Goal: Task Accomplishment & Management: Use online tool/utility

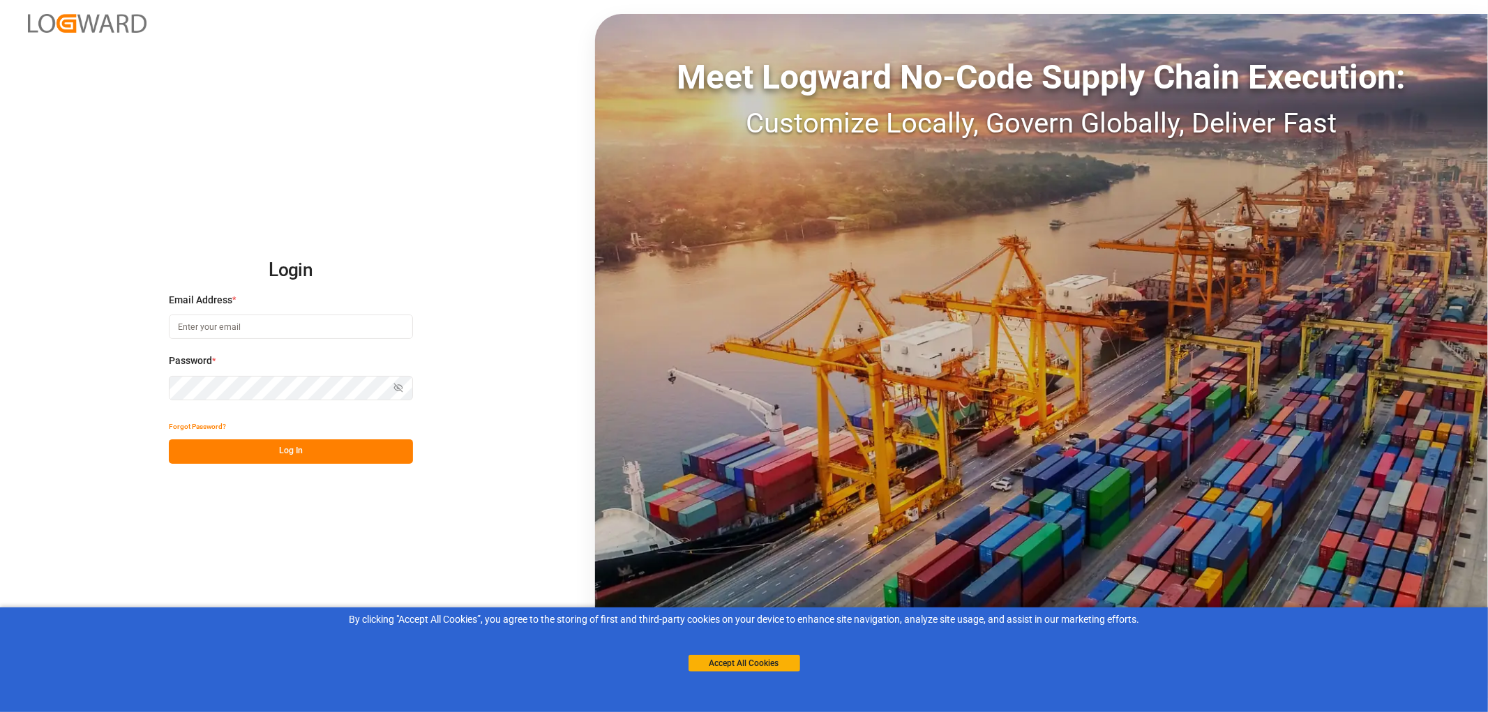
click at [229, 328] on input at bounding box center [291, 327] width 244 height 24
type input "[PERSON_NAME][EMAIL_ADDRESS][PERSON_NAME][DOMAIN_NAME]"
click at [294, 450] on button "Log In" at bounding box center [291, 451] width 244 height 24
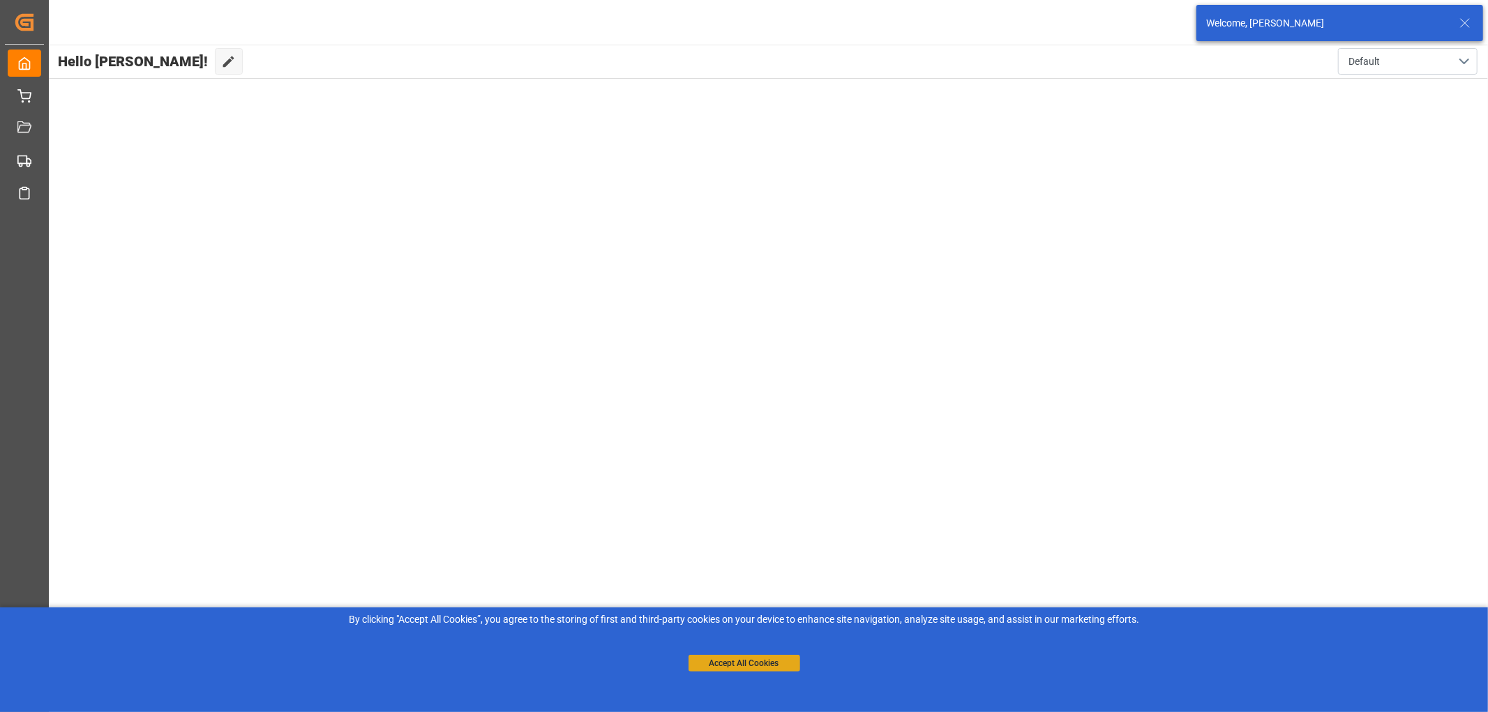
click at [765, 661] on button "Accept All Cookies" at bounding box center [745, 663] width 112 height 17
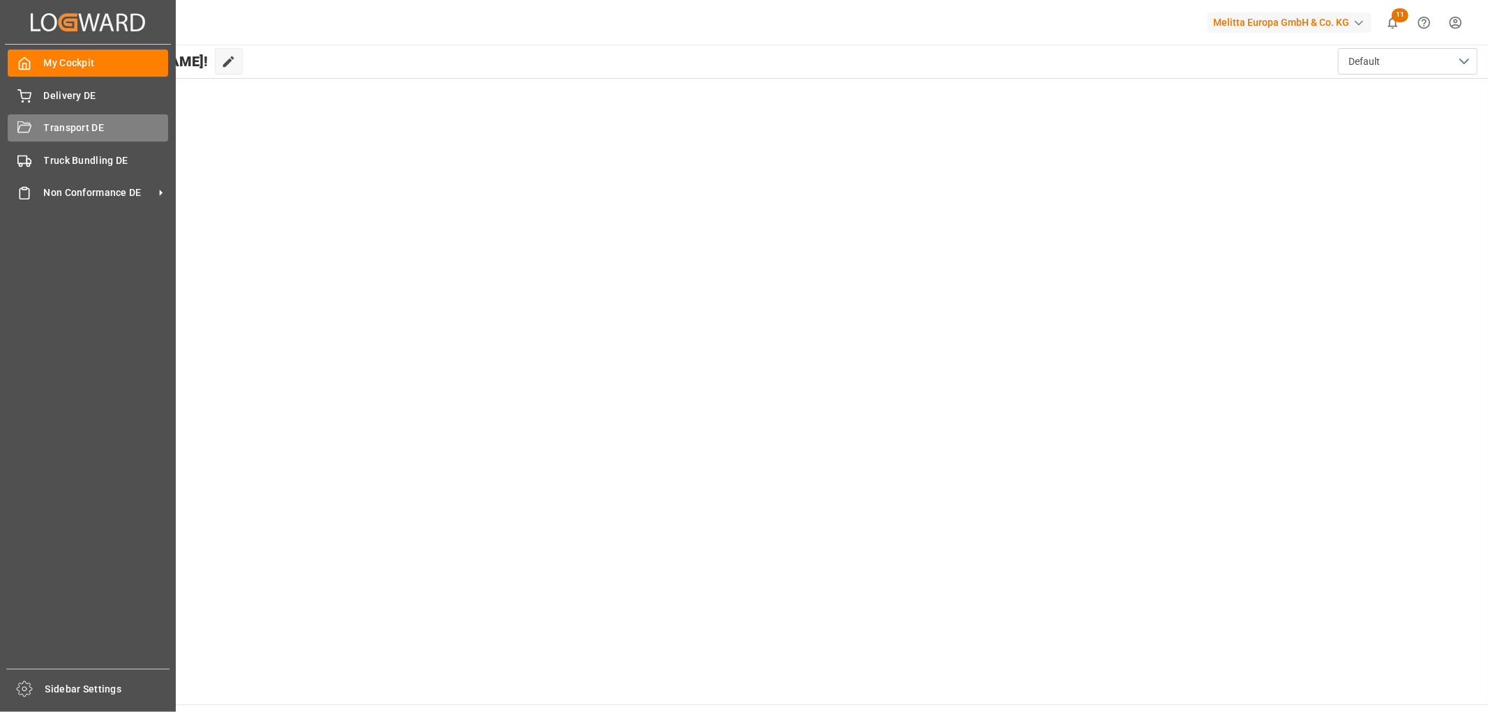
click at [65, 126] on span "Transport DE" at bounding box center [106, 128] width 125 height 15
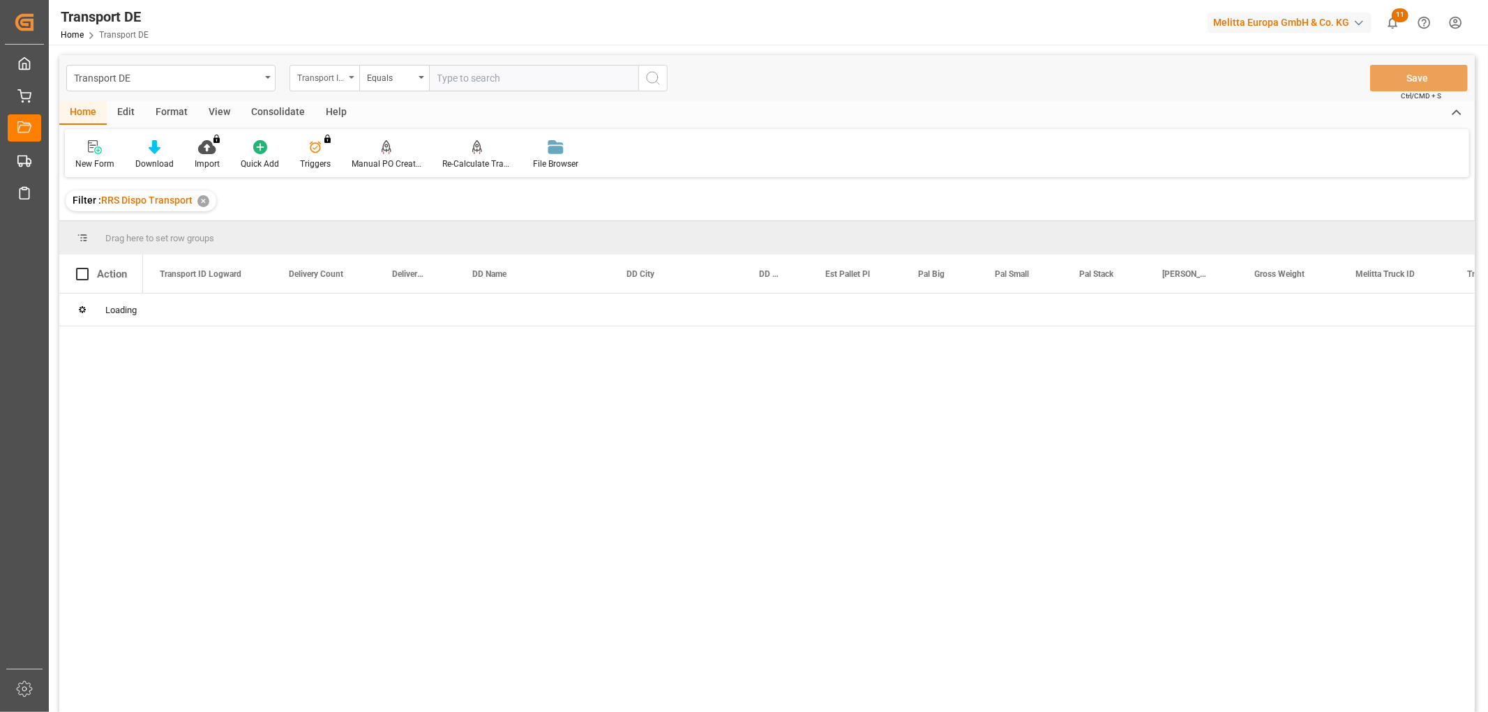
click at [315, 80] on div "Transport ID Logward" at bounding box center [320, 76] width 47 height 16
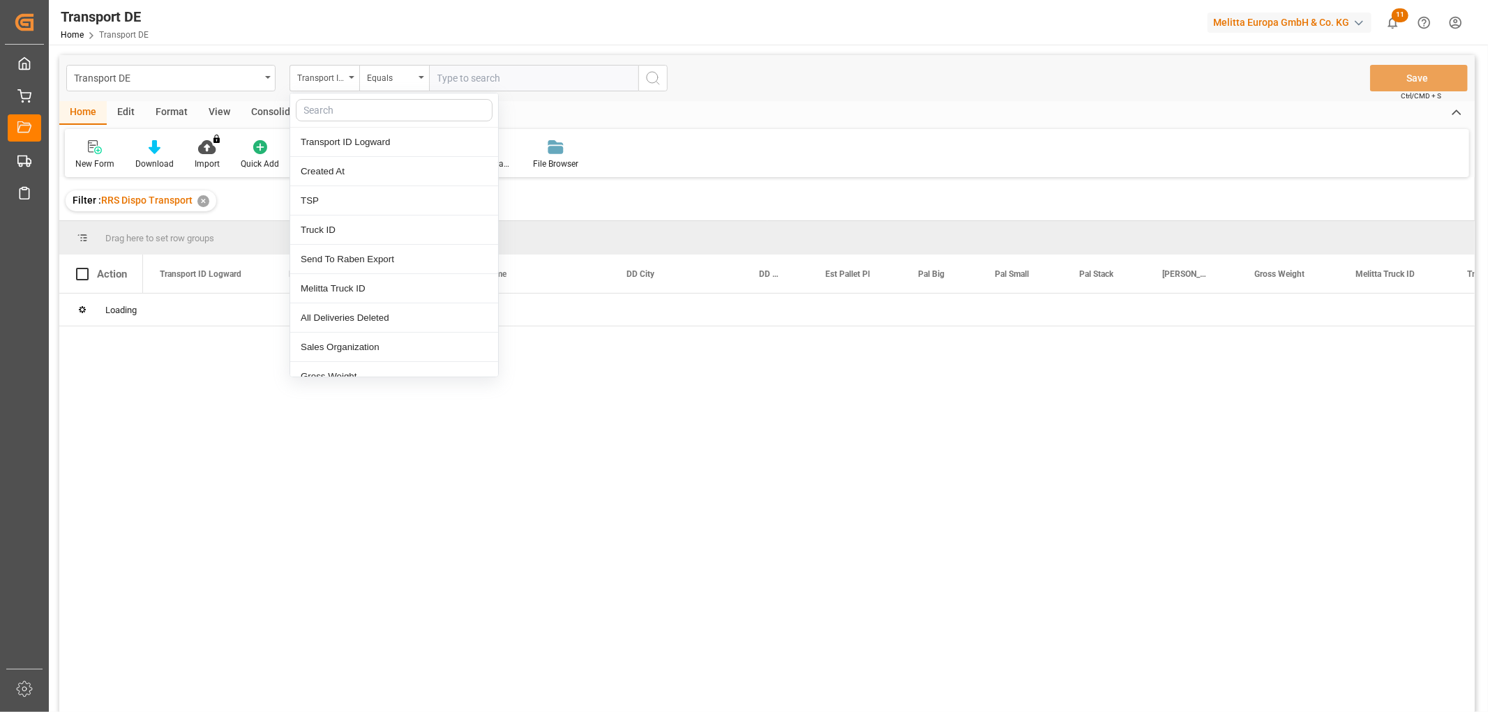
click at [328, 103] on input "text" at bounding box center [394, 110] width 197 height 22
click at [328, 109] on input "text" at bounding box center [394, 110] width 197 height 22
type input "pl"
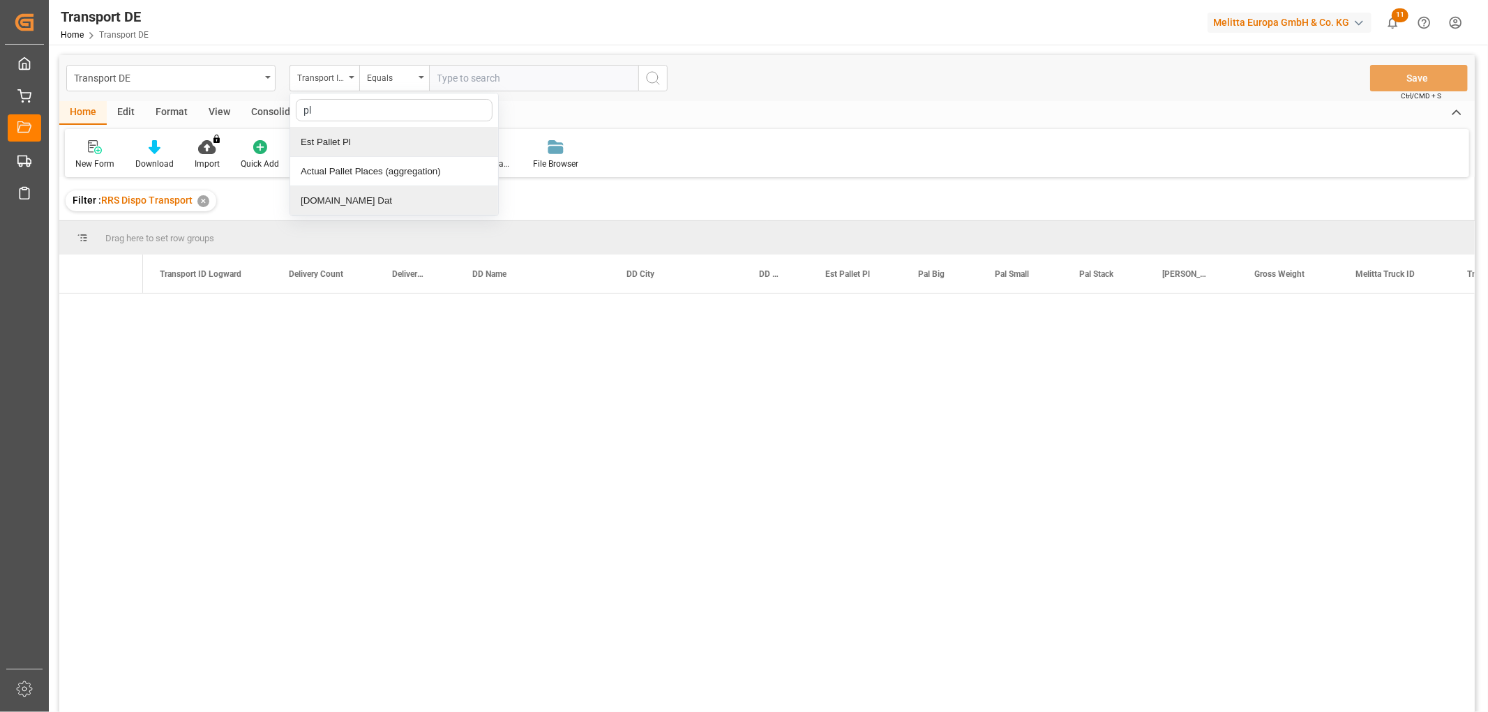
click at [326, 196] on div "[DOMAIN_NAME] Dat" at bounding box center [394, 200] width 208 height 29
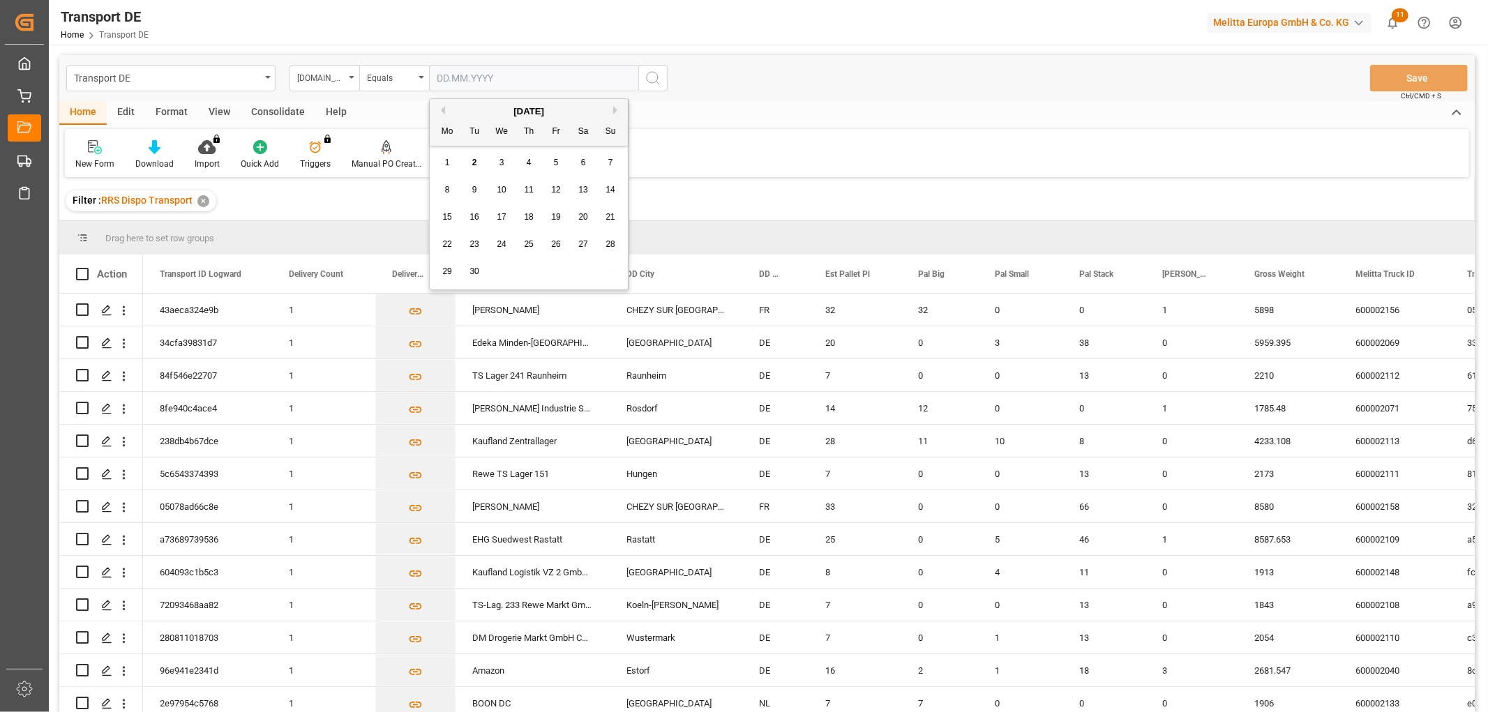
click at [457, 78] on input "text" at bounding box center [533, 78] width 209 height 27
click at [462, 172] on div "1 2 3 4 5 6 7" at bounding box center [529, 162] width 190 height 27
click at [497, 163] on div "3" at bounding box center [501, 163] width 17 height 17
type input "[DATE]"
click at [657, 77] on icon "search button" at bounding box center [653, 78] width 17 height 17
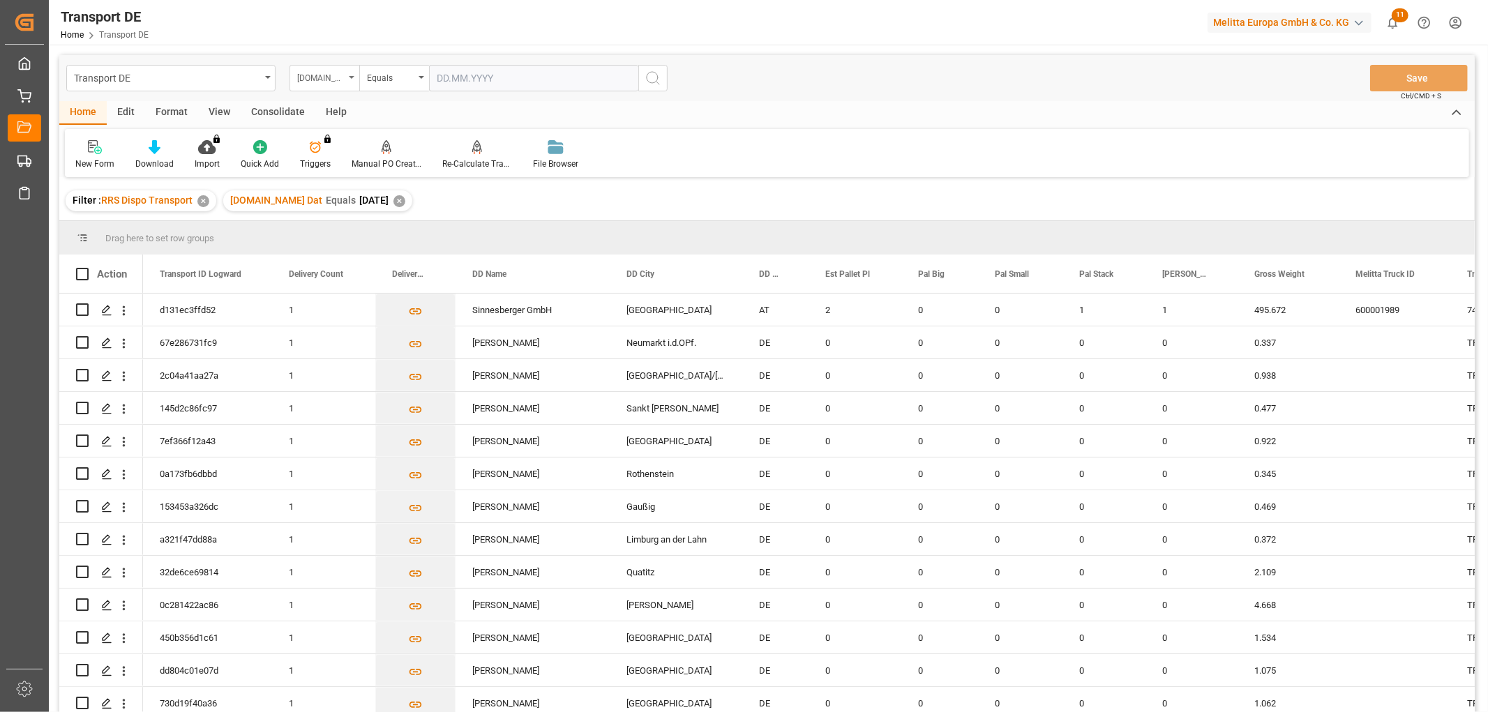
click at [315, 77] on div "[DOMAIN_NAME] Dat" at bounding box center [320, 76] width 47 height 16
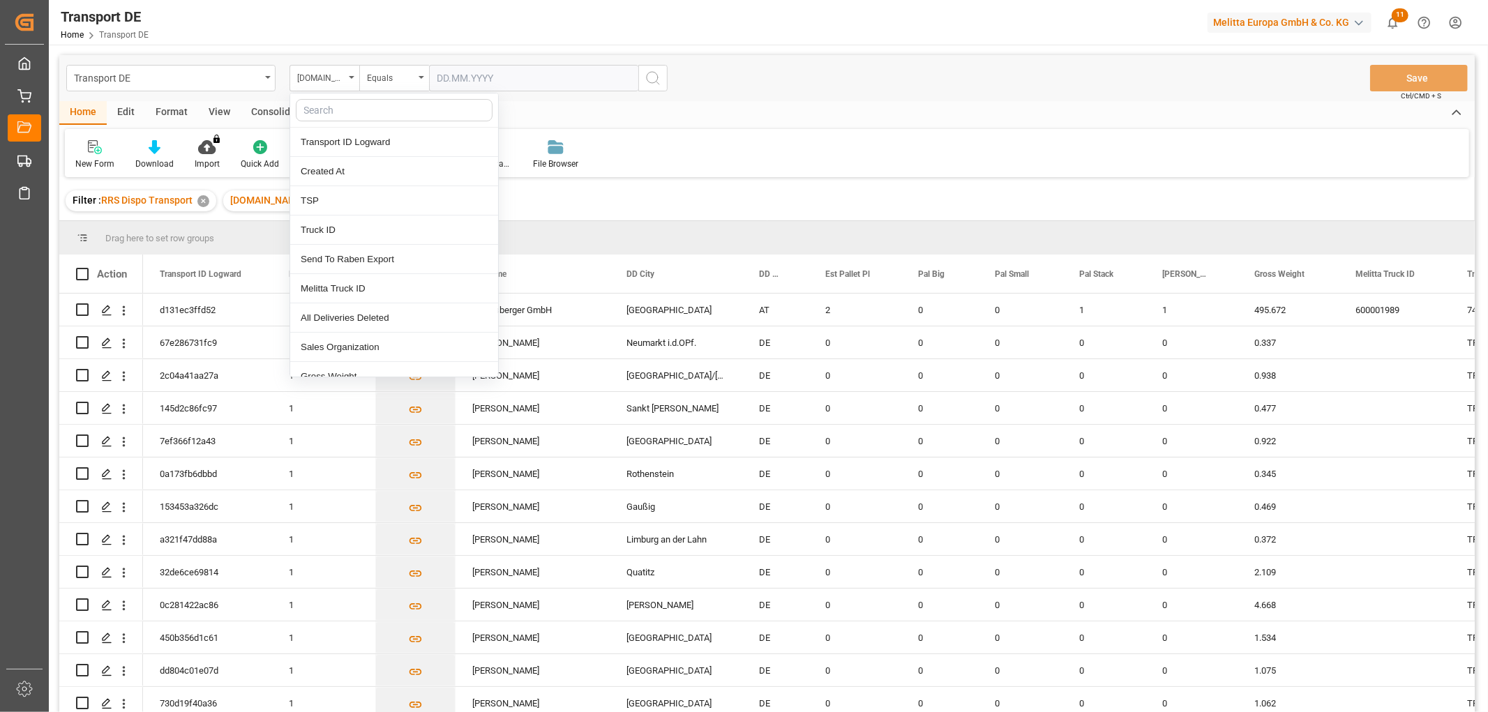
click at [322, 112] on input "text" at bounding box center [394, 110] width 197 height 22
type input "req"
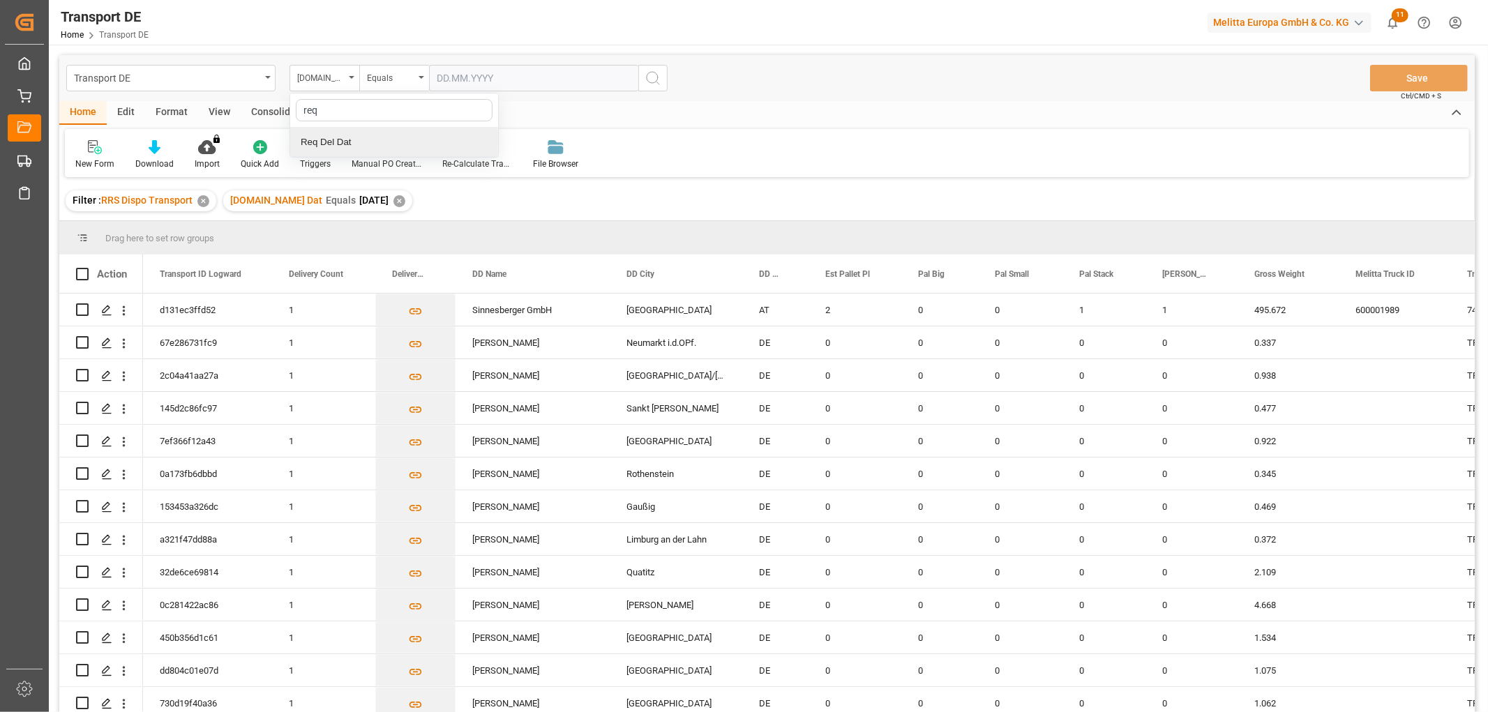
click at [326, 137] on div "Req Del Dat" at bounding box center [394, 142] width 208 height 29
click at [382, 81] on div "Equals" at bounding box center [390, 76] width 47 height 16
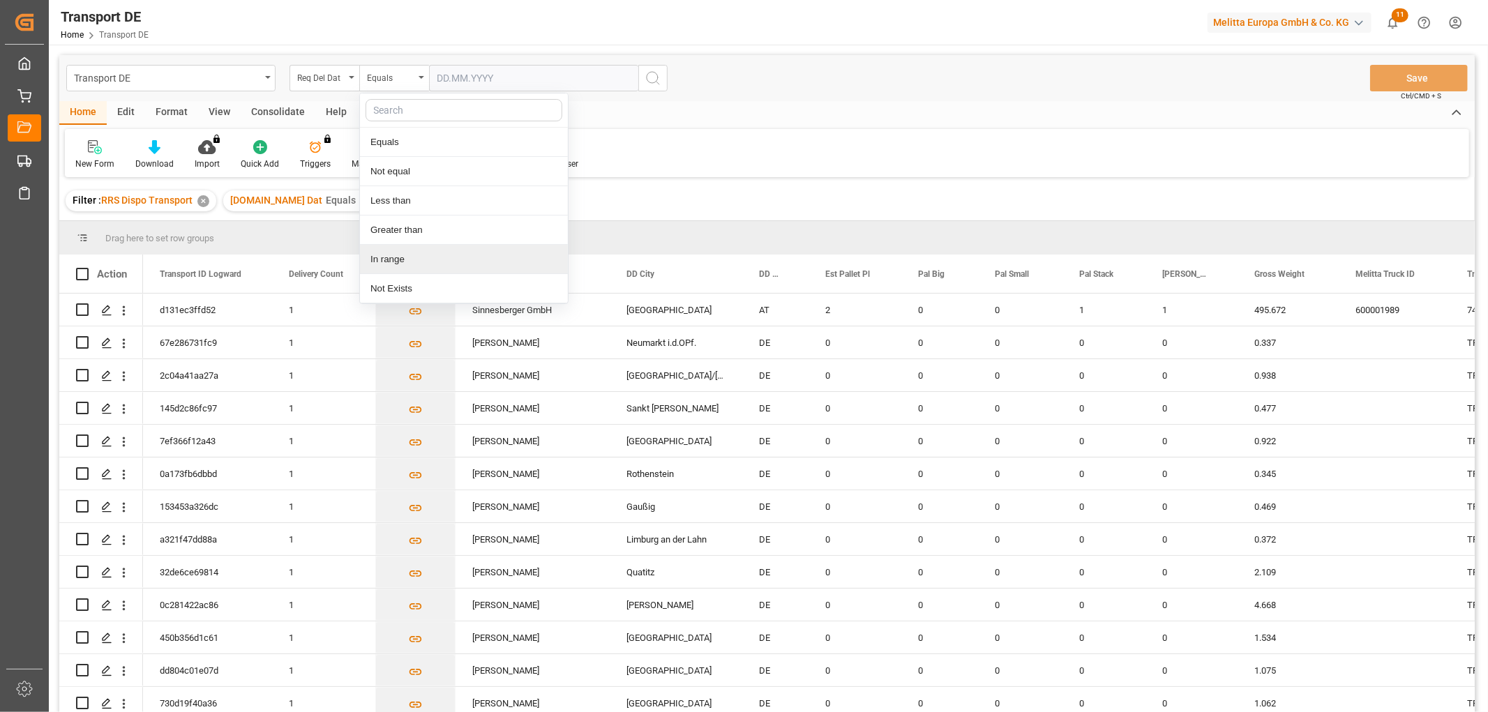
click at [409, 259] on div "In range" at bounding box center [464, 259] width 208 height 29
click at [447, 77] on input "text" at bounding box center [481, 78] width 105 height 27
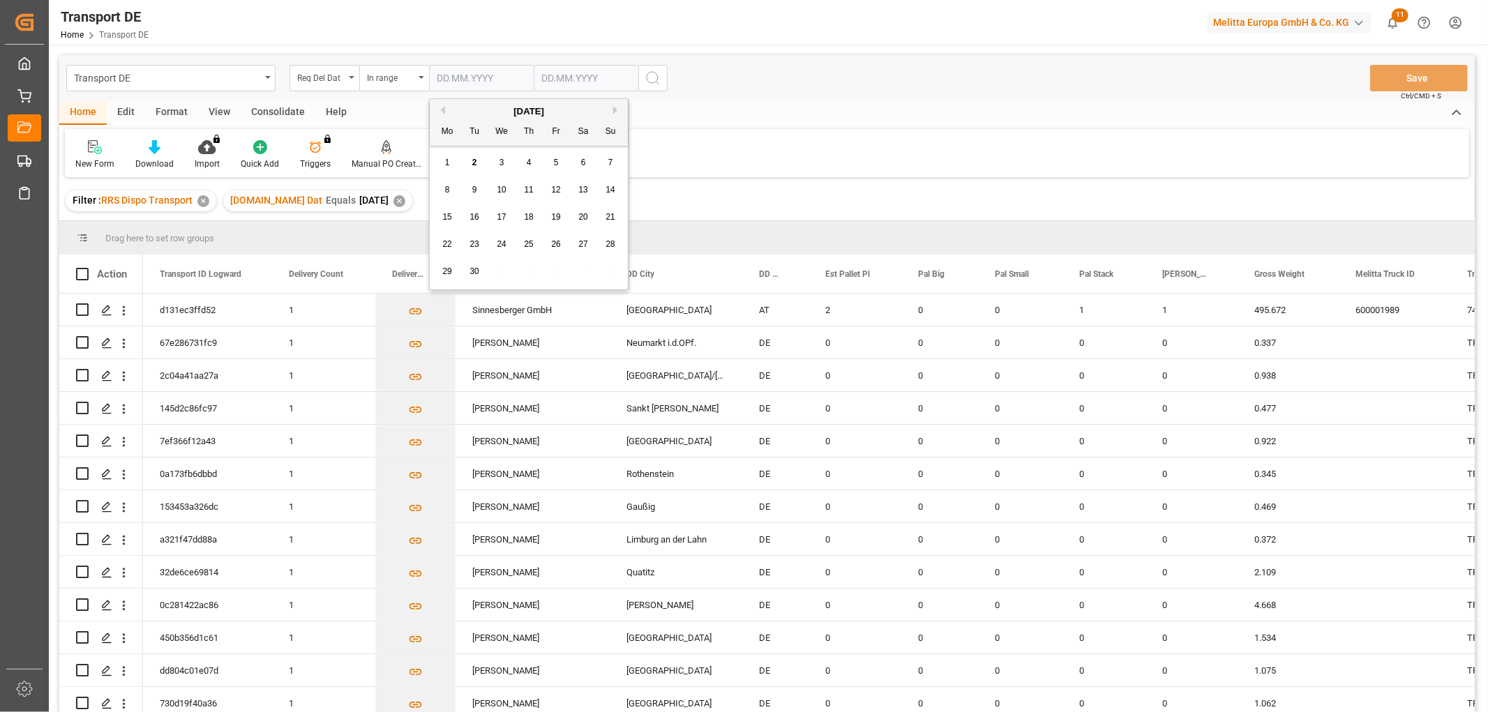
click at [601, 272] on div "29 30 1 2 3 4 5" at bounding box center [529, 271] width 190 height 27
click at [527, 160] on span "4" at bounding box center [529, 163] width 5 height 10
type input "04.09.2025"
click at [534, 72] on input "text" at bounding box center [481, 78] width 105 height 27
click at [555, 186] on div "8" at bounding box center [551, 190] width 17 height 17
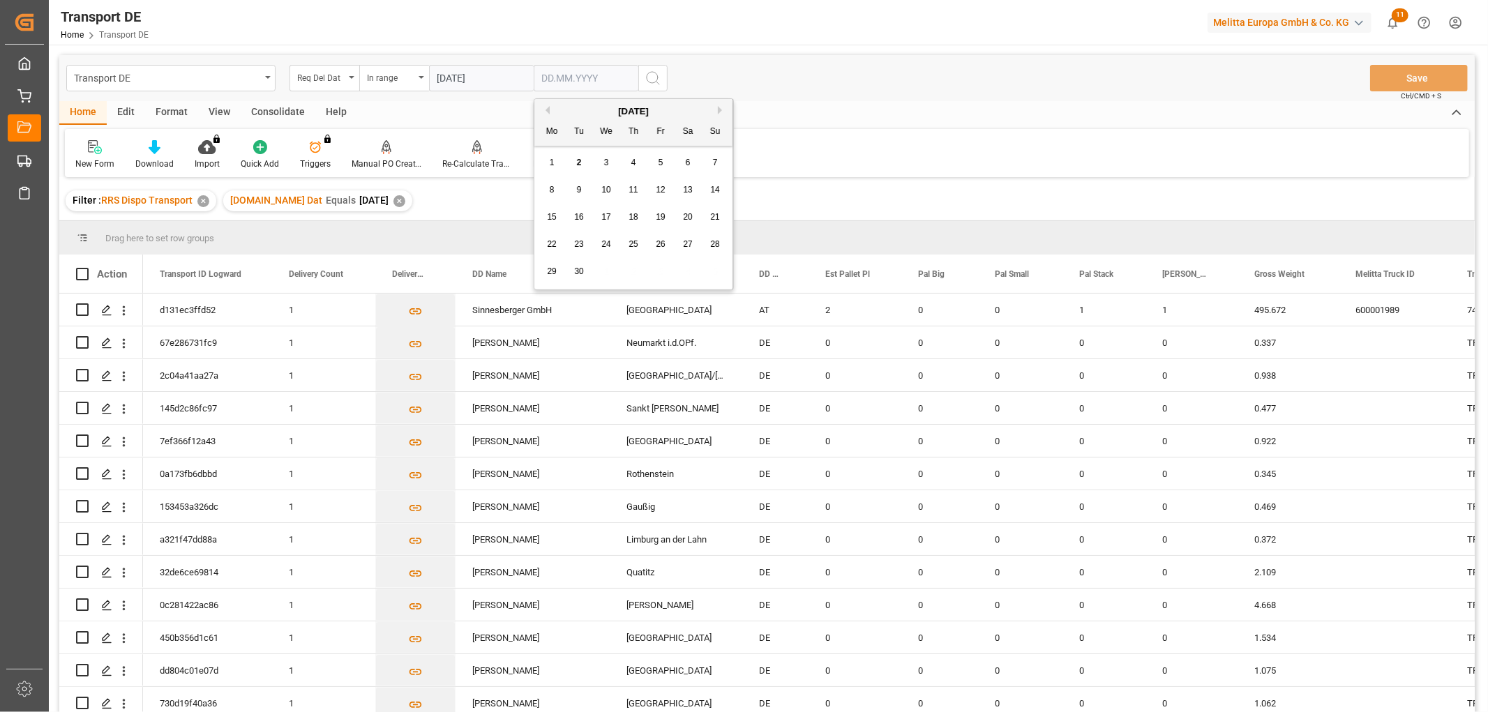
type input "08.09.2025"
click at [650, 70] on icon "search button" at bounding box center [653, 78] width 17 height 17
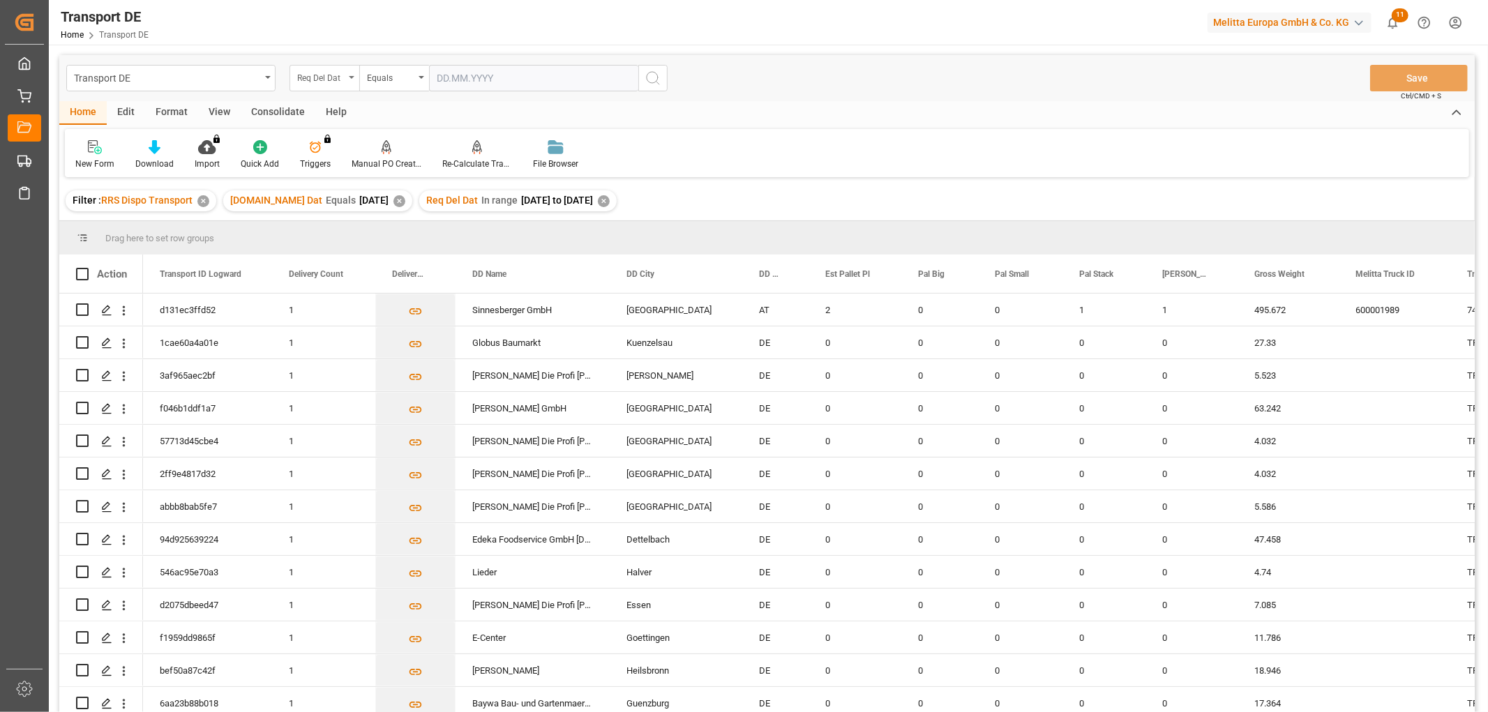
click at [317, 78] on div "Req Del Dat" at bounding box center [320, 76] width 47 height 16
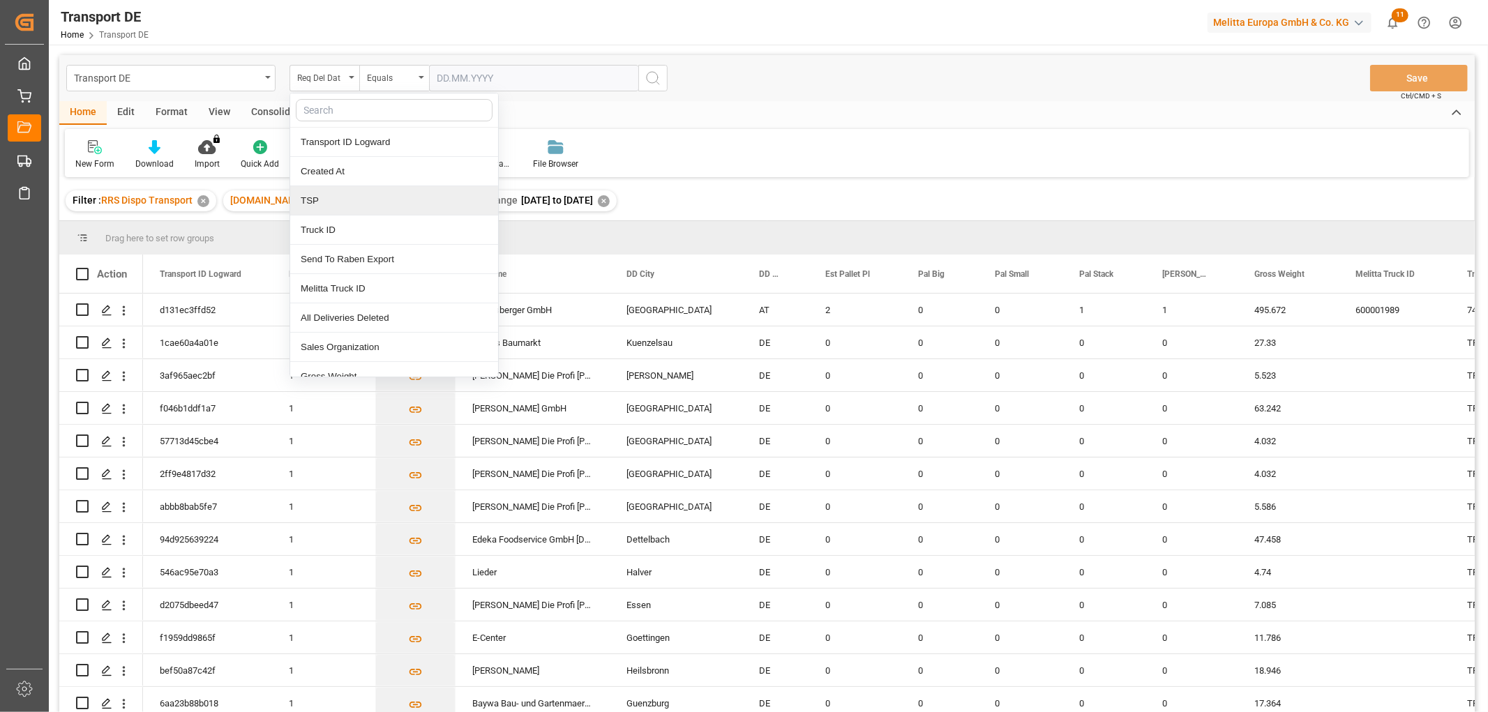
click at [336, 205] on div "TSP" at bounding box center [394, 200] width 208 height 29
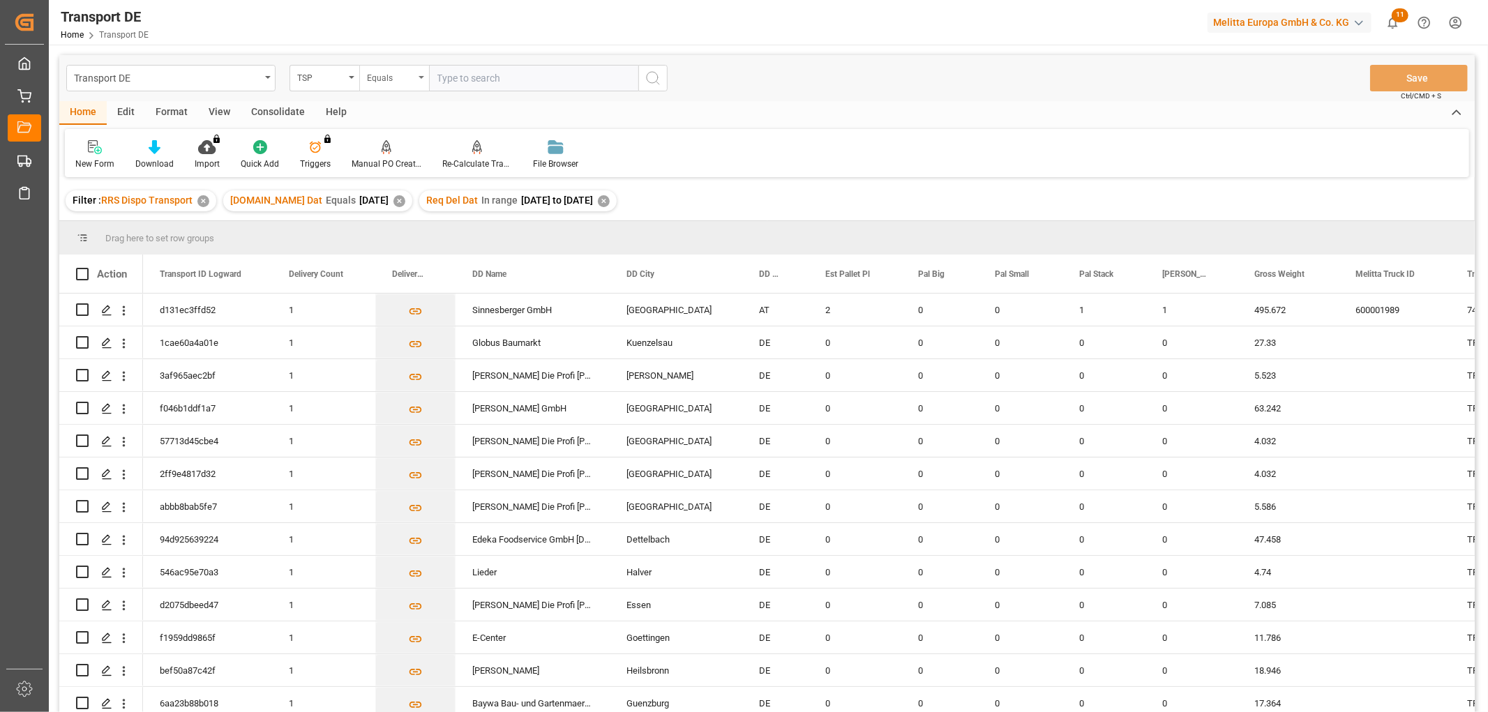
click at [384, 77] on div "Equals" at bounding box center [390, 76] width 47 height 16
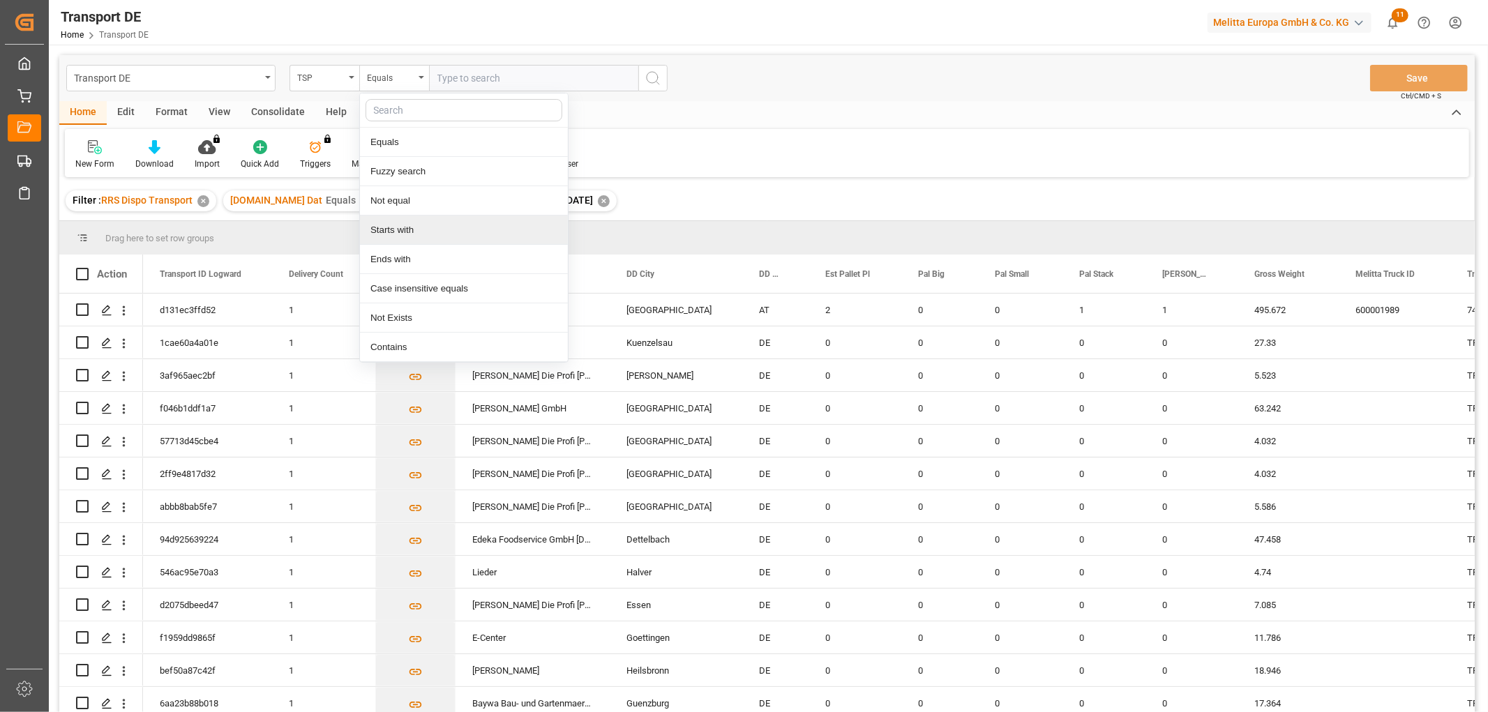
click at [415, 229] on div "Starts with" at bounding box center [464, 230] width 208 height 29
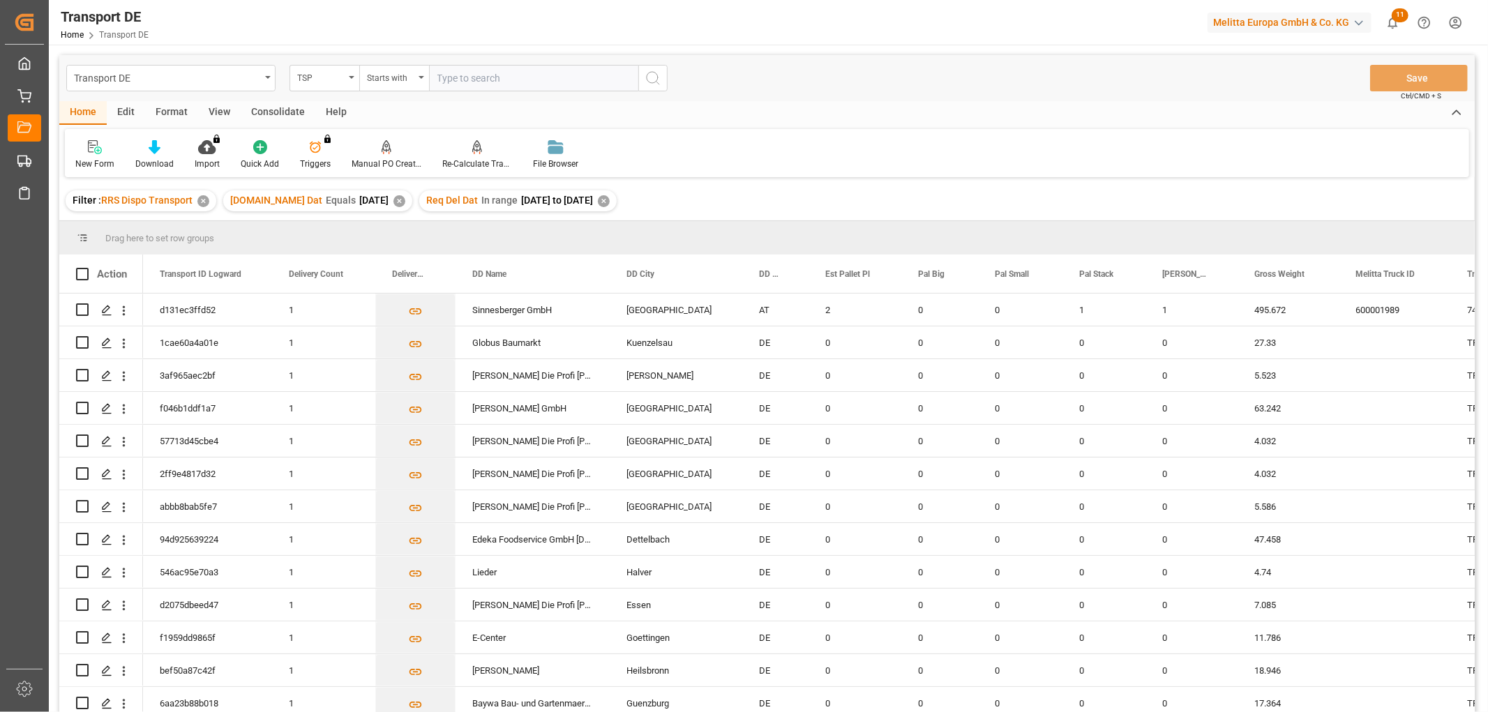
click at [457, 80] on input "text" at bounding box center [533, 78] width 209 height 27
type input "Dachser DE"
click at [656, 77] on icon "search button" at bounding box center [653, 78] width 17 height 17
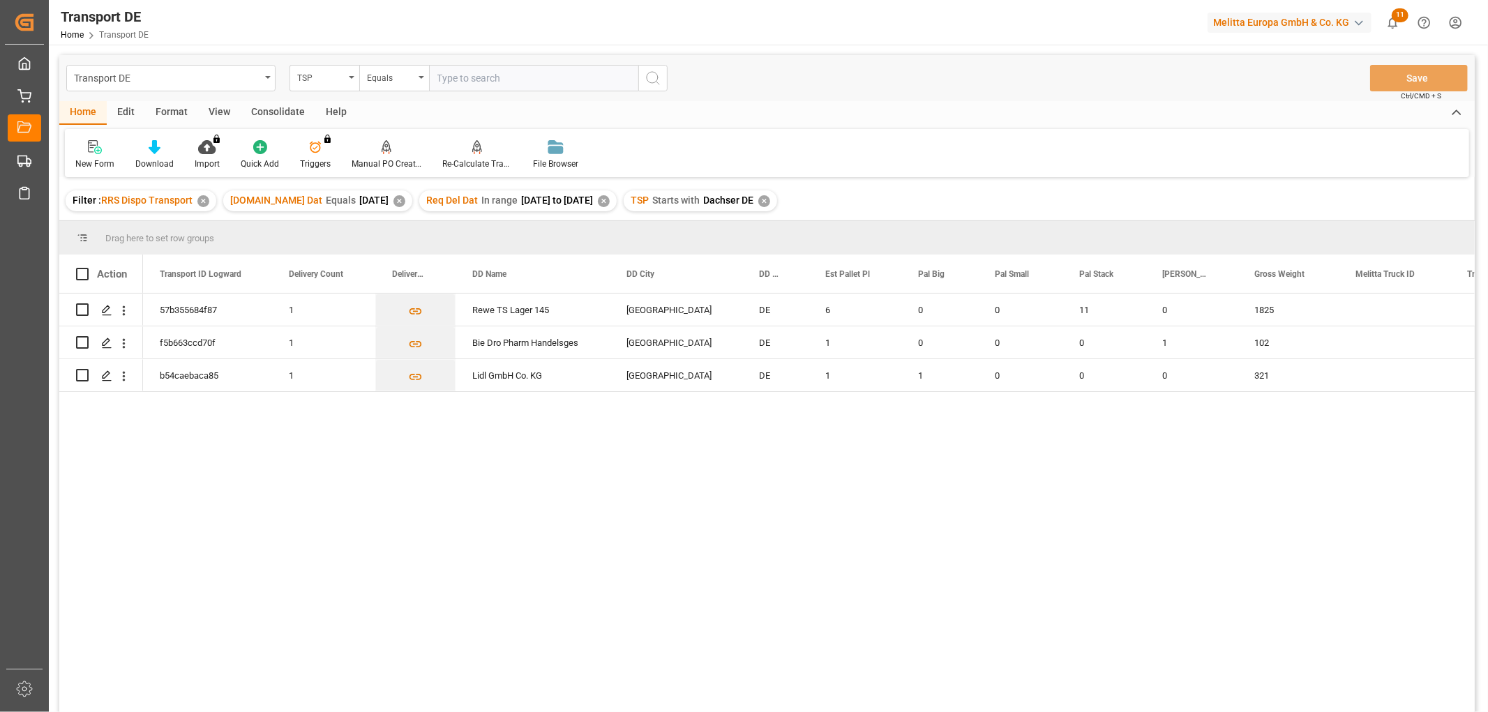
click at [269, 105] on div "Consolidate" at bounding box center [278, 113] width 75 height 24
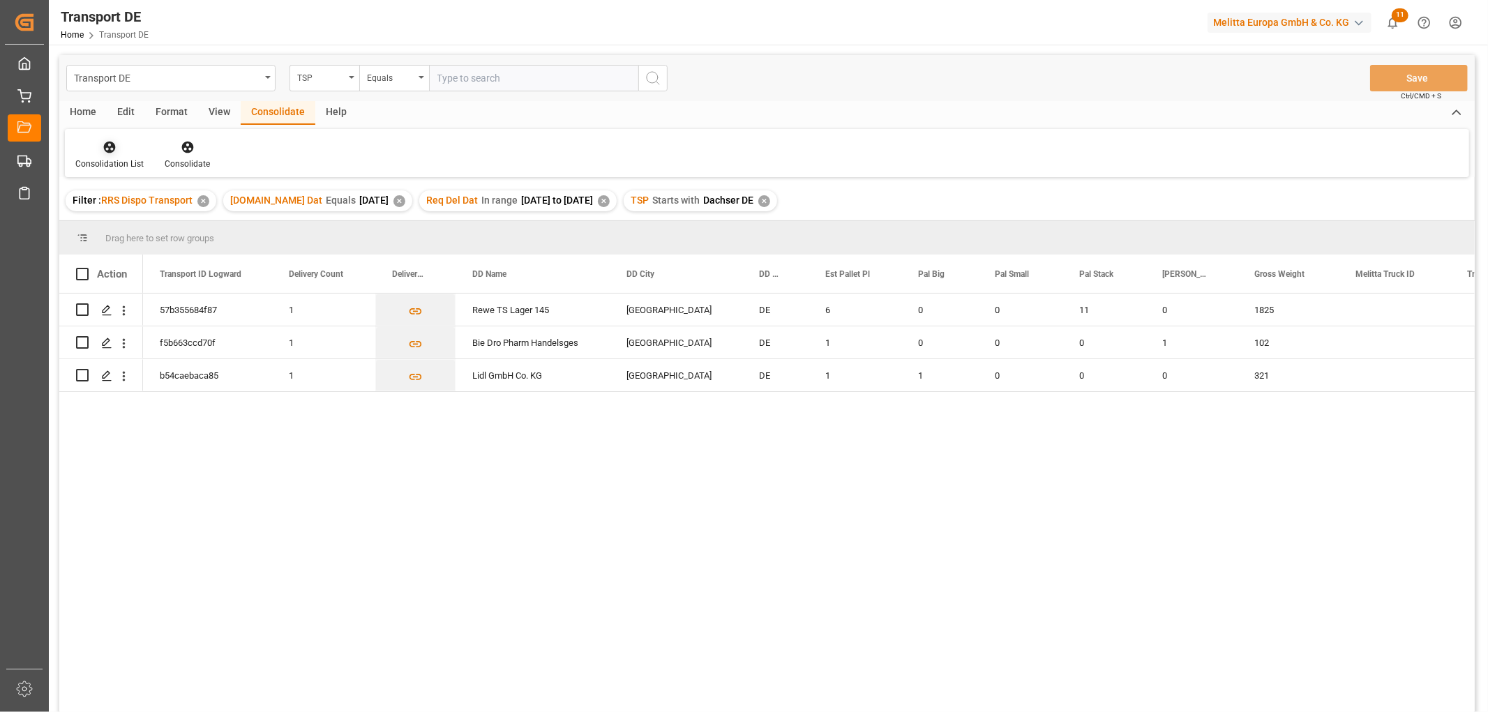
click at [105, 150] on icon at bounding box center [110, 148] width 12 height 12
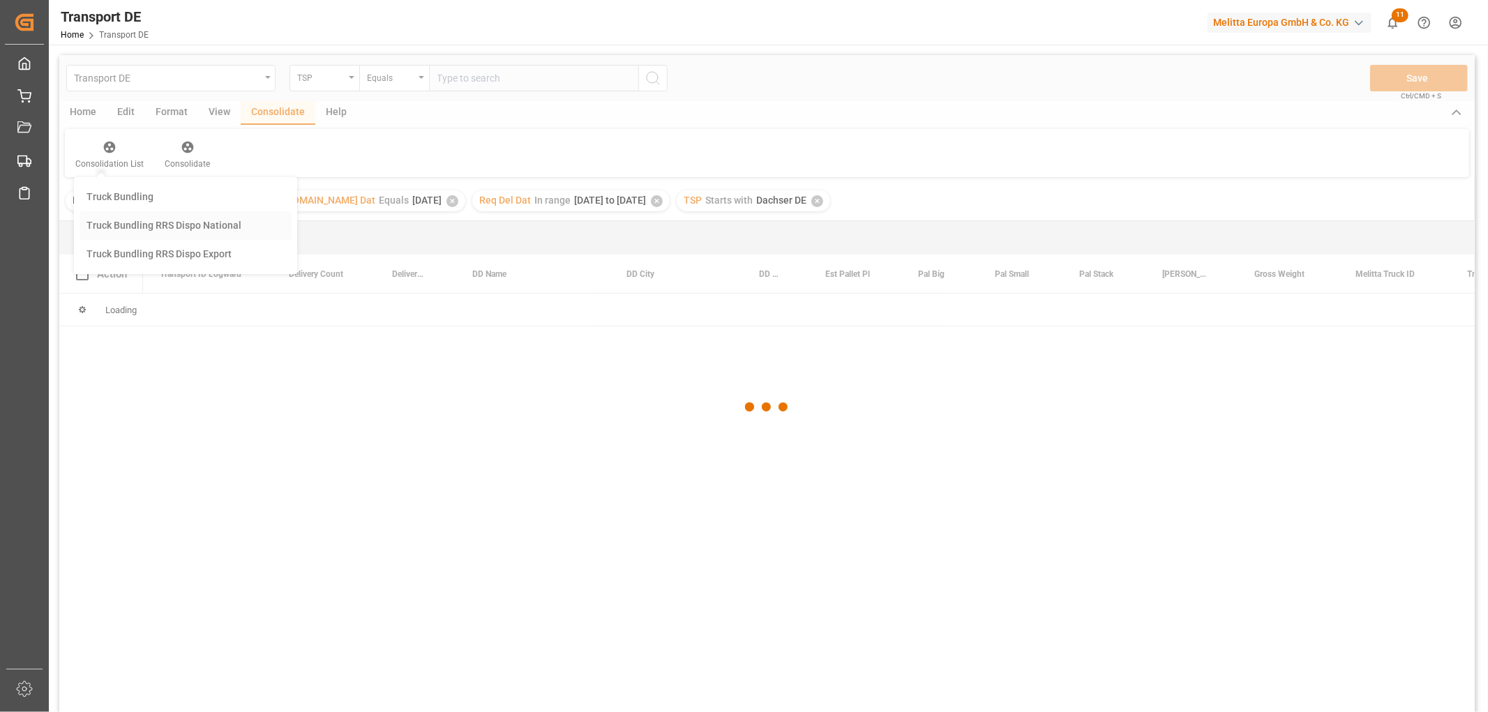
click at [127, 225] on div "Transport DE TSP Equals Save Ctrl/CMD + S Home Edit Format View Consolidate Hel…" at bounding box center [766, 402] width 1415 height 694
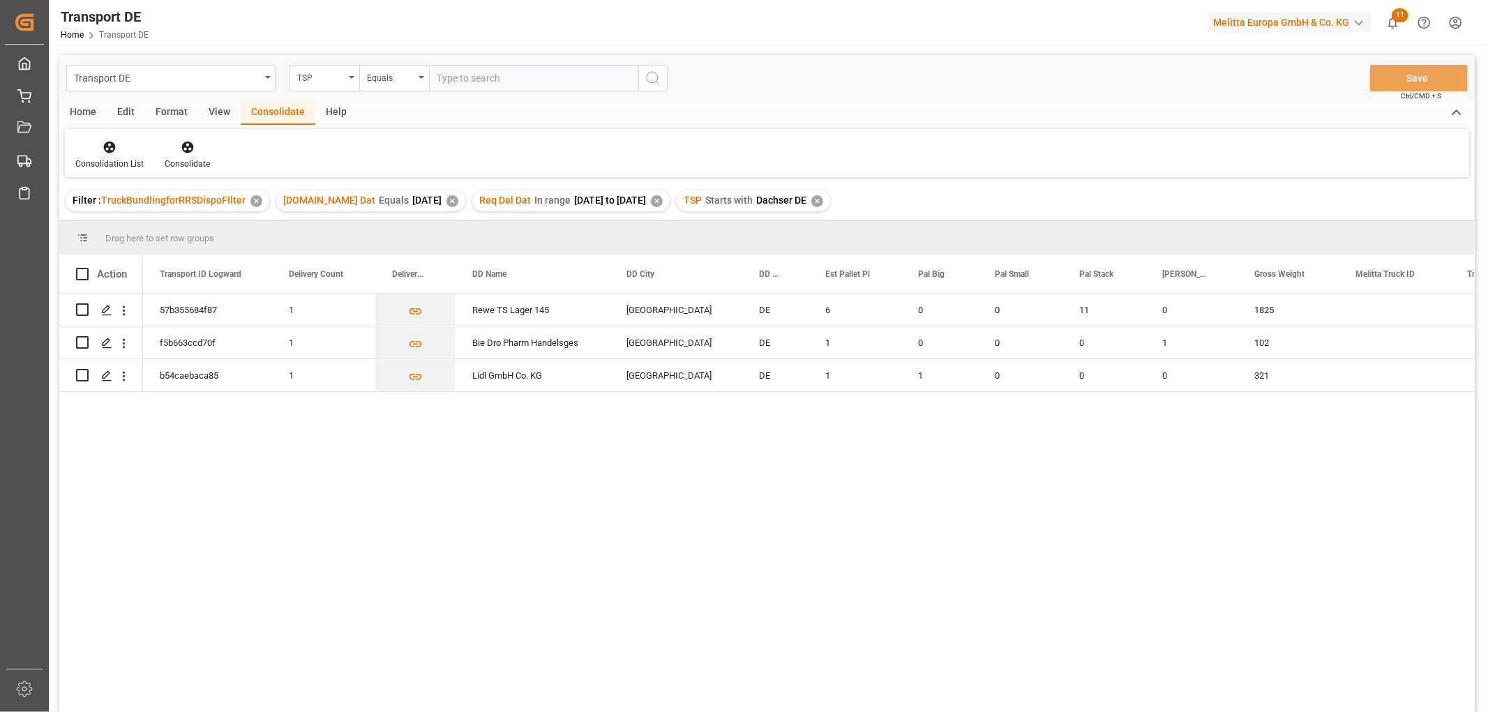
click at [108, 148] on icon at bounding box center [110, 148] width 12 height 12
click at [130, 222] on div "Transport DE TSP Equals Save Ctrl/CMD + S Home Edit Format View Consolidate Hel…" at bounding box center [766, 402] width 1415 height 694
drag, startPoint x: 82, startPoint y: 310, endPoint x: 74, endPoint y: 326, distance: 18.4
click at [81, 310] on input "Press Space to toggle row selection (unchecked)" at bounding box center [82, 309] width 13 height 13
checkbox input "true"
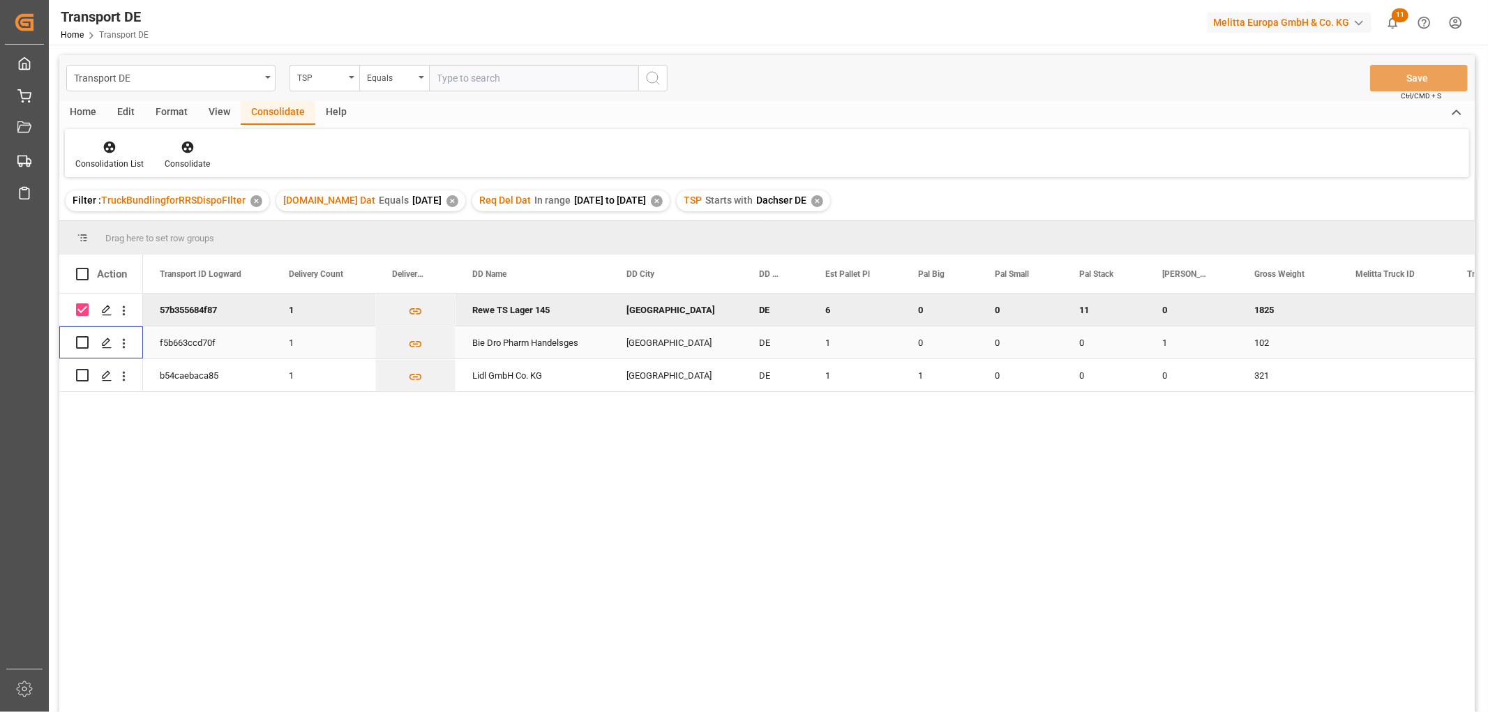
click at [78, 343] on input "Press Space to toggle row selection (unchecked)" at bounding box center [82, 342] width 13 height 13
checkbox input "true"
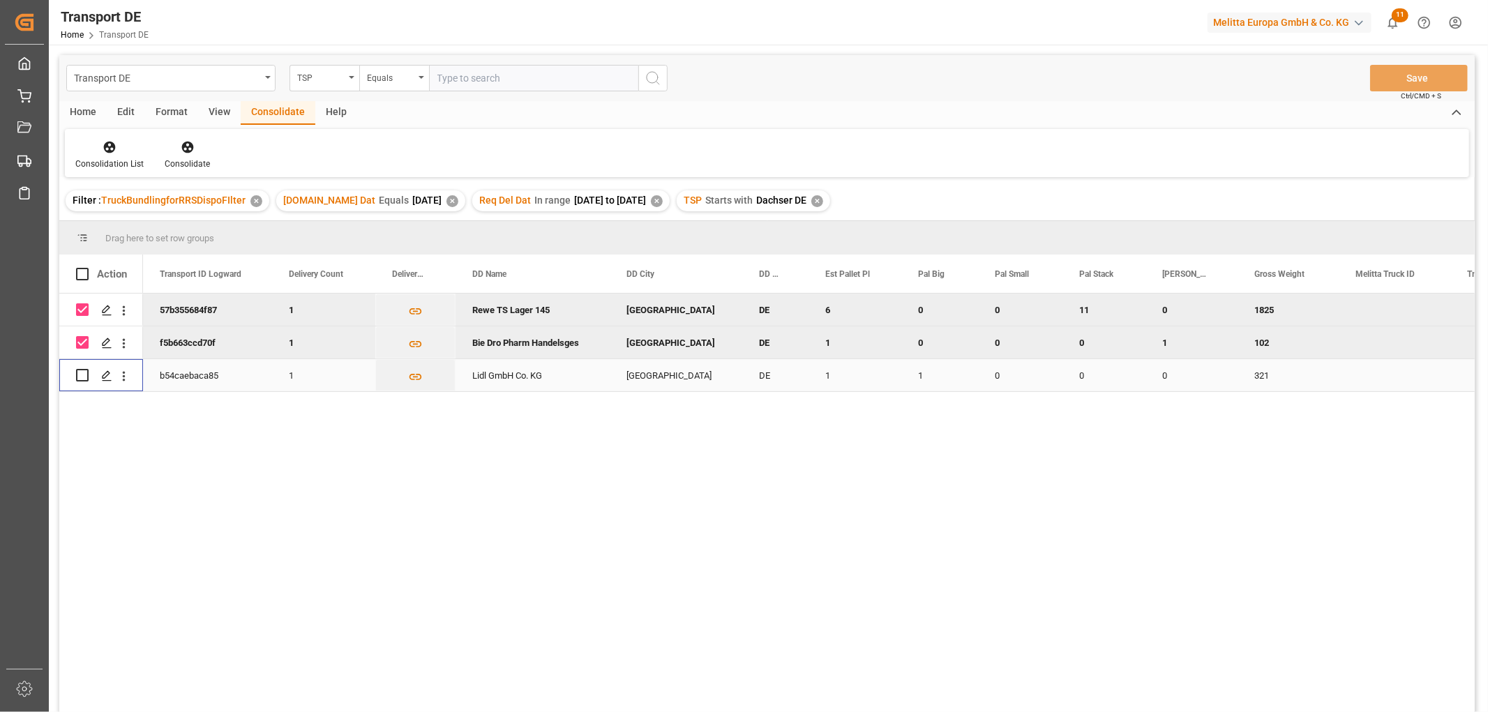
click at [80, 373] on input "Press Space to toggle row selection (unchecked)" at bounding box center [82, 375] width 13 height 13
checkbox input "true"
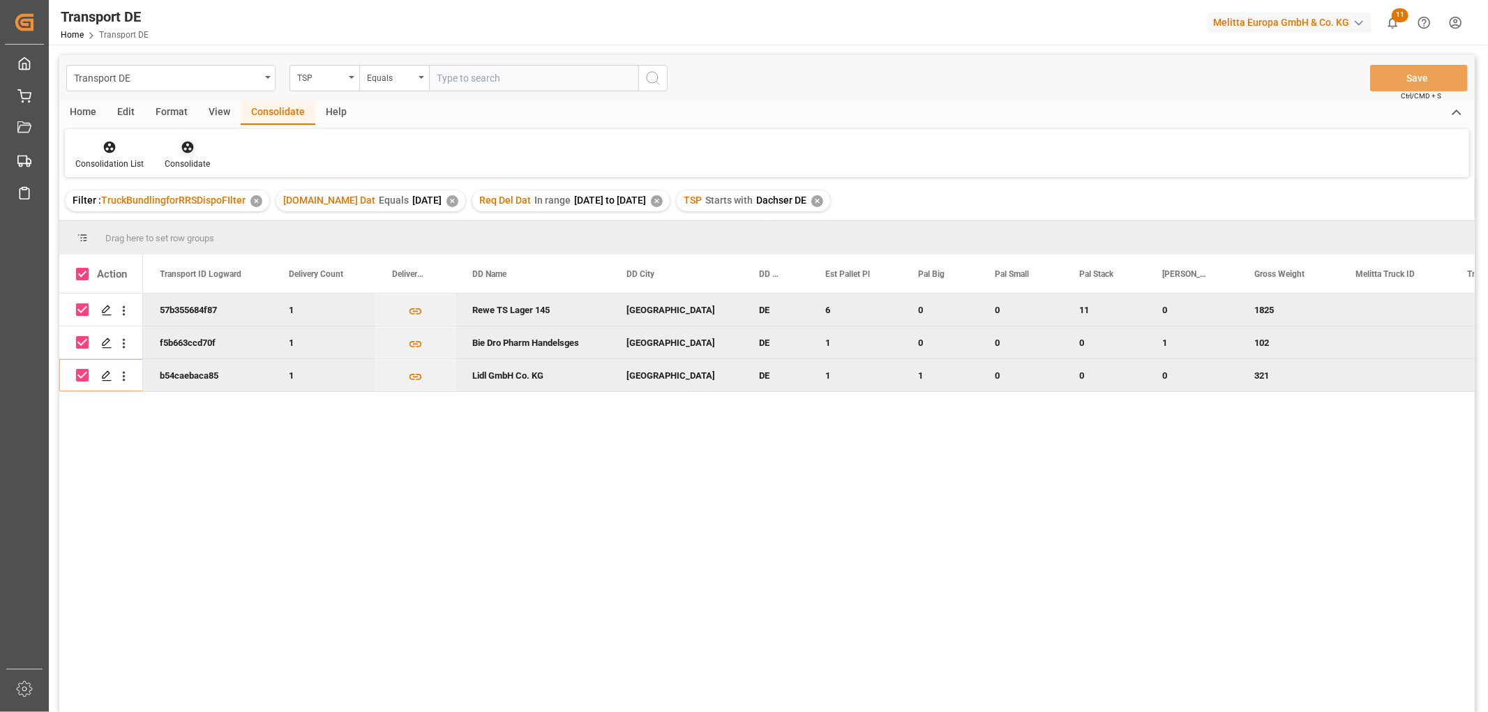
click at [185, 143] on icon at bounding box center [188, 147] width 14 height 14
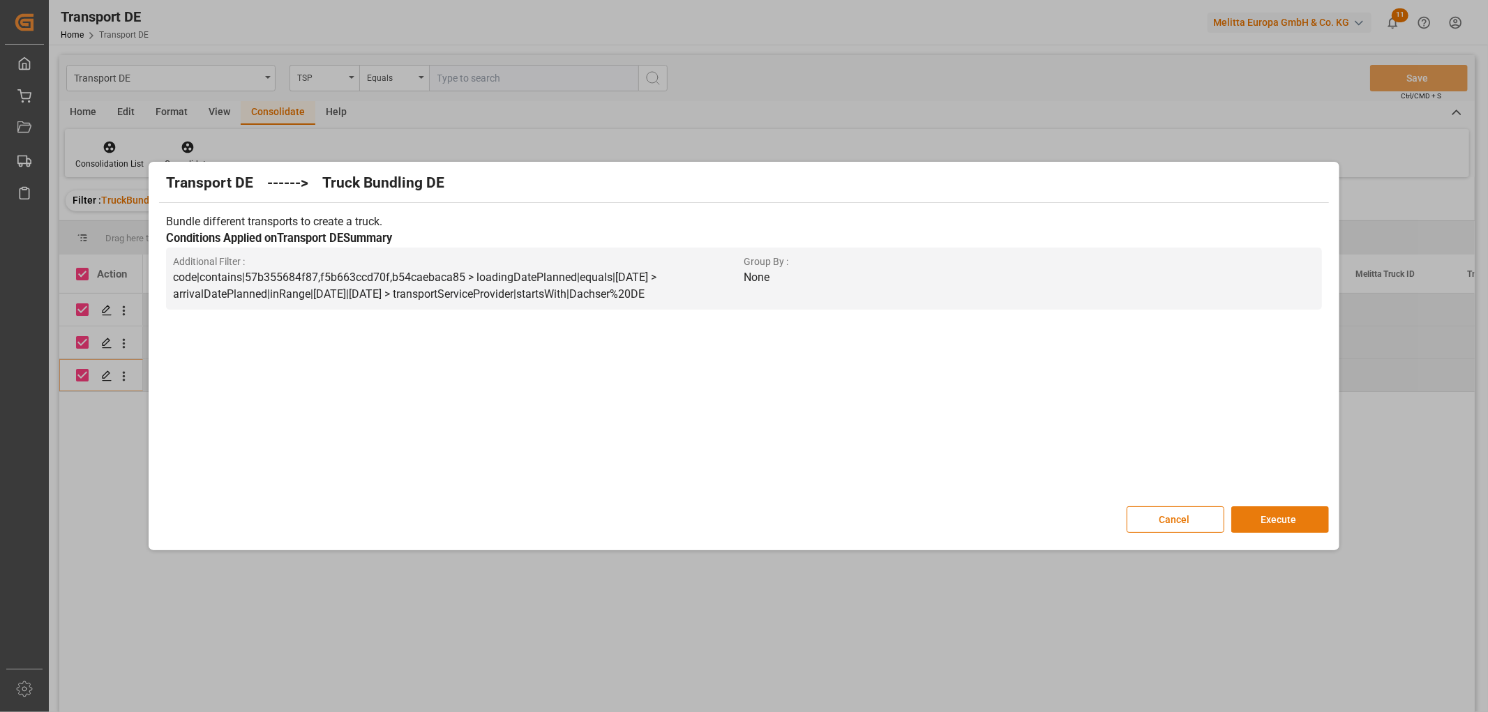
click at [1288, 514] on button "Execute" at bounding box center [1280, 519] width 98 height 27
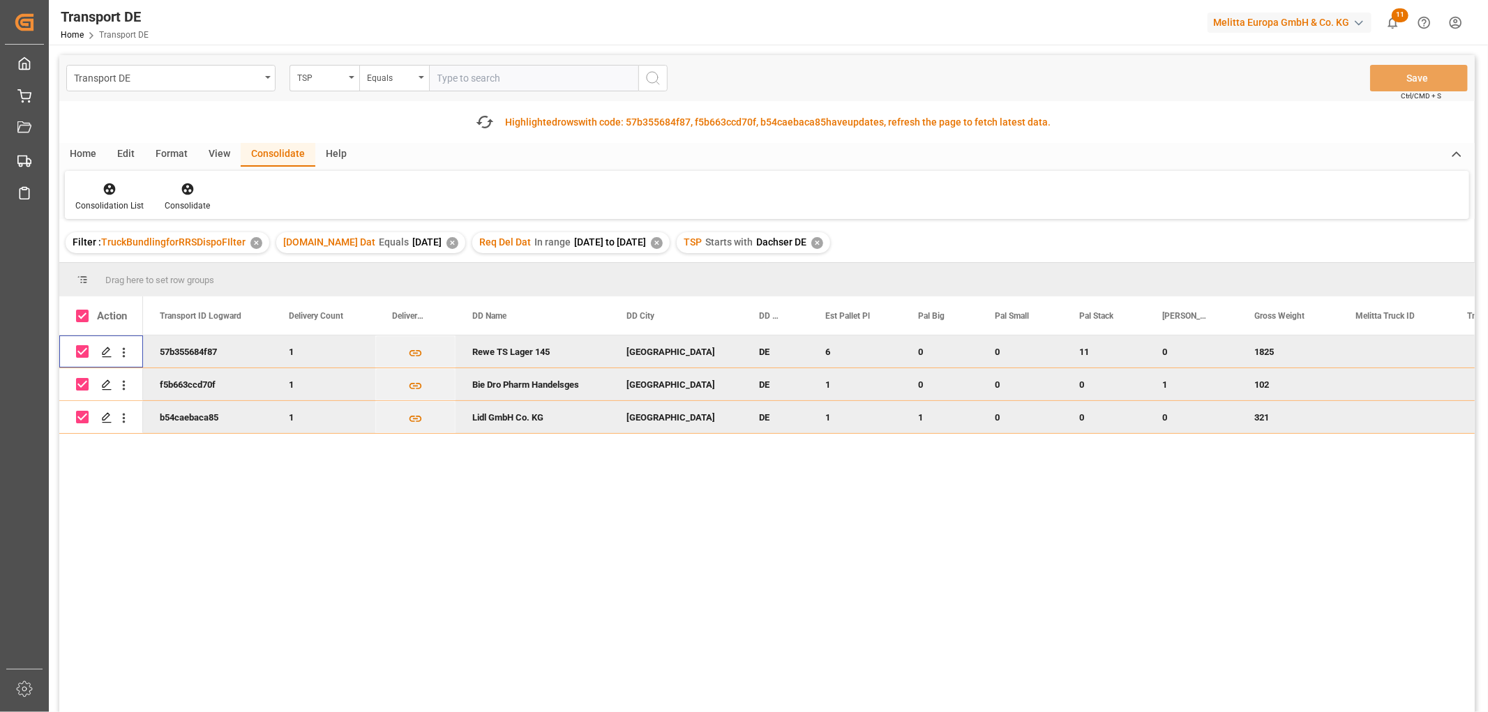
click at [82, 354] on input "Press Space to toggle row selection (checked)" at bounding box center [82, 351] width 13 height 13
checkbox input "false"
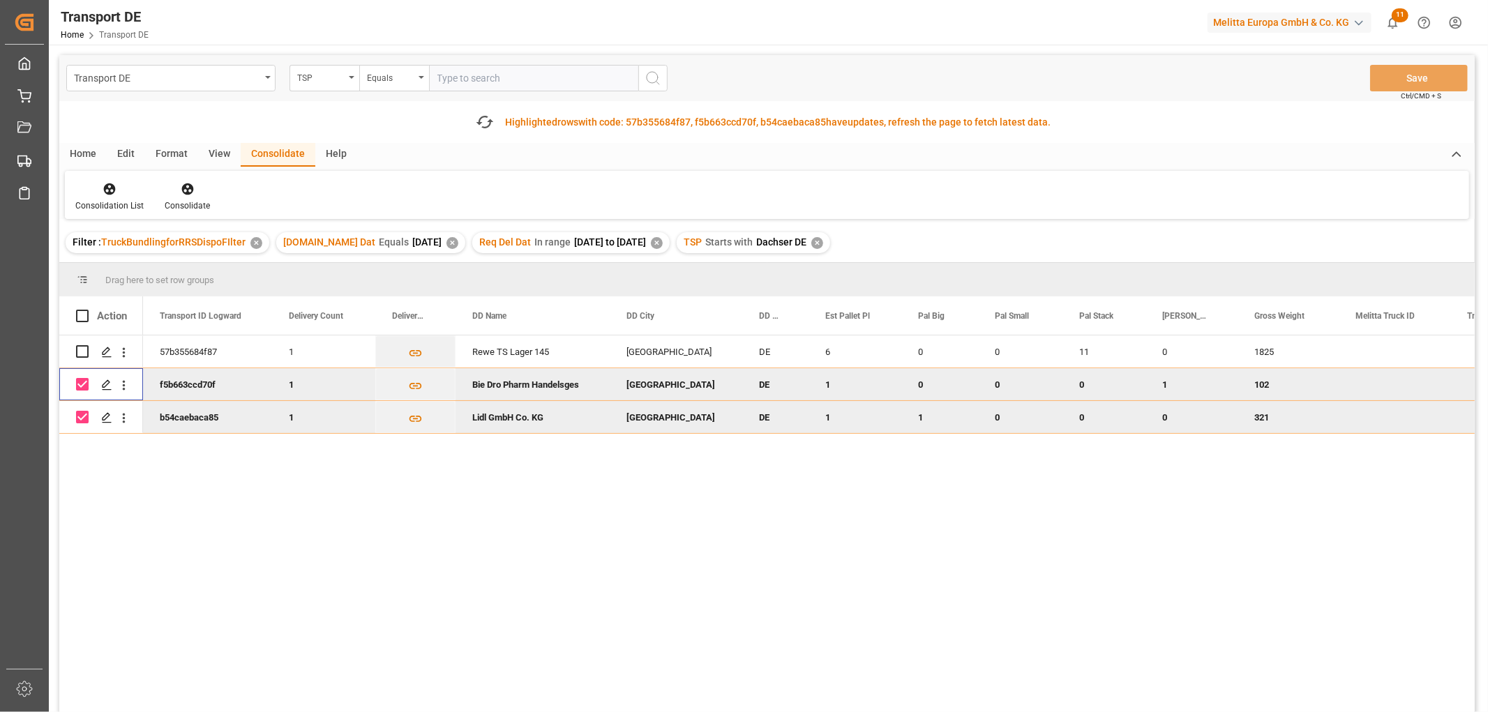
click at [82, 380] on input "Press Space to toggle row selection (checked)" at bounding box center [82, 384] width 13 height 13
checkbox input "false"
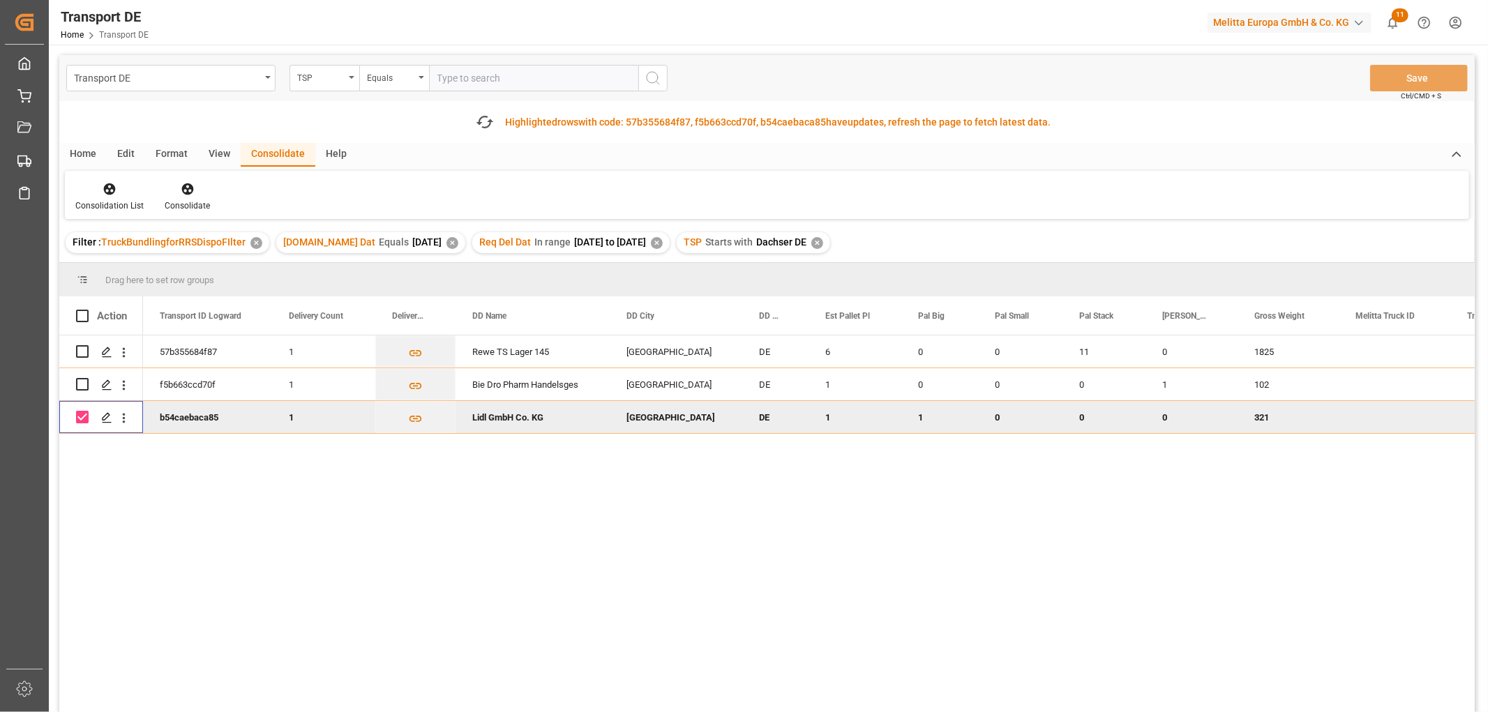
click at [79, 415] on input "Press Space to toggle row selection (checked)" at bounding box center [82, 417] width 13 height 13
checkbox input "false"
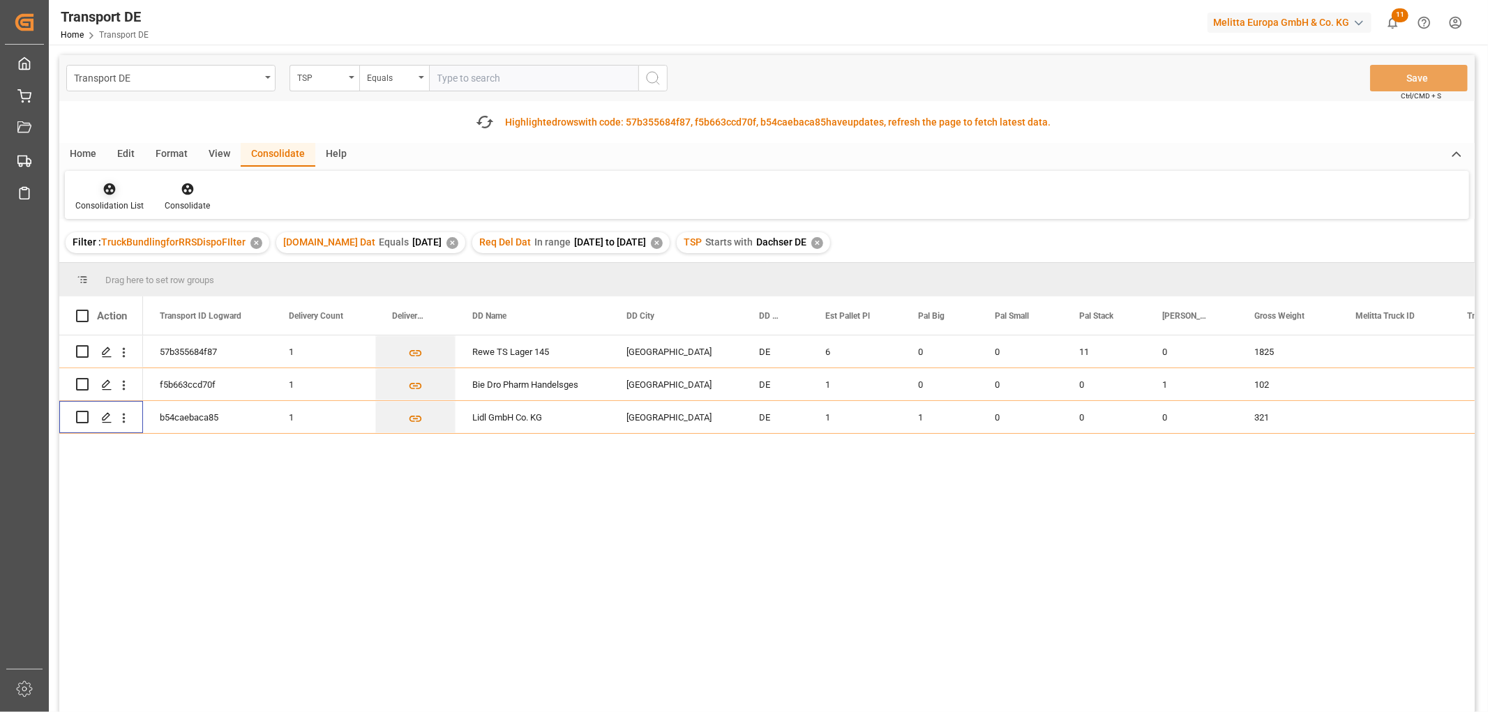
click at [110, 193] on icon at bounding box center [110, 189] width 12 height 12
click at [122, 269] on div "Transport DE TSP Equals Save Ctrl/CMD + S Fetch latest updates Highlighted rows…" at bounding box center [766, 423] width 1415 height 736
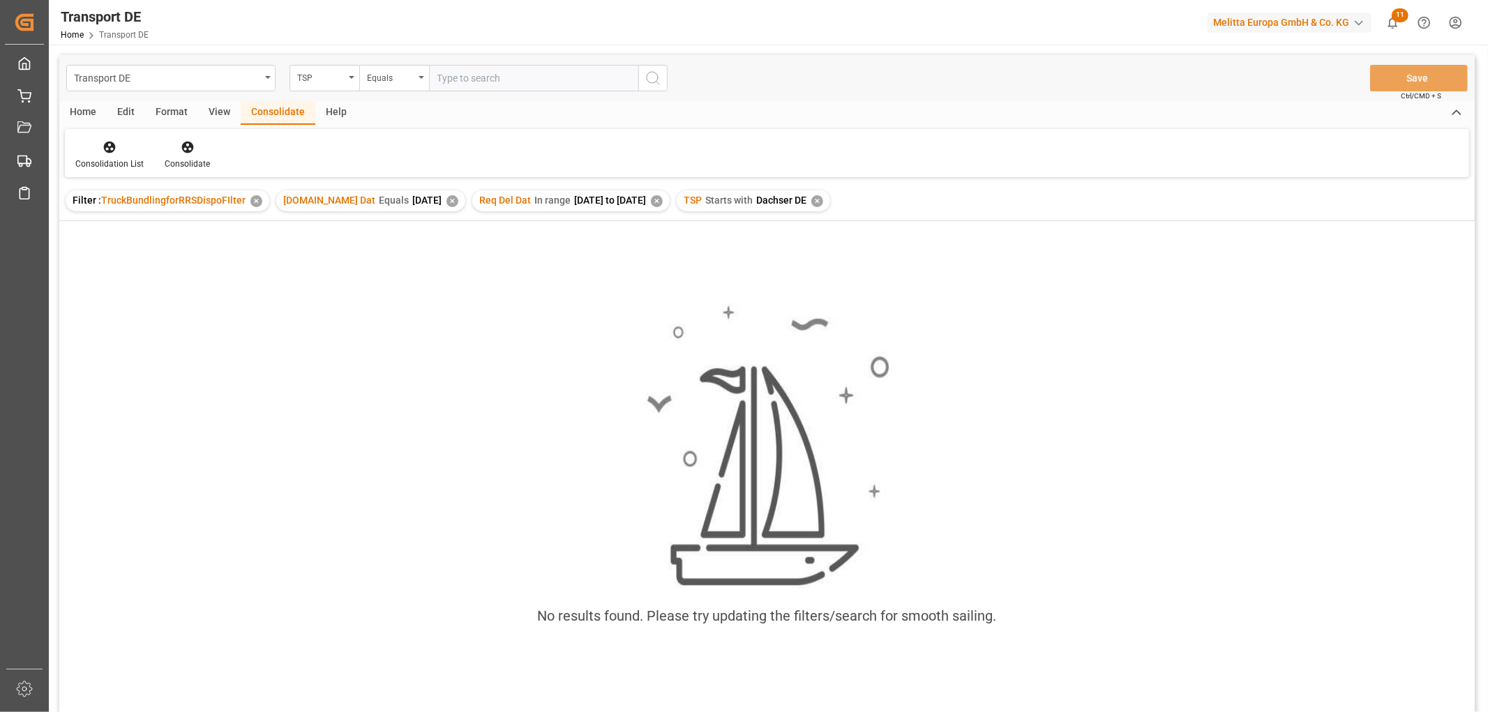
click at [823, 204] on div "✕" at bounding box center [817, 201] width 12 height 12
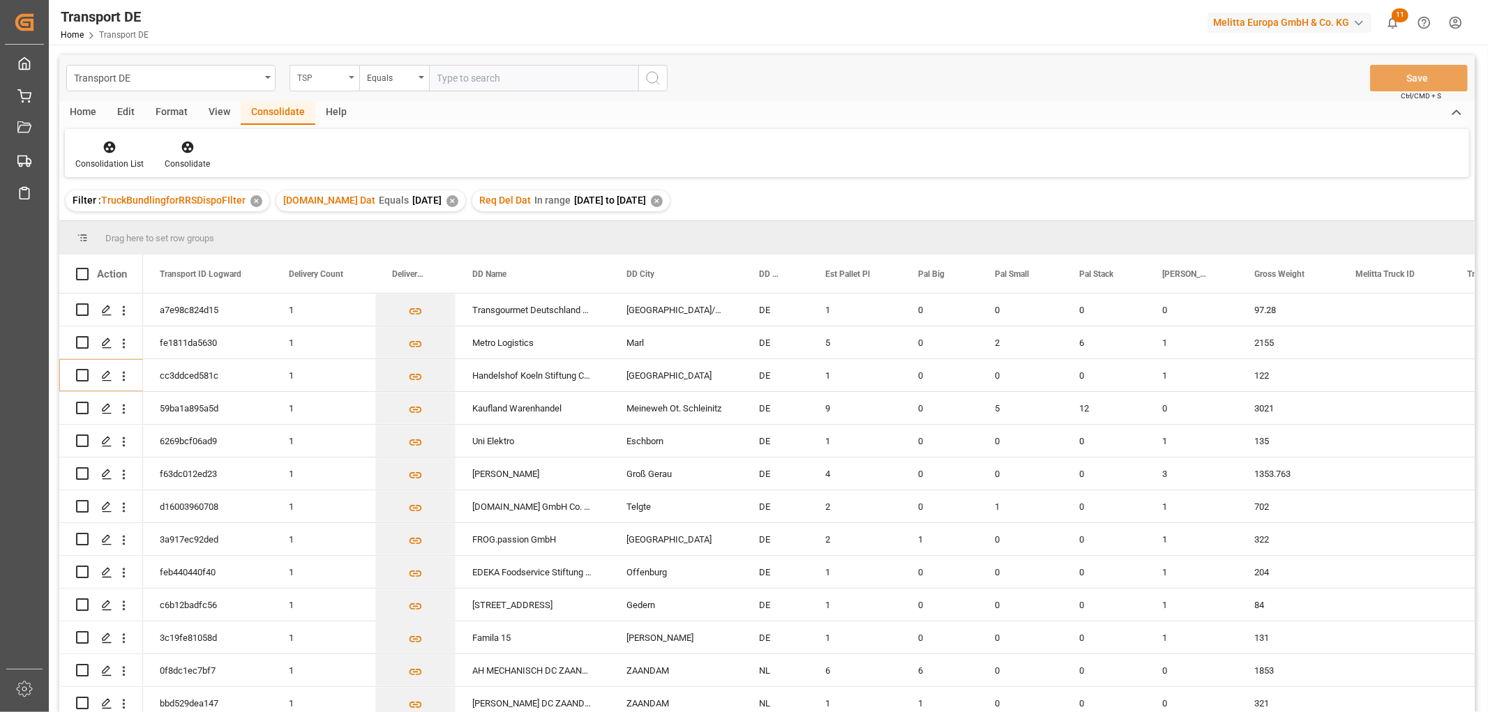
click at [331, 73] on div "TSP" at bounding box center [320, 76] width 47 height 16
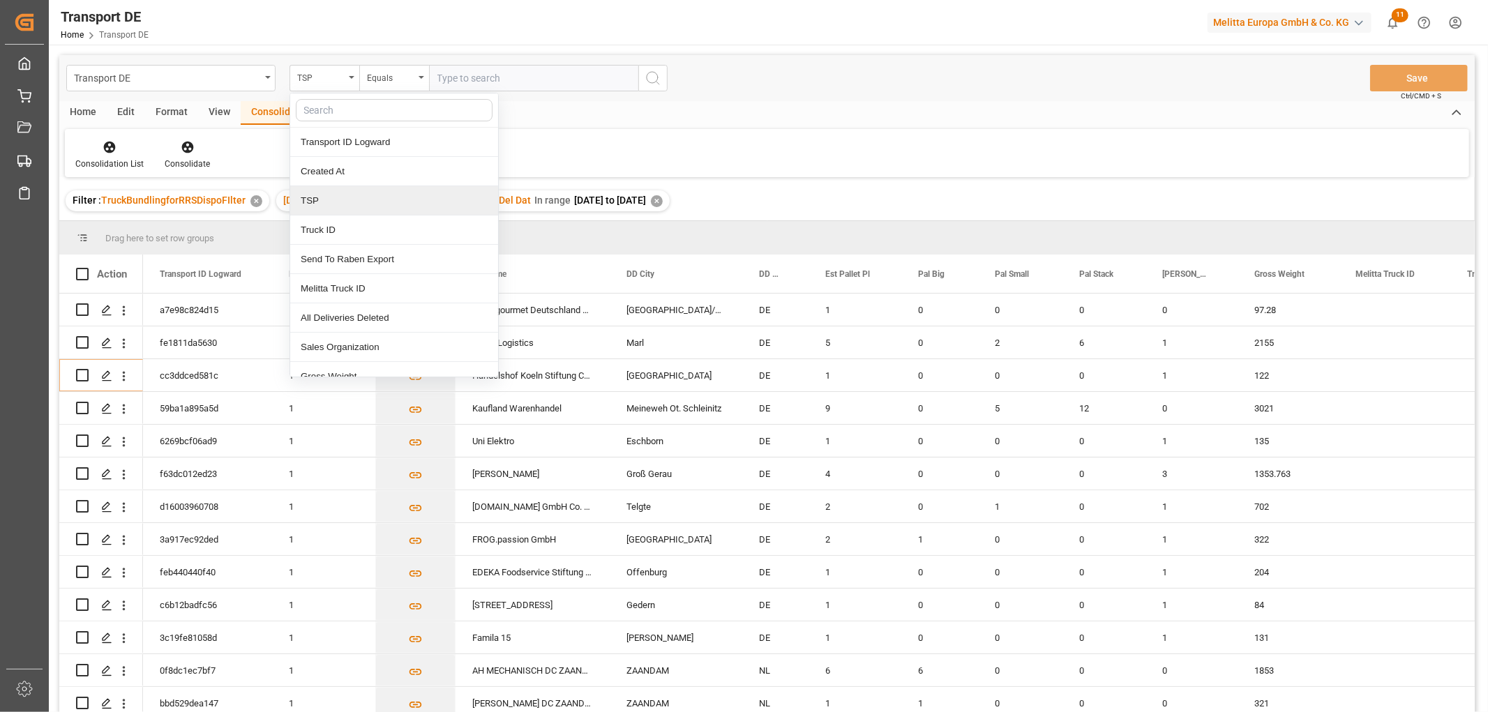
click at [317, 206] on div "TSP" at bounding box center [394, 200] width 208 height 29
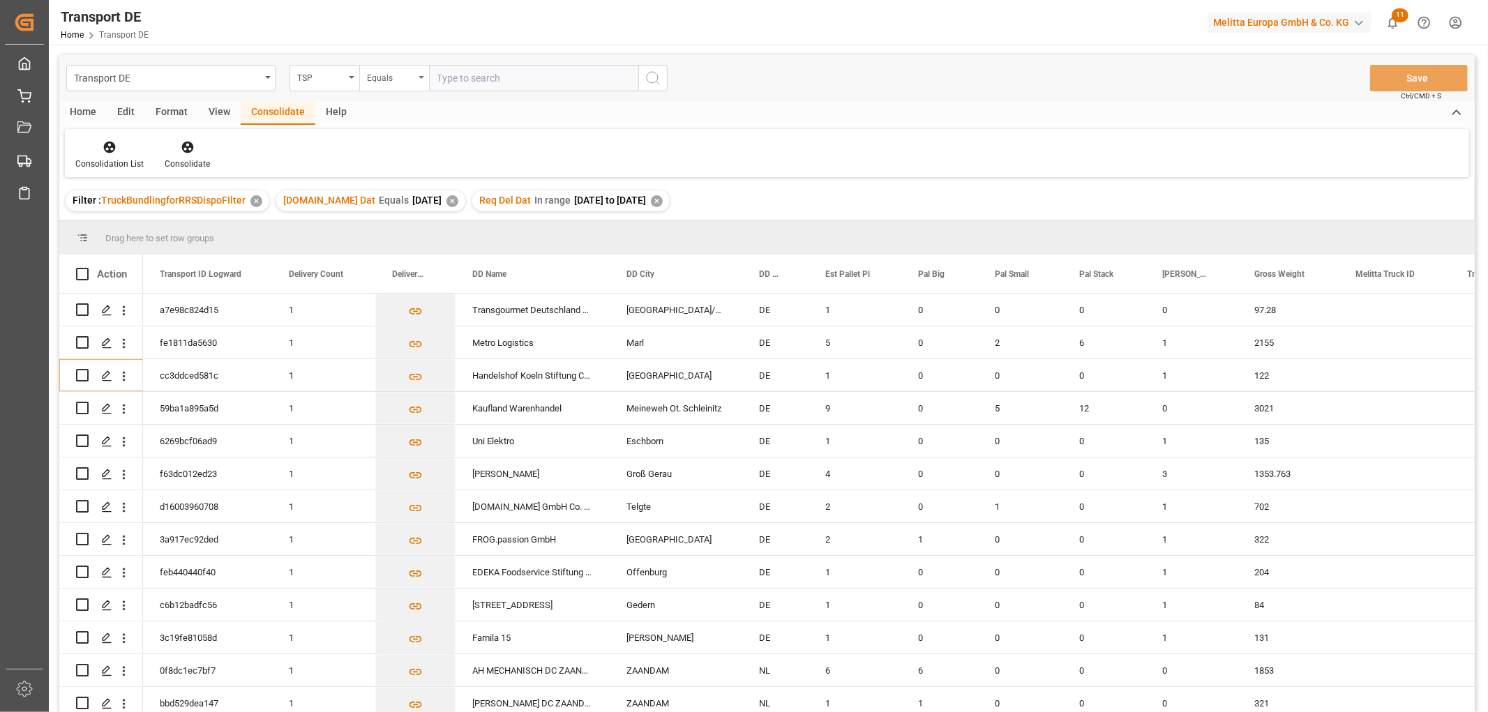
click at [386, 80] on div "Equals" at bounding box center [390, 76] width 47 height 16
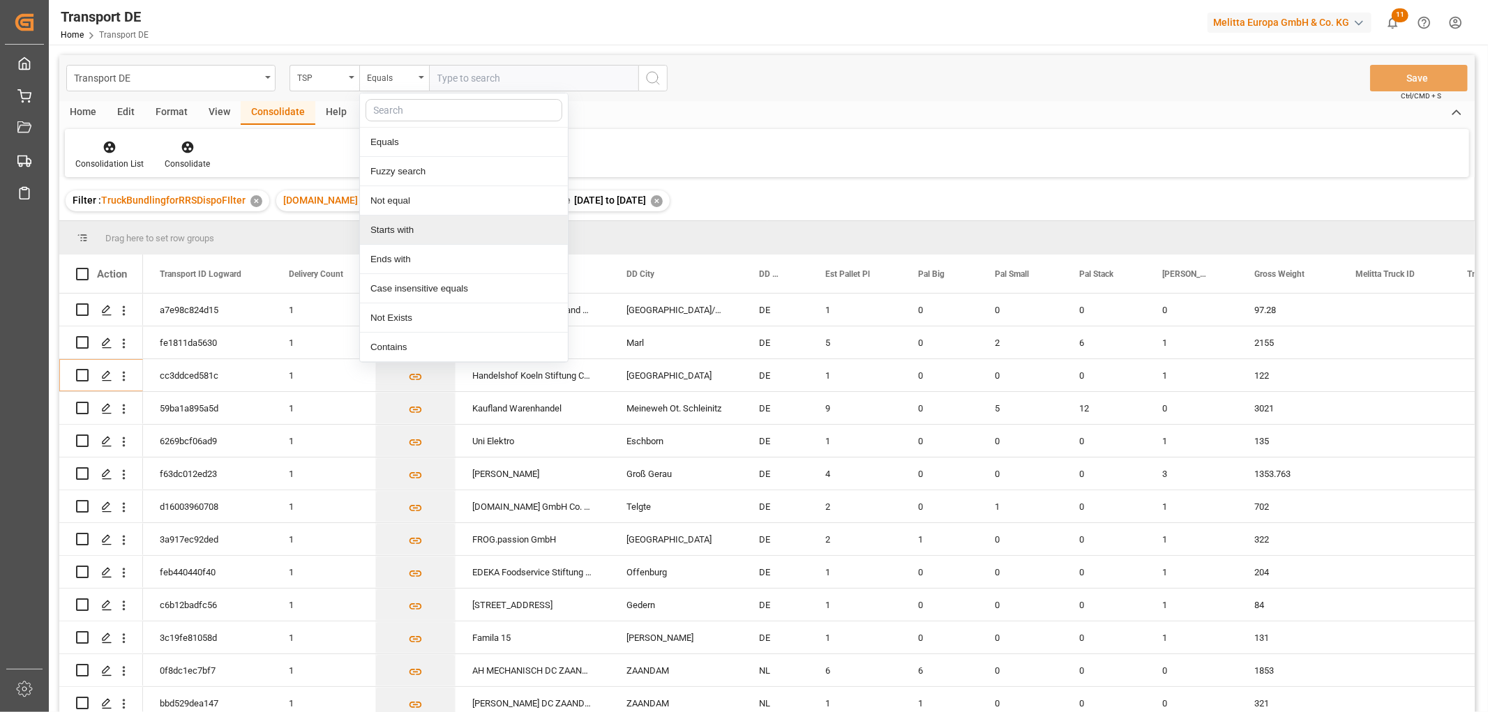
click at [392, 228] on div "Starts with" at bounding box center [464, 230] width 208 height 29
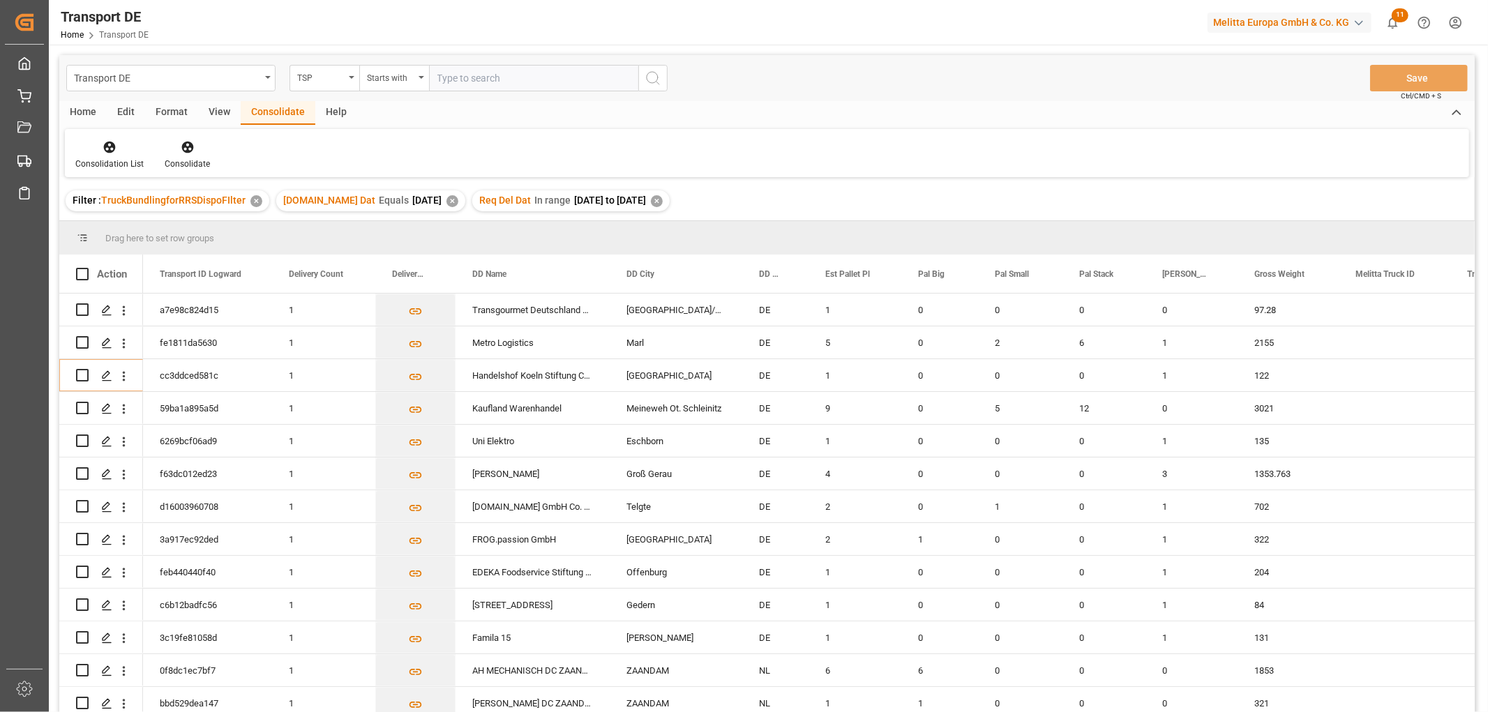
click at [447, 77] on input "text" at bounding box center [533, 78] width 209 height 27
type input "LIT DE"
click at [650, 75] on icon "search button" at bounding box center [653, 78] width 17 height 17
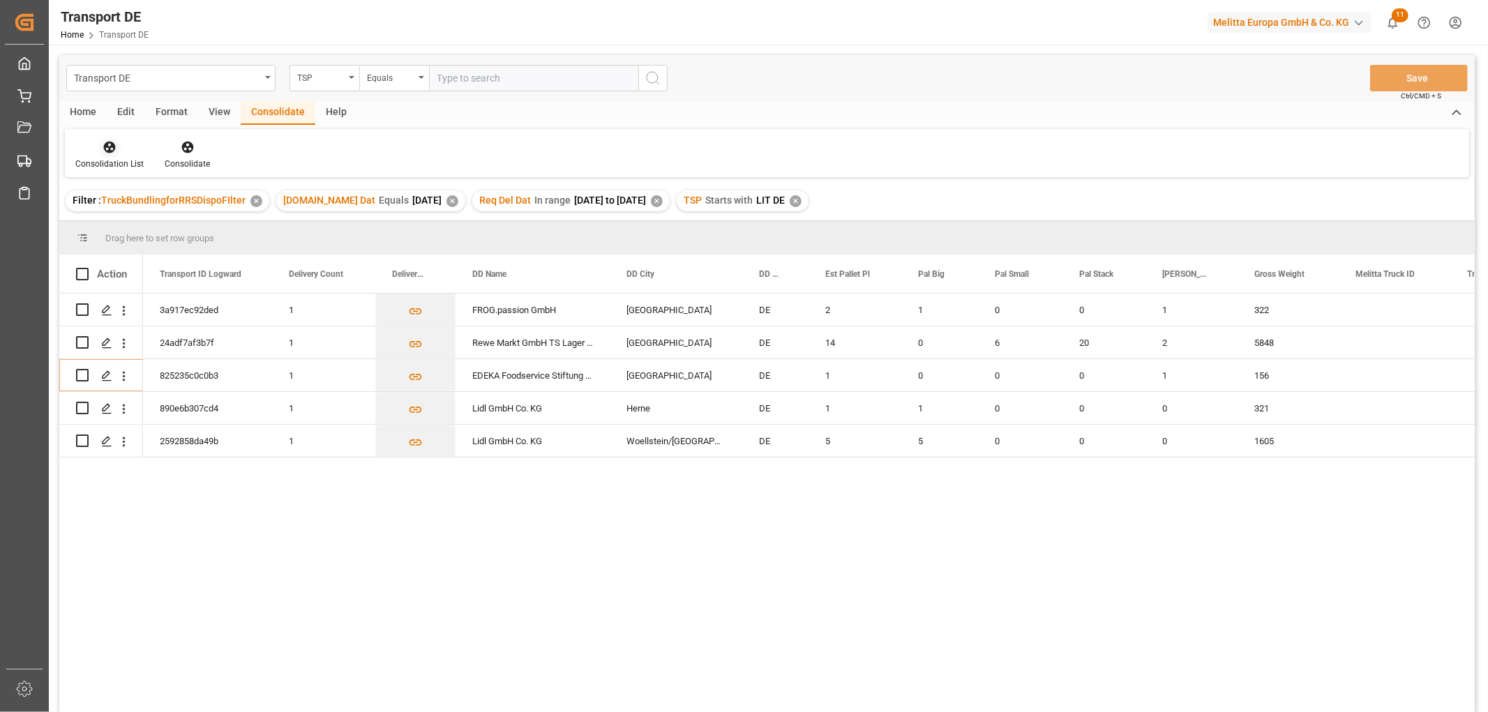
click at [107, 151] on icon at bounding box center [110, 148] width 12 height 12
click at [123, 222] on div "Transport DE TSP Equals Save Ctrl/CMD + S Home Edit Format View Consolidate Hel…" at bounding box center [766, 402] width 1415 height 694
click at [84, 343] on input "Press Space to toggle row selection (unchecked)" at bounding box center [82, 342] width 13 height 13
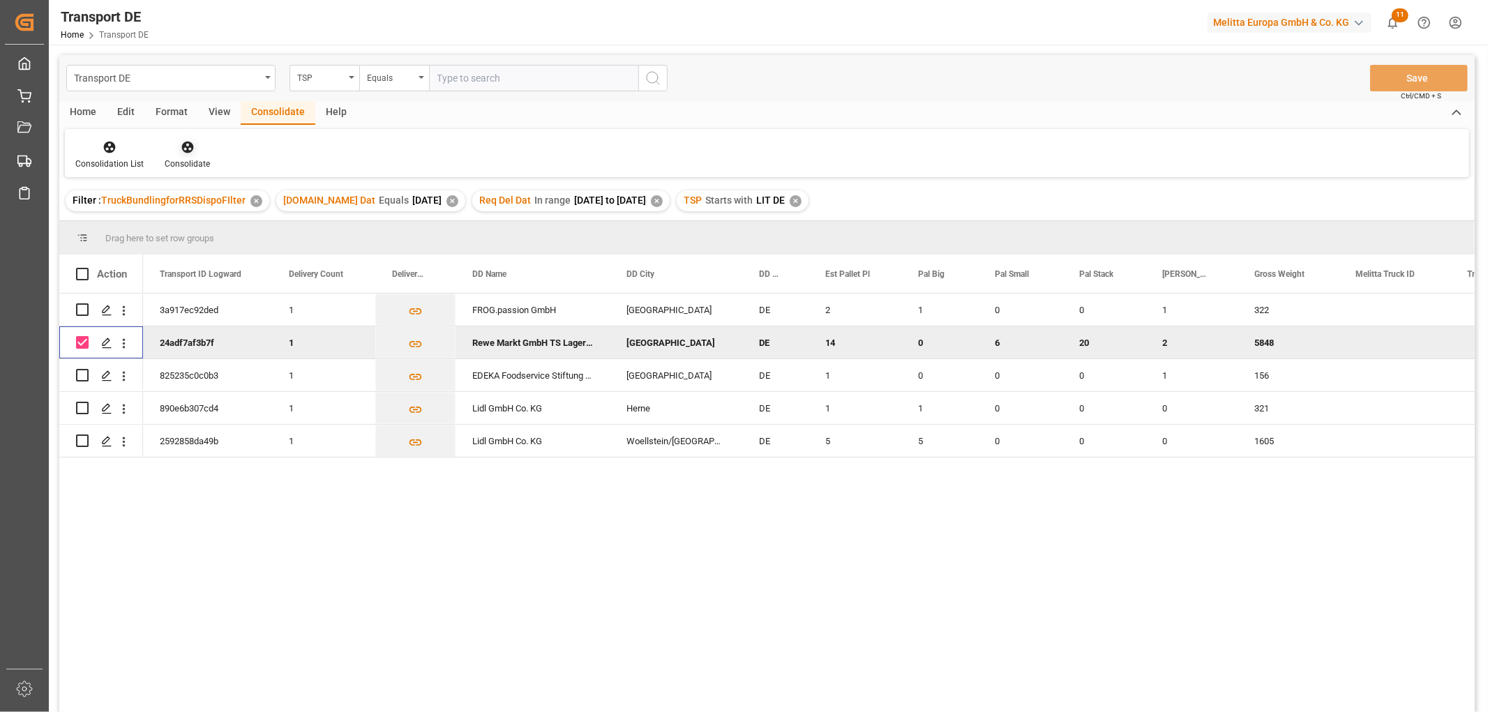
click at [186, 145] on icon at bounding box center [187, 148] width 12 height 12
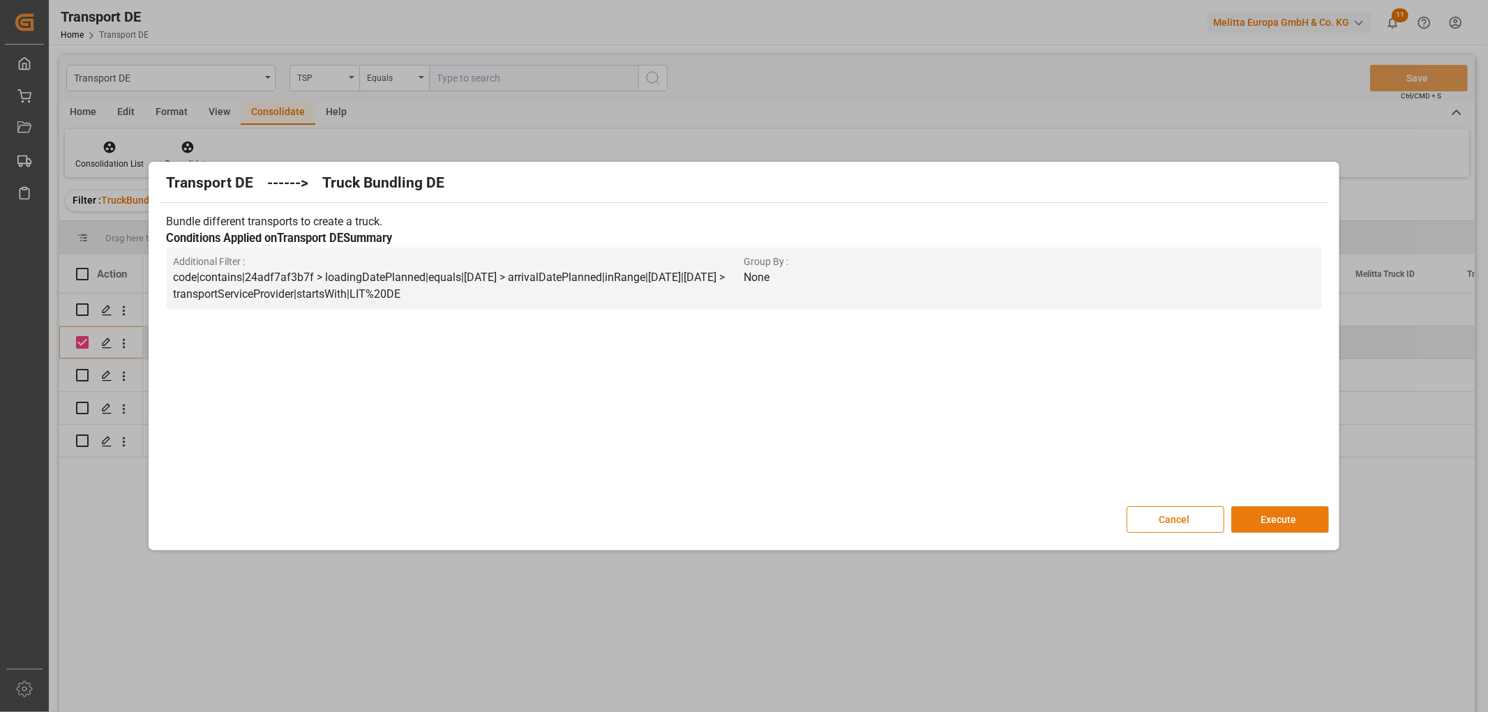
click at [1270, 516] on button "Execute" at bounding box center [1280, 519] width 98 height 27
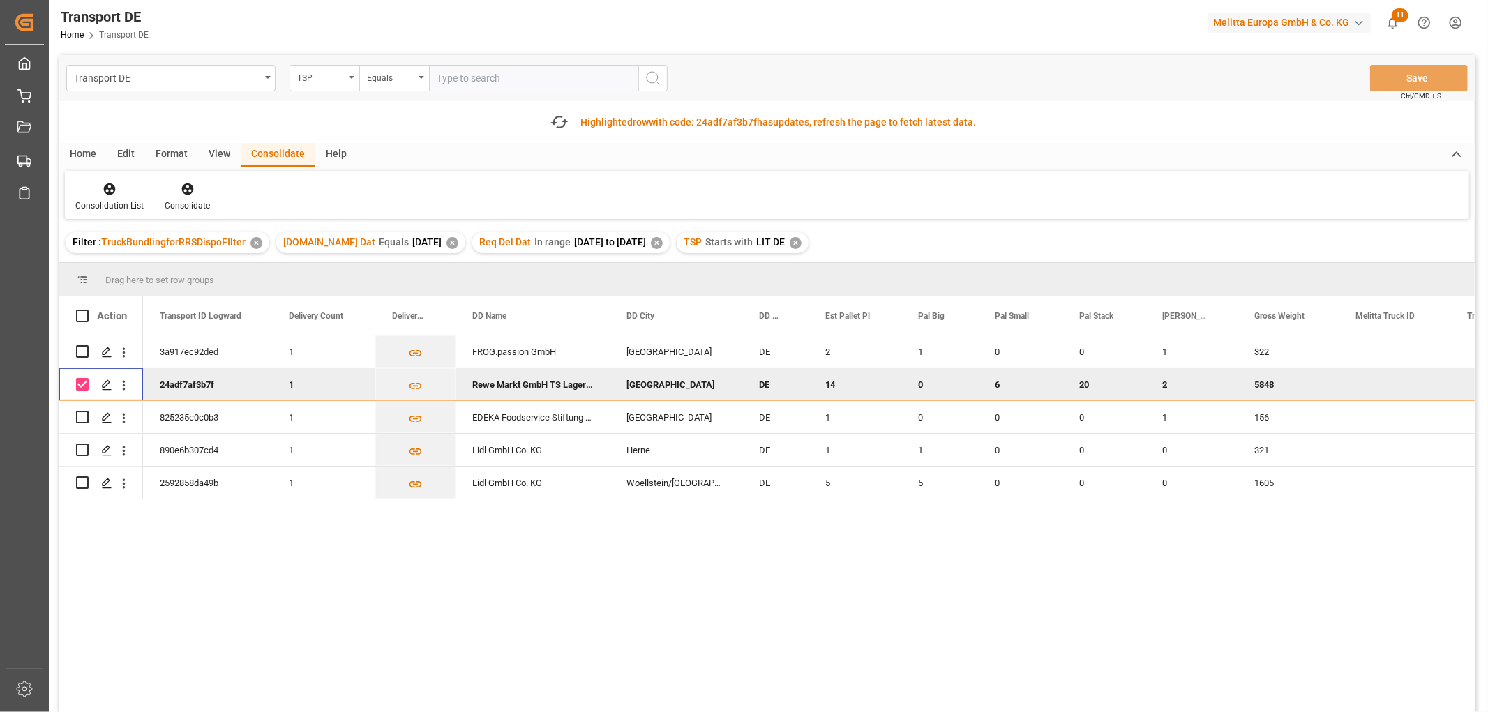
click at [82, 385] on input "Press Space to toggle row selection (checked)" at bounding box center [82, 384] width 13 height 13
checkbox input "false"
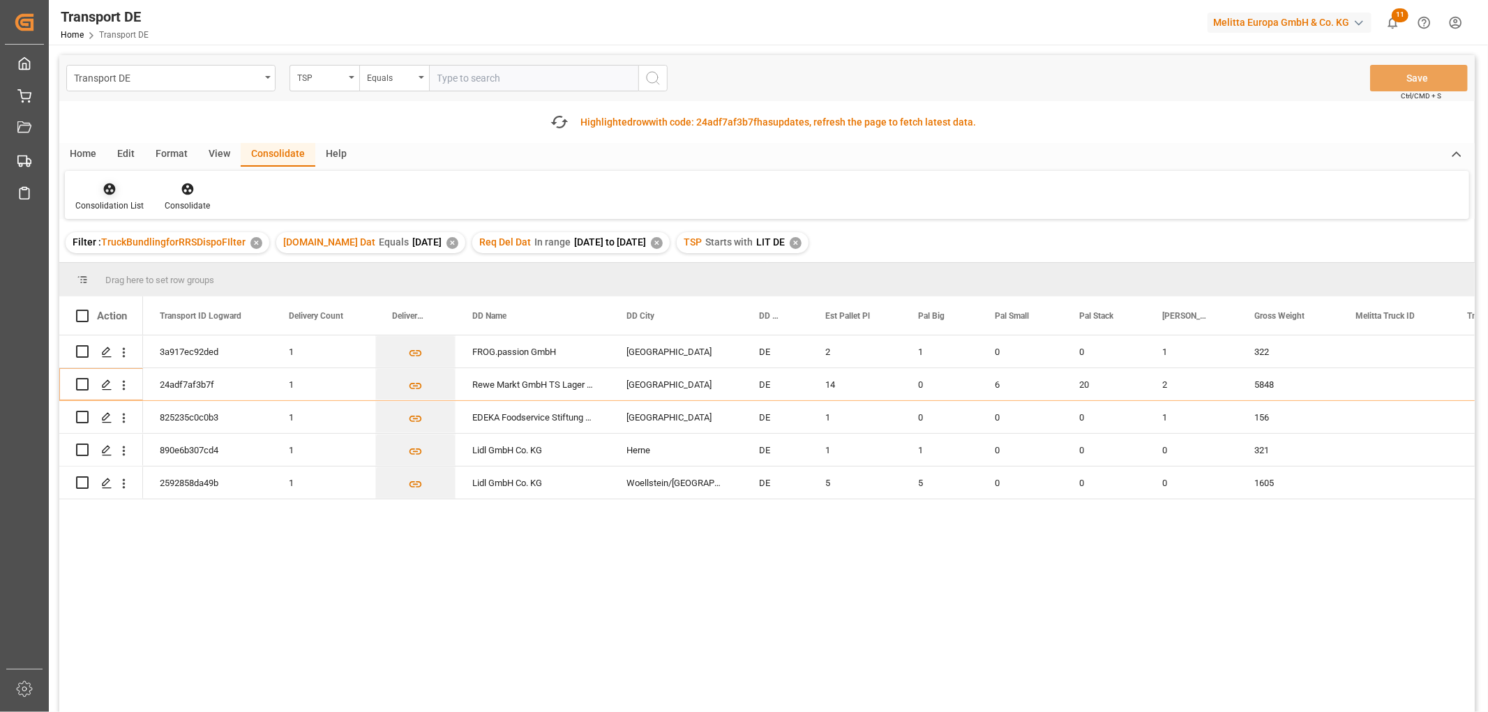
click at [104, 191] on icon at bounding box center [110, 189] width 12 height 12
click at [113, 265] on div "Transport DE TSP Equals Save Ctrl/CMD + S Fetch latest updates Highlighted row …" at bounding box center [766, 423] width 1415 height 736
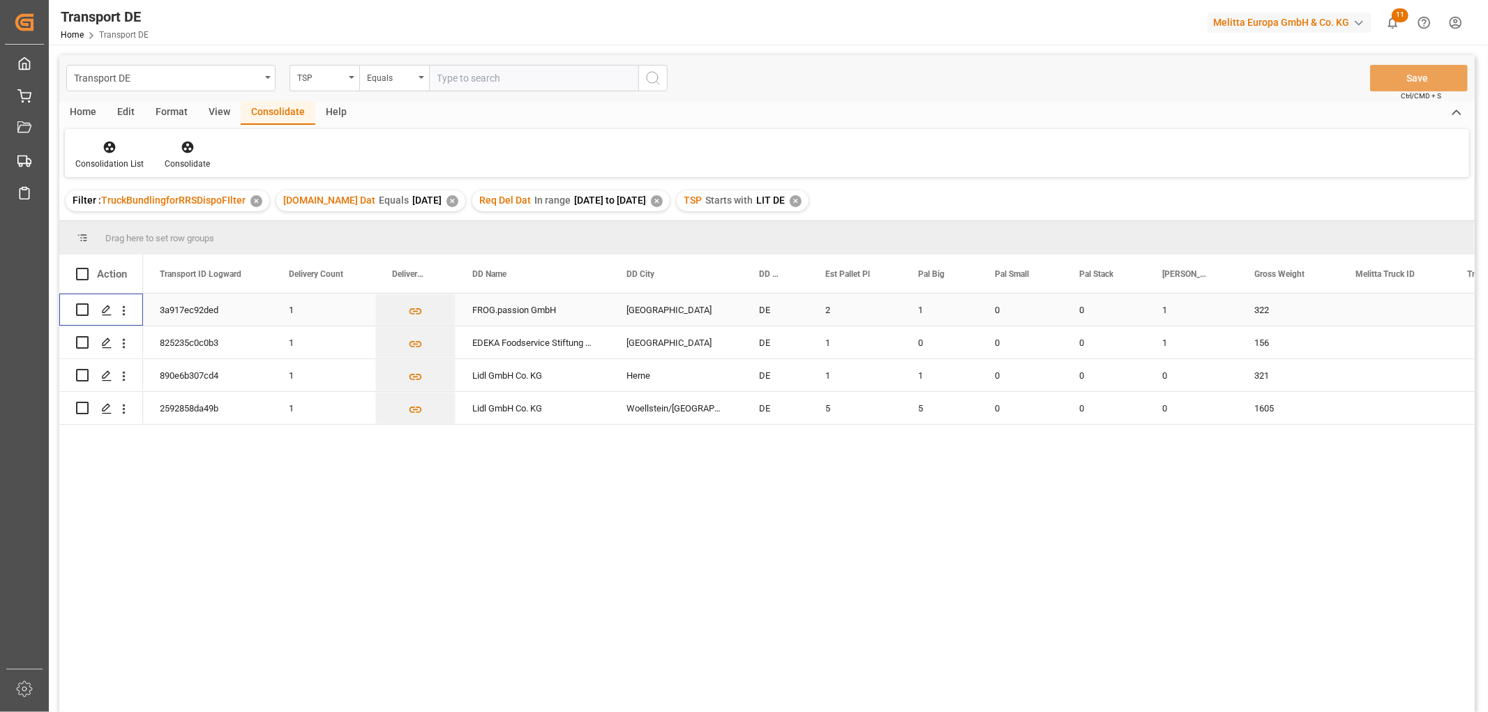
click at [82, 307] on input "Press Space to toggle row selection (unchecked)" at bounding box center [82, 309] width 13 height 13
checkbox input "true"
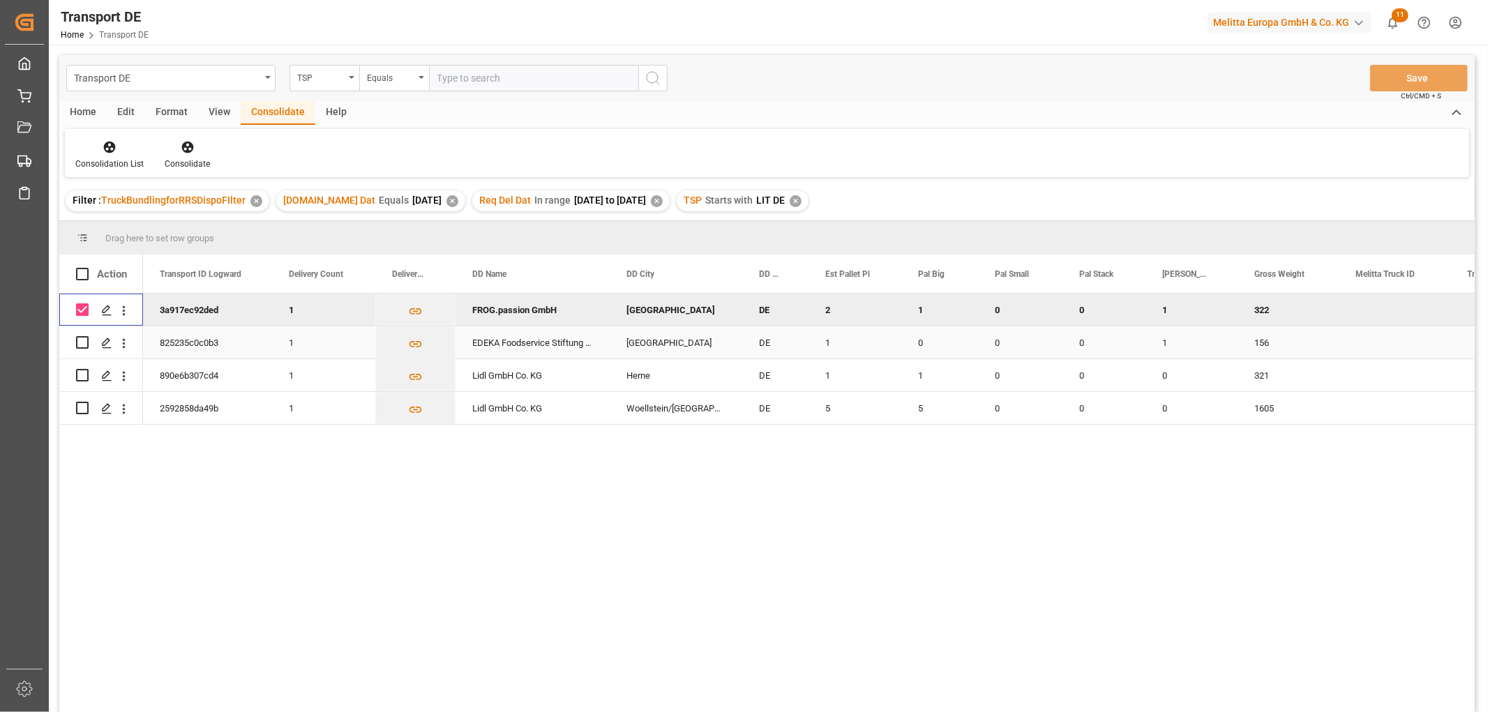
click at [85, 343] on input "Press Space to toggle row selection (unchecked)" at bounding box center [82, 342] width 13 height 13
checkbox input "true"
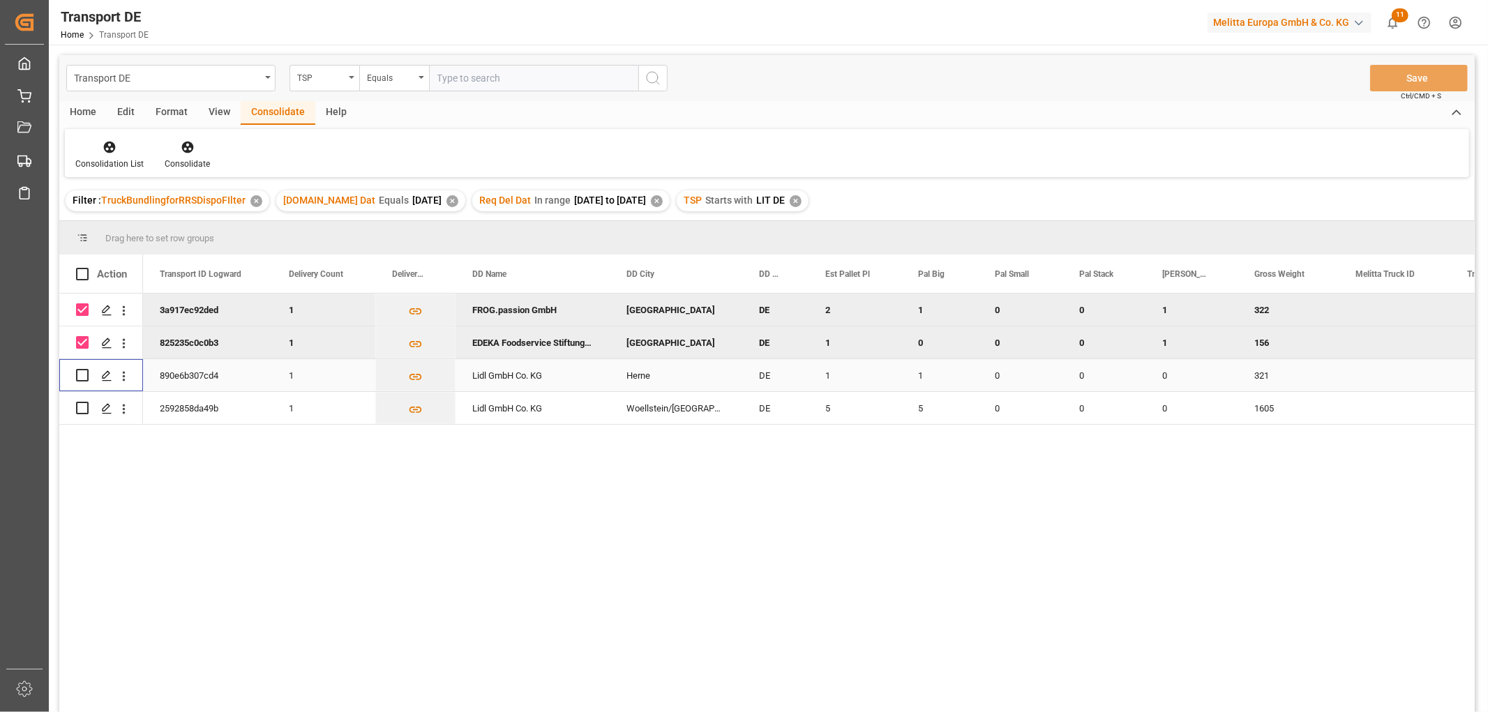
drag, startPoint x: 82, startPoint y: 377, endPoint x: 84, endPoint y: 391, distance: 14.2
click at [82, 378] on input "Press Space to toggle row selection (unchecked)" at bounding box center [82, 375] width 13 height 13
checkbox input "true"
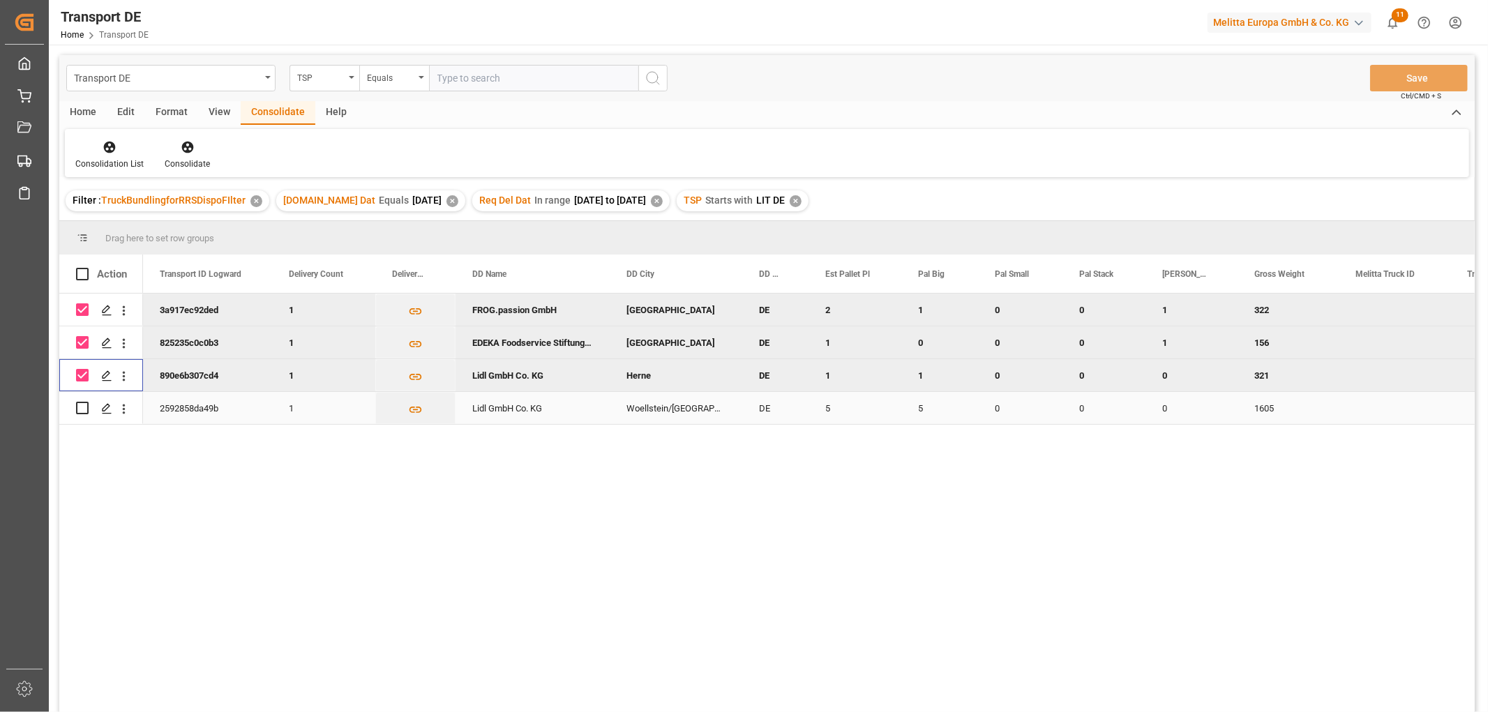
click at [84, 408] on input "Press Space to toggle row selection (unchecked)" at bounding box center [82, 408] width 13 height 13
checkbox input "true"
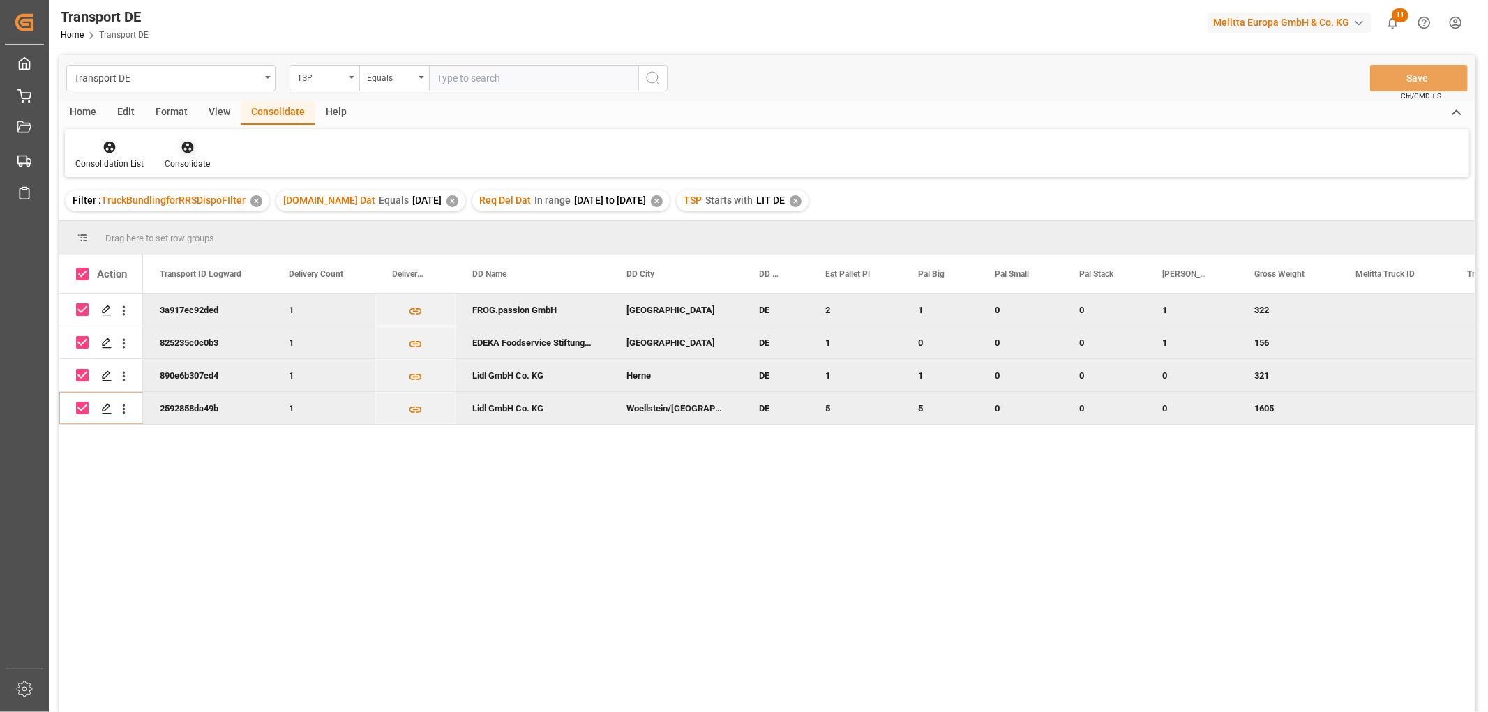
click at [184, 149] on icon at bounding box center [188, 147] width 14 height 14
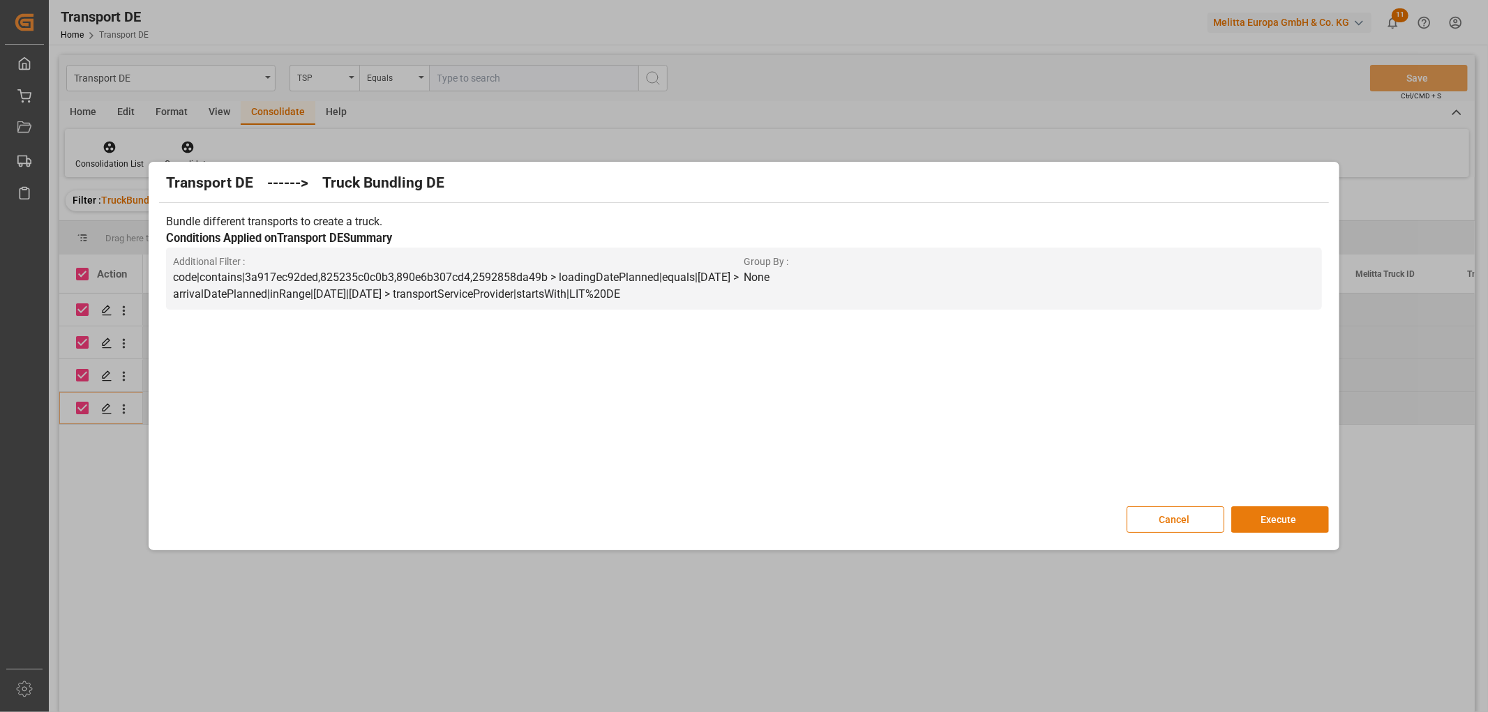
click at [1261, 519] on button "Execute" at bounding box center [1280, 519] width 98 height 27
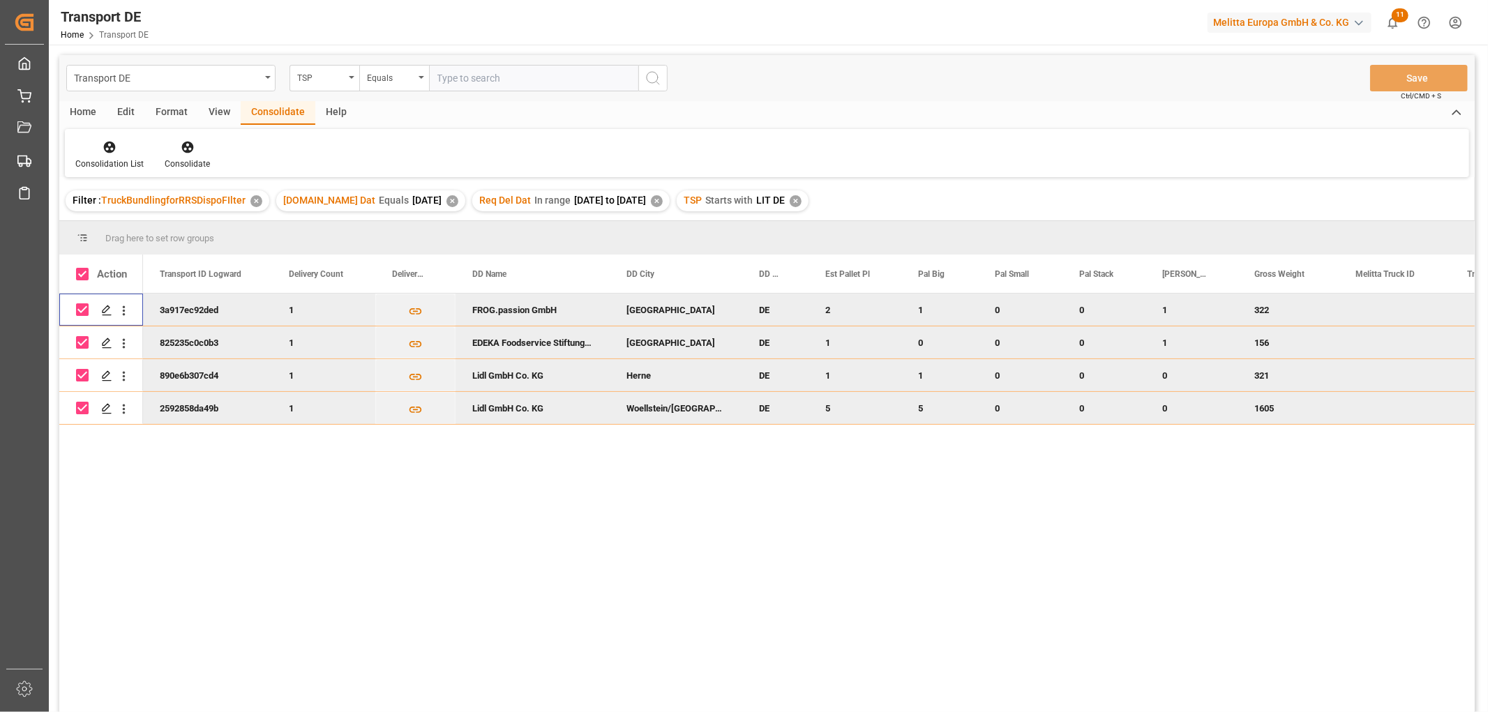
click at [85, 310] on input "Press Space to toggle row selection (checked)" at bounding box center [82, 309] width 13 height 13
checkbox input "false"
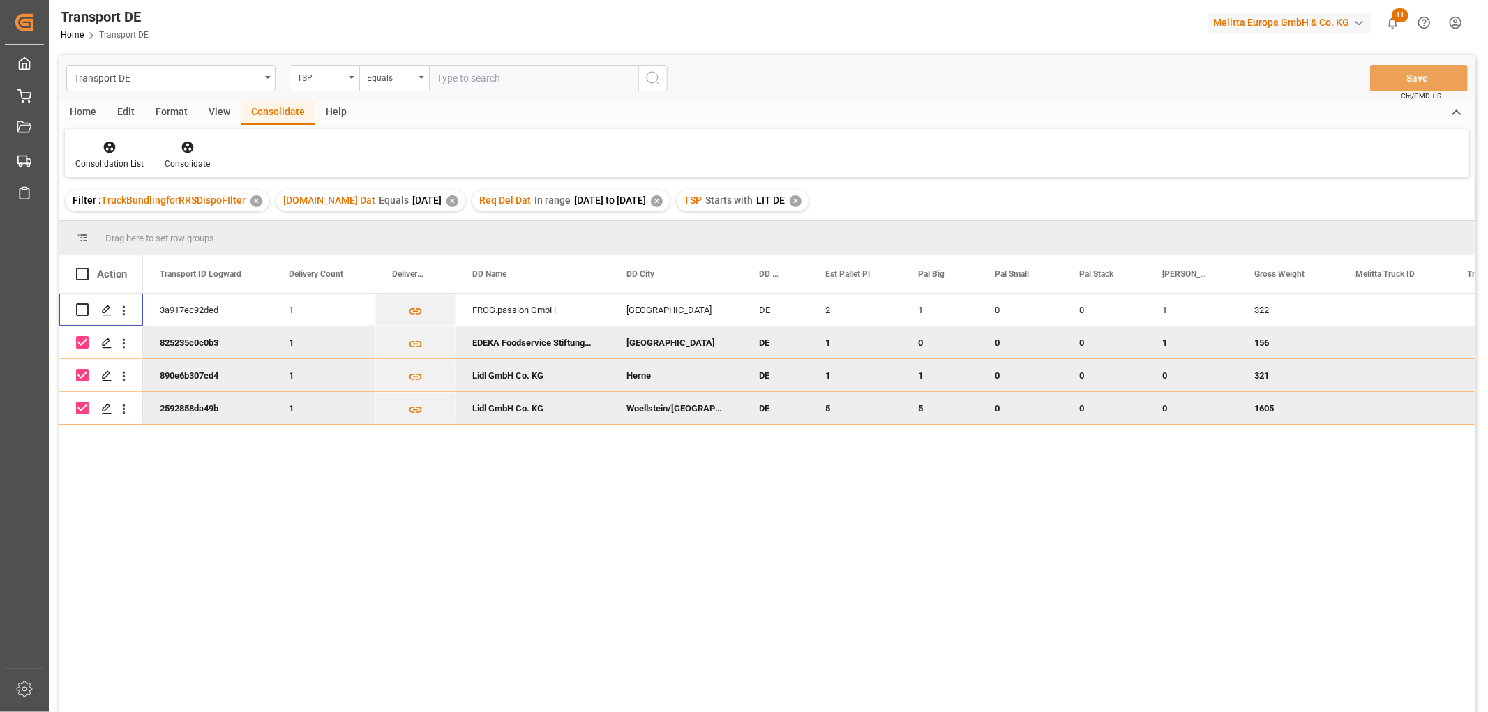
click at [86, 343] on input "Press Space to toggle row selection (checked)" at bounding box center [82, 342] width 13 height 13
checkbox input "false"
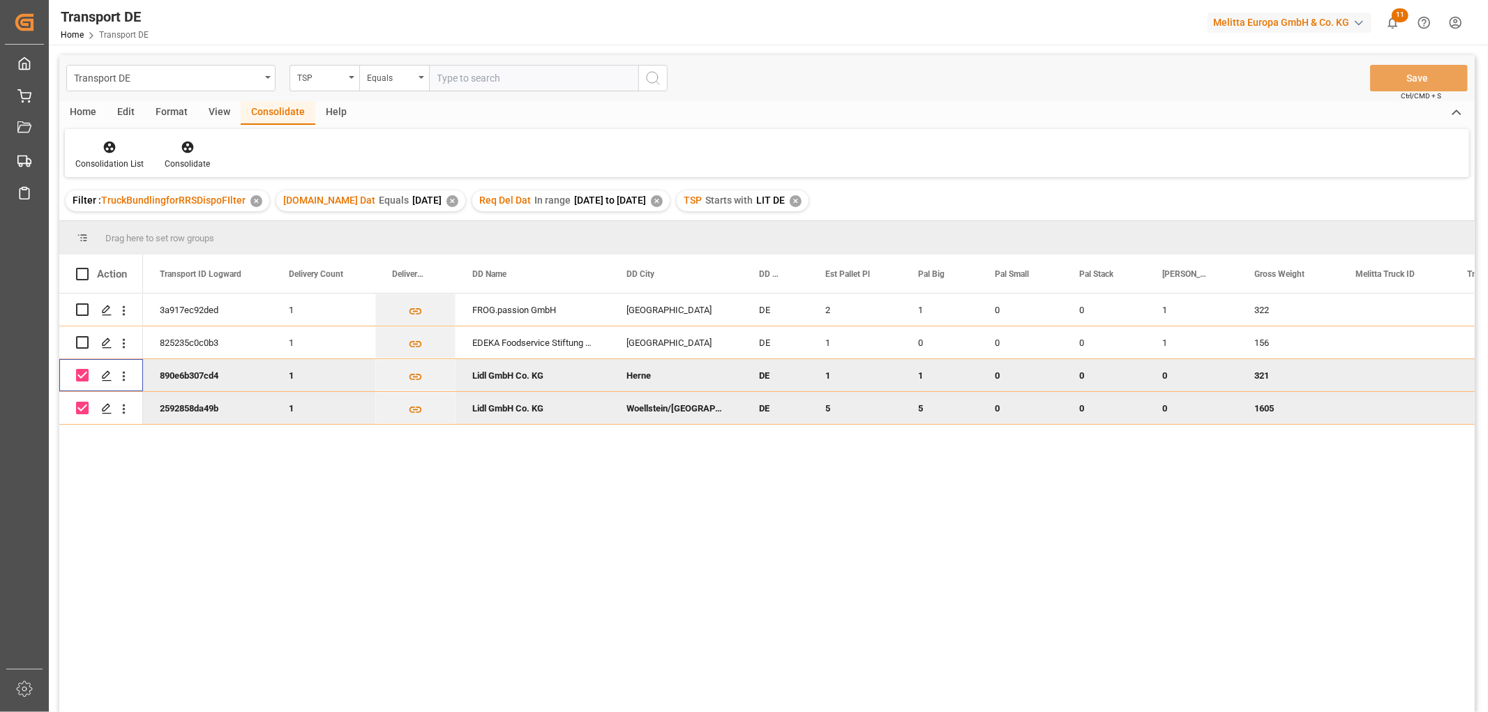
click at [85, 377] on input "Press Space to toggle row selection (checked)" at bounding box center [82, 375] width 13 height 13
checkbox input "false"
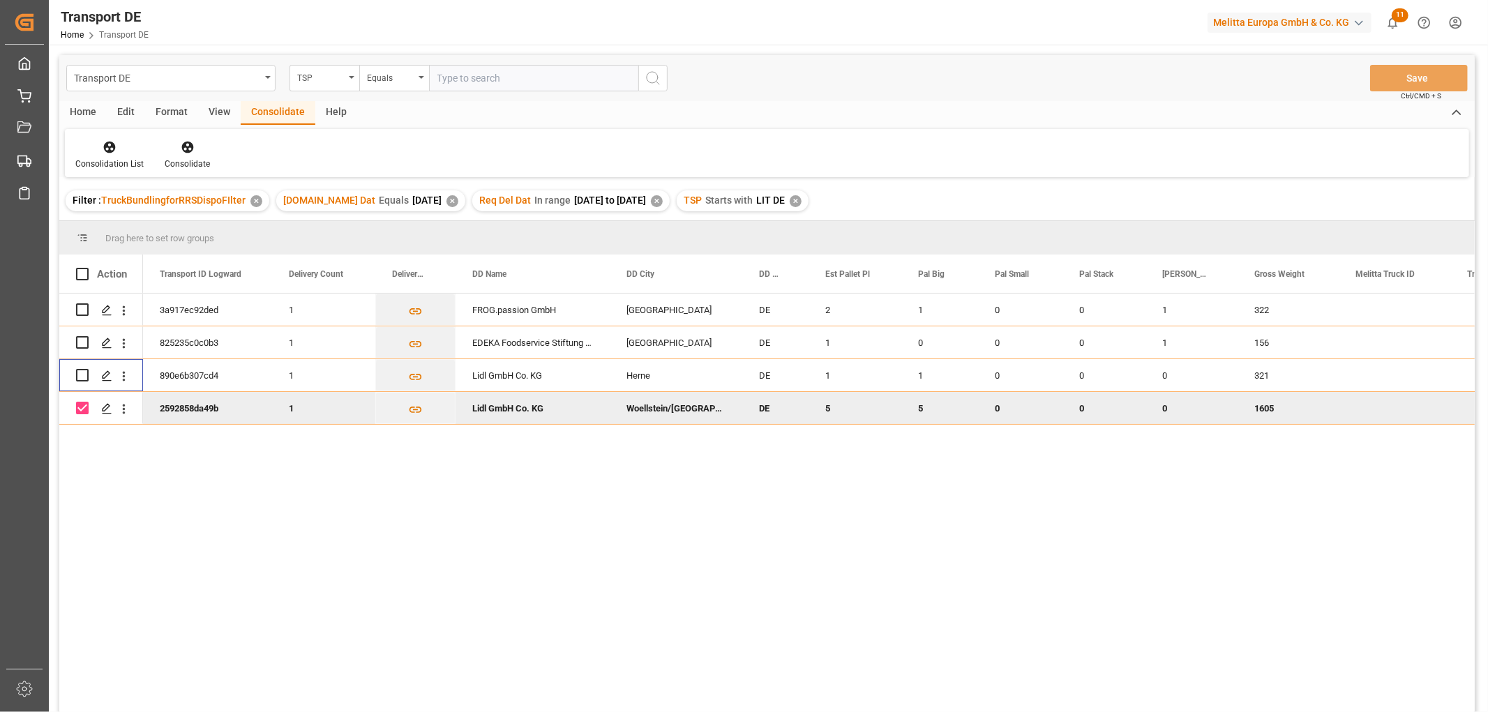
click at [85, 405] on input "Press Space to toggle row selection (checked)" at bounding box center [82, 408] width 13 height 13
checkbox input "false"
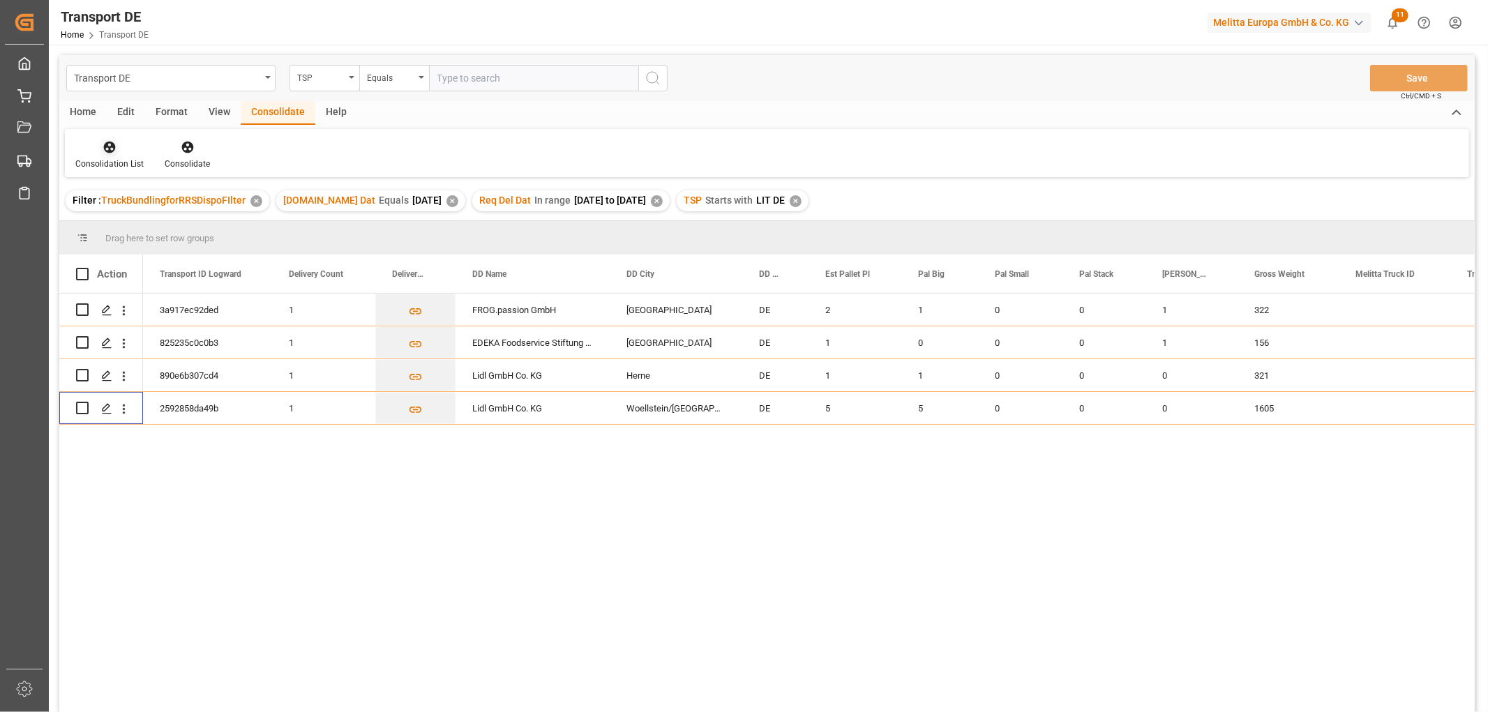
click at [108, 145] on icon at bounding box center [110, 147] width 14 height 14
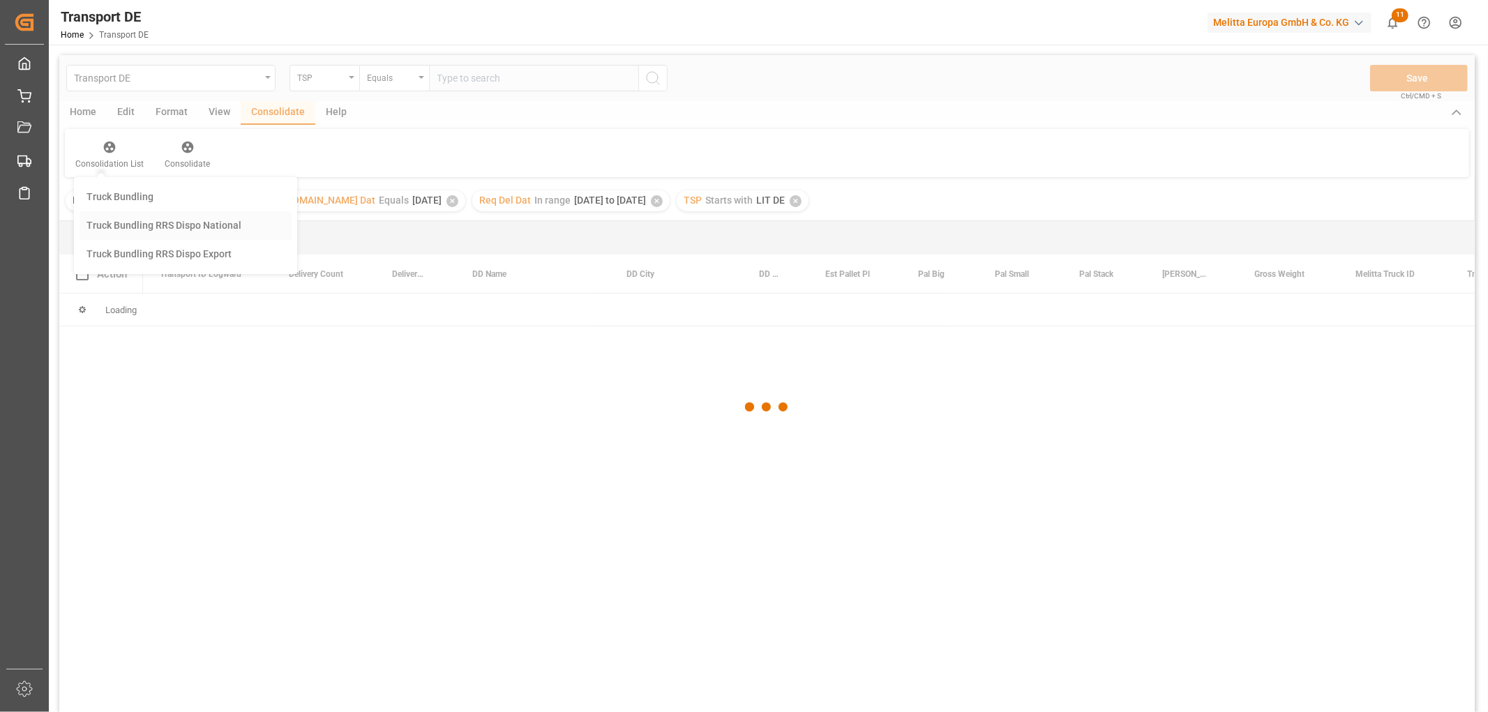
click at [116, 225] on div "Transport DE TSP Equals Save Ctrl/CMD + S Home Edit Format View Consolidate Hel…" at bounding box center [766, 402] width 1415 height 694
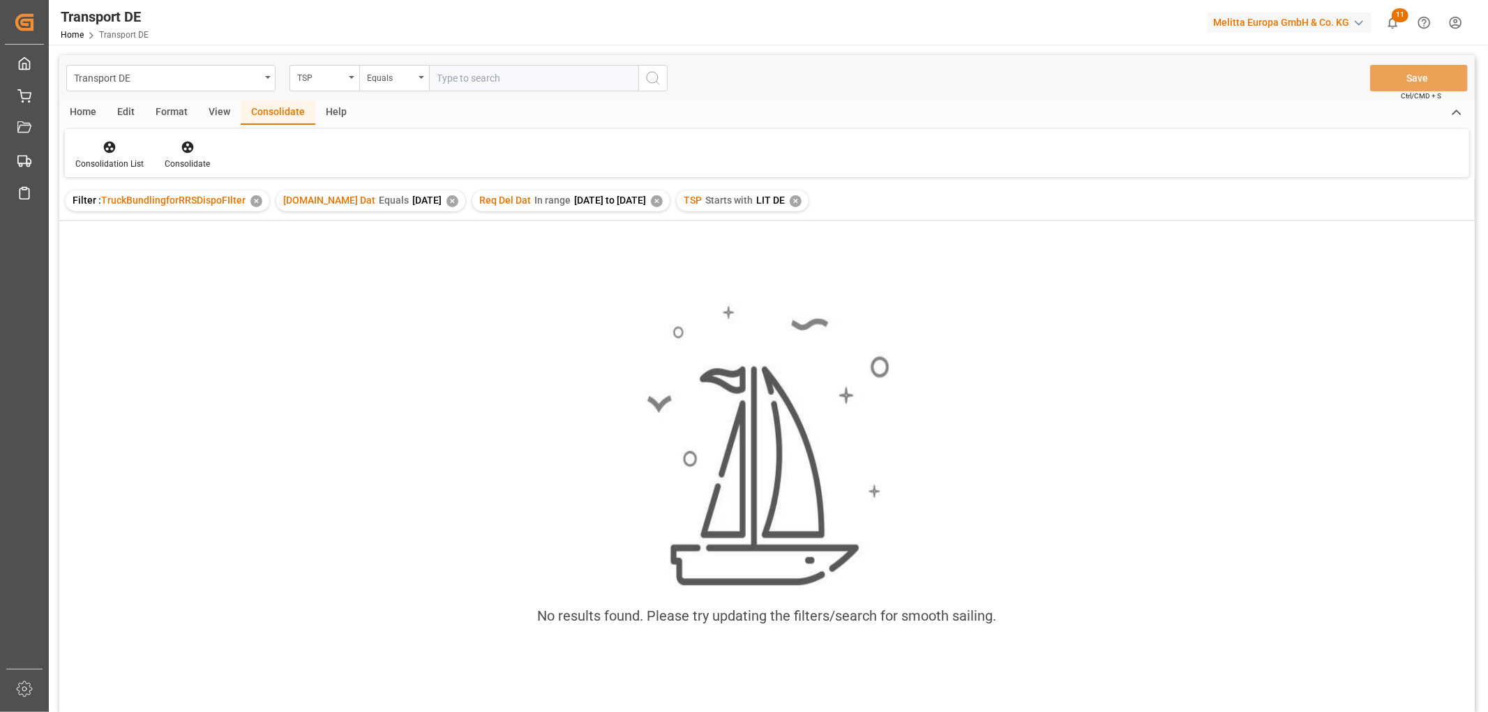
click at [800, 198] on div "✕" at bounding box center [796, 201] width 12 height 12
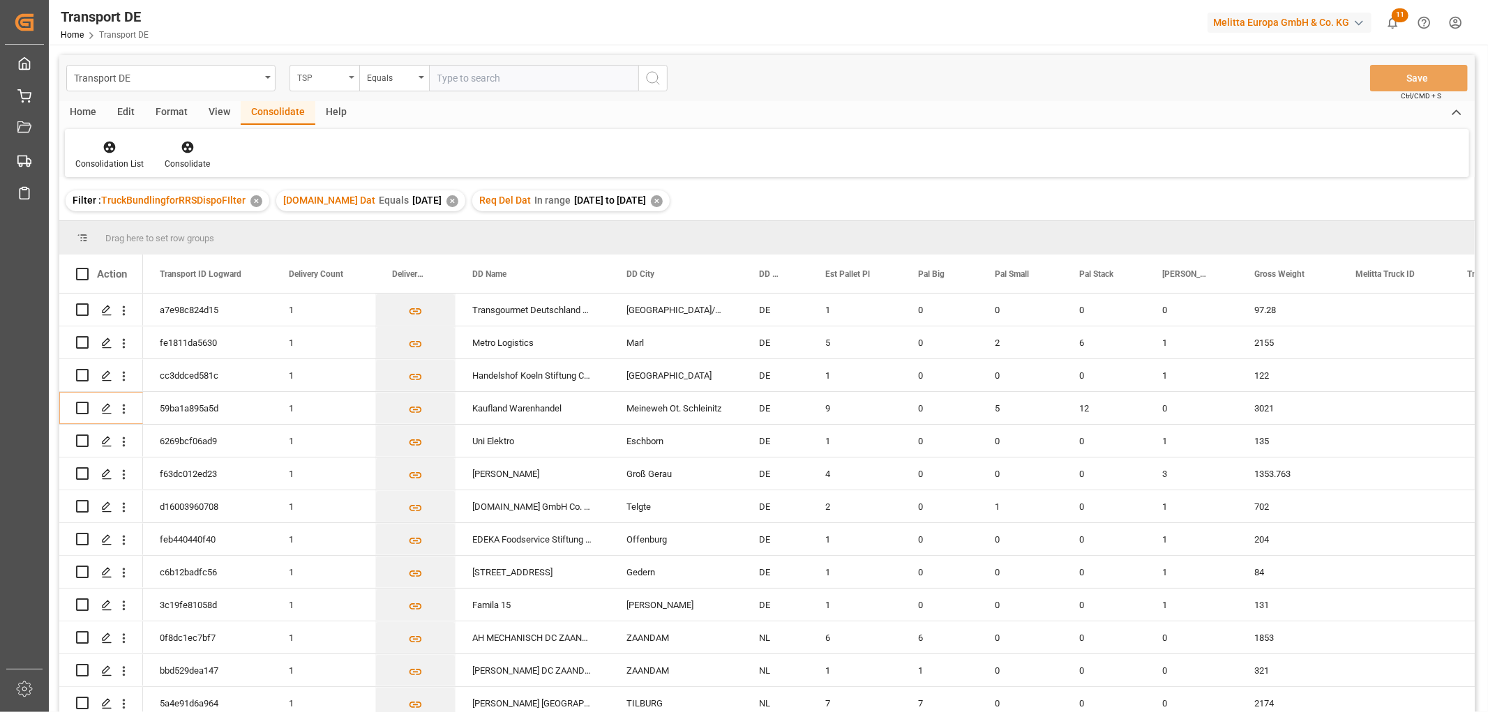
click at [332, 74] on div "TSP" at bounding box center [320, 76] width 47 height 16
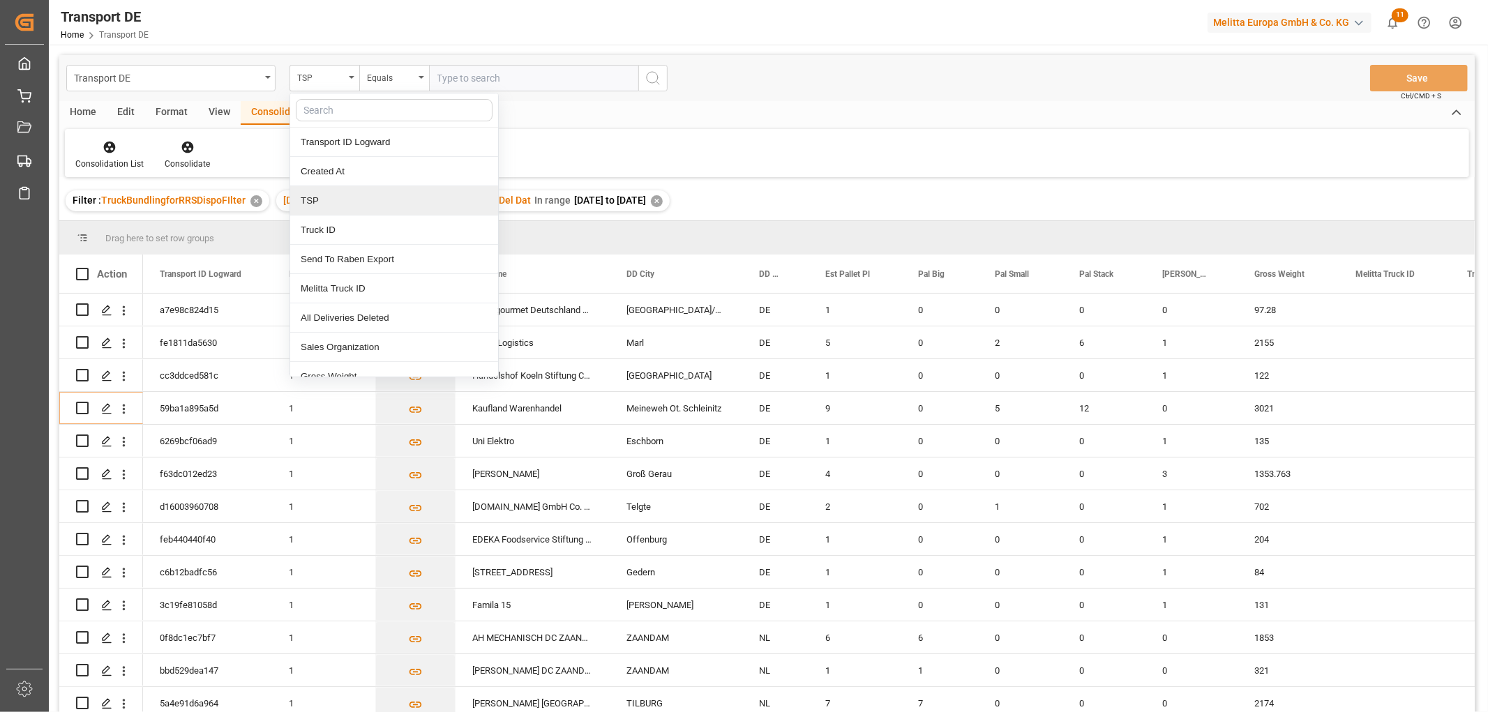
click at [329, 205] on div "TSP" at bounding box center [394, 200] width 208 height 29
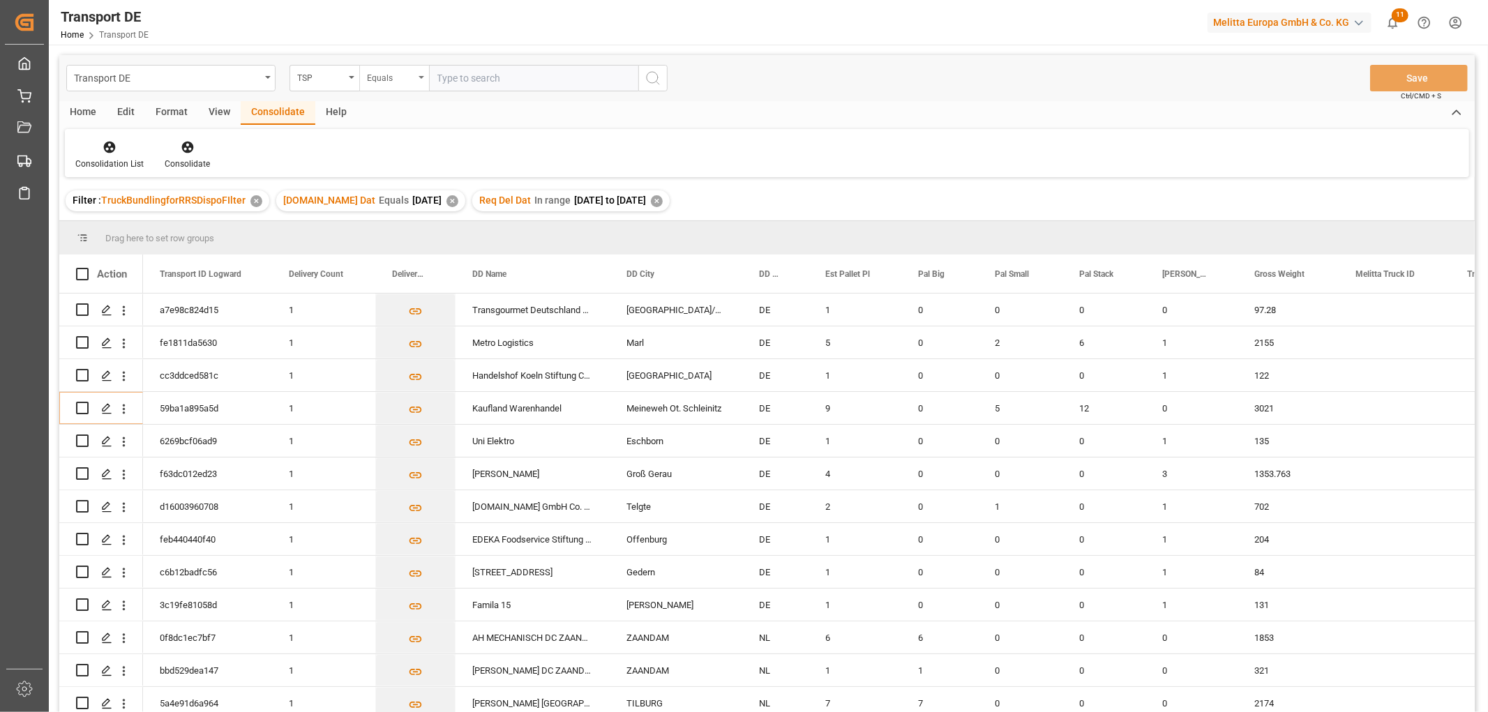
click at [393, 81] on div "Equals" at bounding box center [390, 76] width 47 height 16
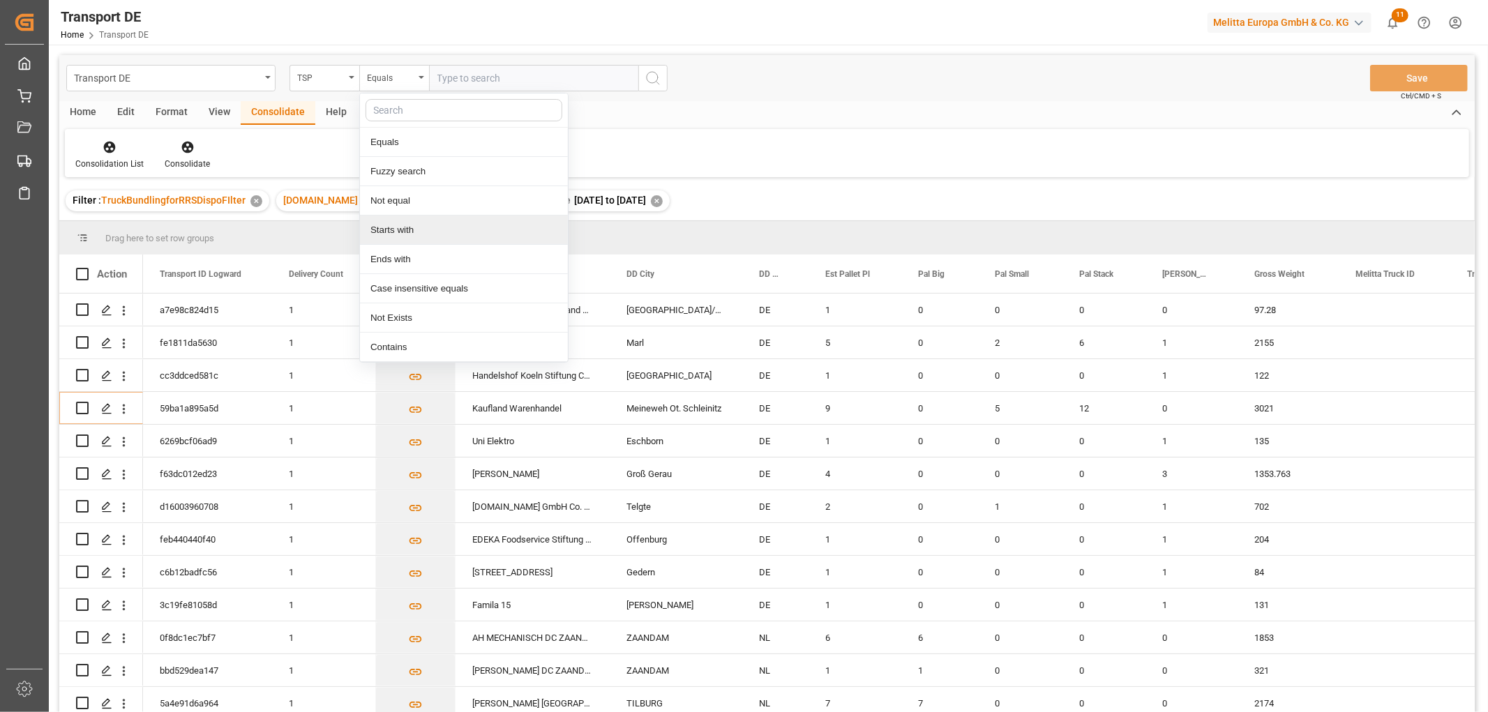
click at [396, 227] on div "Starts with" at bounding box center [464, 230] width 208 height 29
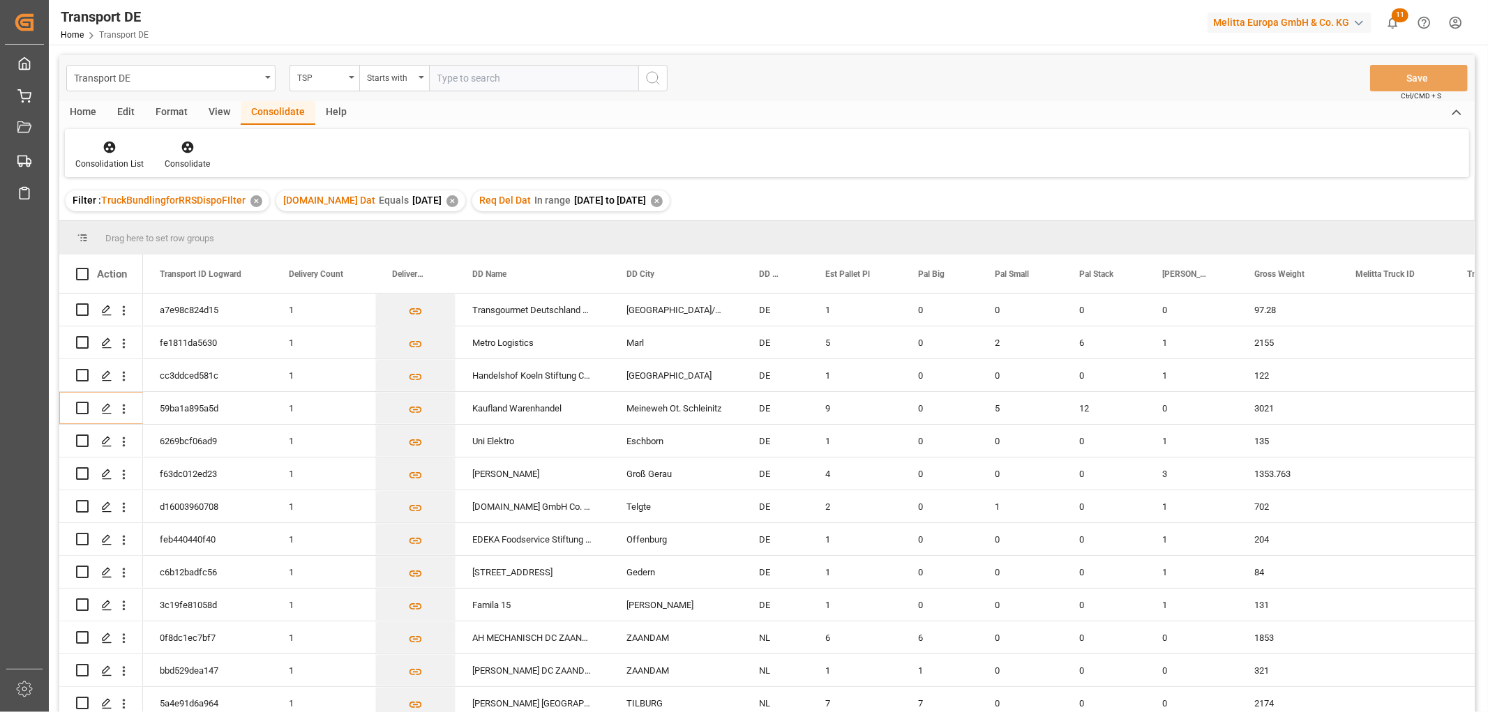
click at [459, 77] on input "text" at bounding box center [533, 78] width 209 height 27
type input "Moeller"
click at [652, 79] on icon "search button" at bounding box center [653, 78] width 17 height 17
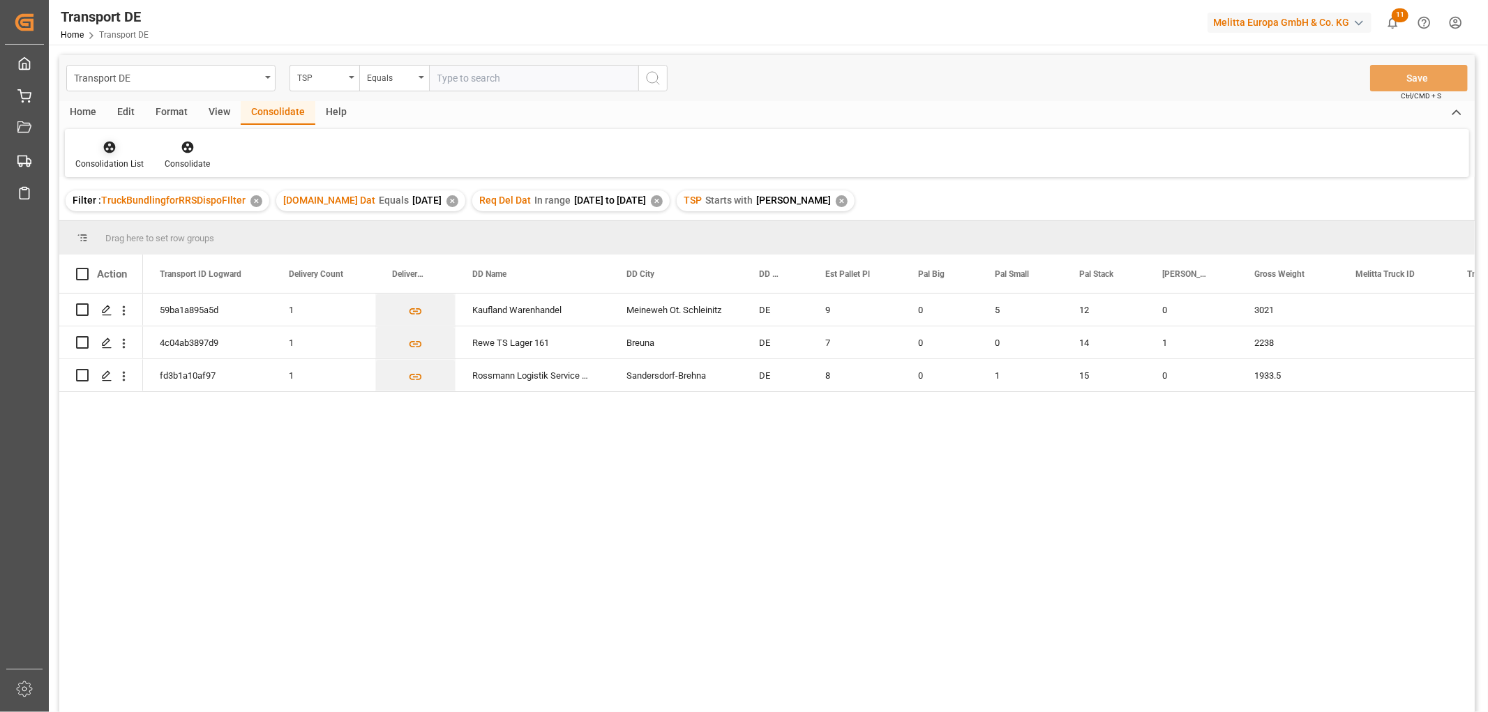
click at [108, 146] on icon at bounding box center [110, 148] width 12 height 12
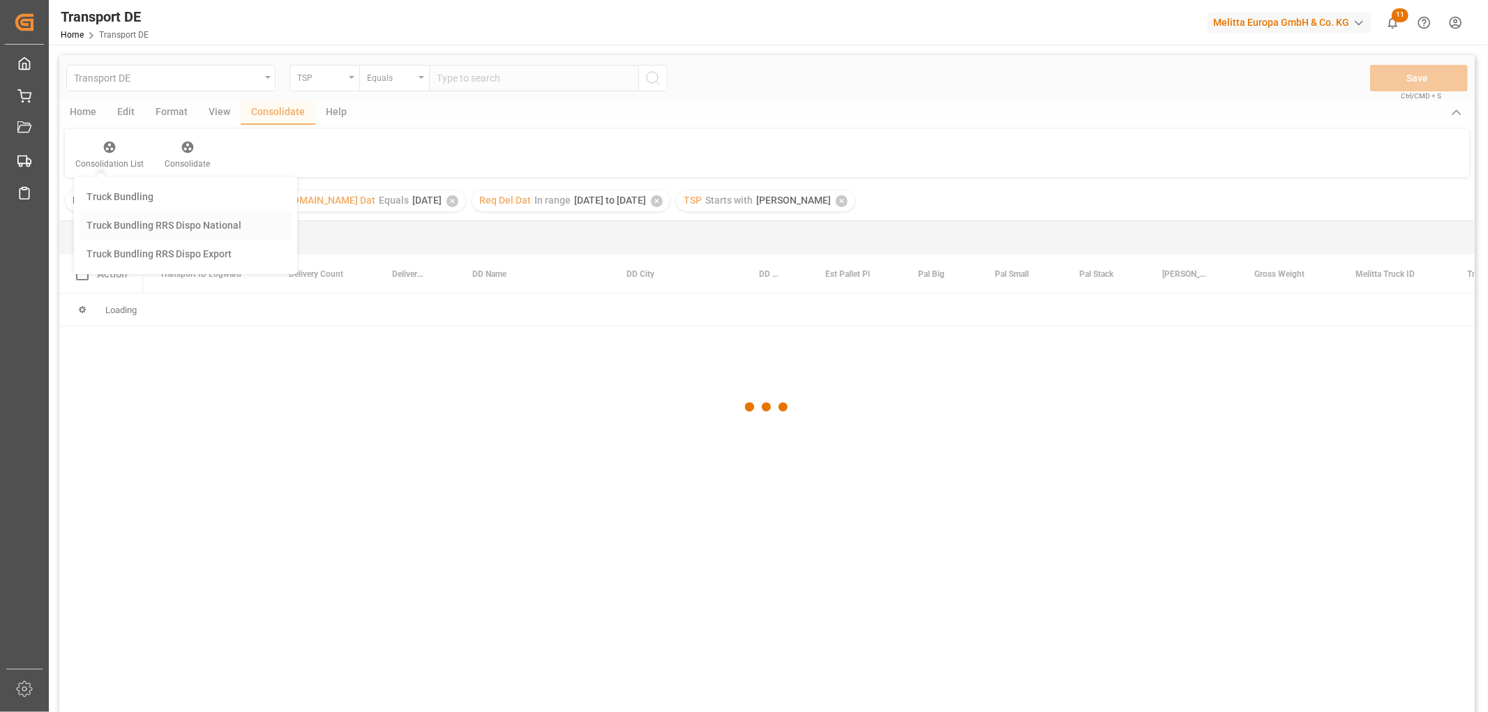
click at [119, 225] on div "Transport DE TSP Equals Save Ctrl/CMD + S Home Edit Format View Consolidate Hel…" at bounding box center [766, 402] width 1415 height 694
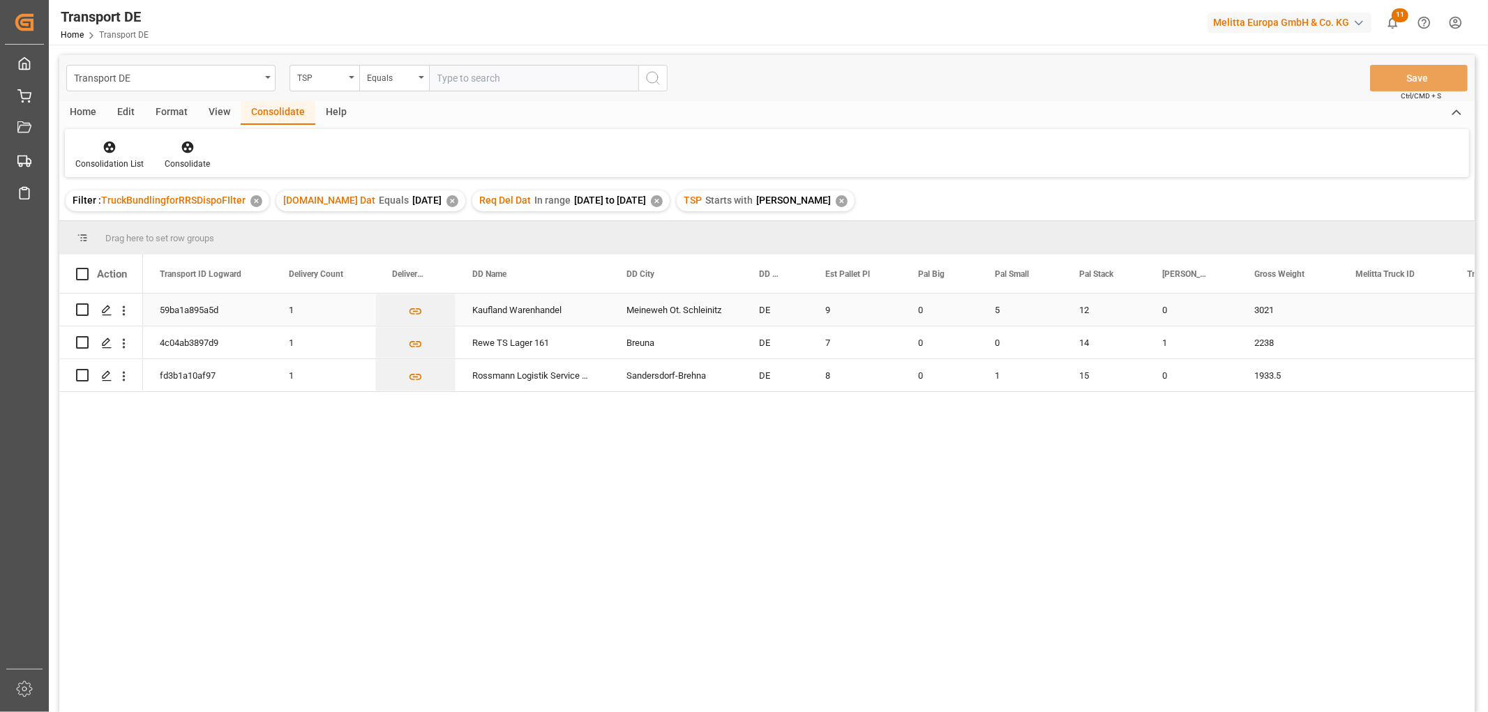
click at [82, 306] on input "Press Space to toggle row selection (unchecked)" at bounding box center [82, 309] width 13 height 13
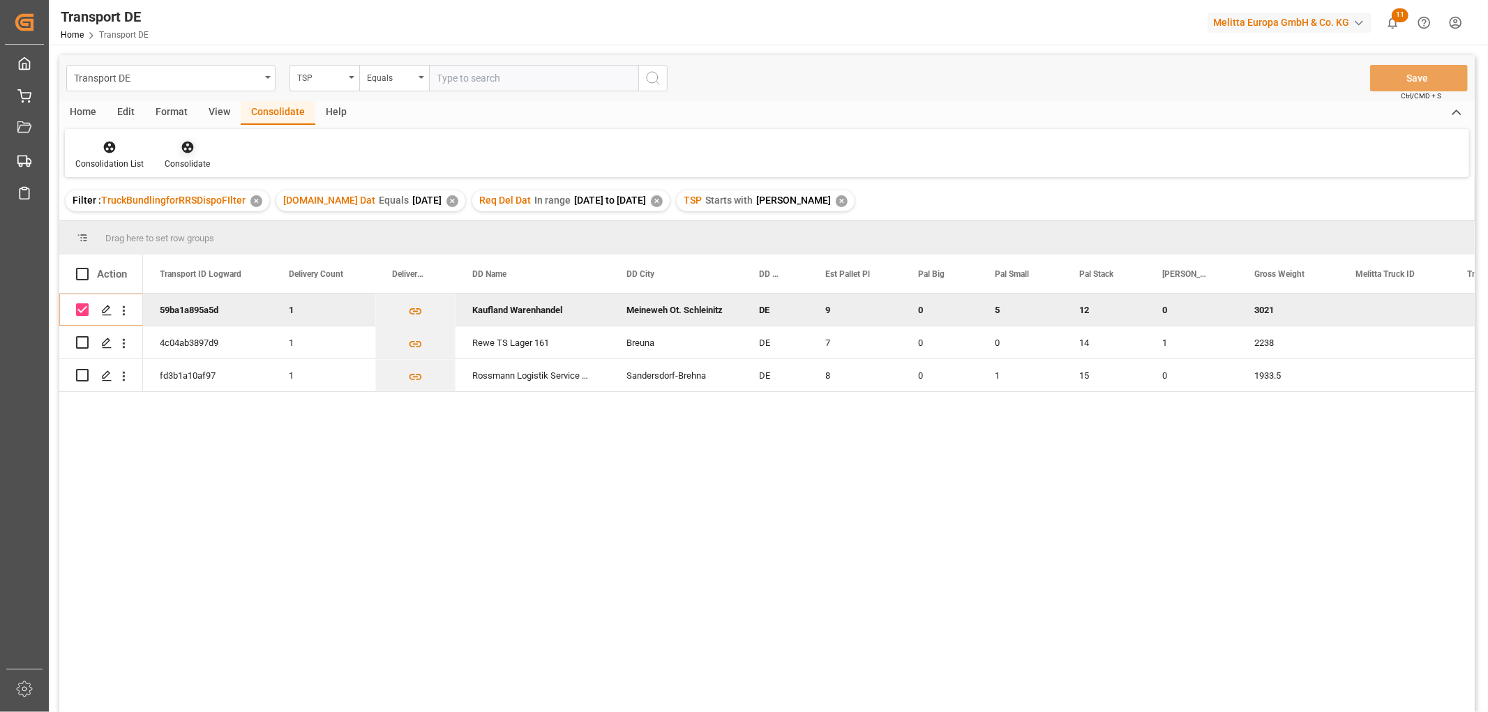
click at [186, 148] on icon at bounding box center [188, 147] width 14 height 14
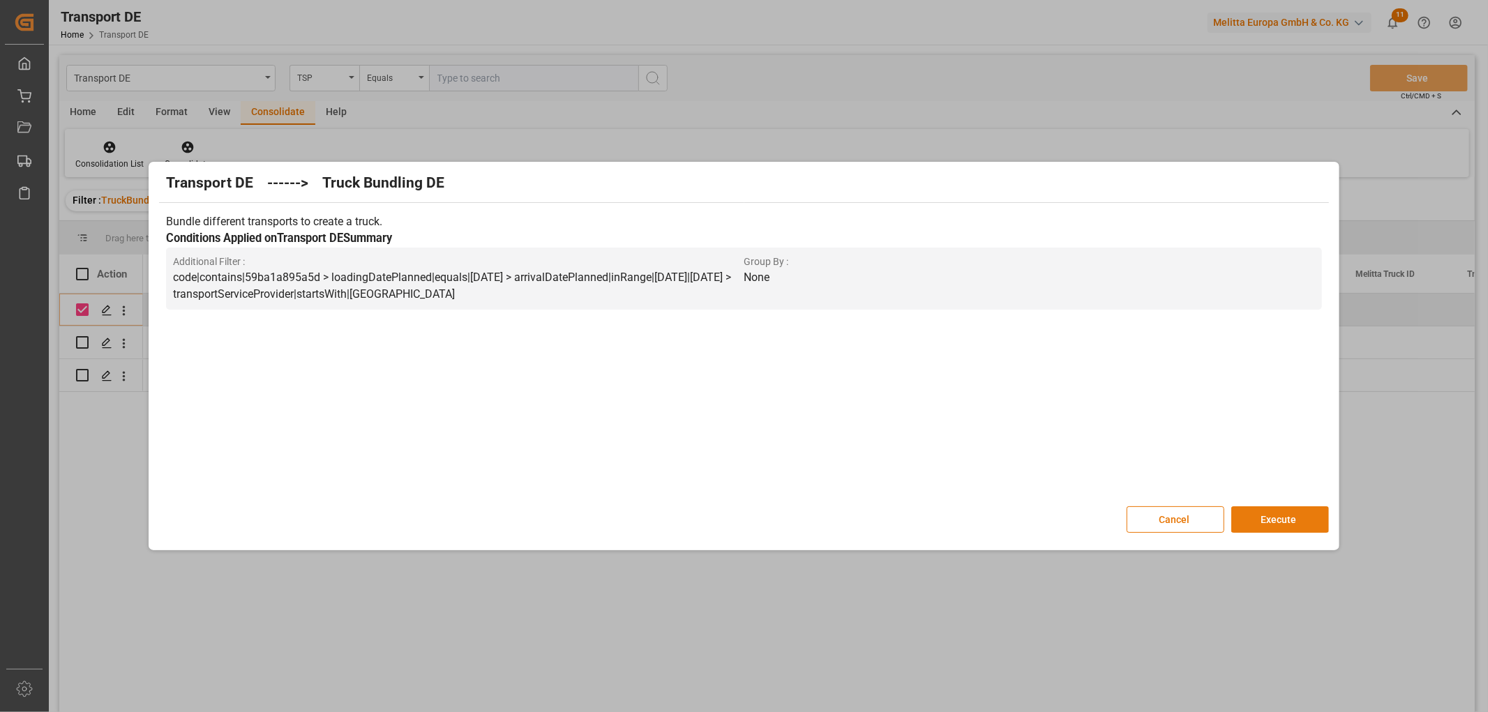
click at [1277, 520] on button "Execute" at bounding box center [1280, 519] width 98 height 27
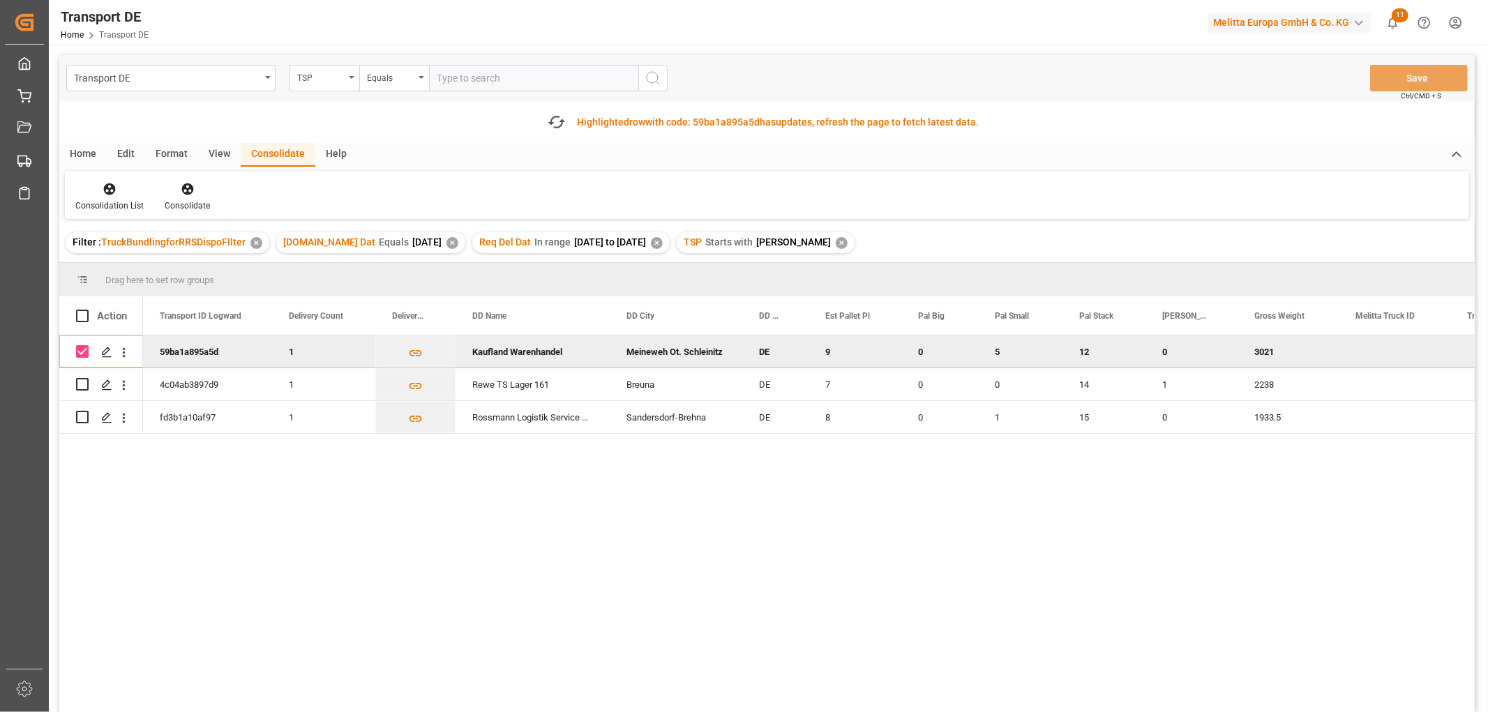
click at [80, 354] on input "Press Space to toggle row selection (checked)" at bounding box center [82, 351] width 13 height 13
checkbox input "false"
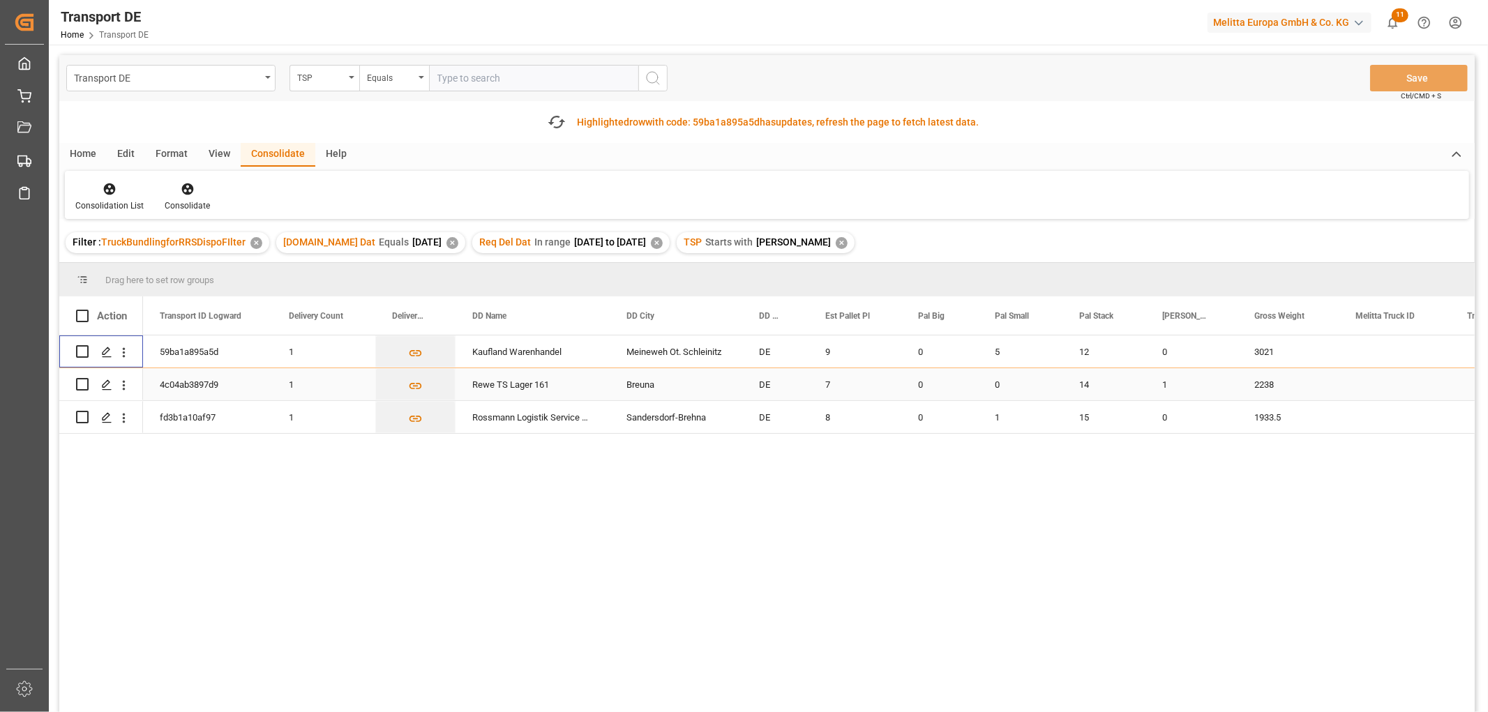
click at [81, 384] on input "Press Space to toggle row selection (unchecked)" at bounding box center [82, 384] width 13 height 13
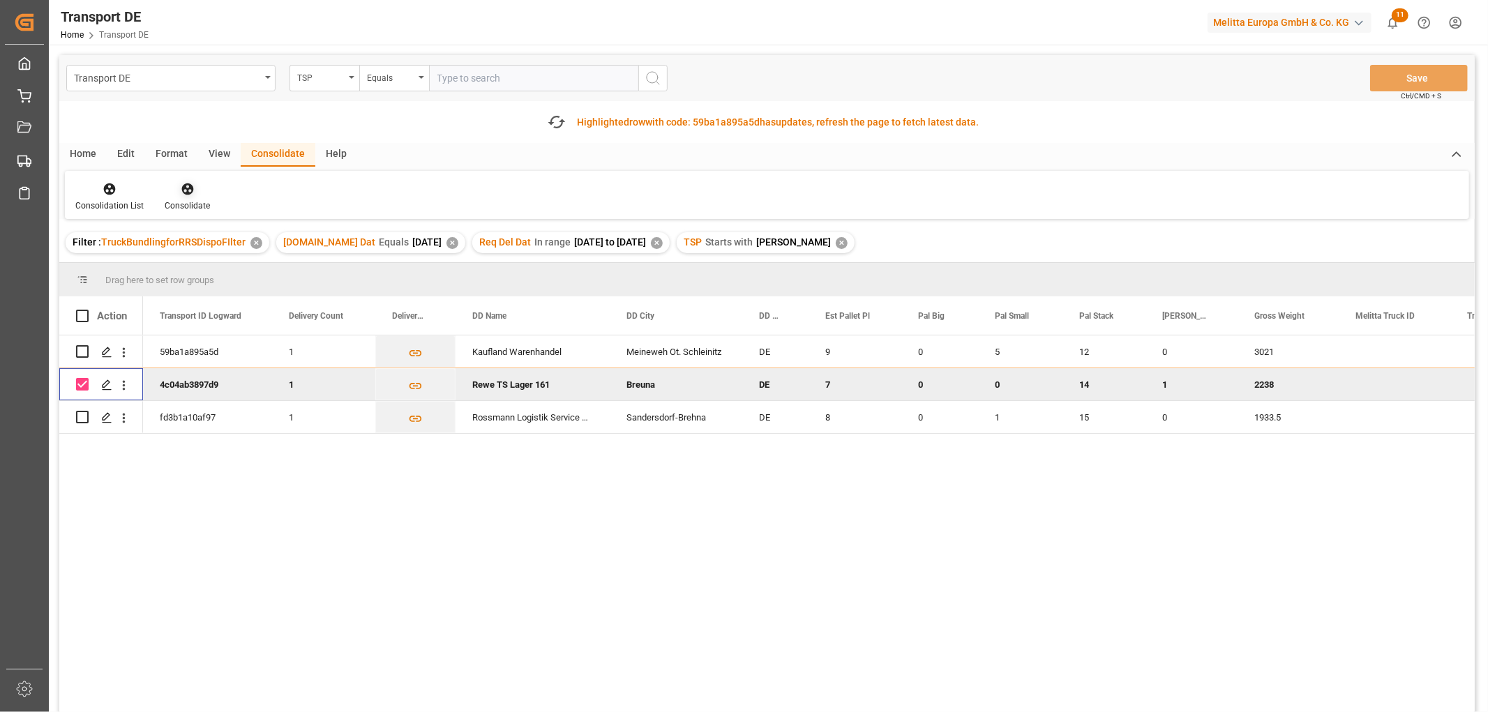
click at [187, 183] on icon at bounding box center [187, 189] width 12 height 12
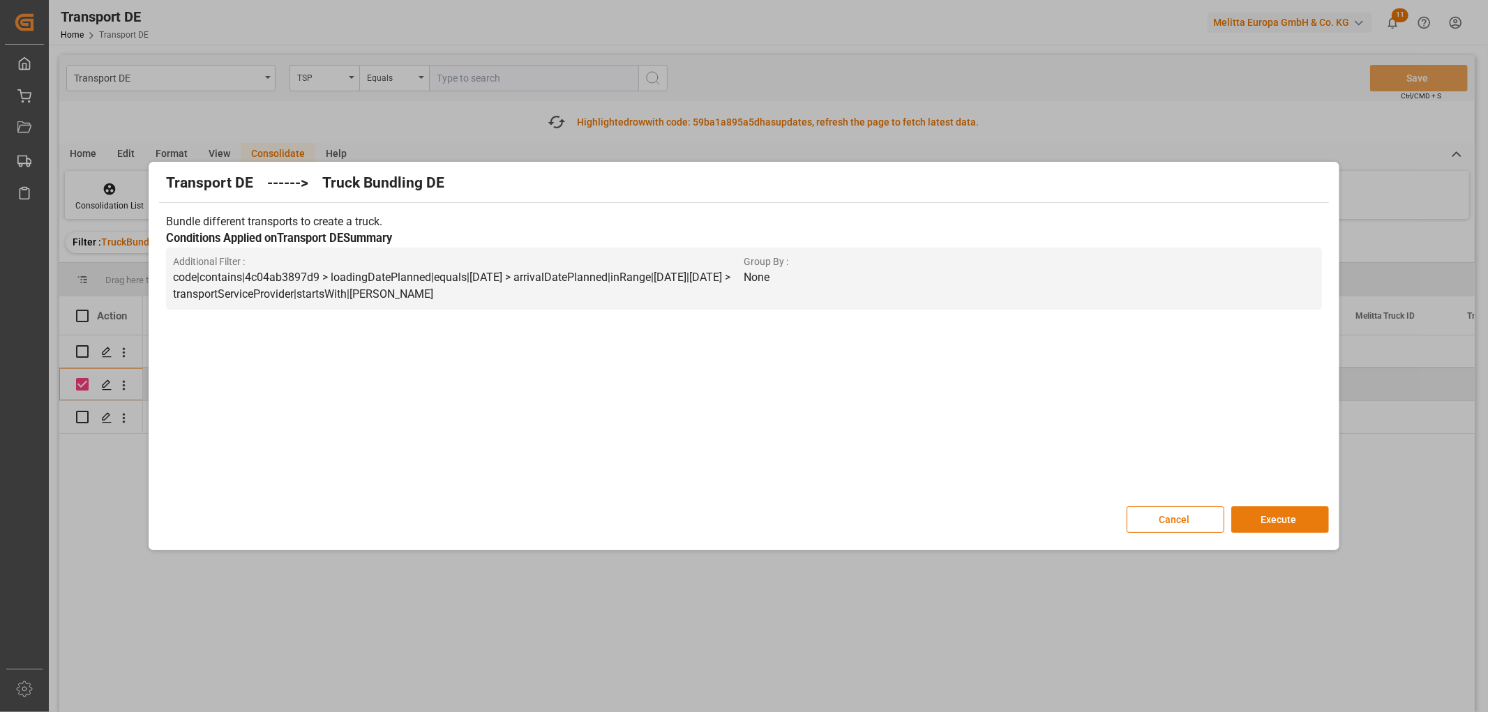
click at [1288, 517] on button "Execute" at bounding box center [1280, 519] width 98 height 27
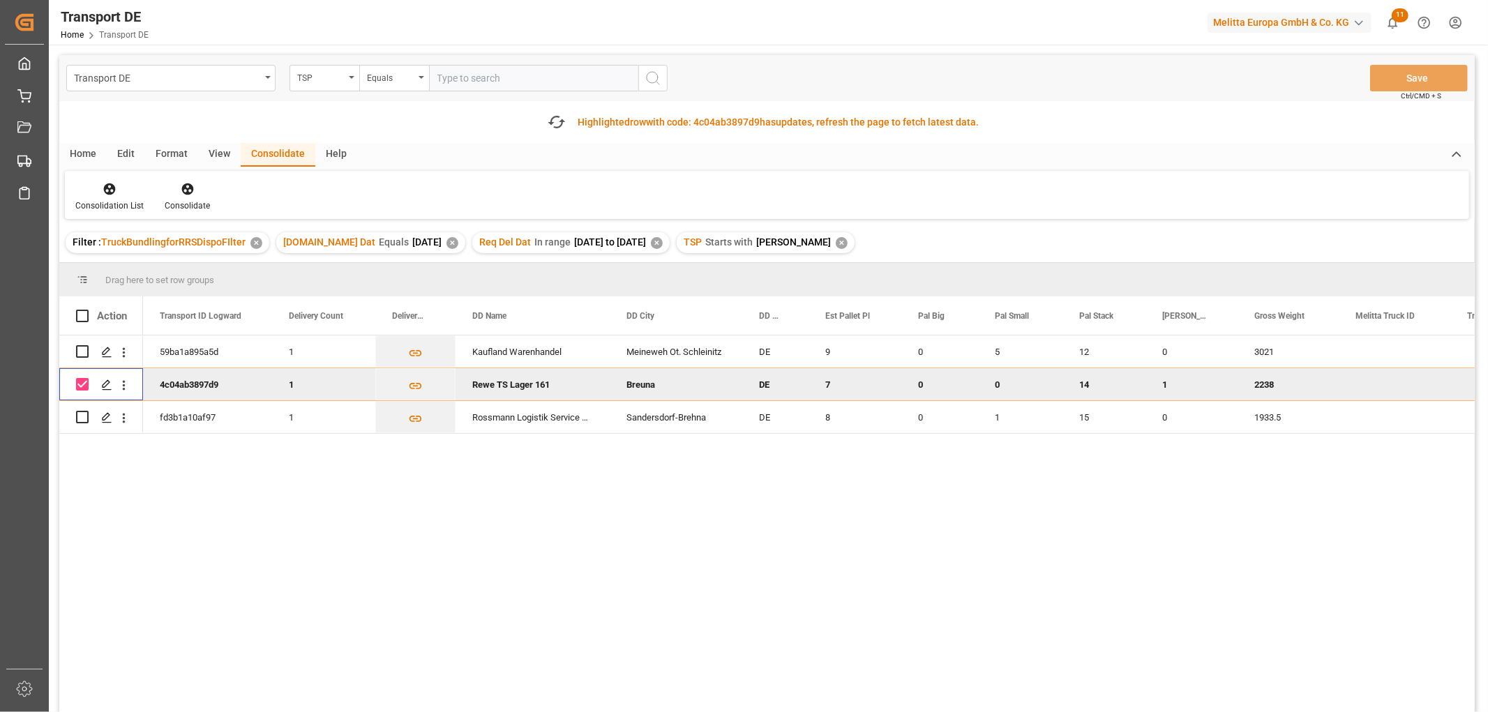
click at [85, 386] on input "Press Space to toggle row selection (checked)" at bounding box center [82, 384] width 13 height 13
checkbox input "false"
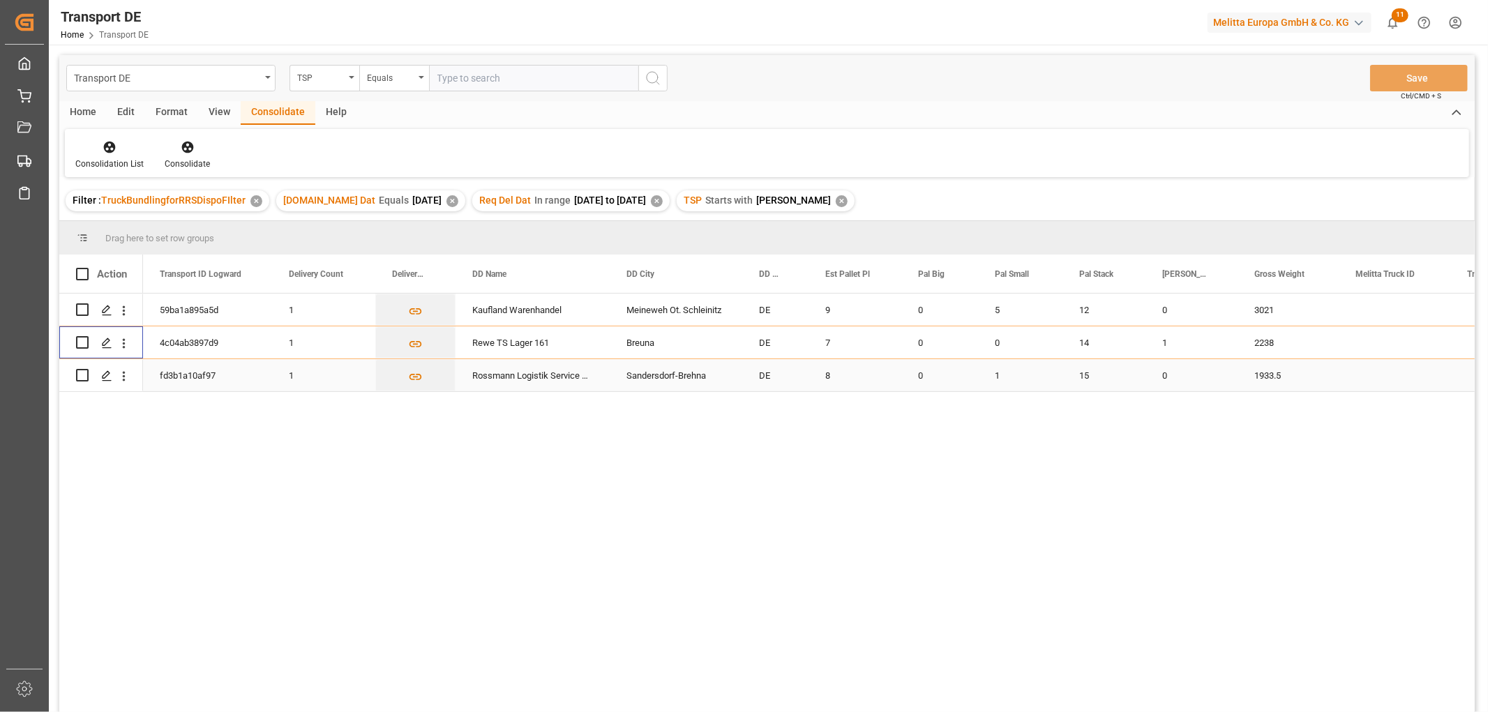
click at [81, 375] on input "Press Space to toggle row selection (unchecked)" at bounding box center [82, 375] width 13 height 13
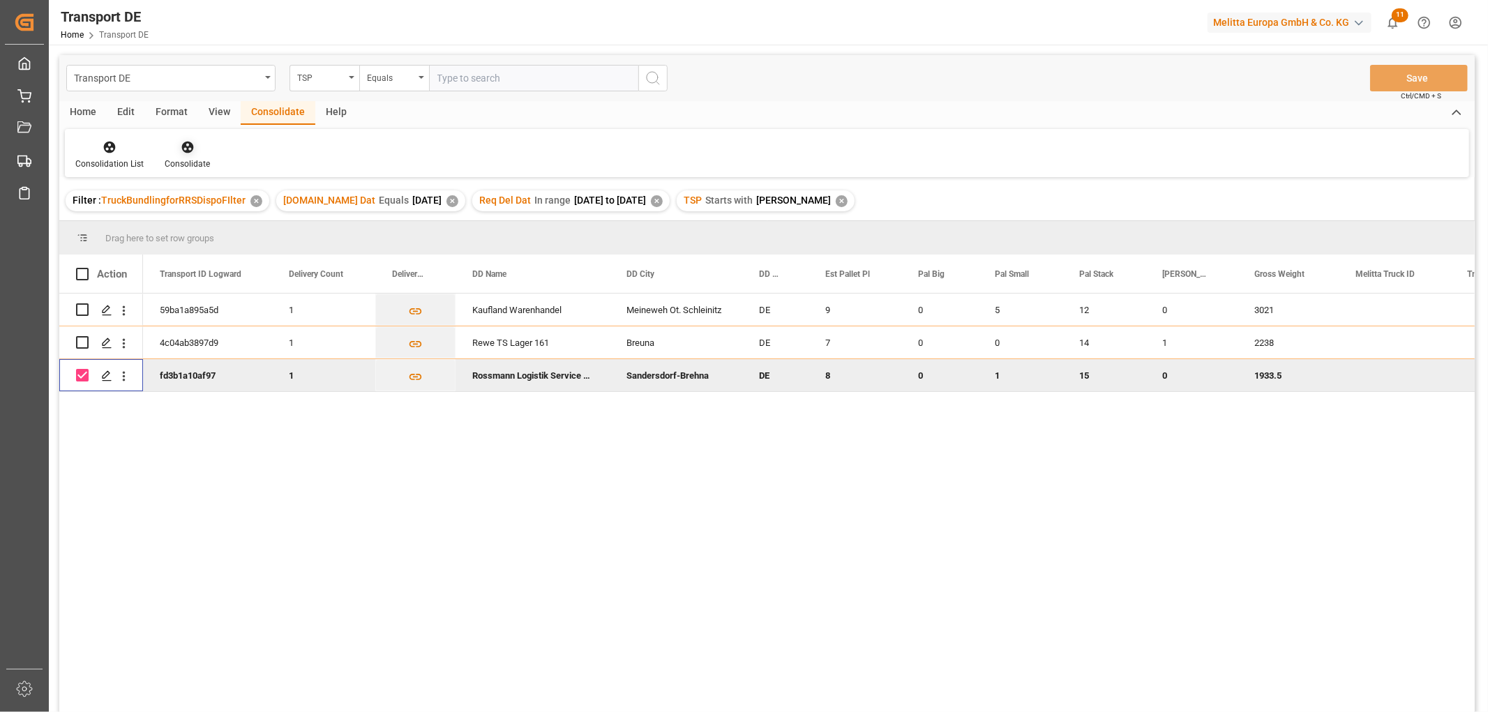
click at [186, 145] on icon at bounding box center [187, 148] width 12 height 12
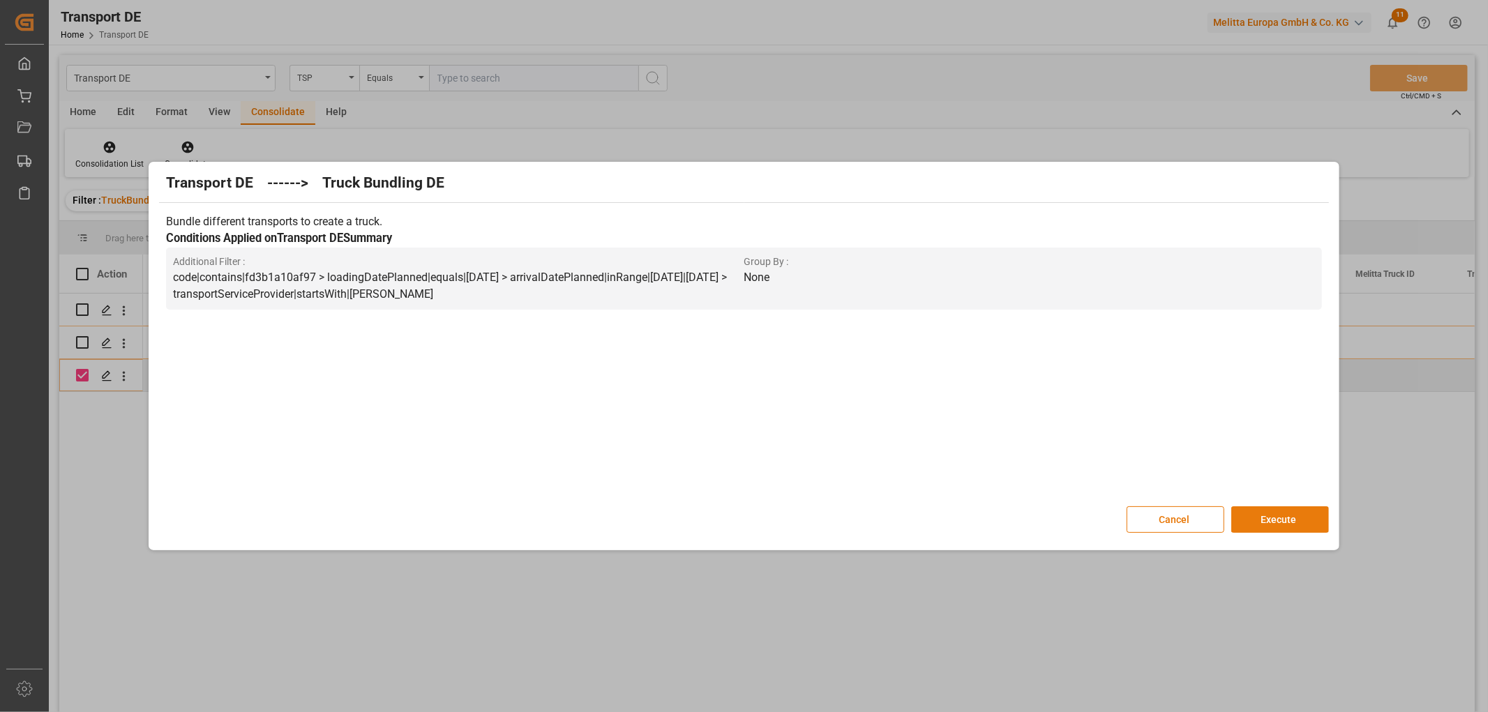
click at [1272, 518] on button "Execute" at bounding box center [1280, 519] width 98 height 27
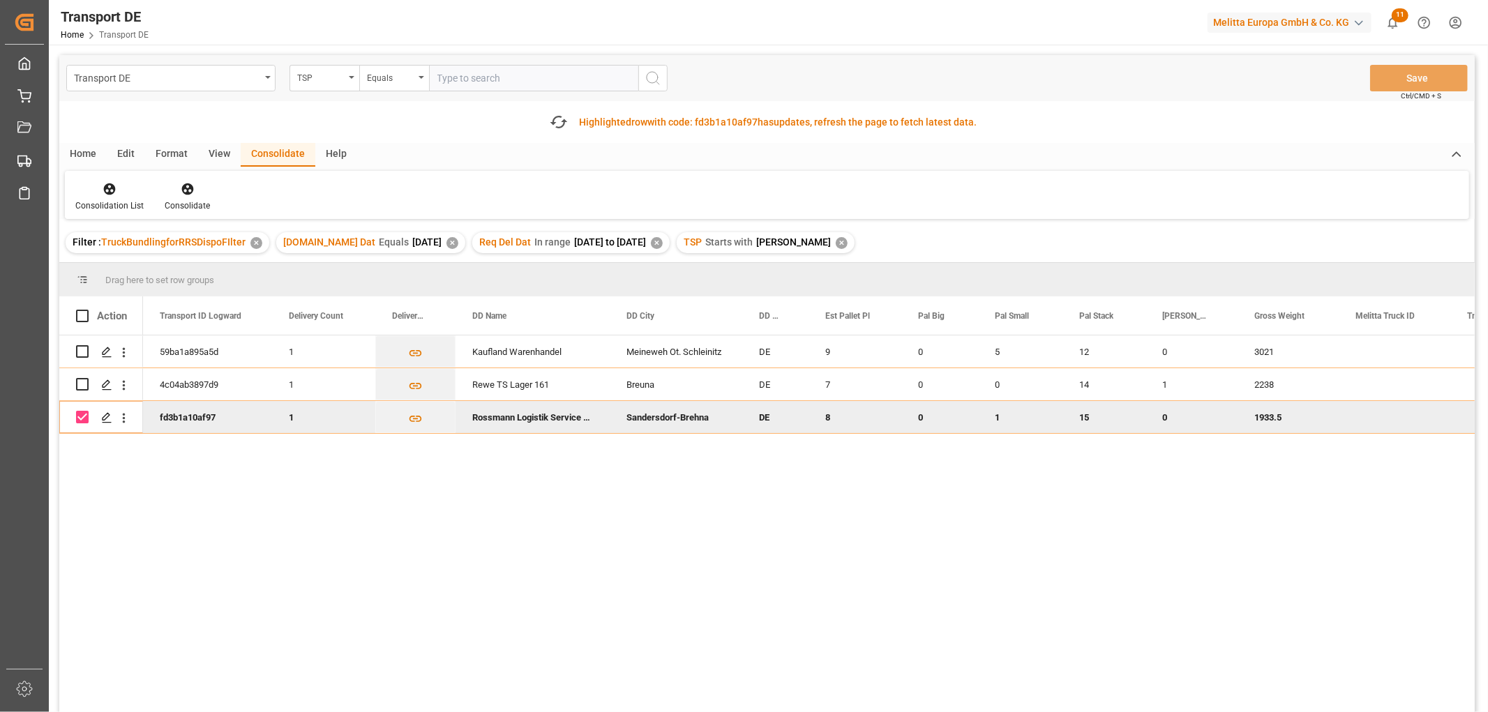
click at [80, 416] on input "Press Space to toggle row selection (checked)" at bounding box center [82, 417] width 13 height 13
checkbox input "false"
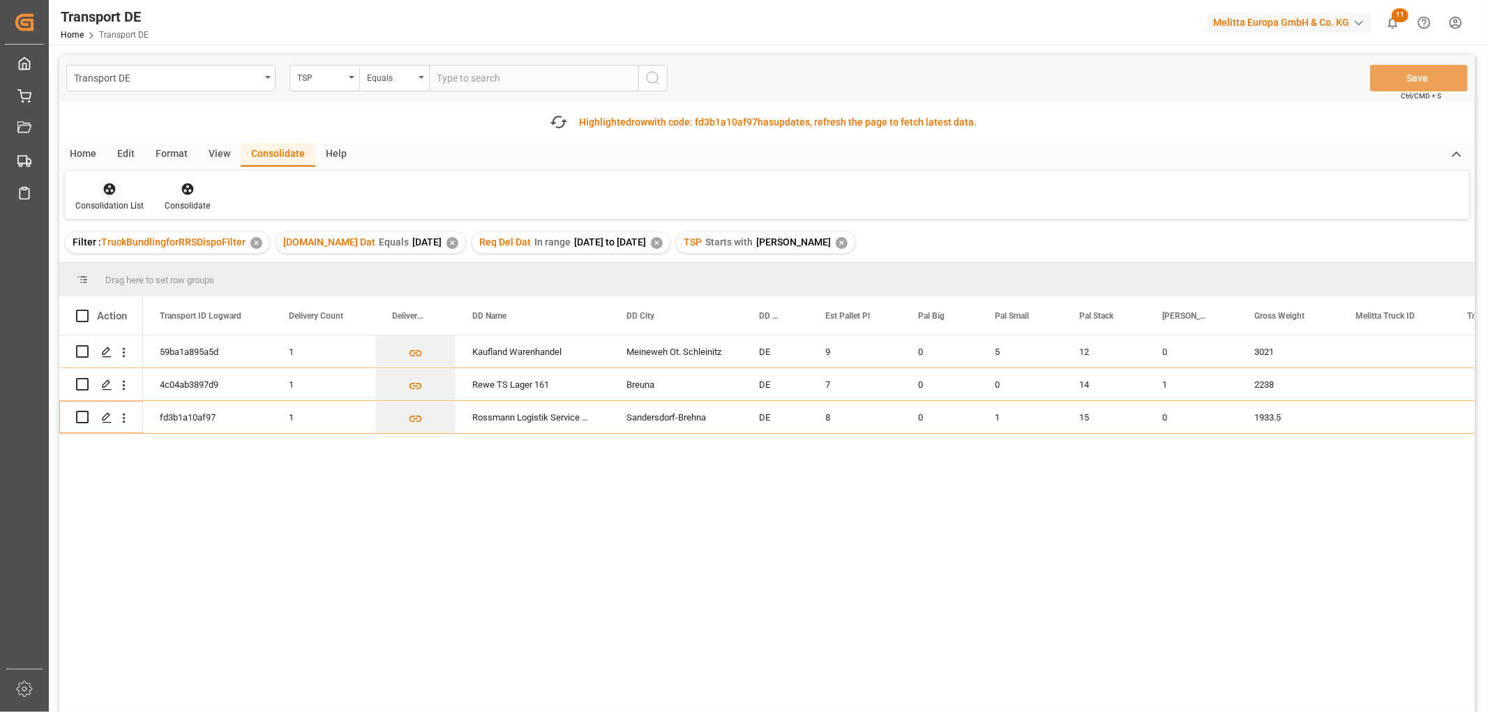
click at [107, 186] on icon at bounding box center [110, 189] width 12 height 12
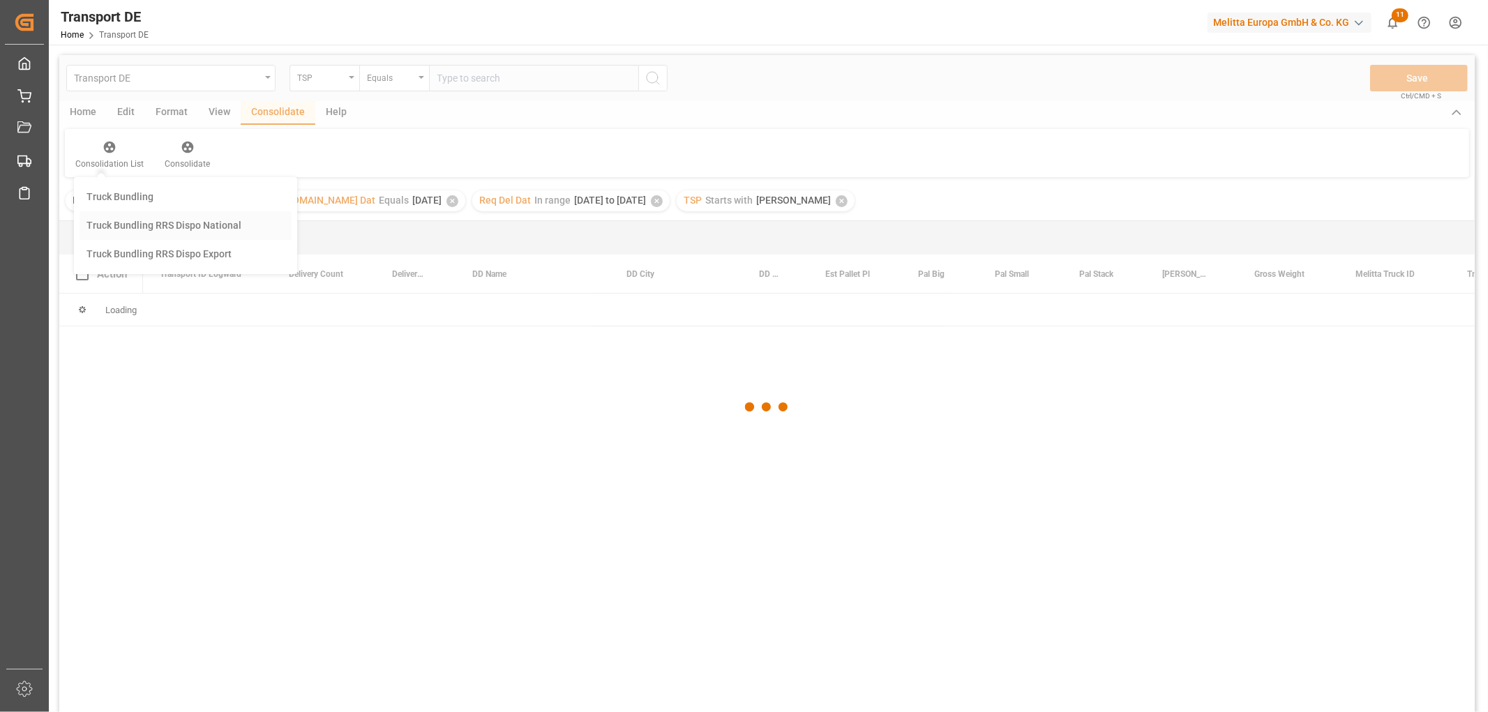
click at [129, 268] on div "Transport DE TSP Equals Save Ctrl/CMD + S Home Edit Format View Consolidate Hel…" at bounding box center [766, 402] width 1415 height 694
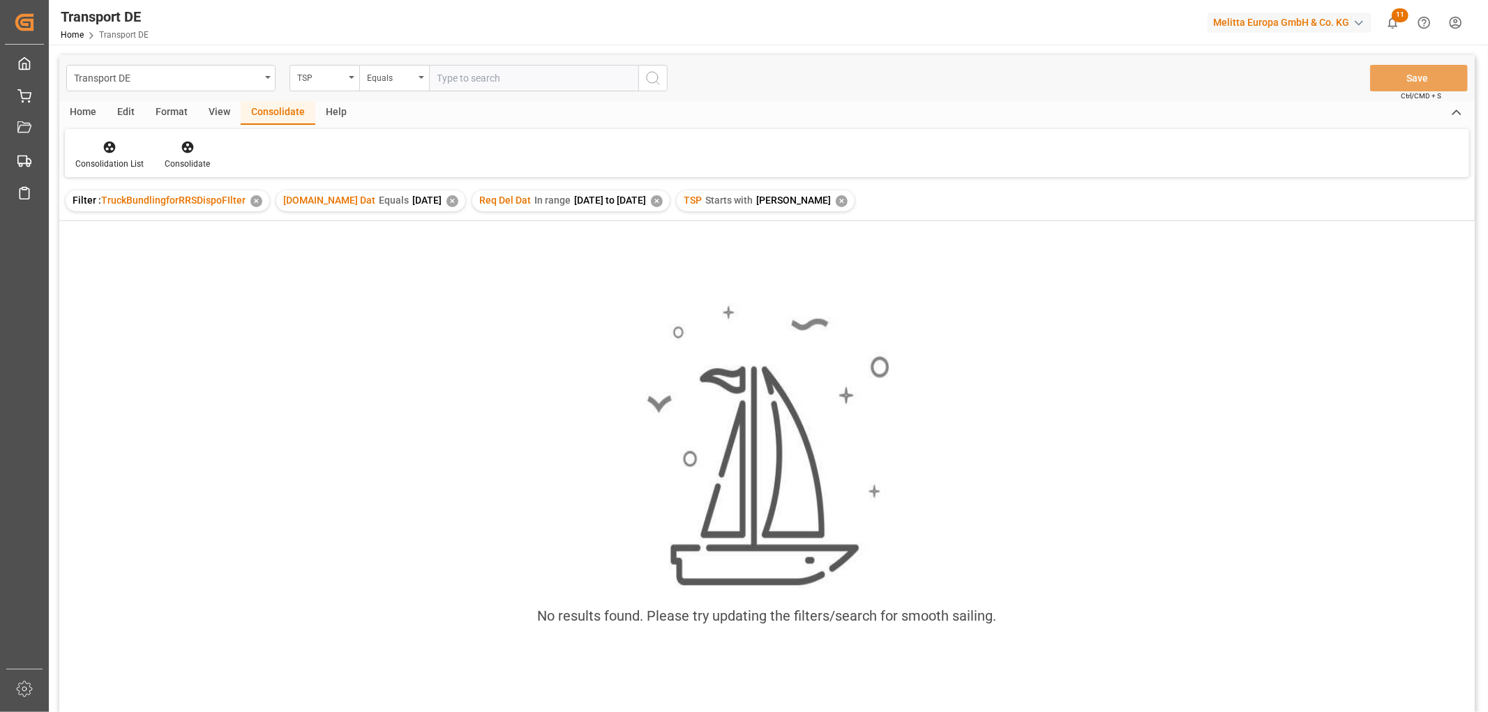
click at [836, 203] on div "✕" at bounding box center [842, 201] width 12 height 12
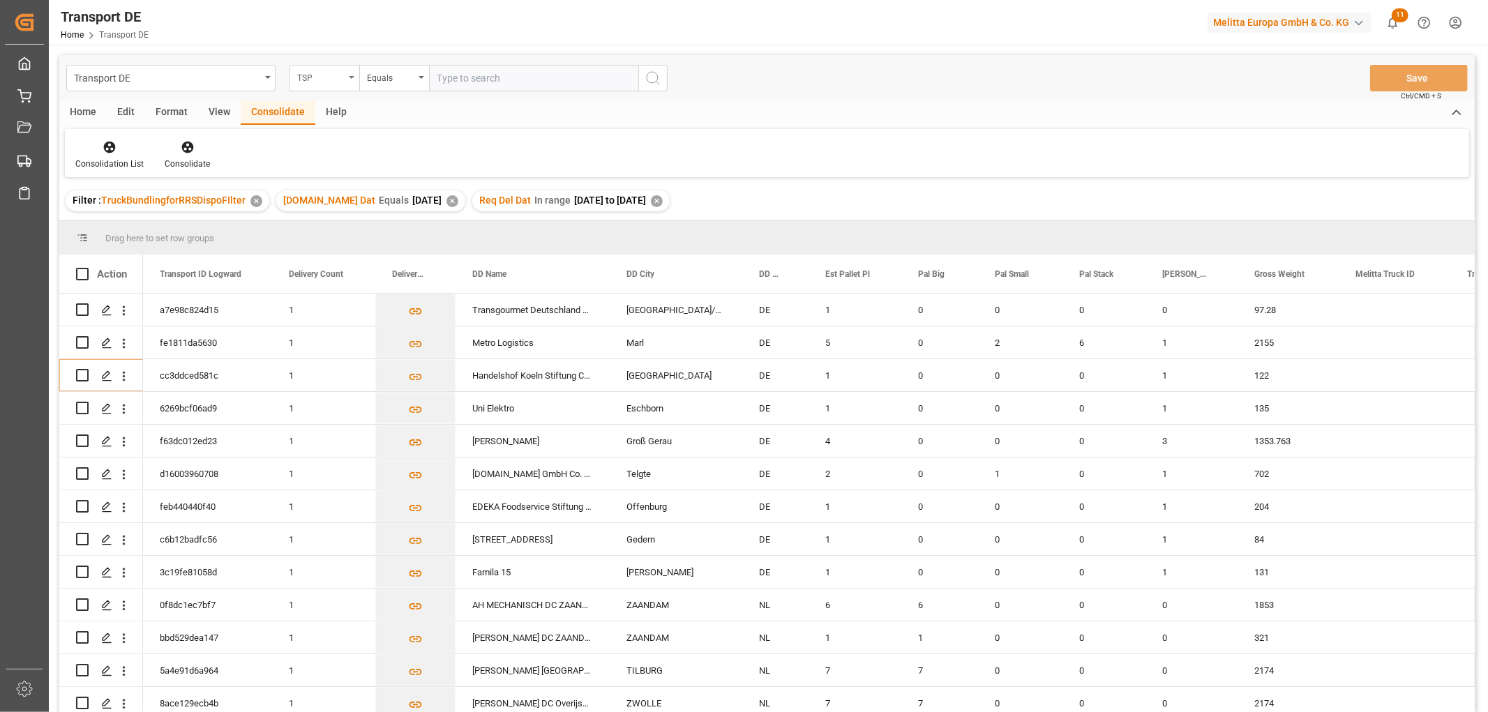
click at [319, 75] on div "TSP" at bounding box center [320, 76] width 47 height 16
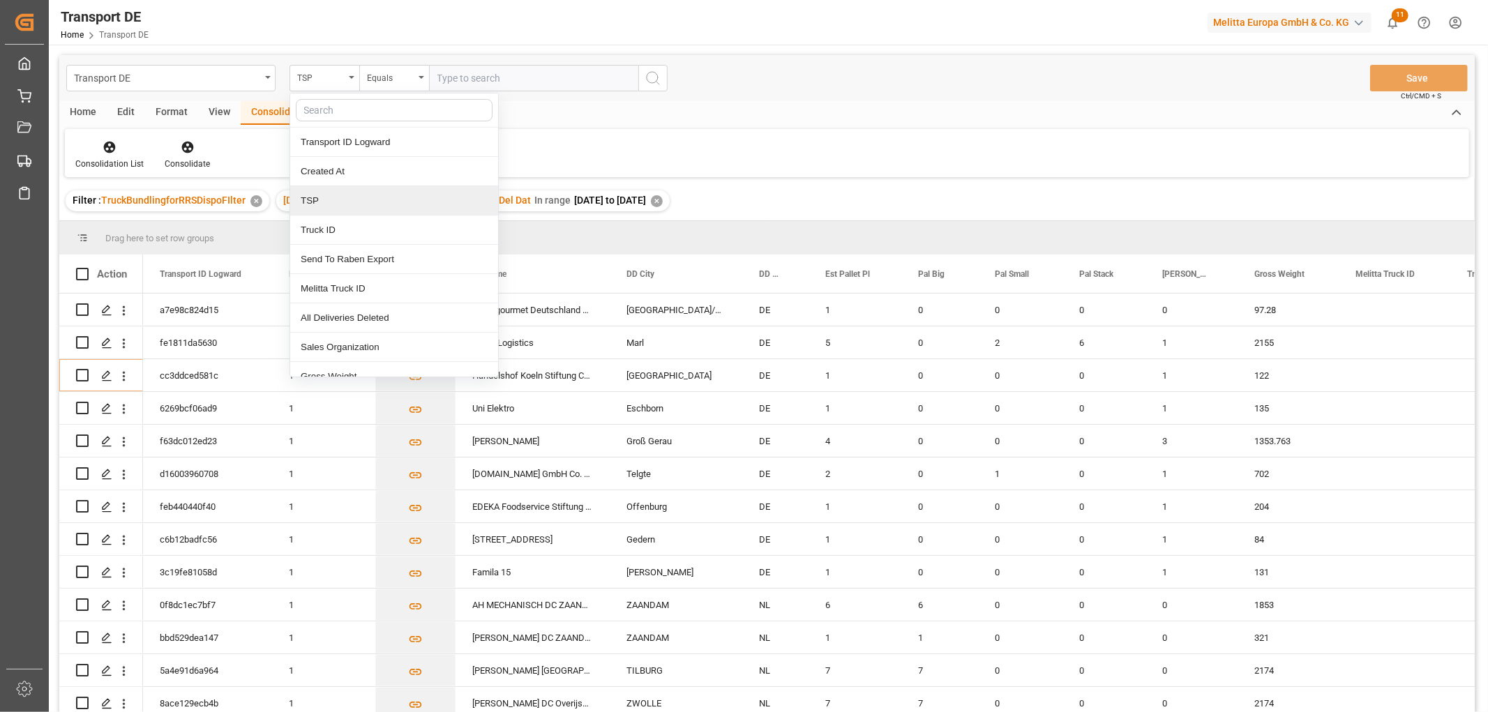
click at [336, 199] on div "TSP" at bounding box center [394, 200] width 208 height 29
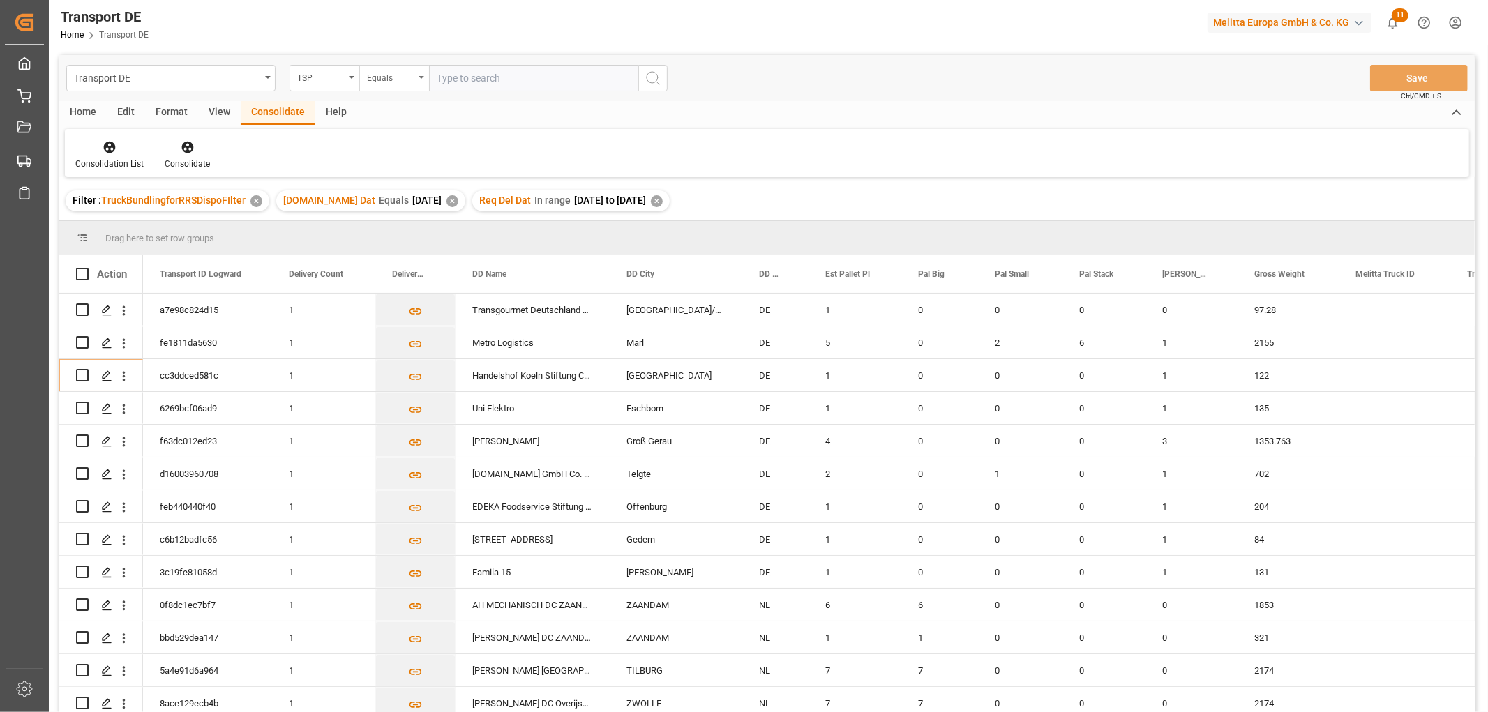
click at [385, 78] on div "Equals" at bounding box center [390, 76] width 47 height 16
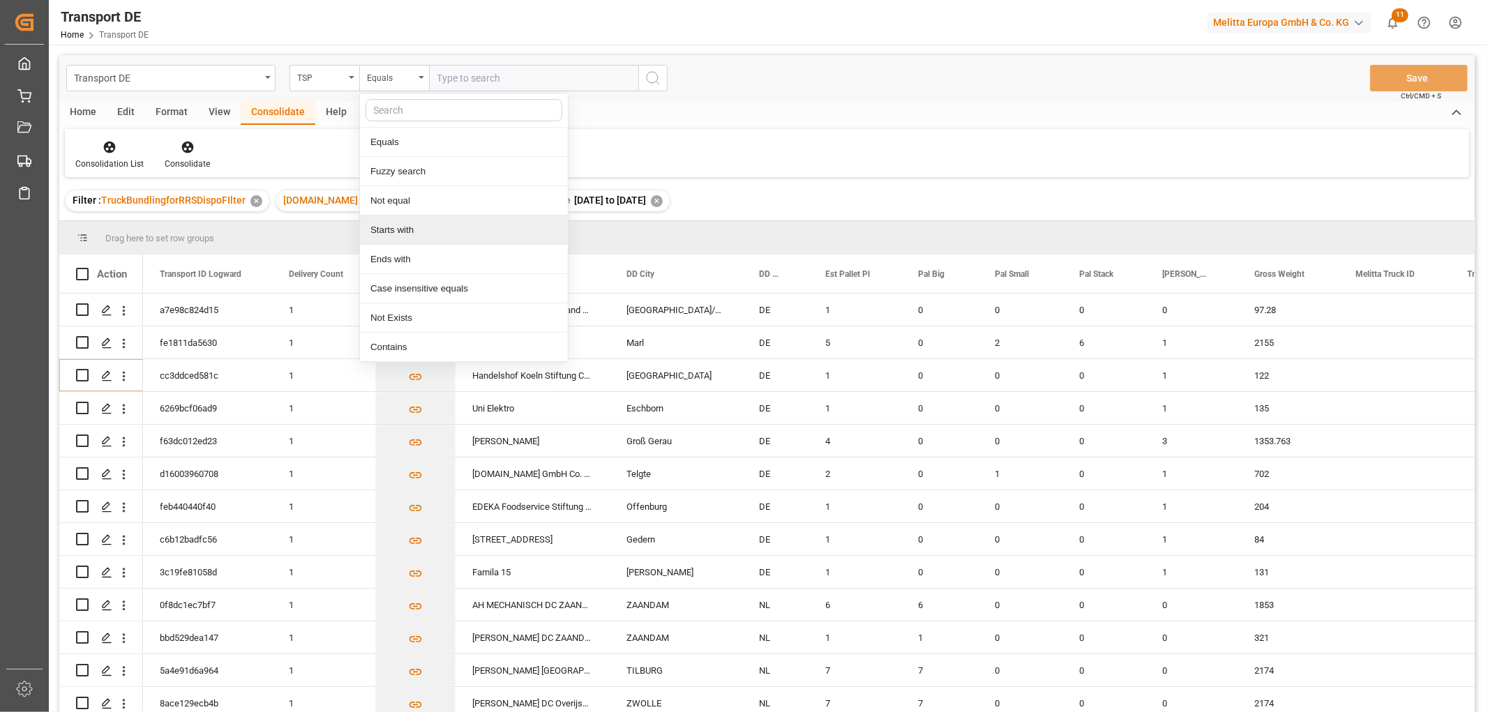
click at [405, 231] on div "Starts with" at bounding box center [464, 230] width 208 height 29
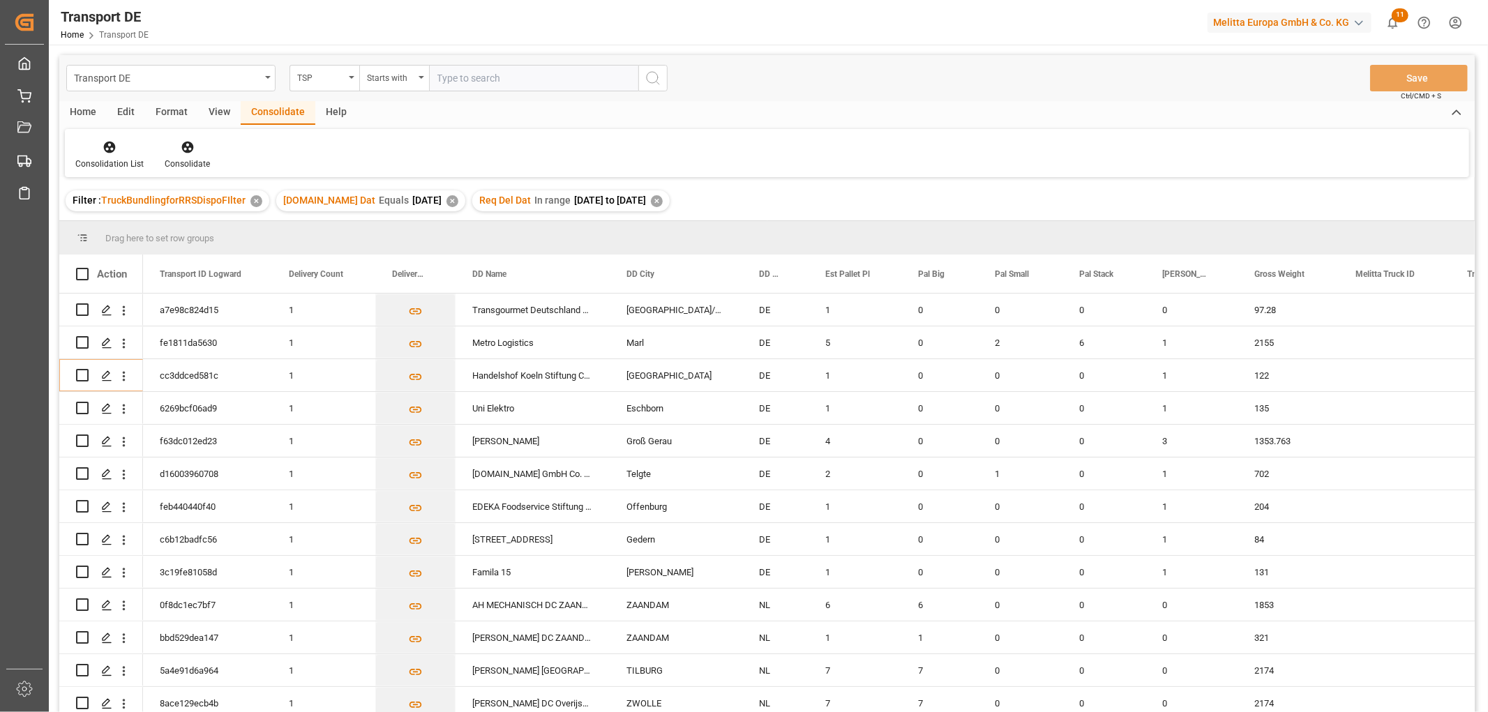
click at [449, 77] on input "text" at bounding box center [533, 78] width 209 height 27
type input "Hartmann"
click at [653, 77] on icon "search button" at bounding box center [653, 78] width 17 height 17
click at [109, 149] on icon at bounding box center [110, 148] width 12 height 12
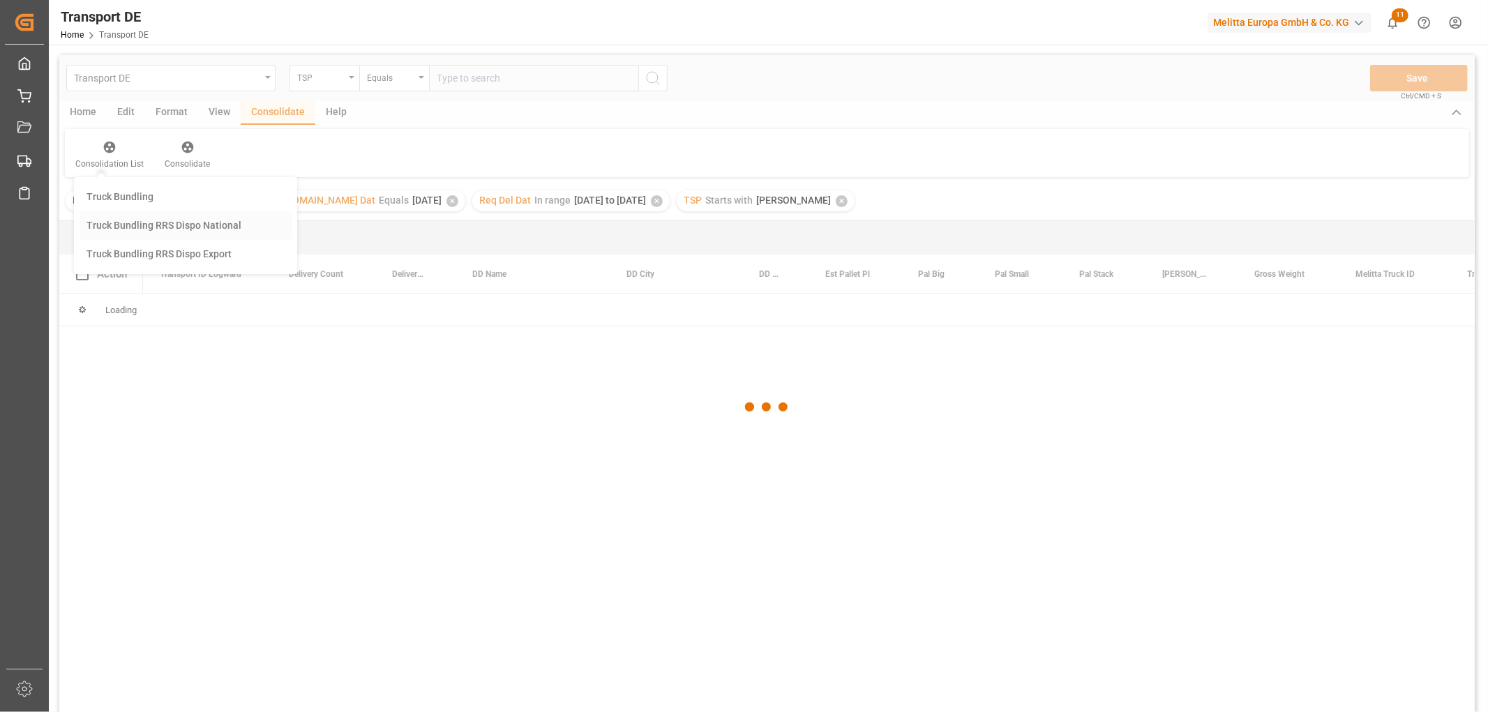
click at [130, 225] on div "Transport DE TSP Equals Save Ctrl/CMD + S Home Edit Format View Consolidate Hel…" at bounding box center [766, 402] width 1415 height 694
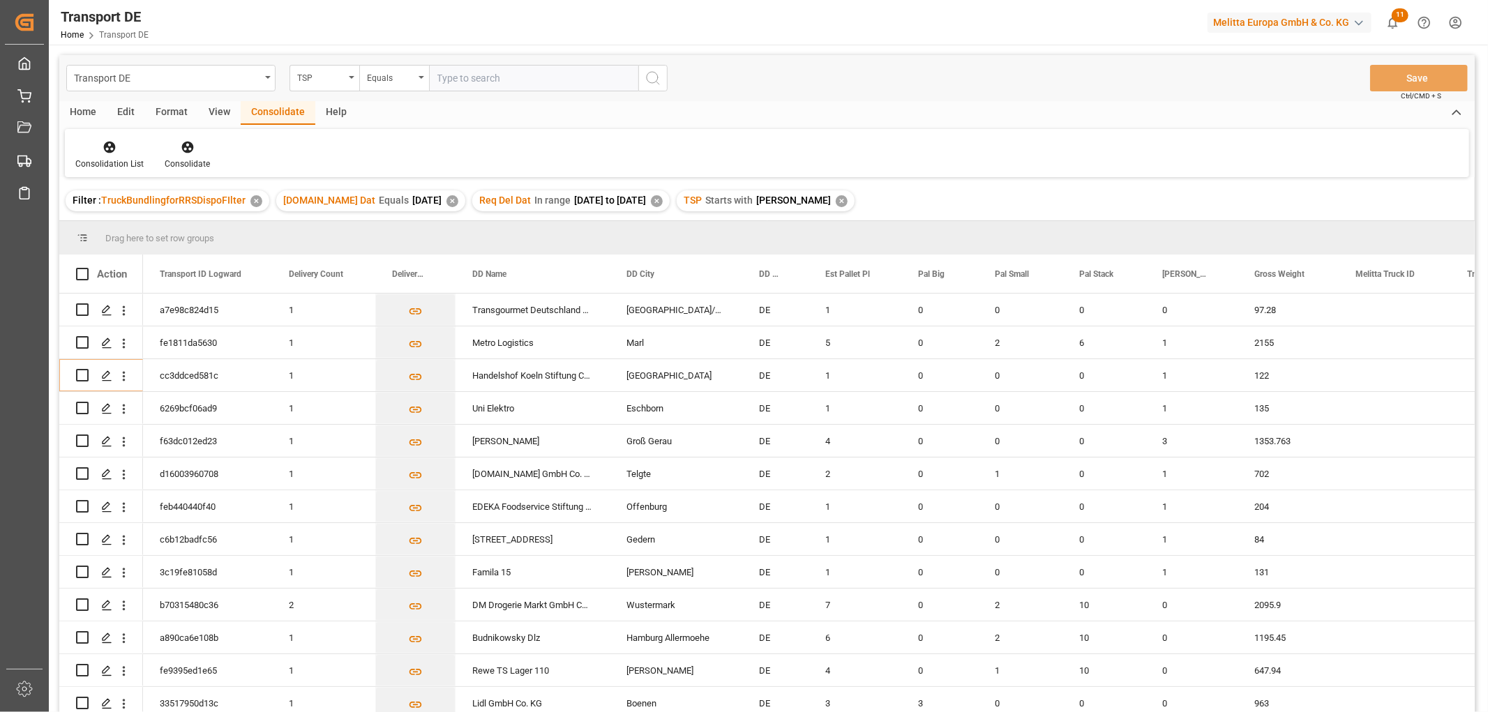
click at [77, 107] on div "Home" at bounding box center [82, 113] width 47 height 24
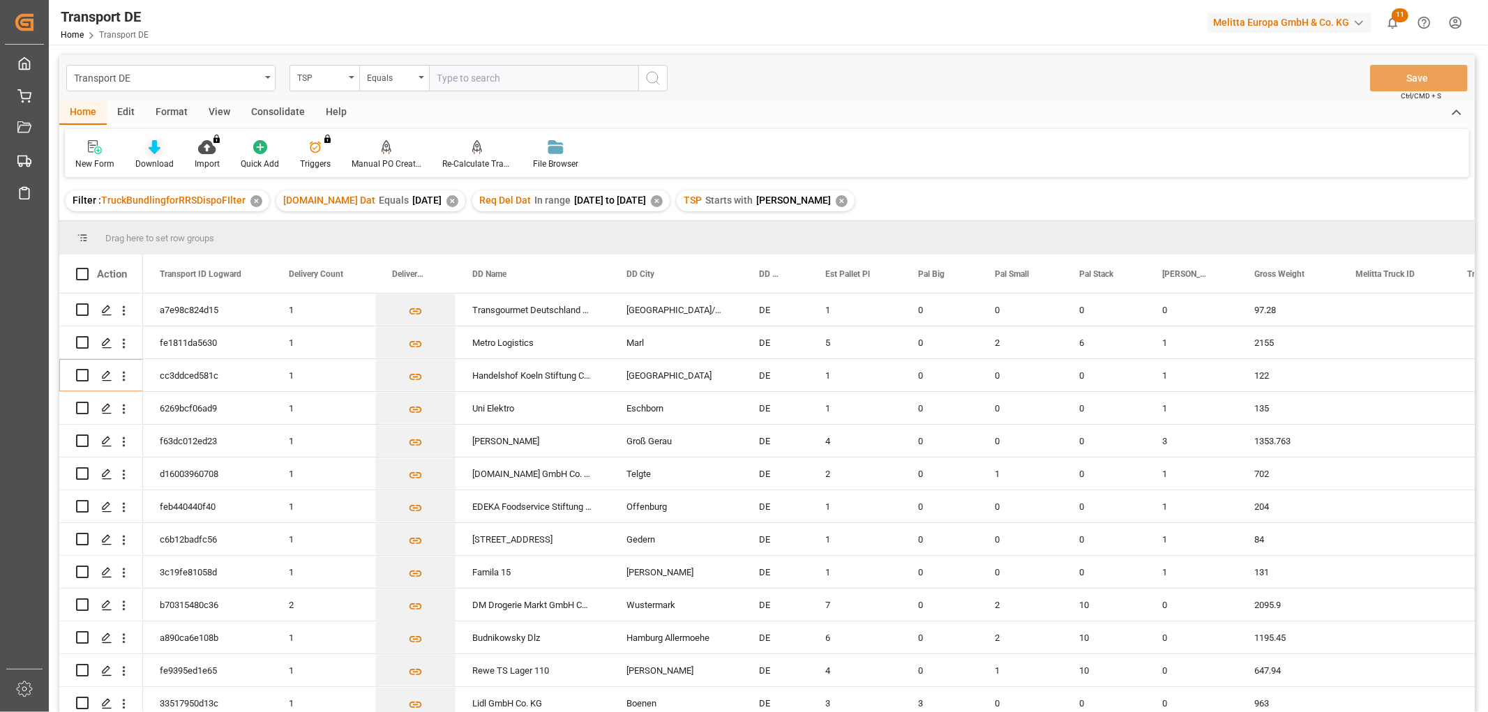
click at [149, 147] on icon at bounding box center [155, 147] width 12 height 14
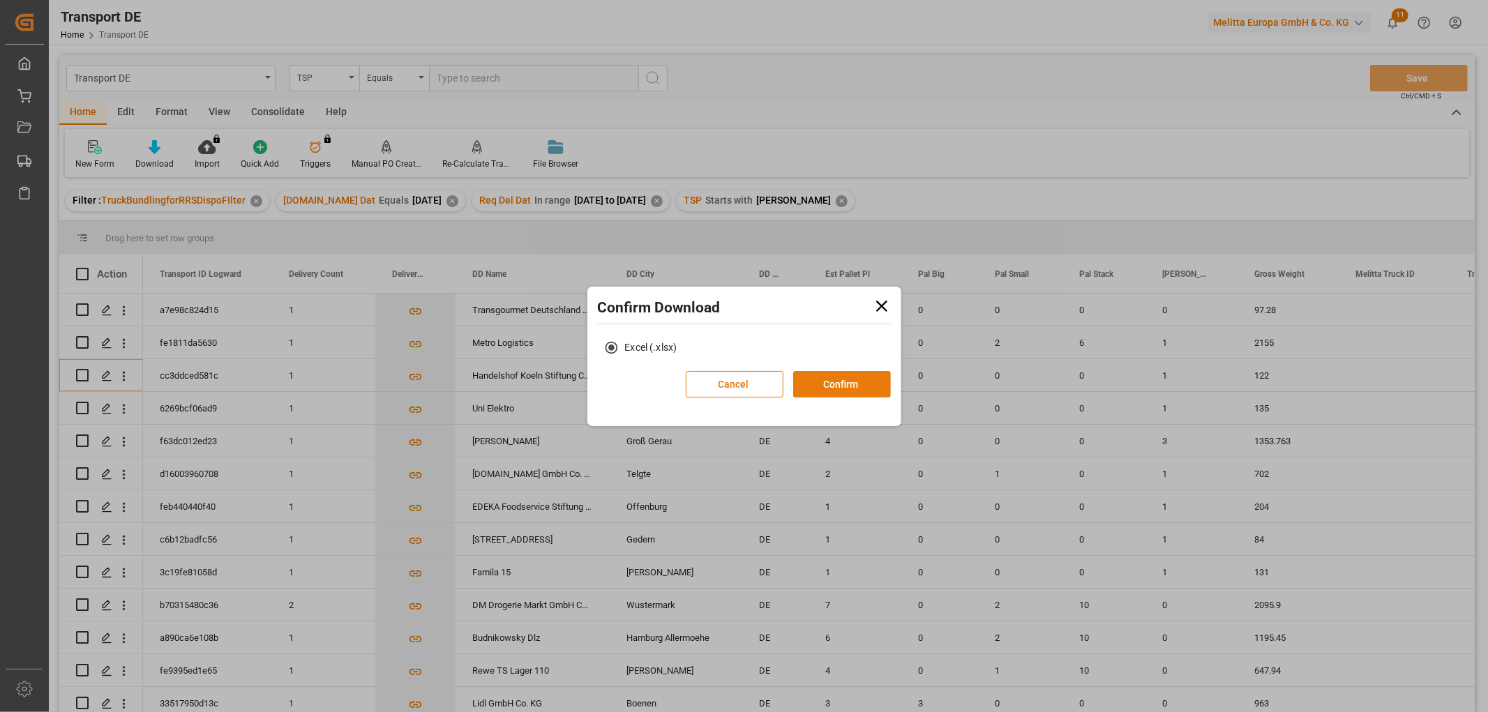
click at [865, 379] on button "Confirm" at bounding box center [842, 384] width 98 height 27
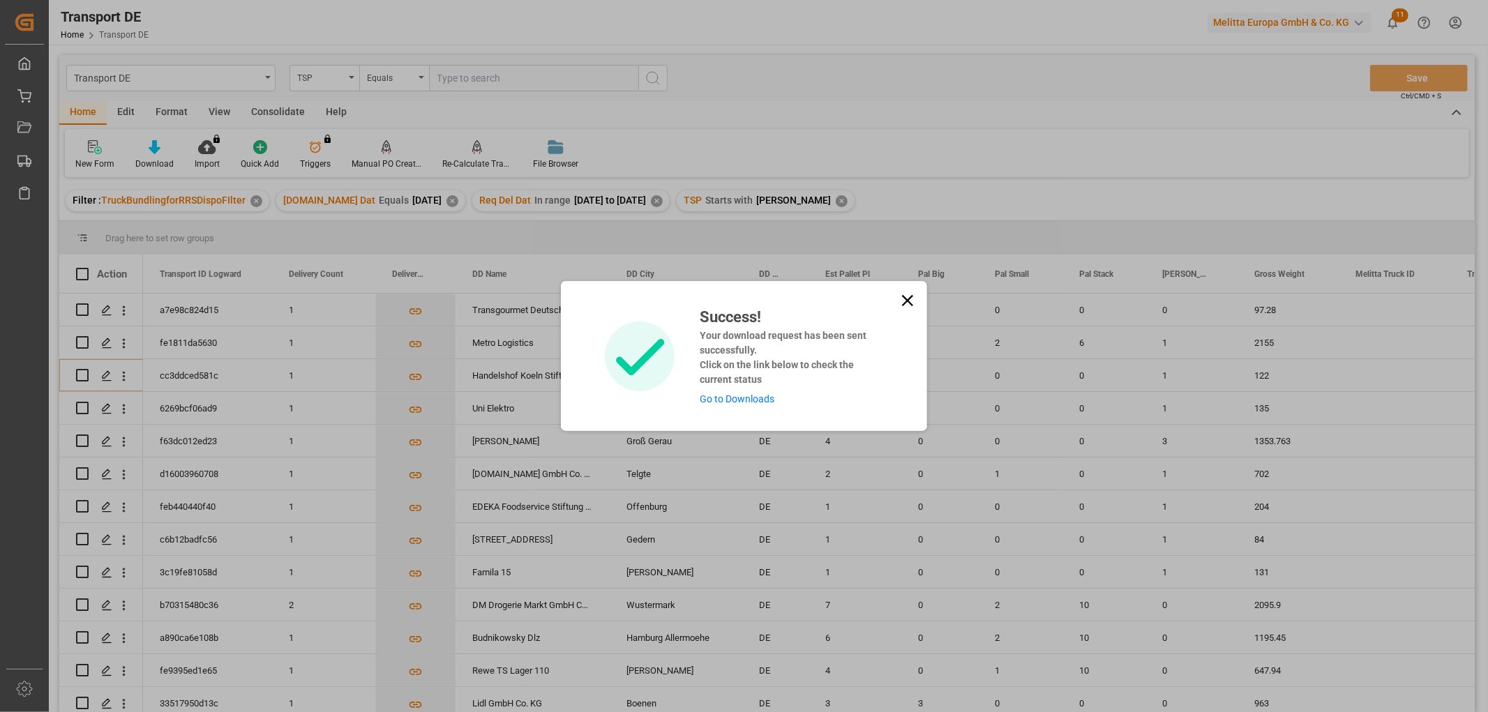
click at [758, 400] on link "Go to Downloads" at bounding box center [737, 398] width 75 height 11
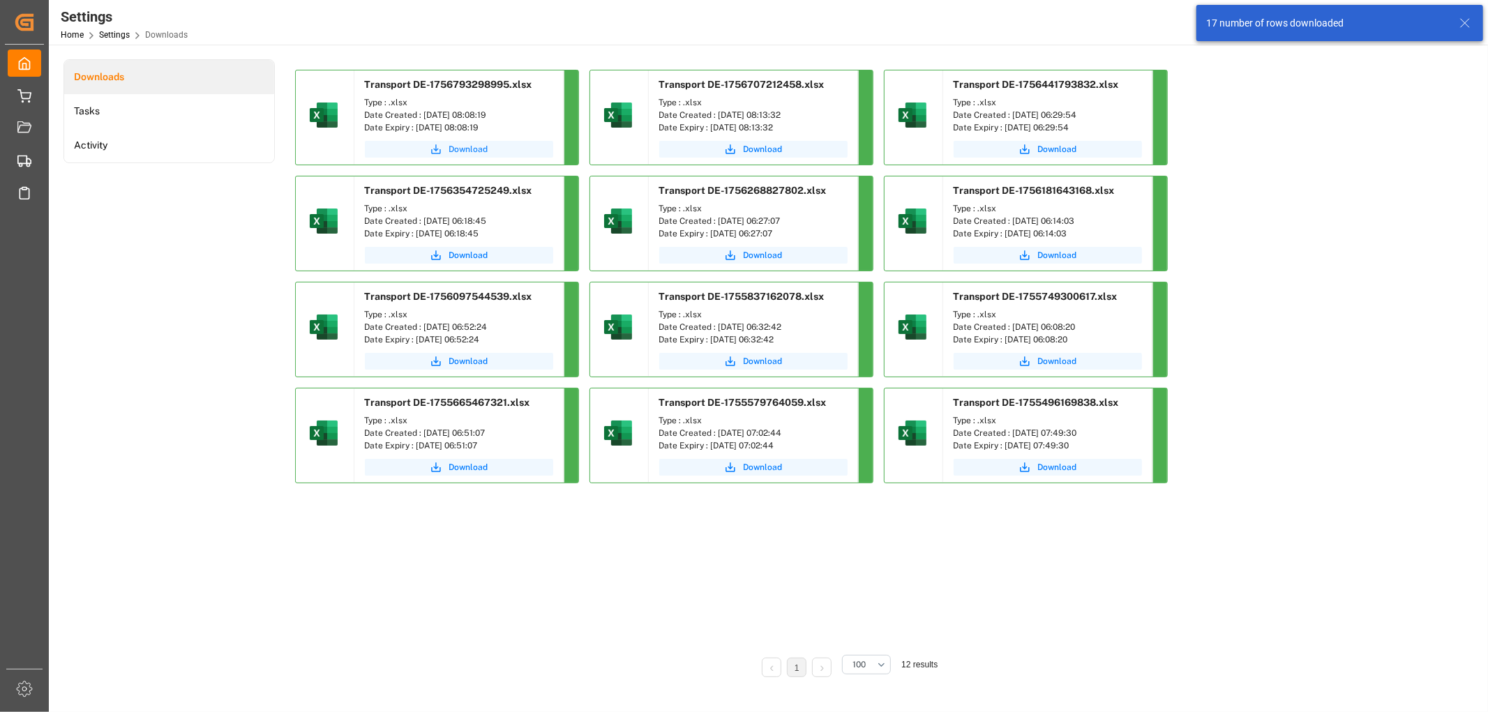
click at [469, 147] on span "Download" at bounding box center [468, 149] width 39 height 13
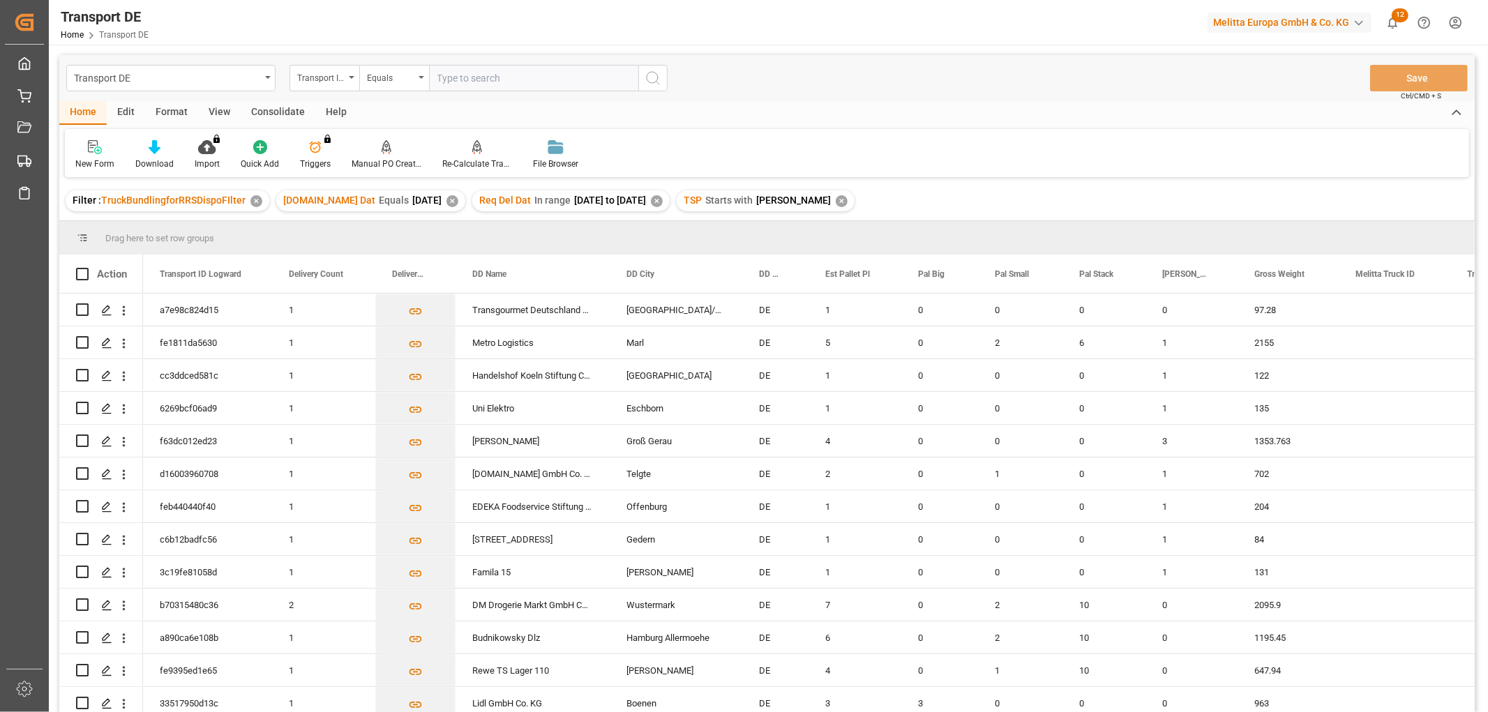
click at [269, 107] on div "Consolidate" at bounding box center [278, 113] width 75 height 24
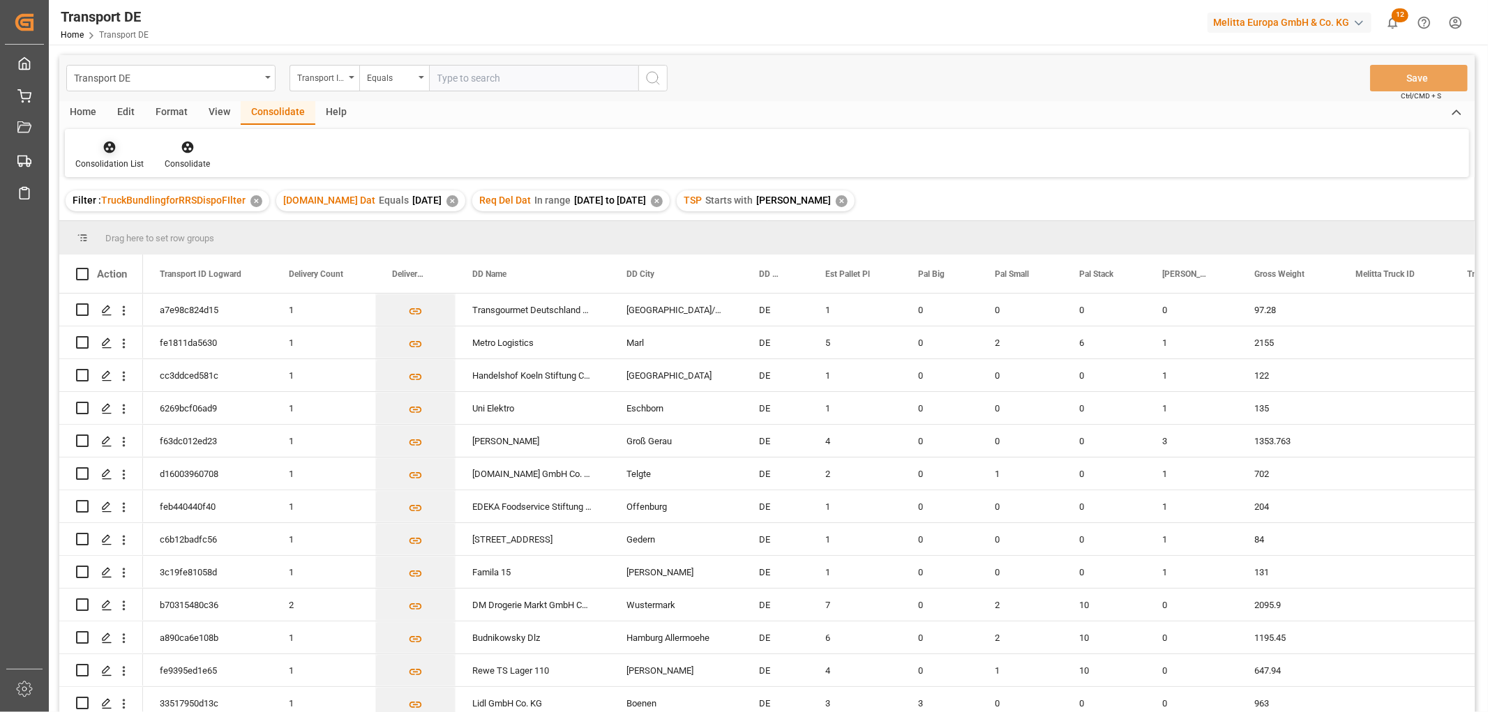
click at [114, 151] on icon at bounding box center [110, 147] width 14 height 14
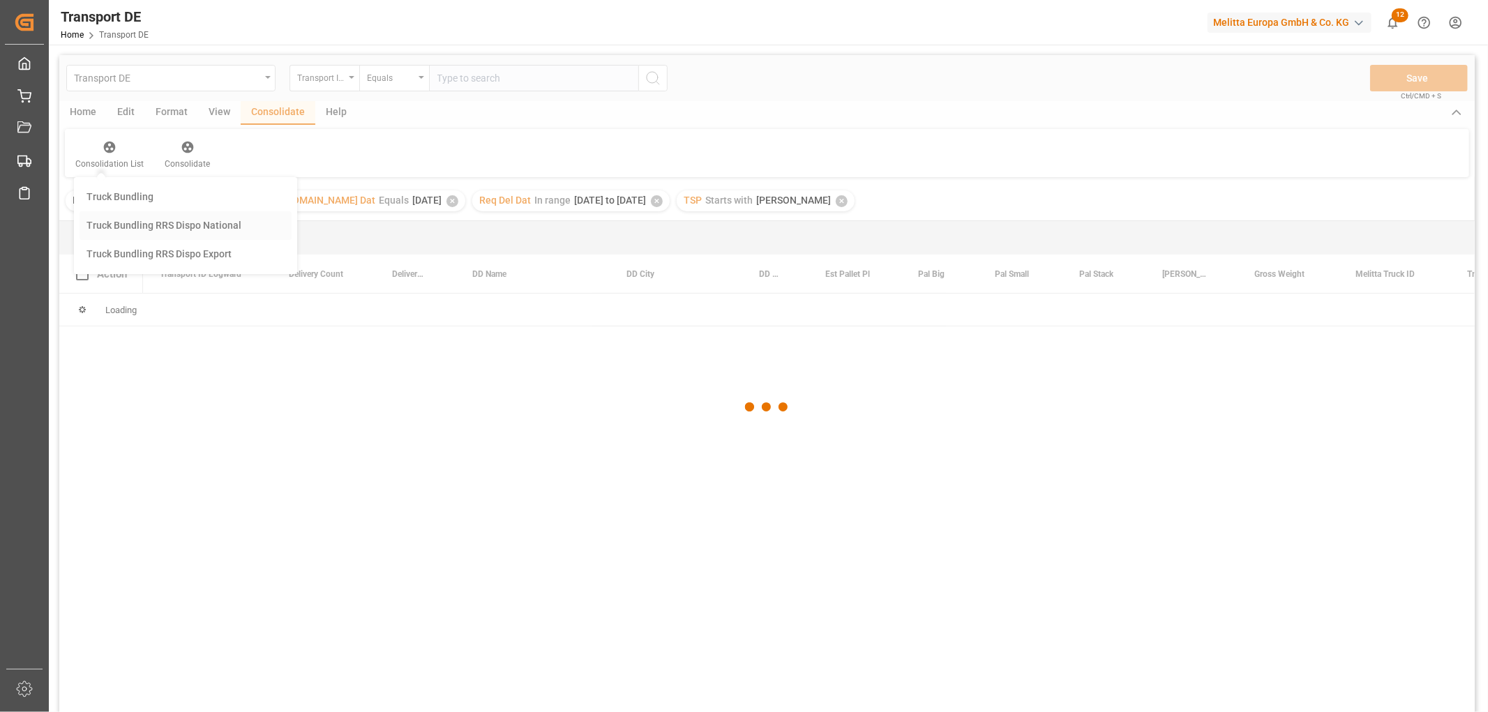
click at [127, 225] on div "Transport DE Transport ID Logward Equals Save Ctrl/CMD + S Home Edit Format Vie…" at bounding box center [766, 402] width 1415 height 694
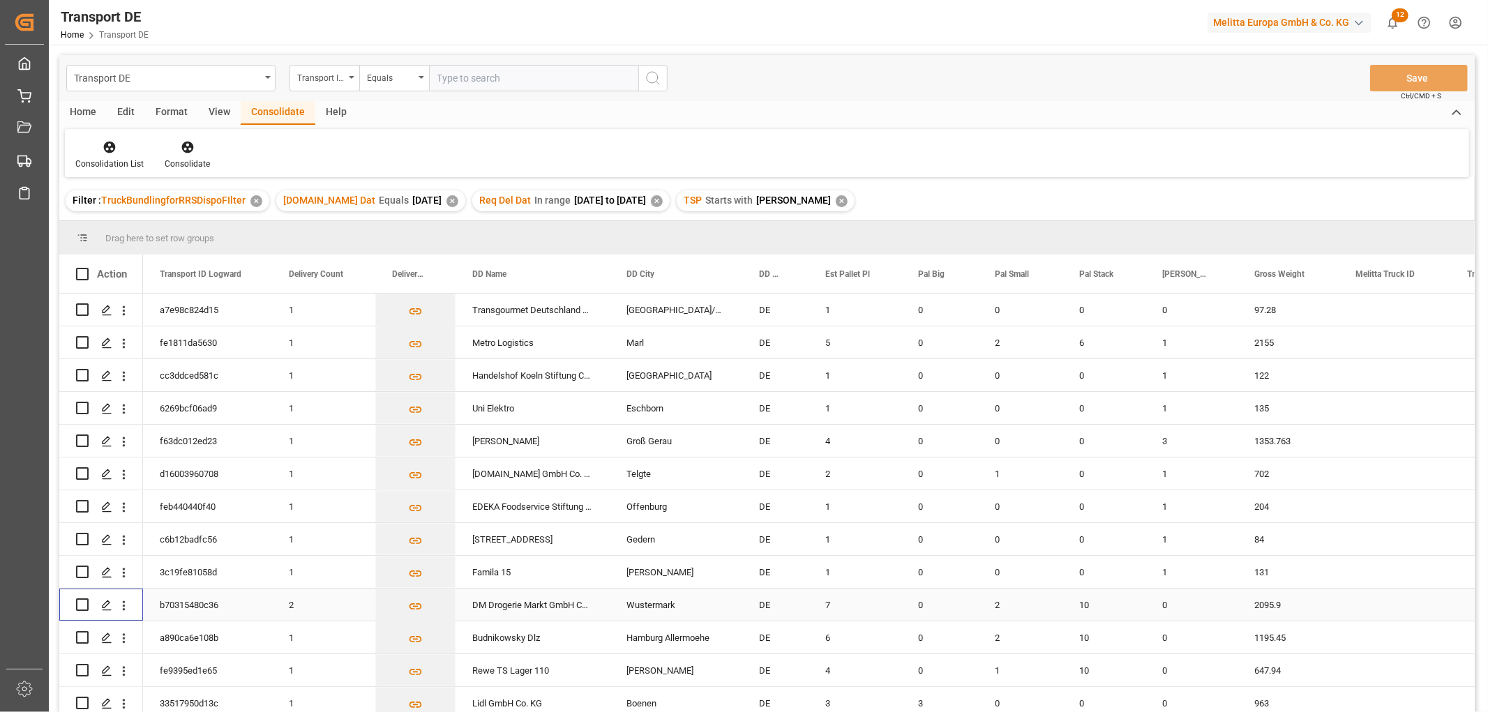
click at [84, 602] on input "Press Space to toggle row selection (unchecked)" at bounding box center [82, 605] width 13 height 13
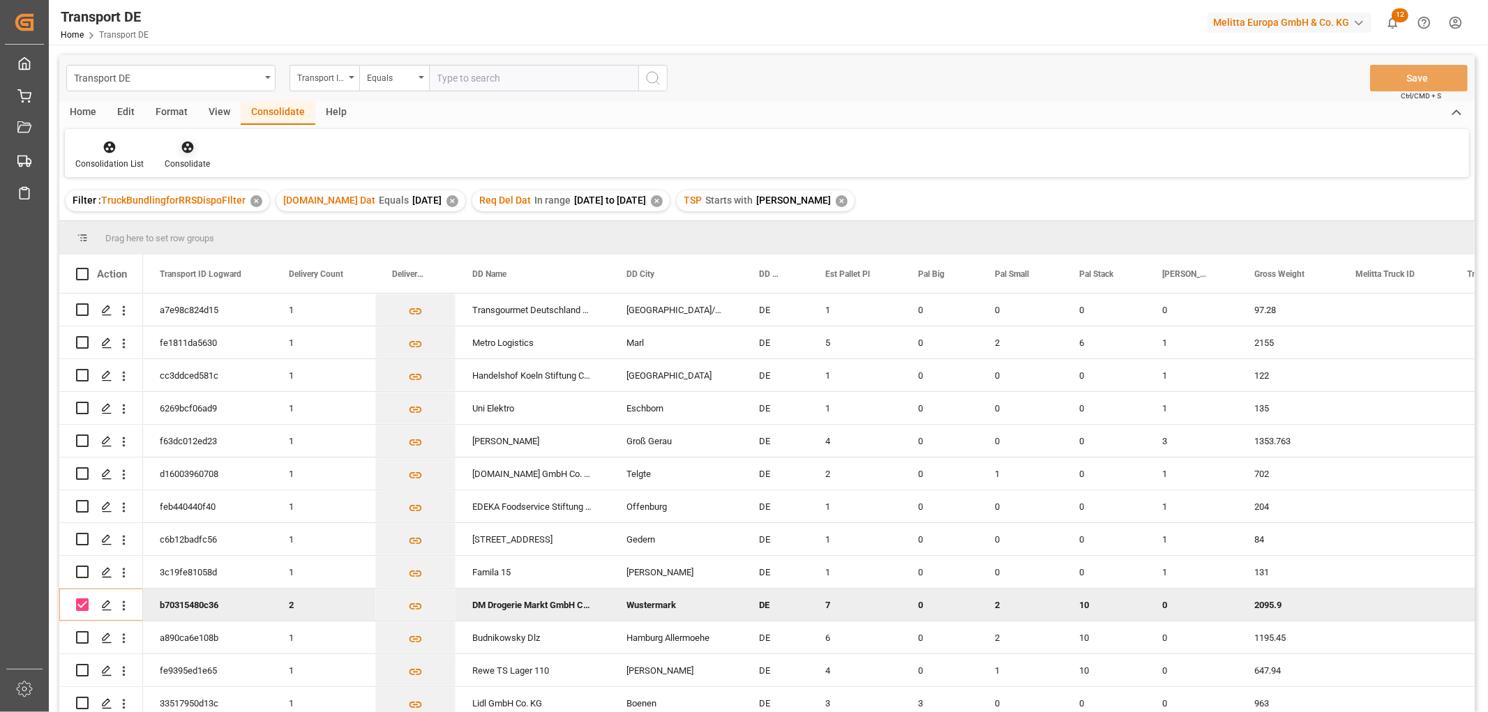
click at [189, 147] on icon at bounding box center [187, 148] width 12 height 12
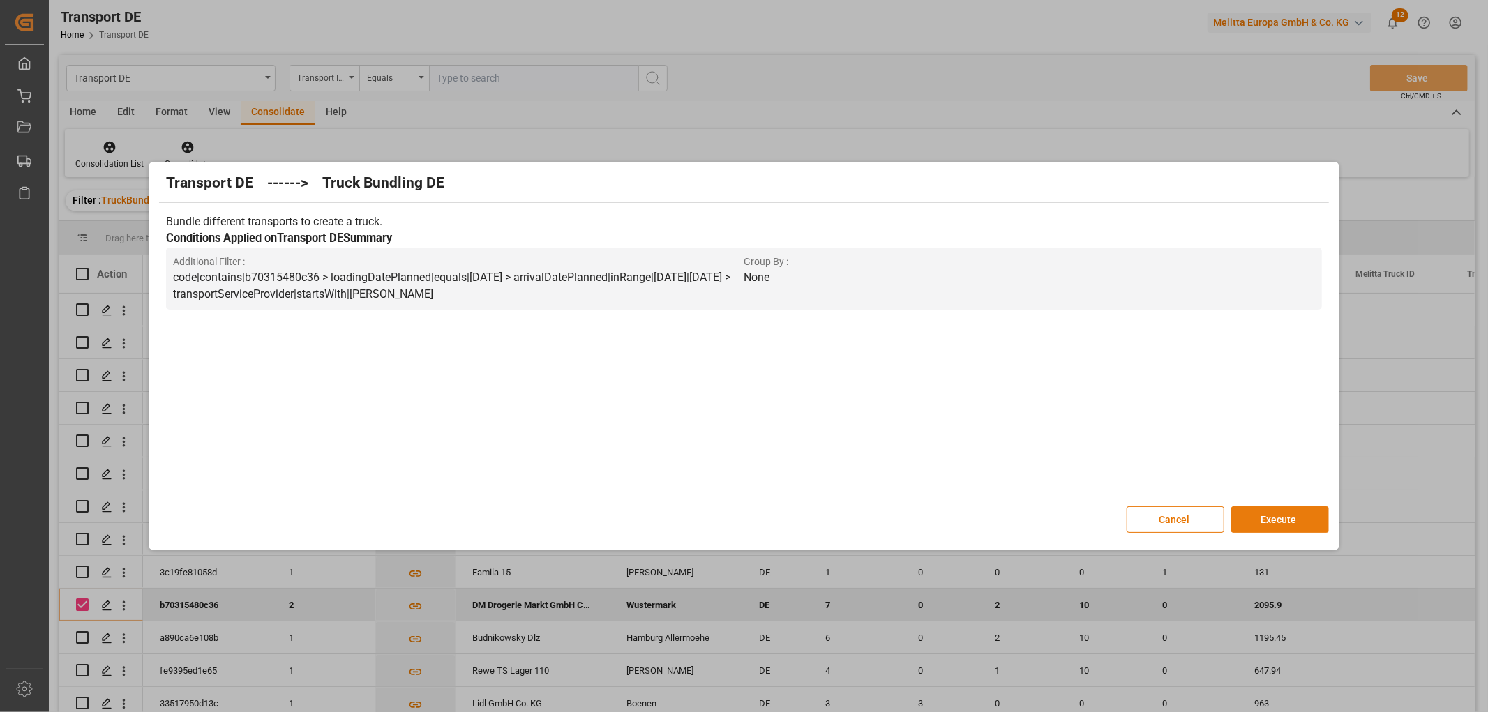
drag, startPoint x: 1295, startPoint y: 511, endPoint x: 1307, endPoint y: 514, distance: 11.5
click at [1298, 514] on button "Execute" at bounding box center [1280, 519] width 98 height 27
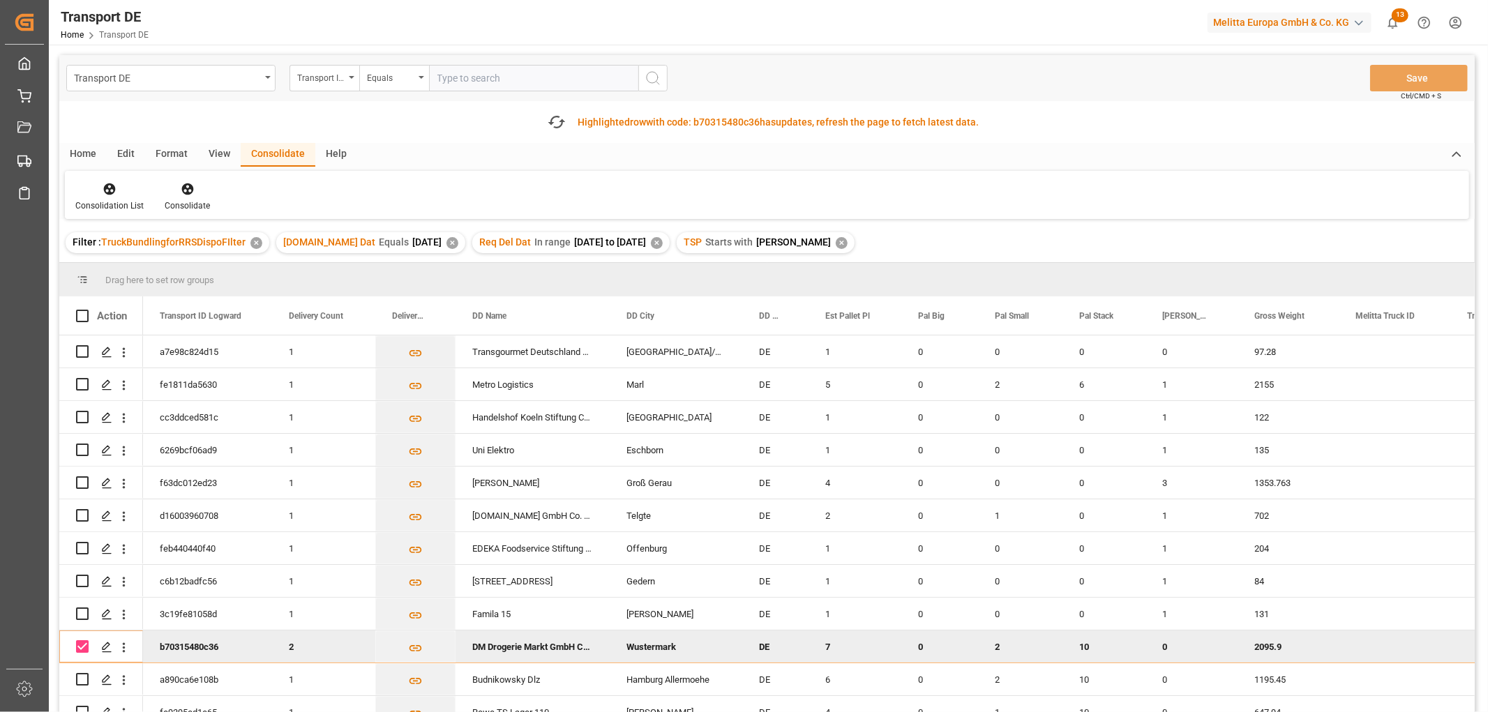
click at [82, 649] on input "Press Space to toggle row selection (checked)" at bounding box center [82, 646] width 13 height 13
checkbox input "false"
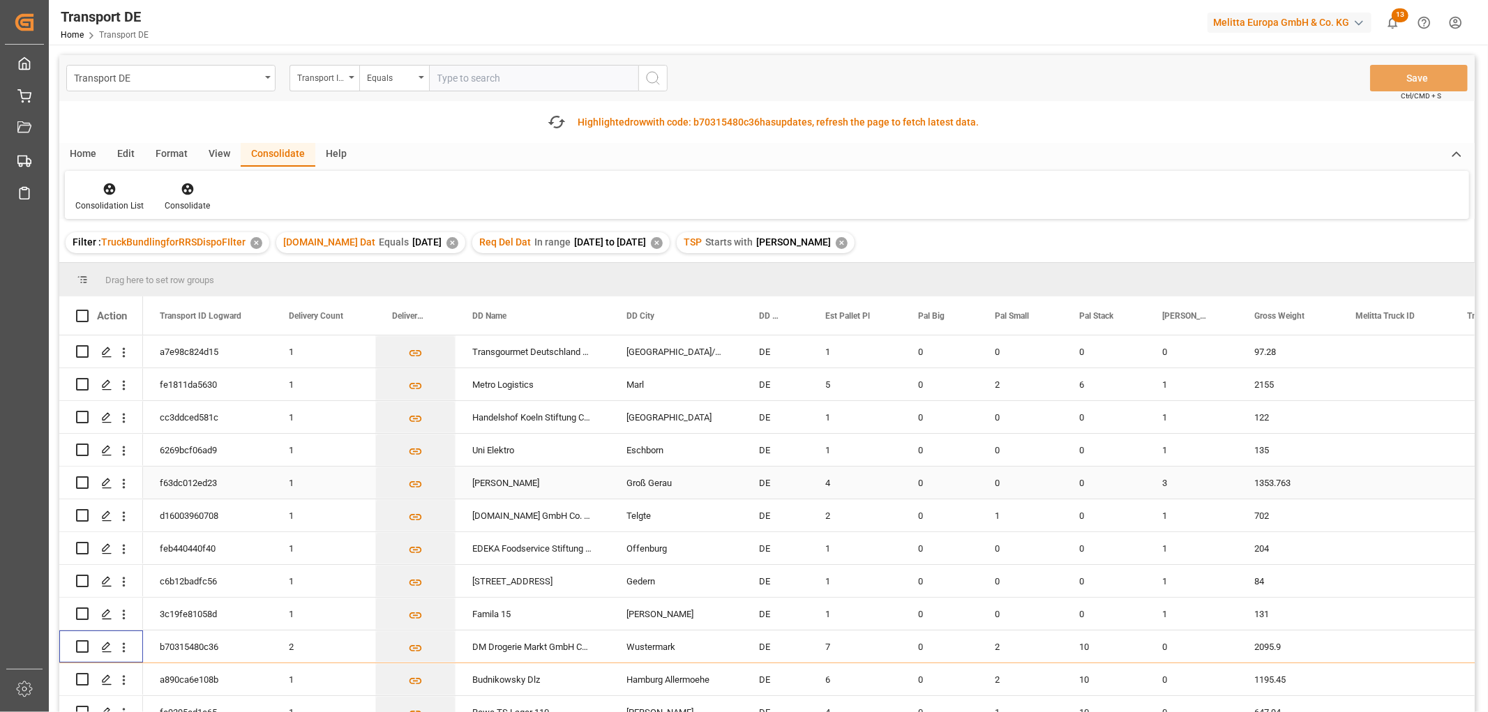
click at [82, 478] on input "Press Space to toggle row selection (unchecked)" at bounding box center [82, 482] width 13 height 13
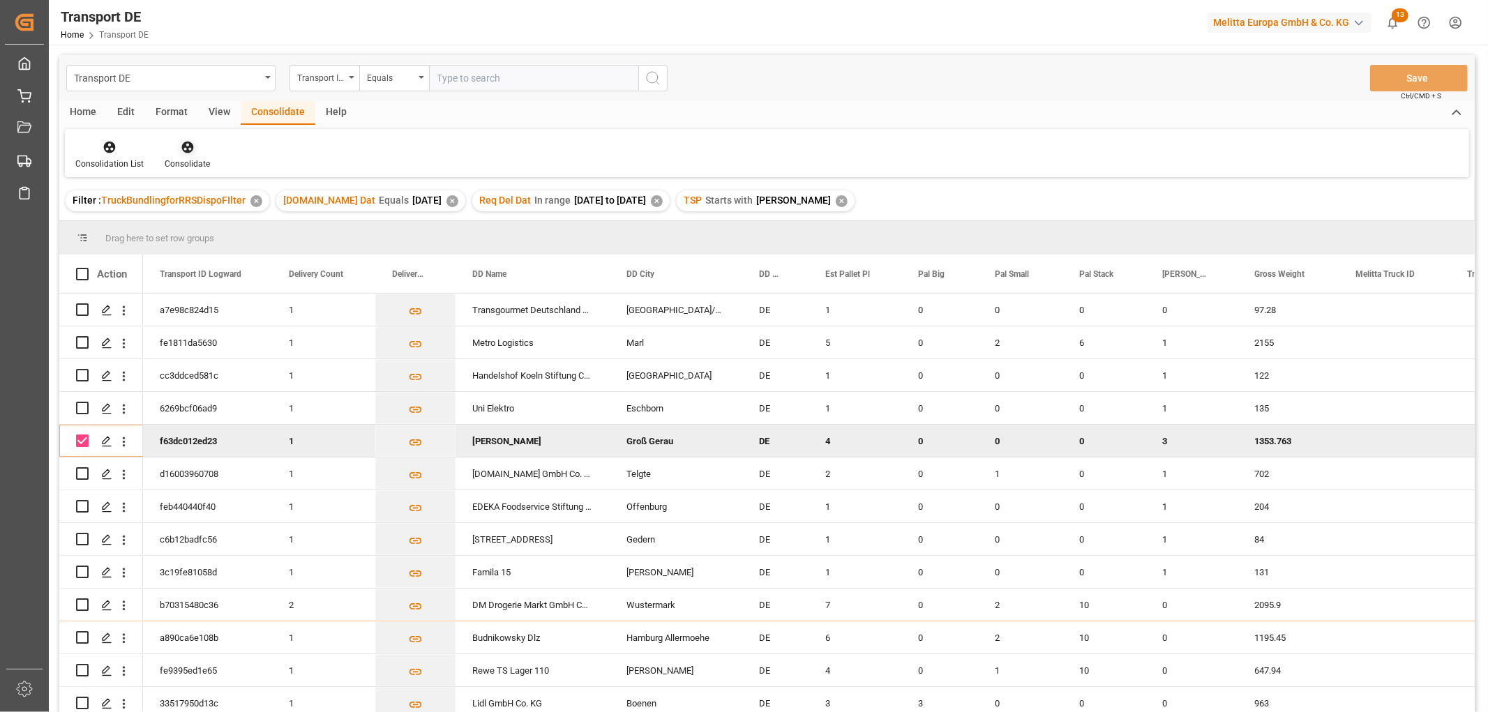
click at [181, 142] on icon at bounding box center [188, 147] width 14 height 14
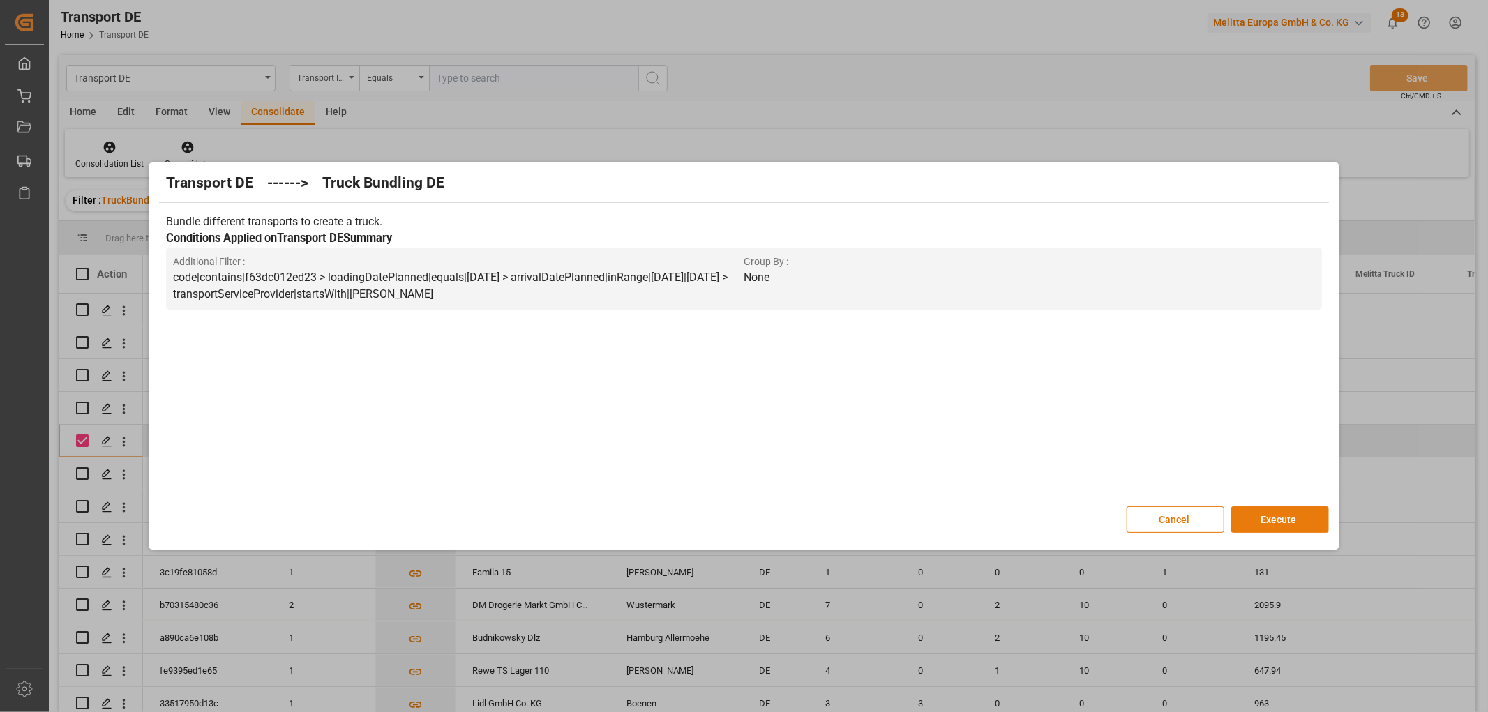
click at [1287, 516] on button "Execute" at bounding box center [1280, 519] width 98 height 27
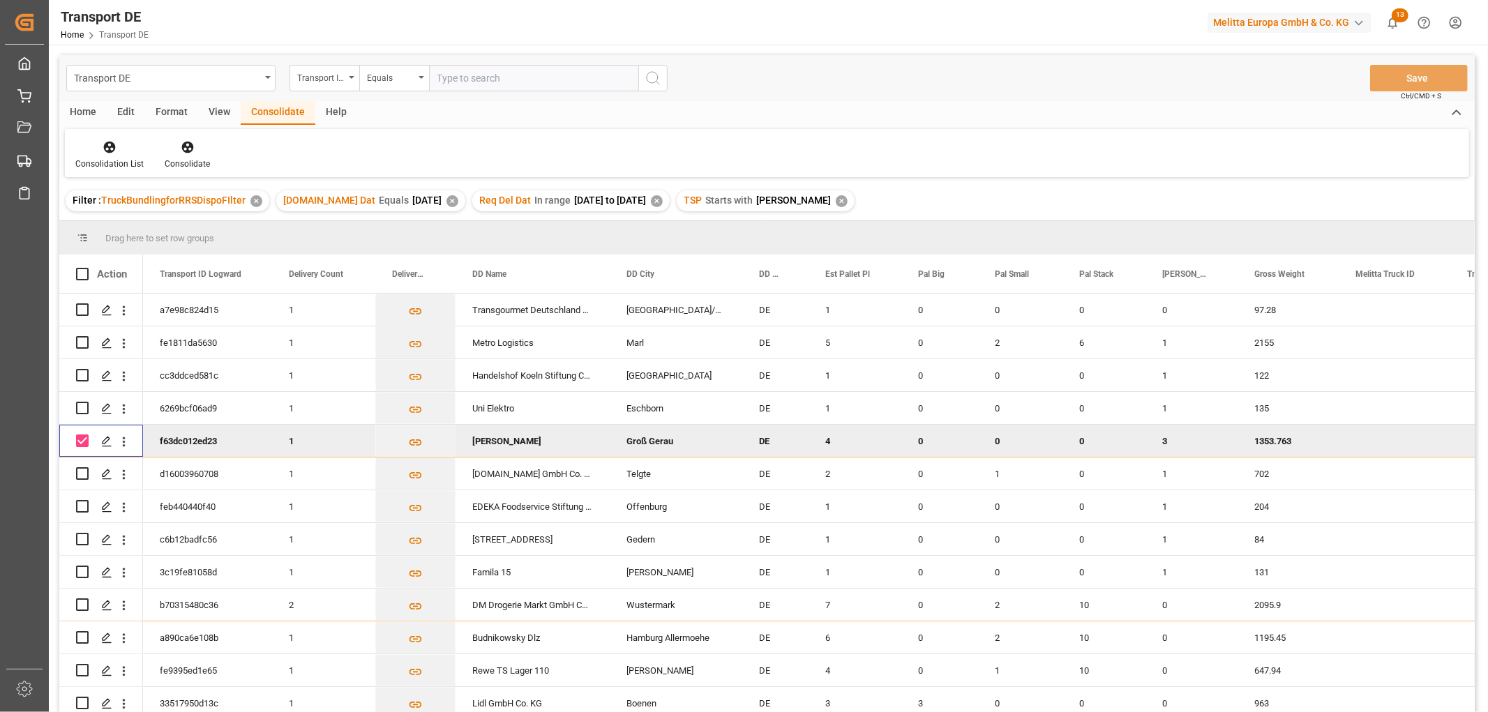
click at [84, 439] on input "Press Space to toggle row selection (checked)" at bounding box center [82, 441] width 13 height 13
checkbox input "false"
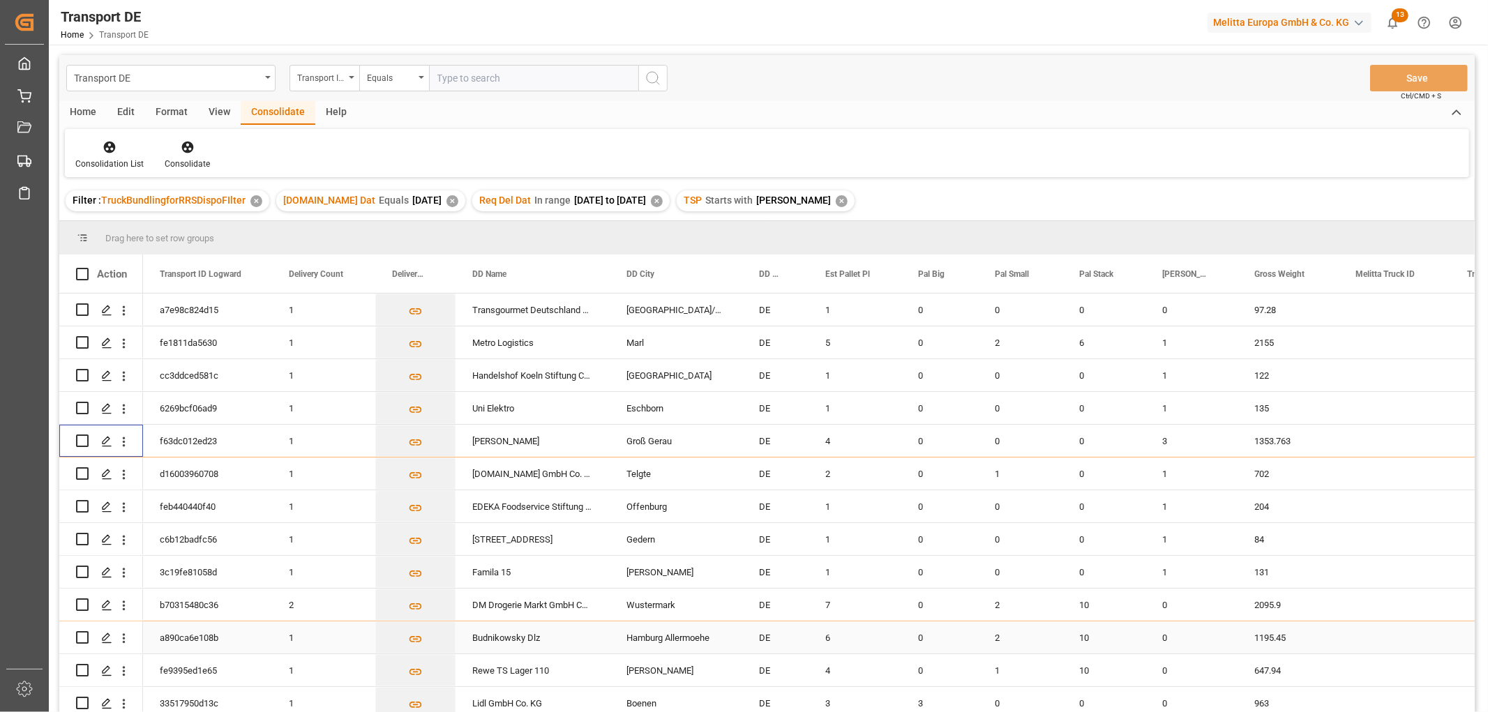
click at [82, 639] on input "Press Space to toggle row selection (unchecked)" at bounding box center [82, 637] width 13 height 13
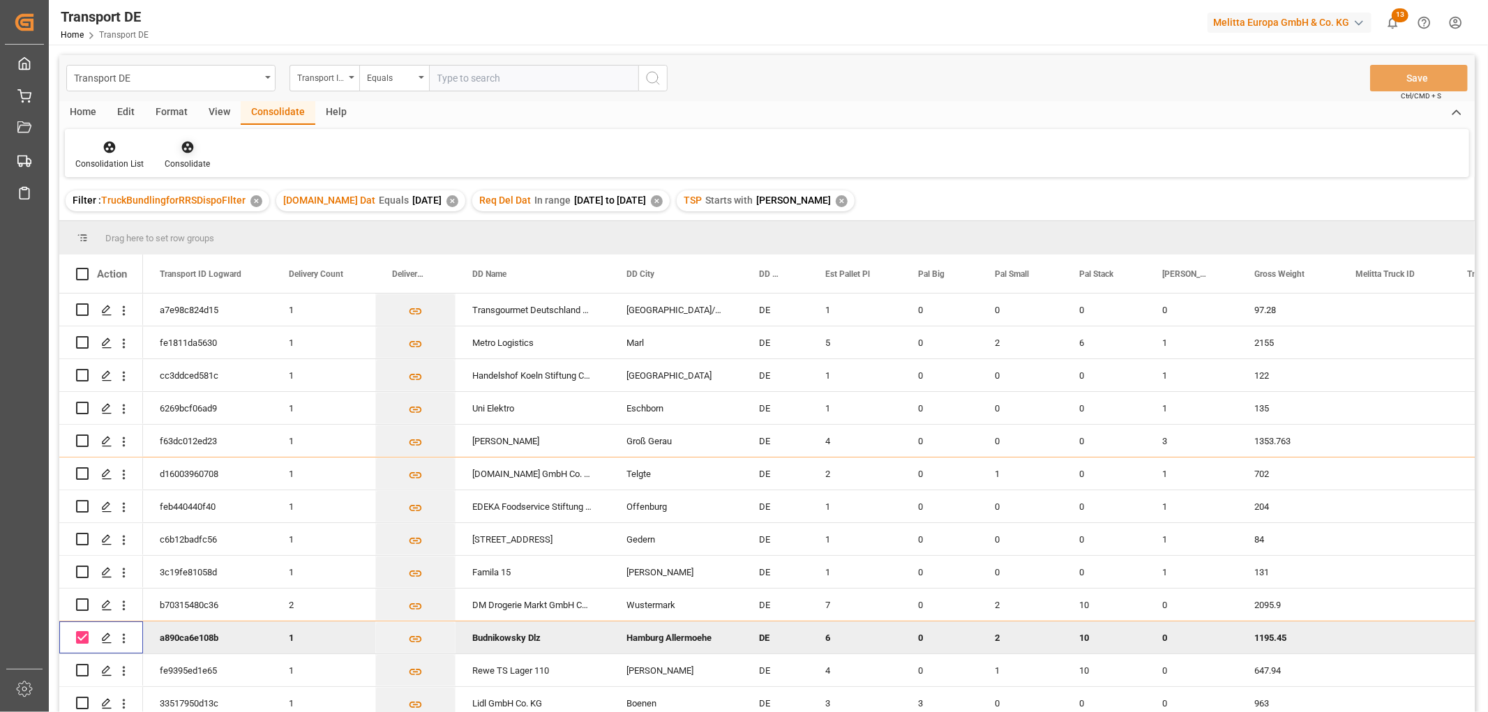
click at [184, 151] on icon at bounding box center [187, 148] width 12 height 12
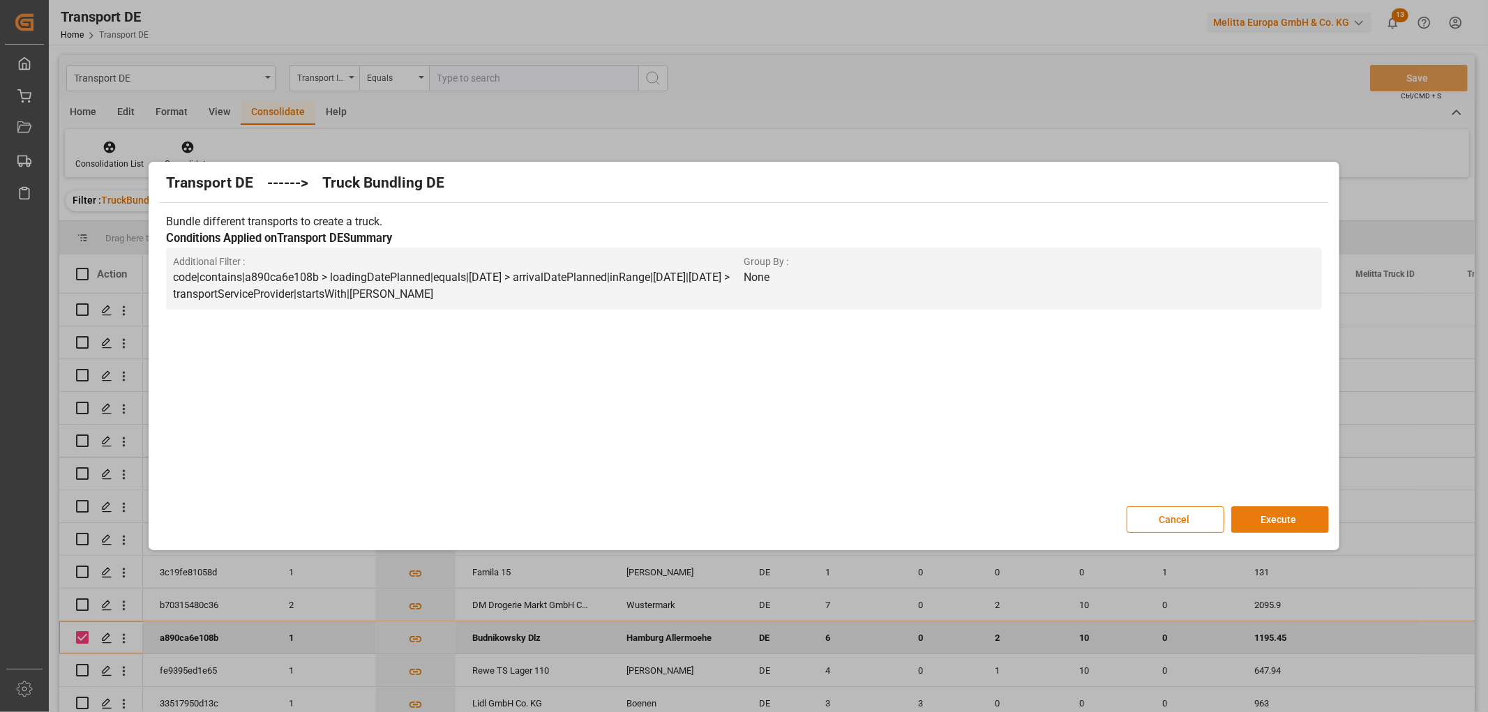
click at [1275, 519] on button "Execute" at bounding box center [1280, 519] width 98 height 27
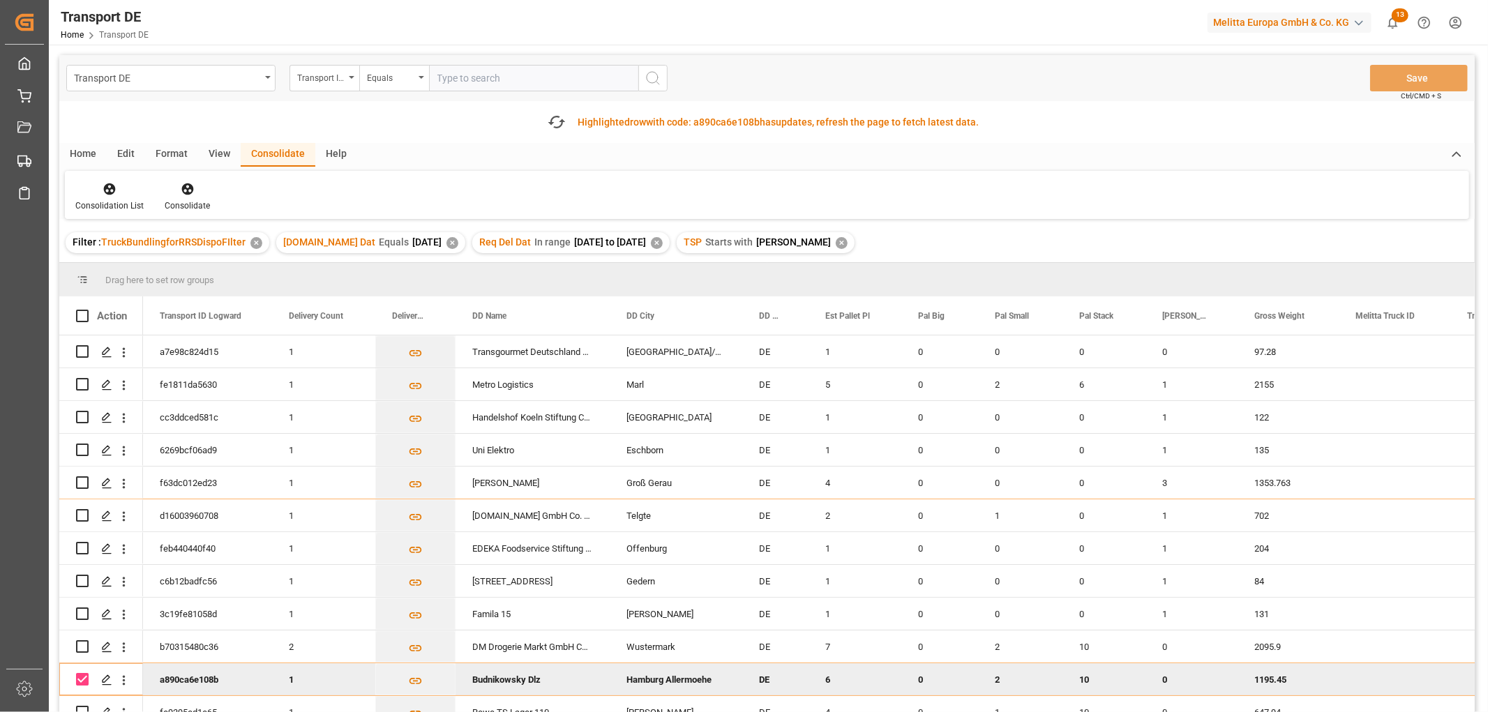
click at [79, 677] on input "Press Space to toggle row selection (checked)" at bounding box center [82, 679] width 13 height 13
checkbox input "false"
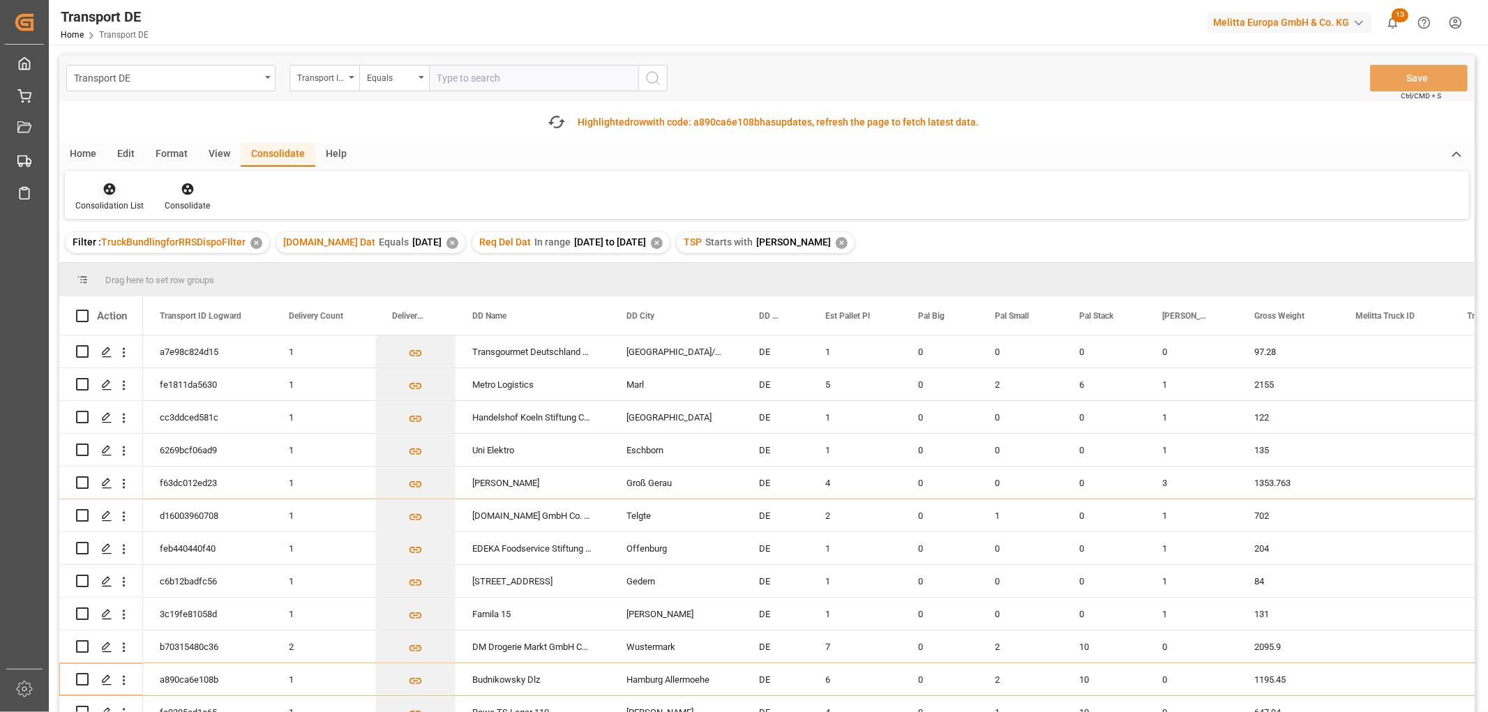
click at [109, 194] on icon at bounding box center [110, 189] width 12 height 12
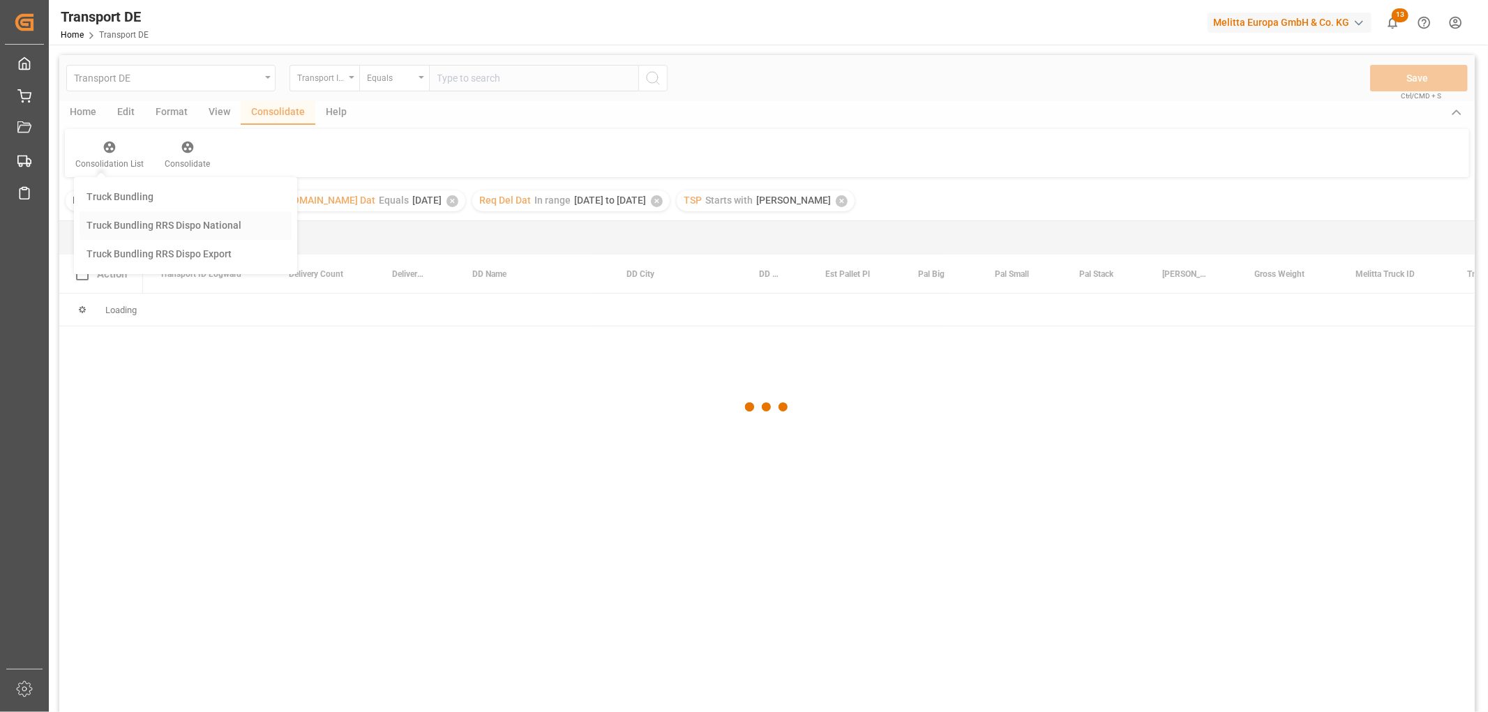
click at [133, 223] on div "Transport DE Transport ID Logward Equals Save Ctrl/CMD + S Home Edit Format Vie…" at bounding box center [766, 402] width 1415 height 694
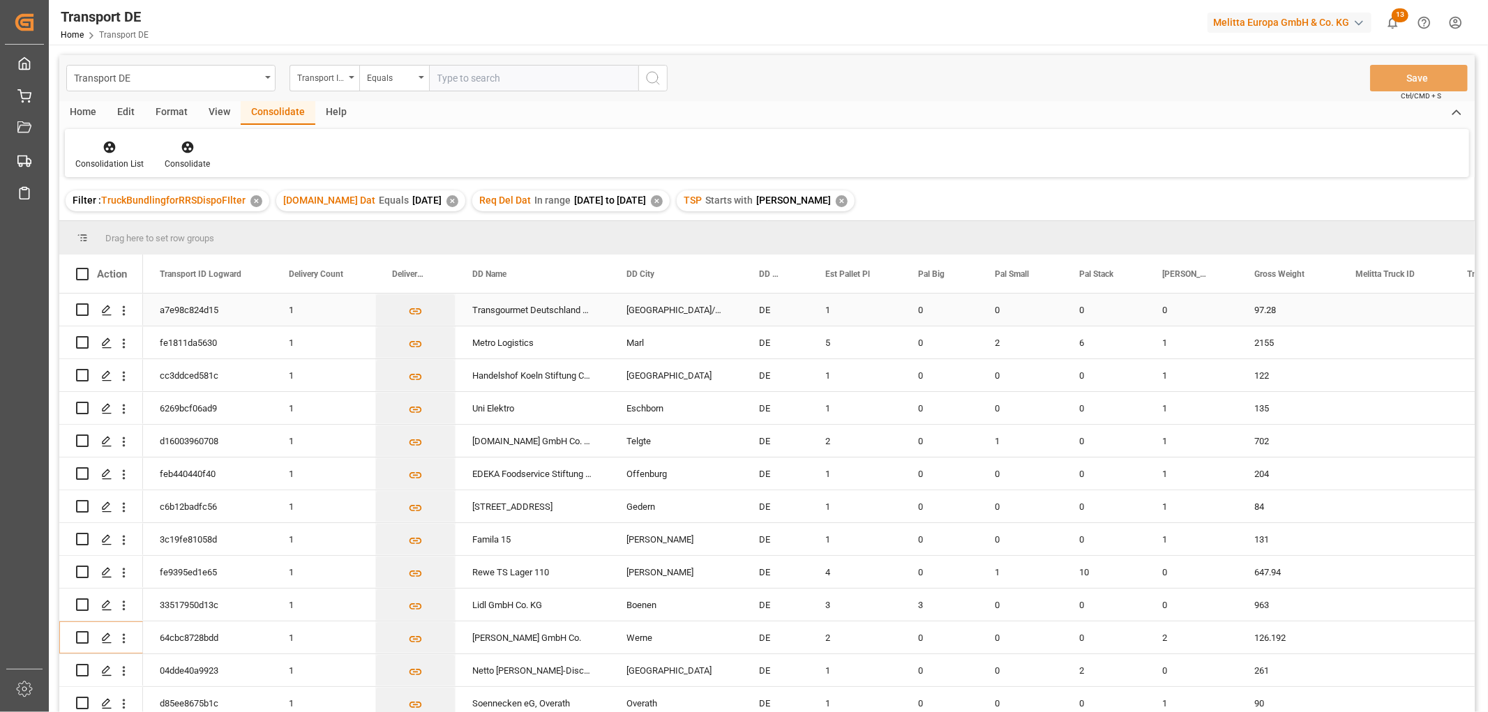
click at [84, 313] on input "Press Space to toggle row selection (unchecked)" at bounding box center [82, 309] width 13 height 13
checkbox input "true"
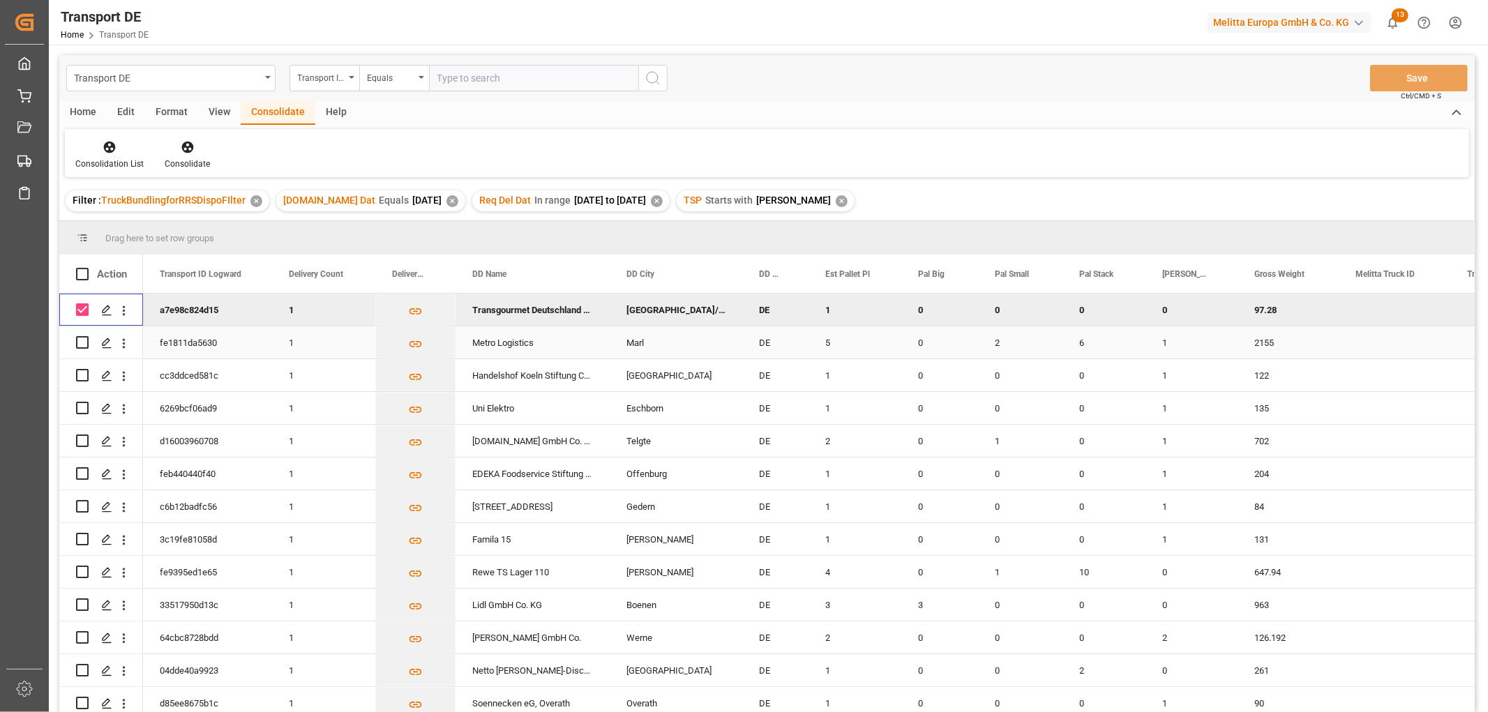
click at [86, 343] on input "Press Space to toggle row selection (unchecked)" at bounding box center [82, 342] width 13 height 13
checkbox input "true"
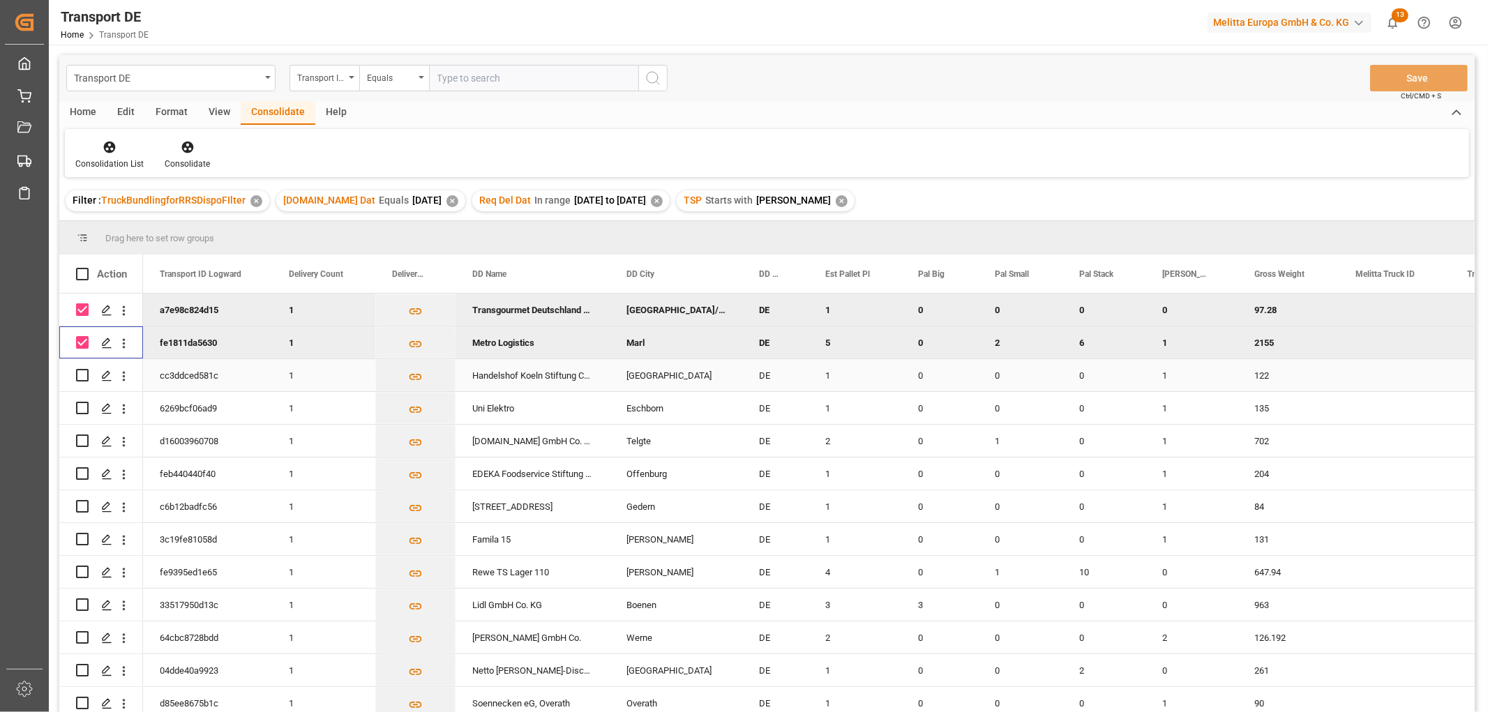
click at [85, 378] on input "Press Space to toggle row selection (unchecked)" at bounding box center [82, 375] width 13 height 13
checkbox input "true"
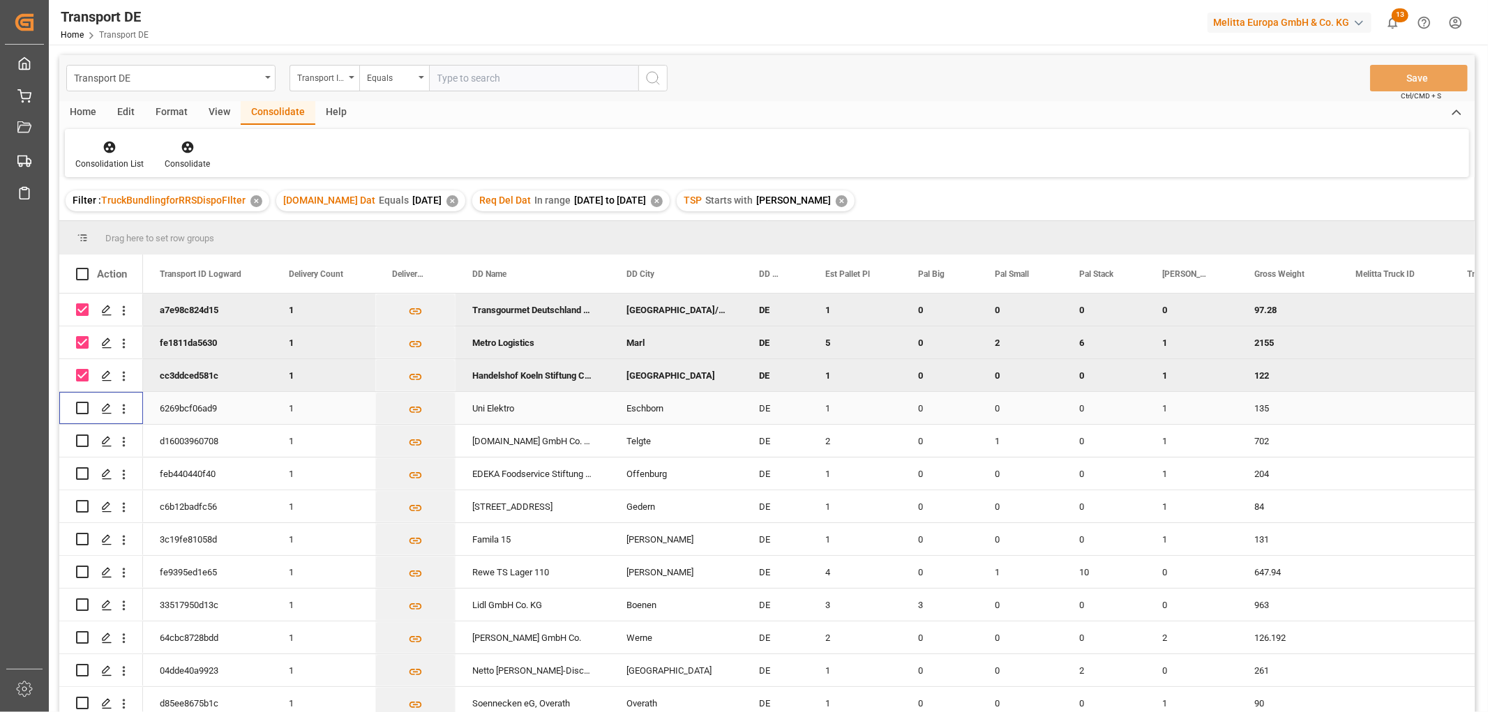
click at [80, 412] on input "Press Space to toggle row selection (unchecked)" at bounding box center [82, 408] width 13 height 13
checkbox input "true"
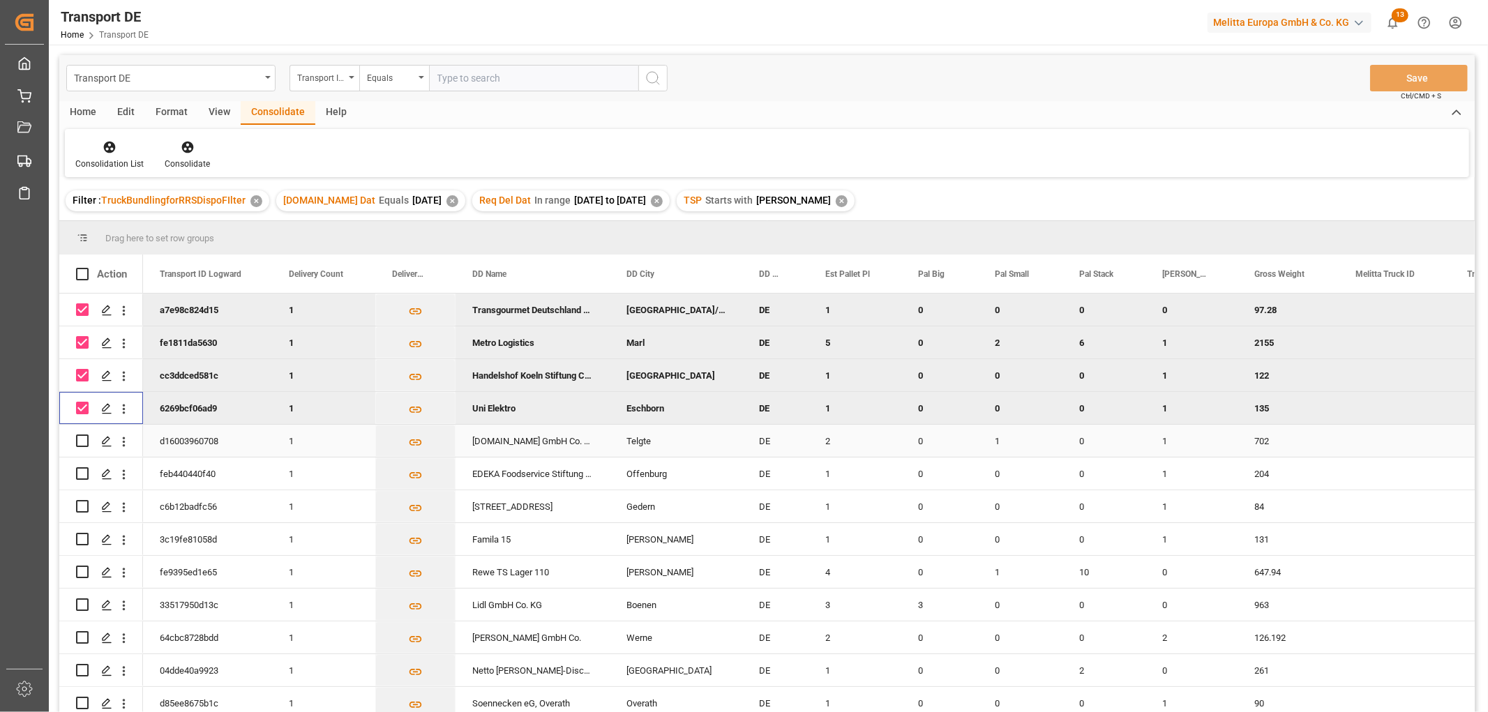
click at [84, 442] on input "Press Space to toggle row selection (unchecked)" at bounding box center [82, 441] width 13 height 13
checkbox input "true"
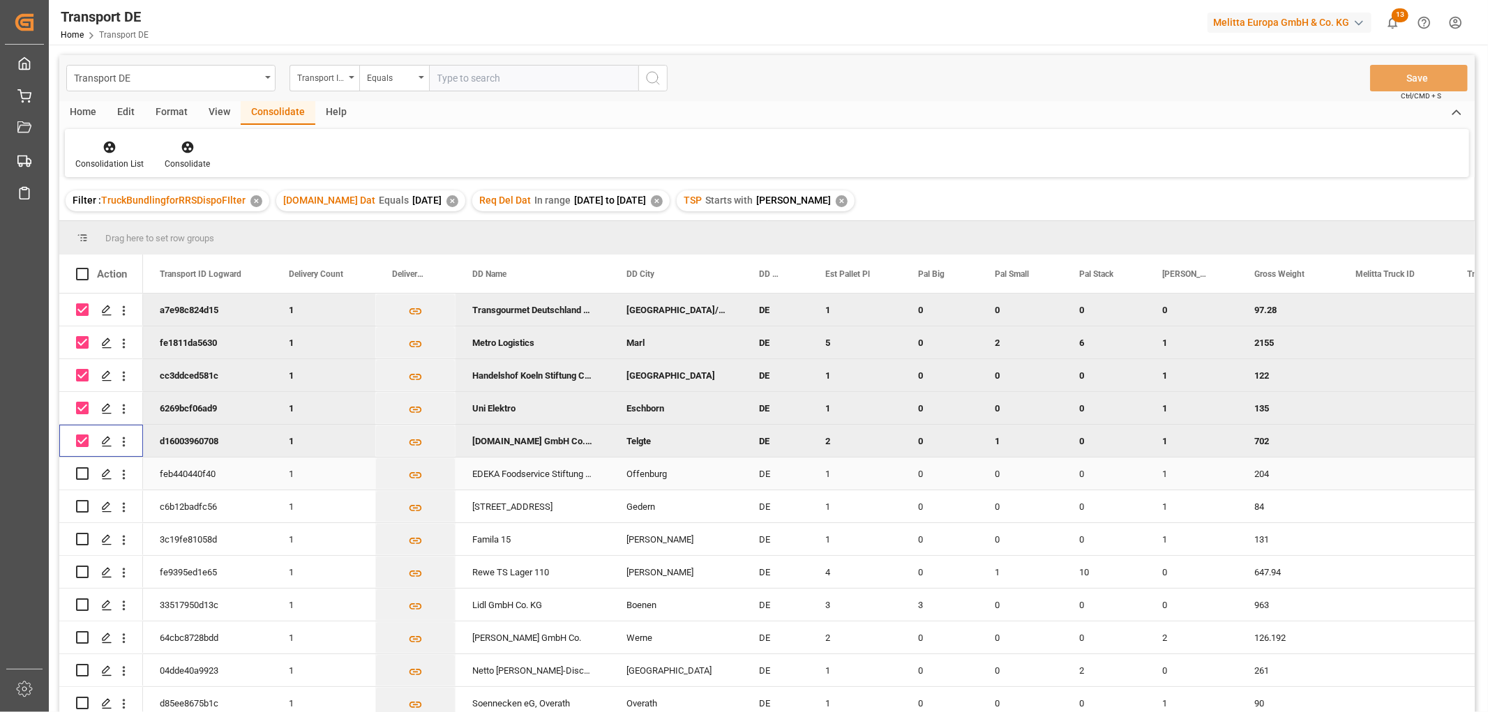
click at [79, 470] on input "Press Space to toggle row selection (unchecked)" at bounding box center [82, 473] width 13 height 13
checkbox input "true"
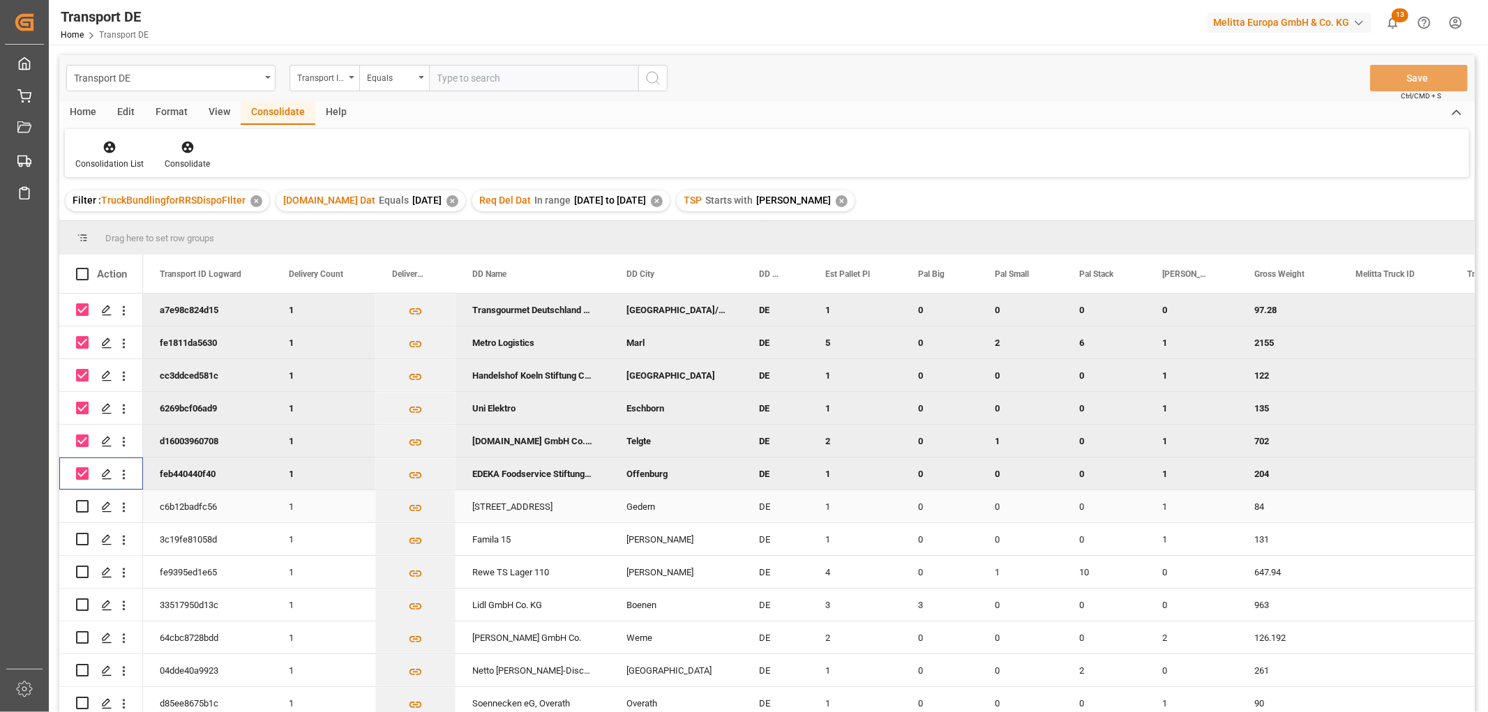
click at [82, 504] on input "Press Space to toggle row selection (unchecked)" at bounding box center [82, 506] width 13 height 13
checkbox input "true"
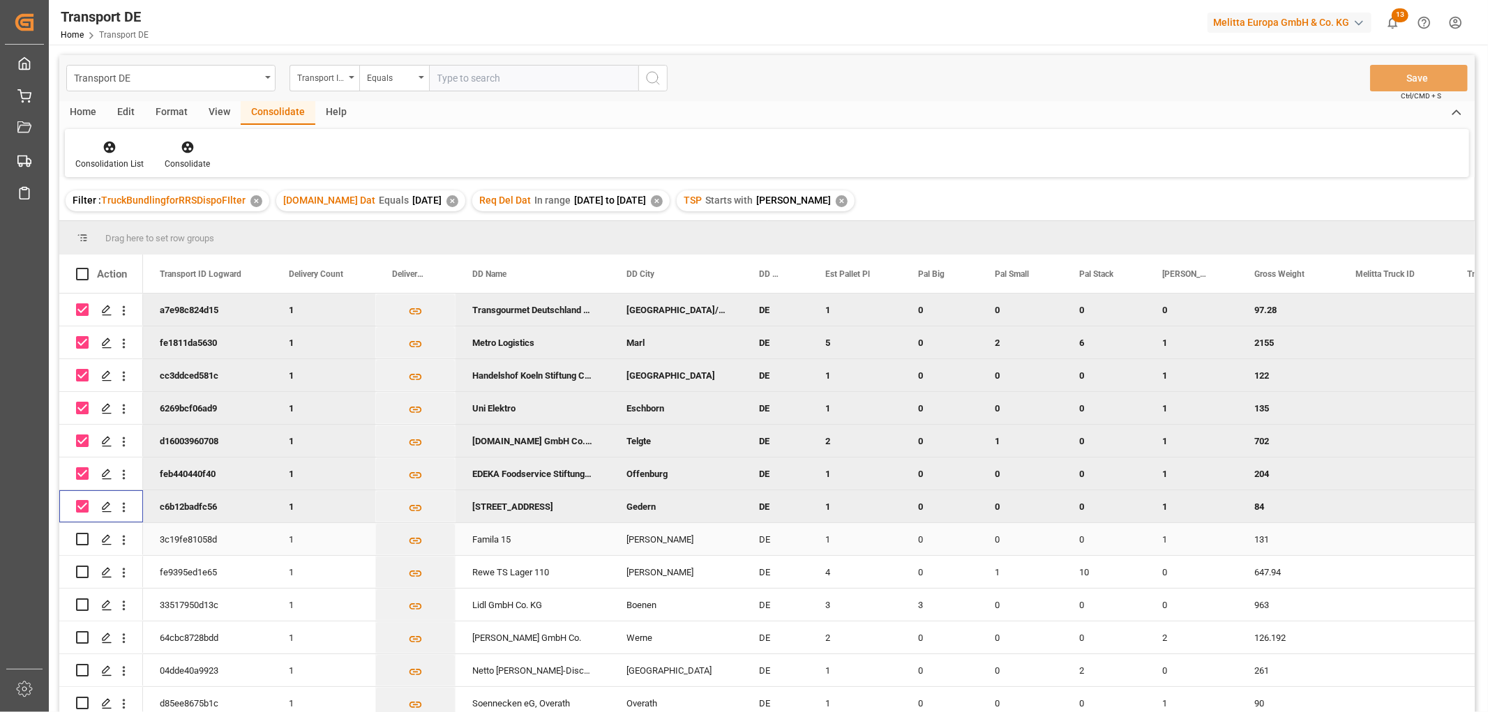
click at [84, 537] on input "Press Space to toggle row selection (unchecked)" at bounding box center [82, 539] width 13 height 13
checkbox input "true"
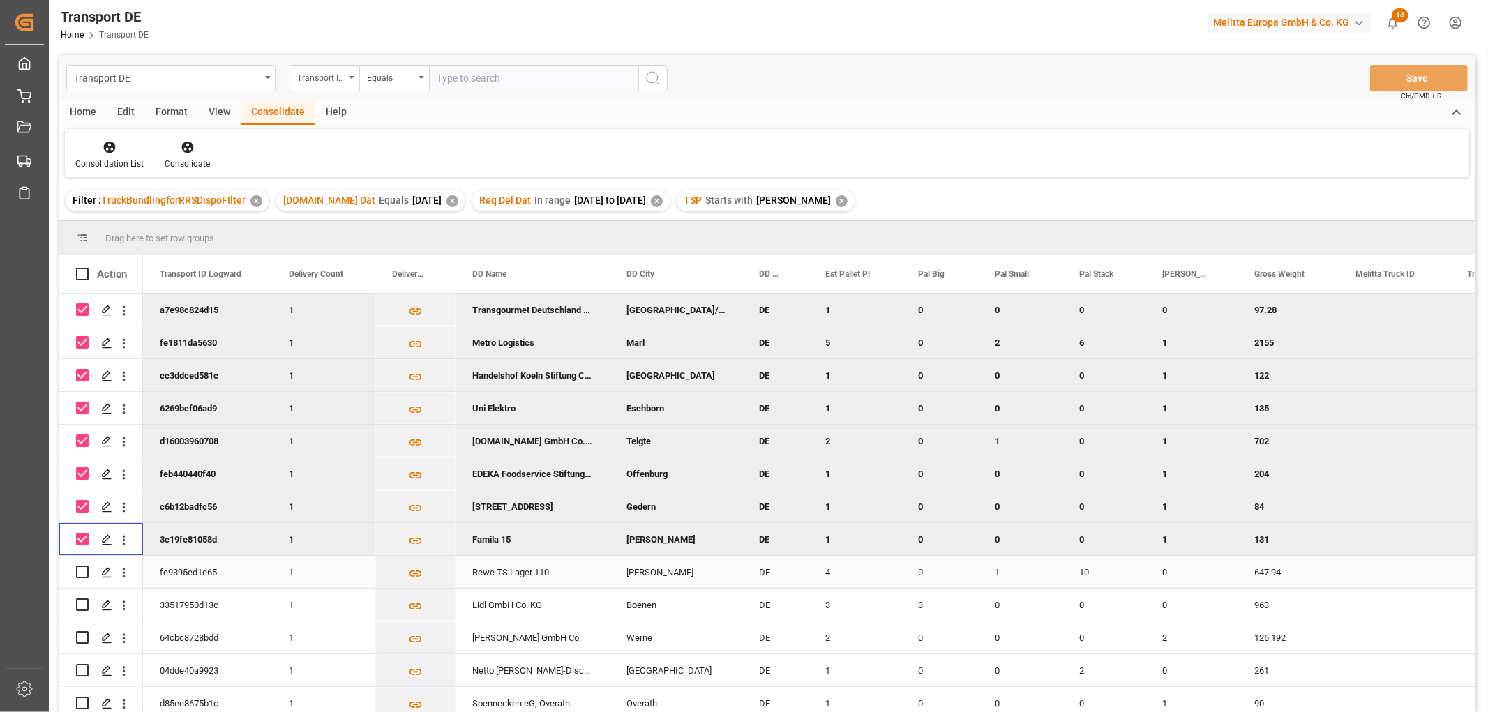
click at [81, 572] on input "Press Space to toggle row selection (unchecked)" at bounding box center [82, 572] width 13 height 13
checkbox input "true"
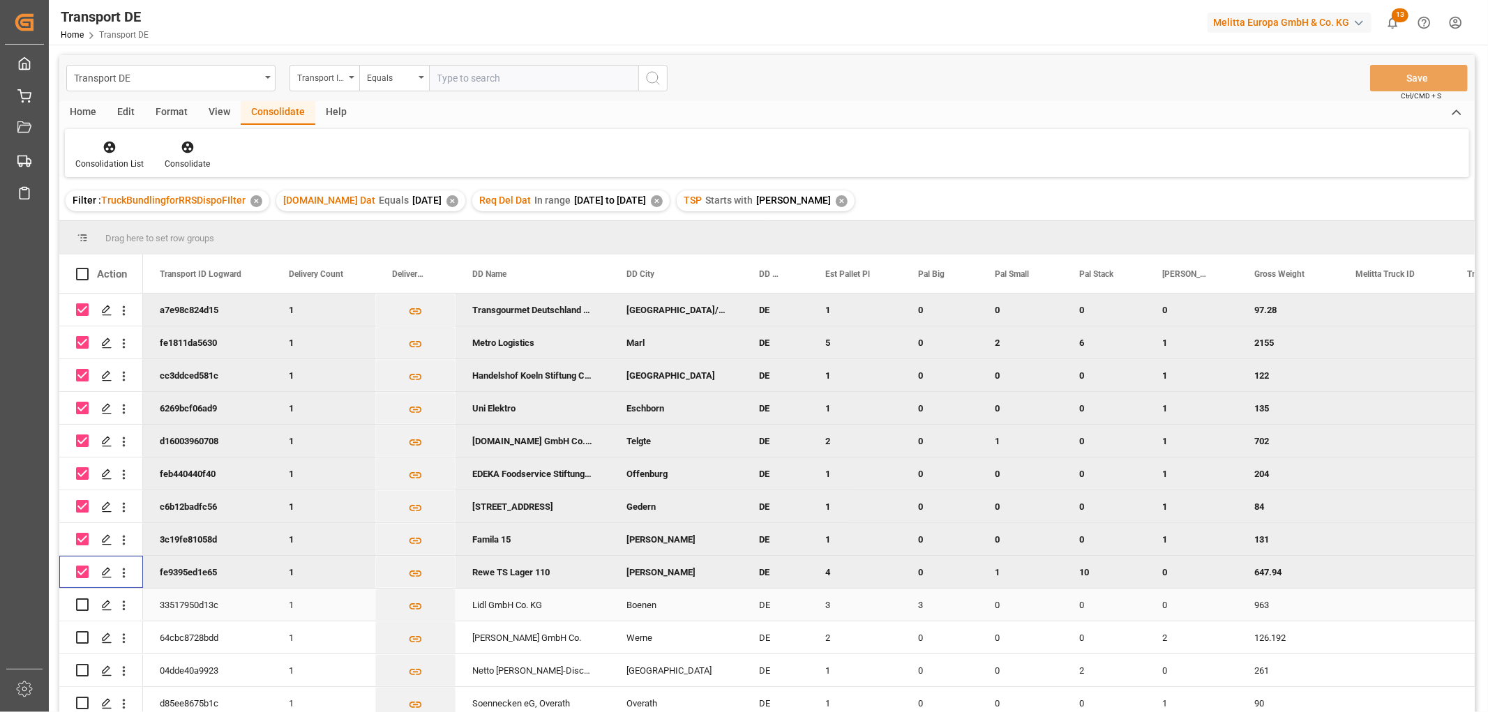
click at [81, 602] on input "Press Space to toggle row selection (unchecked)" at bounding box center [82, 605] width 13 height 13
checkbox input "true"
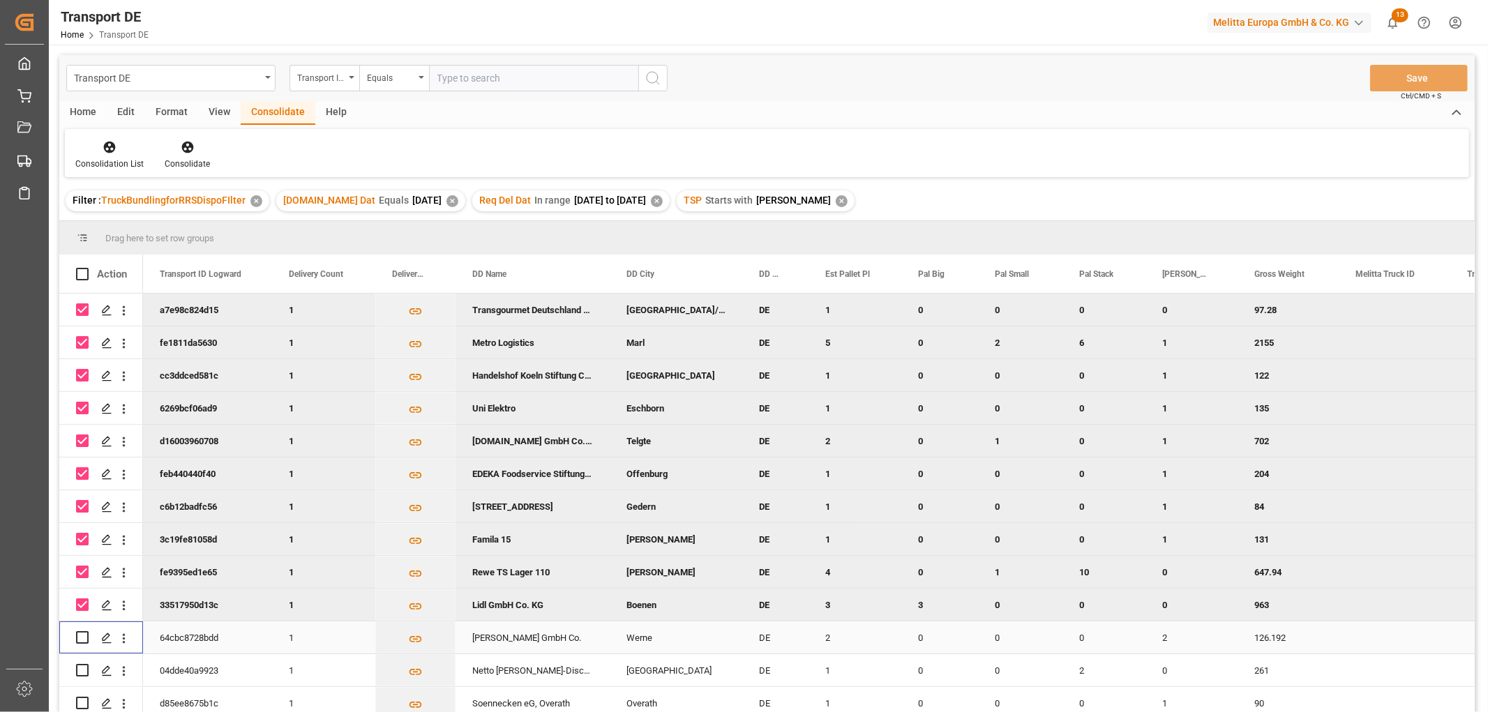
click at [80, 635] on input "Press Space to toggle row selection (unchecked)" at bounding box center [82, 637] width 13 height 13
checkbox input "true"
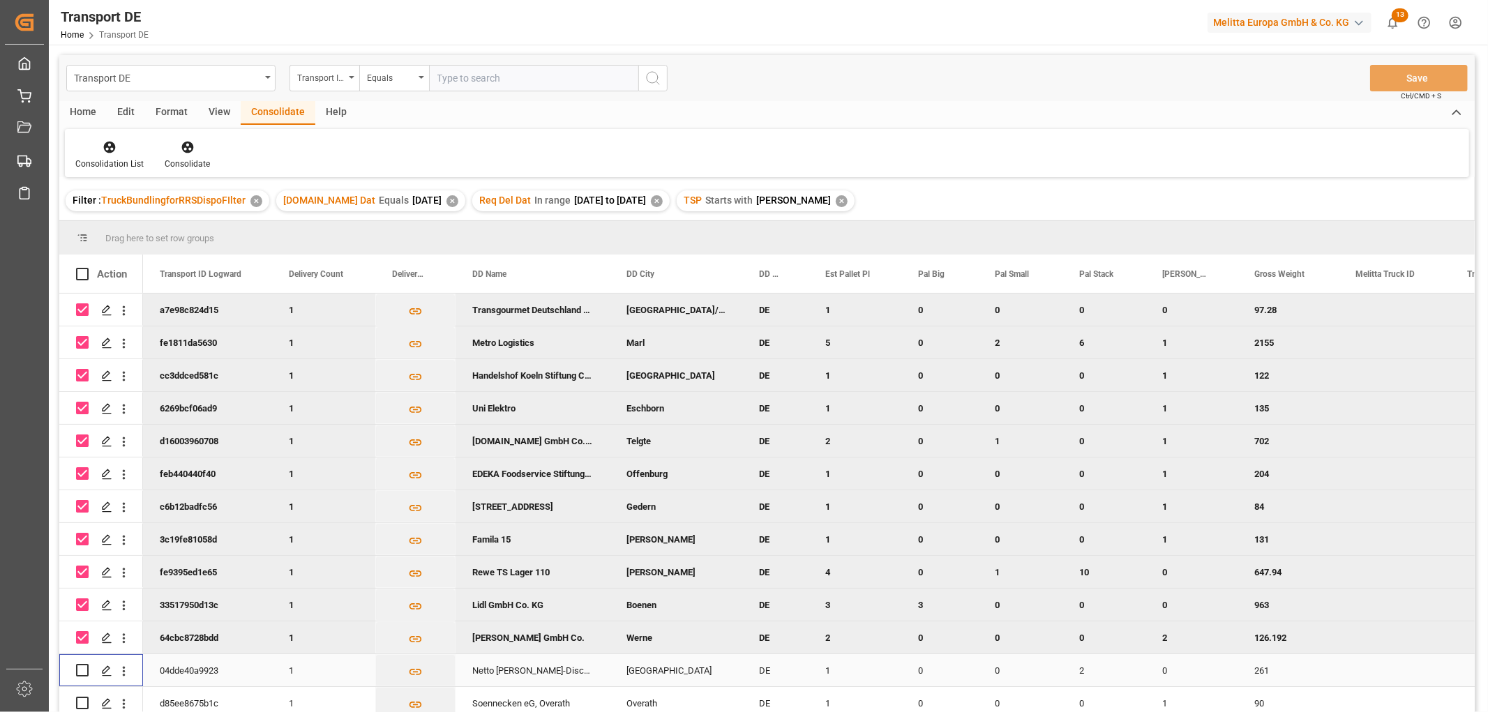
click at [81, 670] on input "Press Space to toggle row selection (unchecked)" at bounding box center [82, 670] width 13 height 13
checkbox input "true"
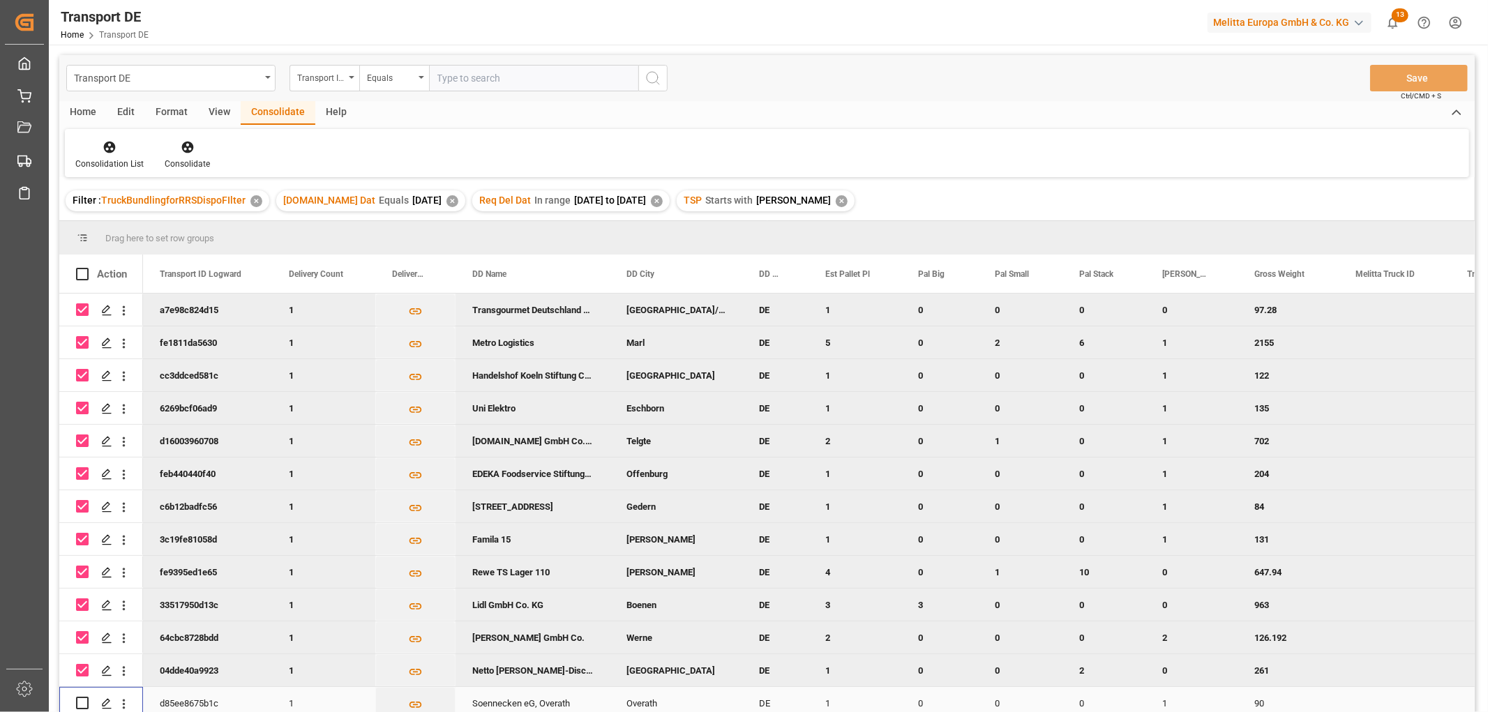
click at [82, 702] on input "Press Space to toggle row selection (unchecked)" at bounding box center [82, 703] width 13 height 13
checkbox input "true"
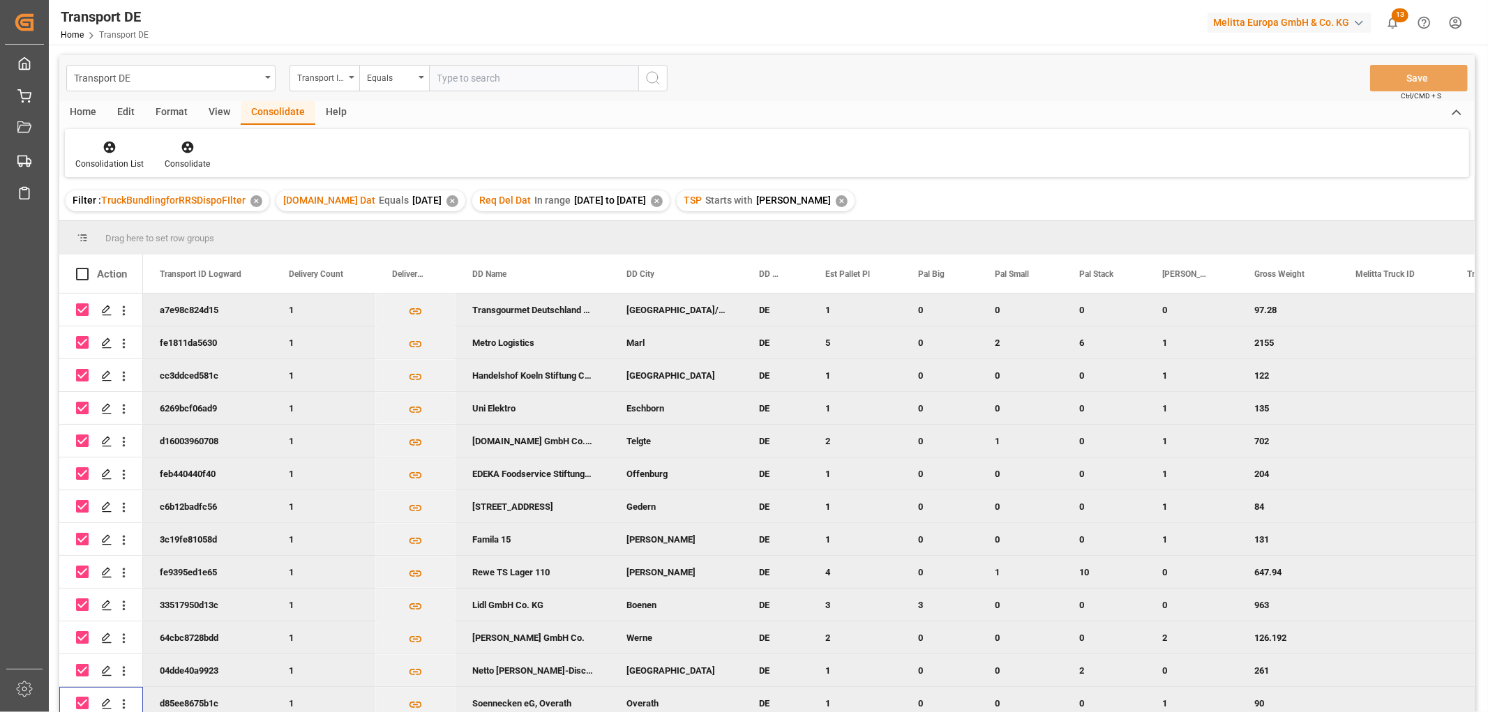
scroll to position [40, 0]
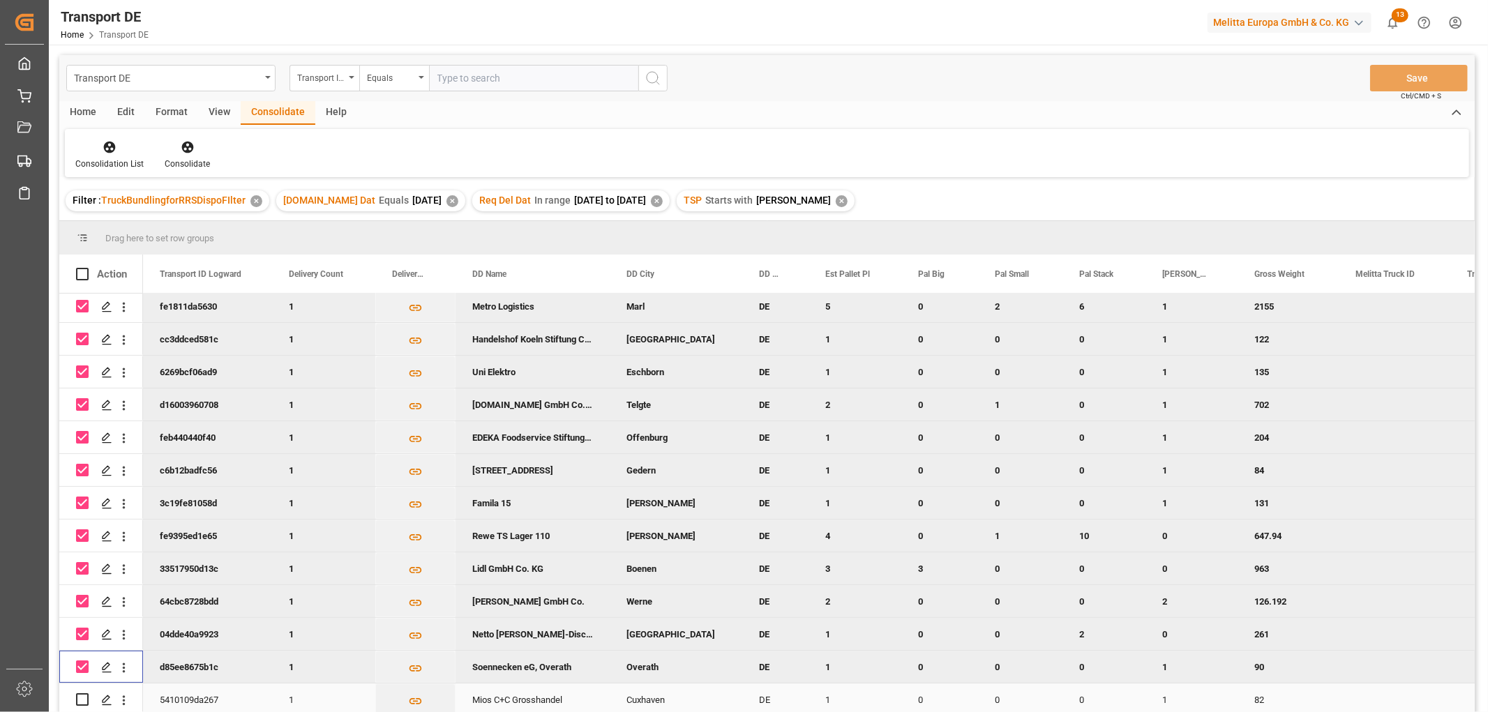
click at [82, 693] on input "Press Space to toggle row selection (unchecked)" at bounding box center [82, 699] width 13 height 13
checkbox input "true"
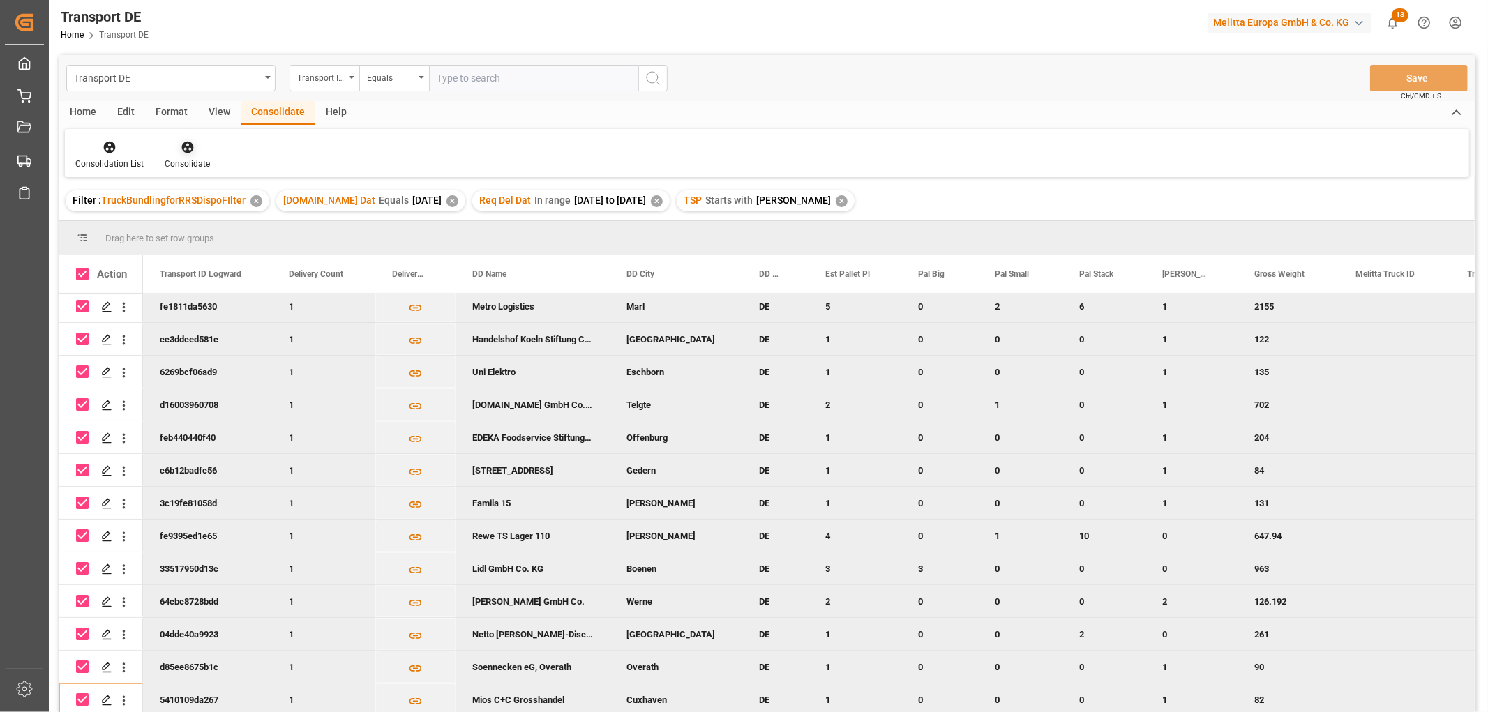
click at [184, 148] on icon at bounding box center [188, 147] width 14 height 14
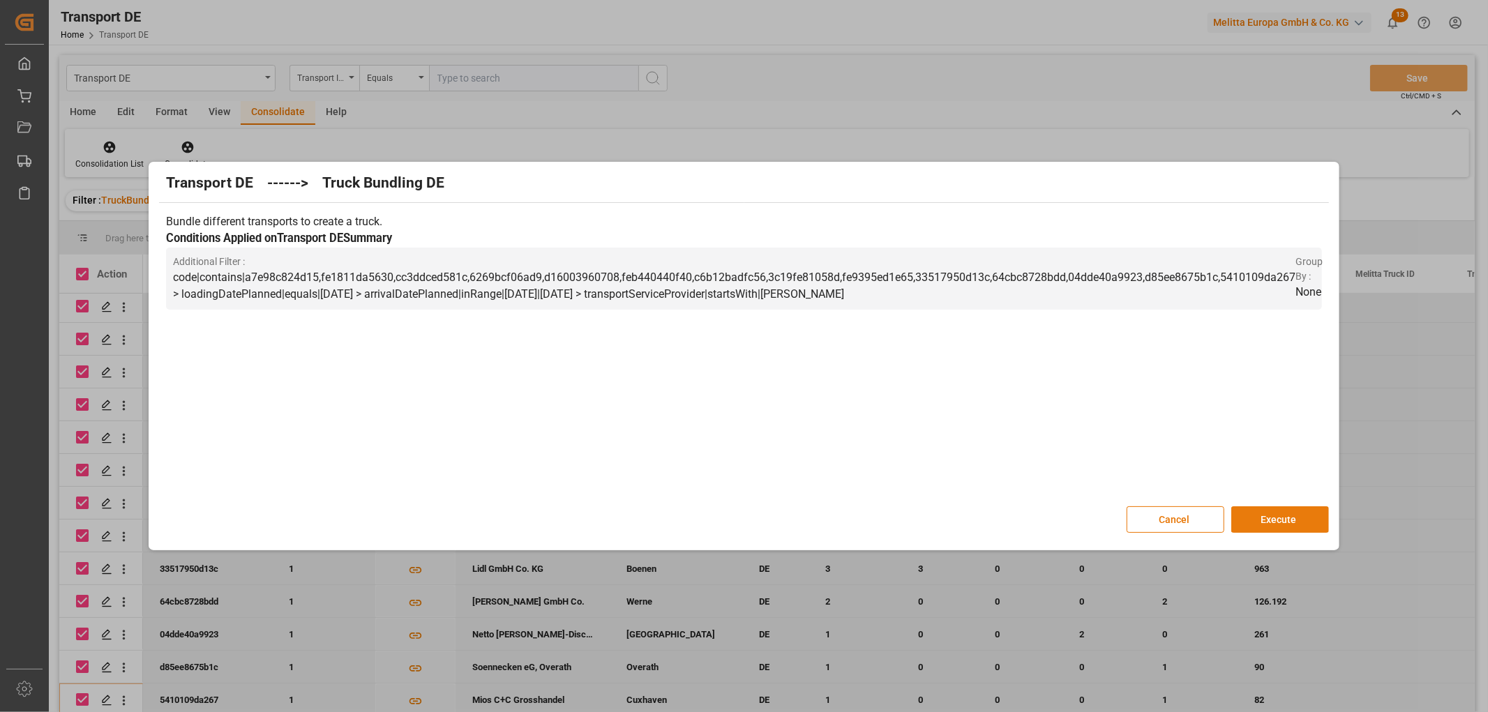
click at [1294, 514] on button "Execute" at bounding box center [1280, 519] width 98 height 27
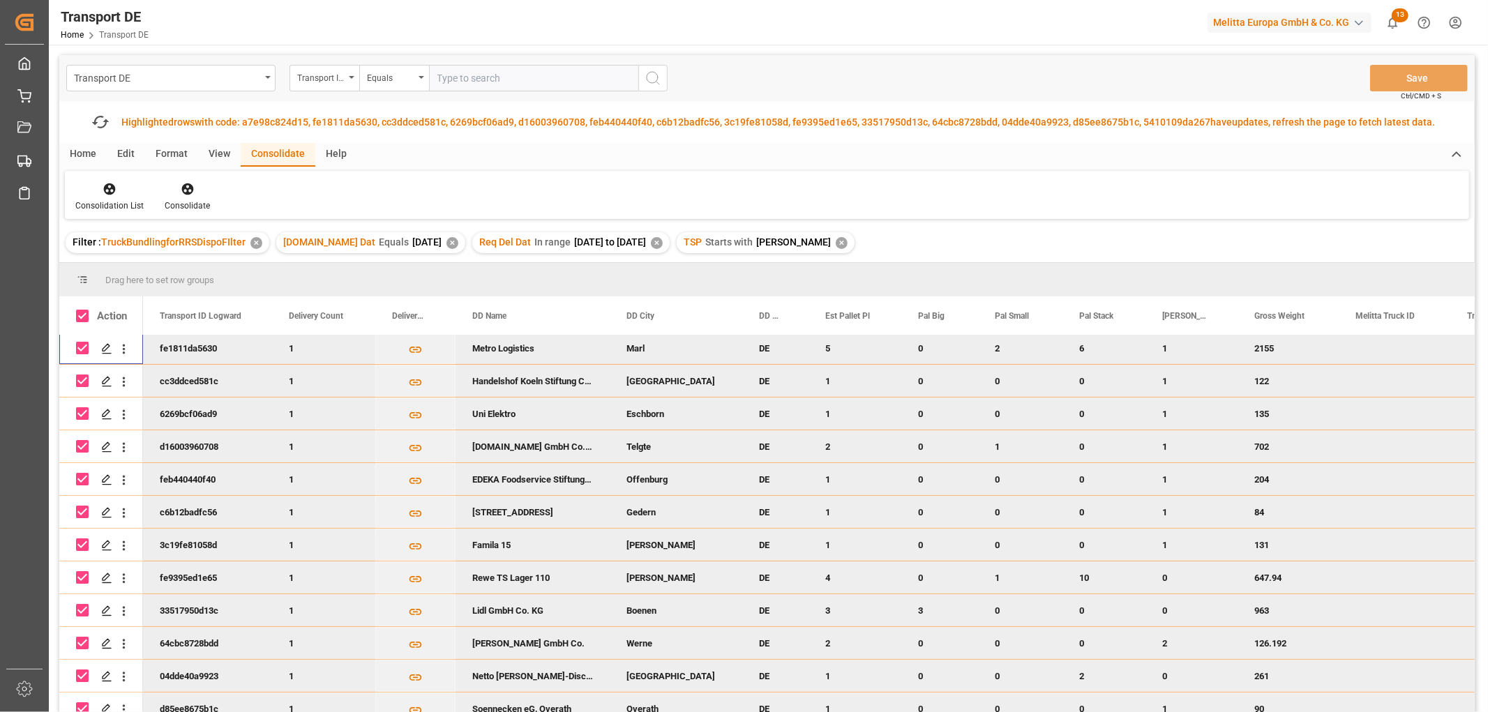
click at [80, 345] on input "Press Space to toggle row selection (checked)" at bounding box center [82, 348] width 13 height 13
checkbox input "false"
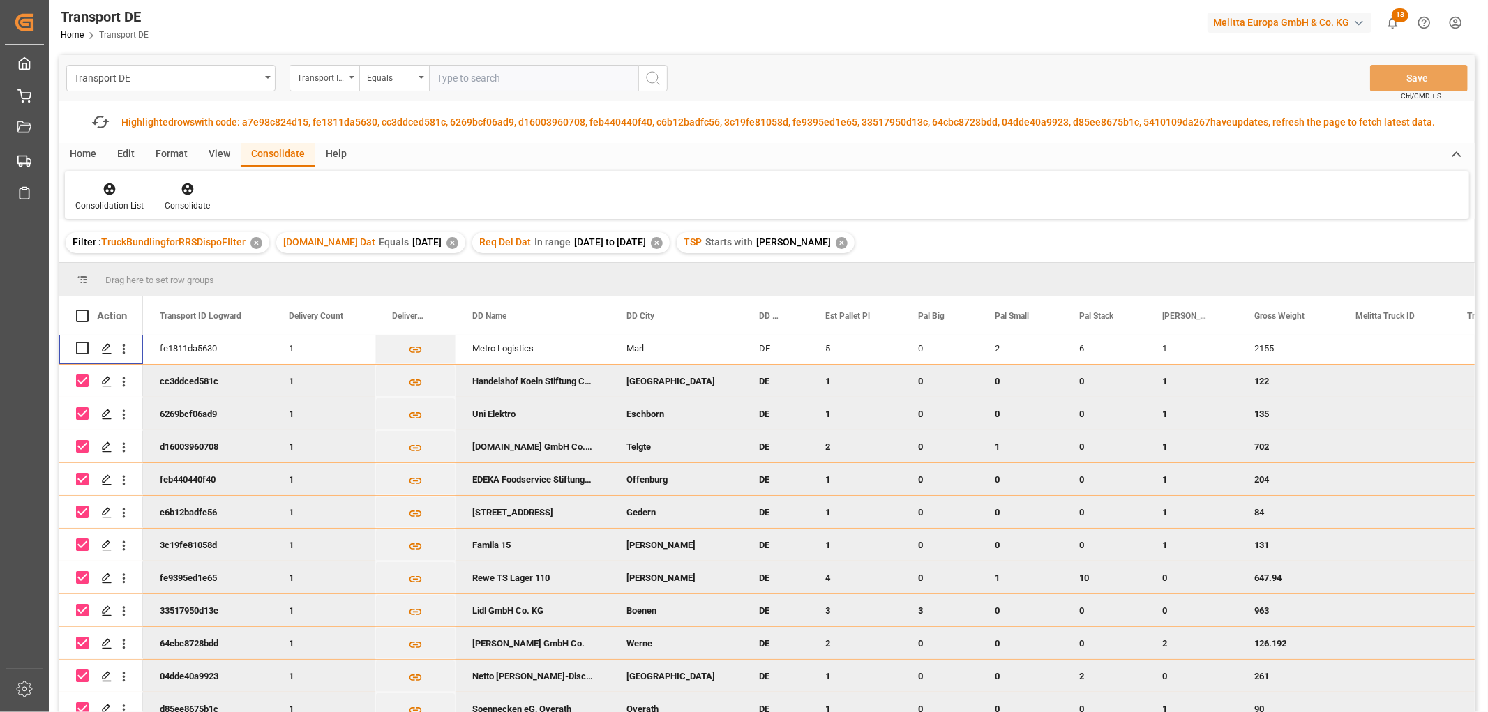
click at [85, 378] on input "Press Space to toggle row selection (checked)" at bounding box center [82, 381] width 13 height 13
checkbox input "false"
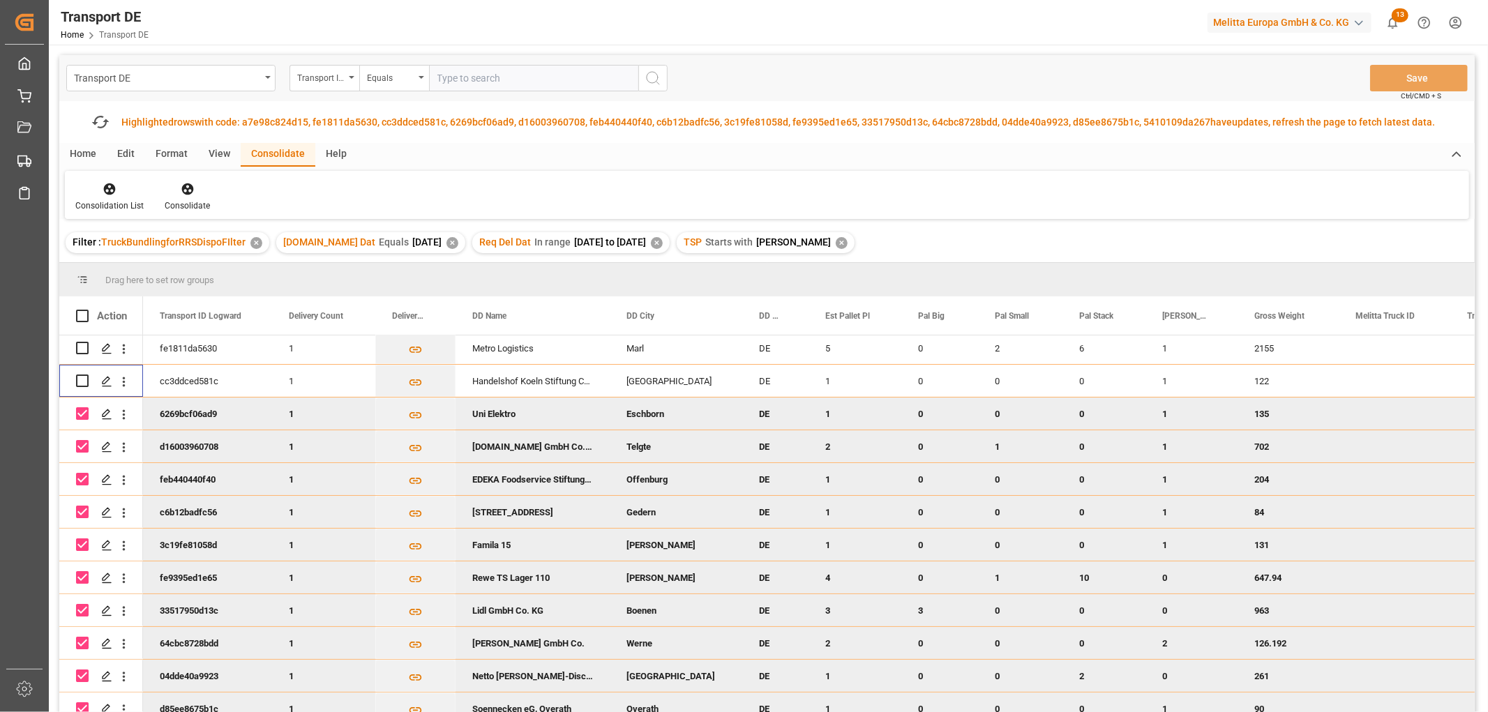
click at [84, 412] on input "Press Space to toggle row selection (checked)" at bounding box center [82, 413] width 13 height 13
checkbox input "false"
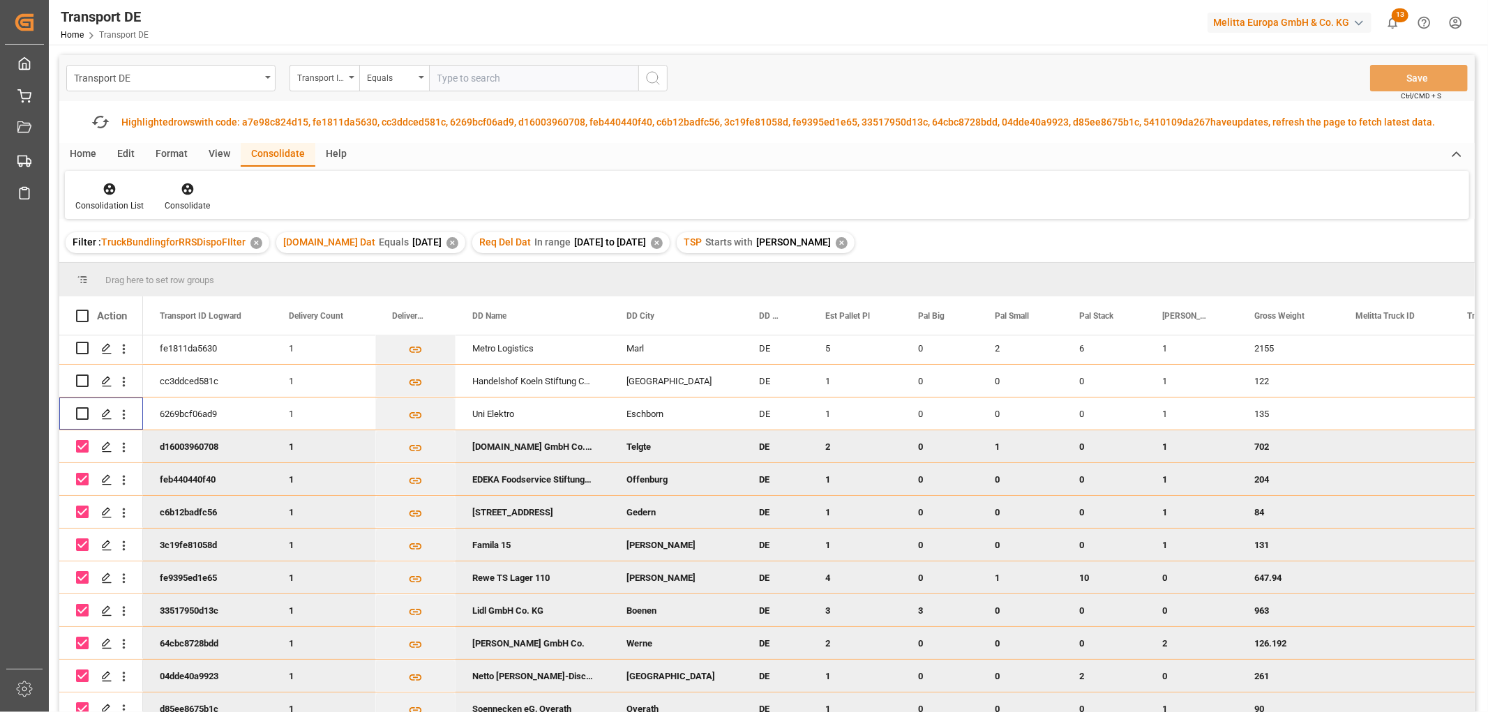
click at [80, 442] on input "Press Space to toggle row selection (checked)" at bounding box center [82, 446] width 13 height 13
checkbox input "false"
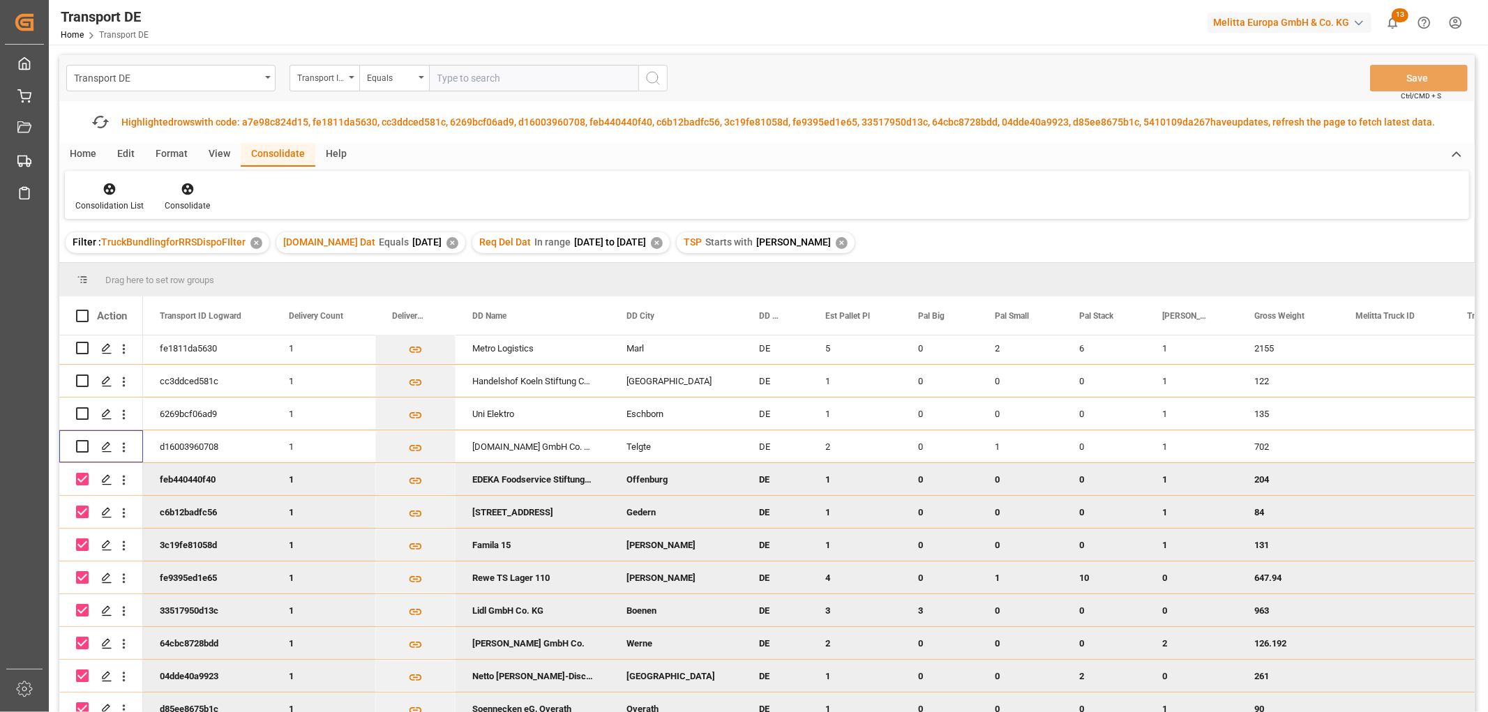
click at [80, 482] on div "Press SPACE to deselect this row." at bounding box center [82, 479] width 13 height 32
click at [77, 476] on input "Press Space to toggle row selection (checked)" at bounding box center [82, 479] width 13 height 13
checkbox input "false"
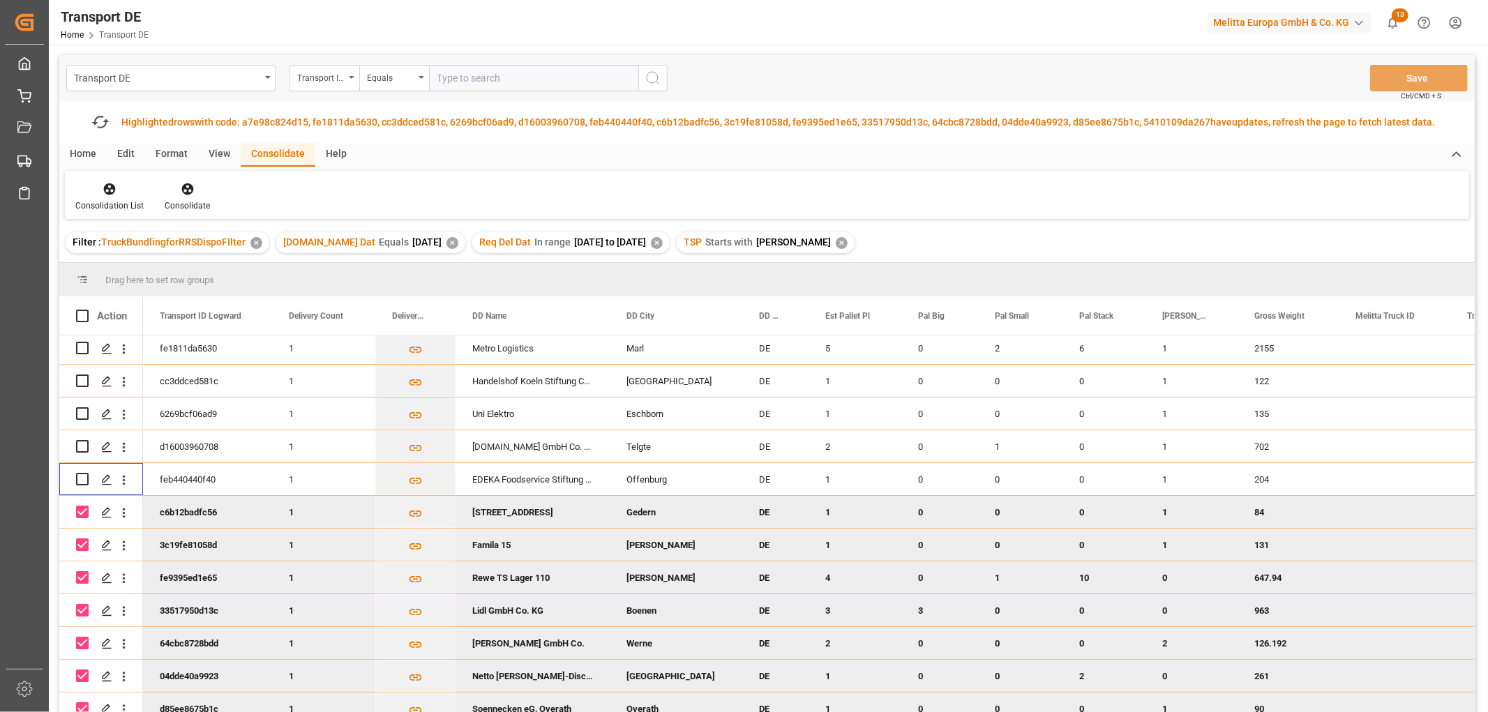
click at [82, 507] on input "Press Space to toggle row selection (checked)" at bounding box center [82, 512] width 13 height 13
checkbox input "false"
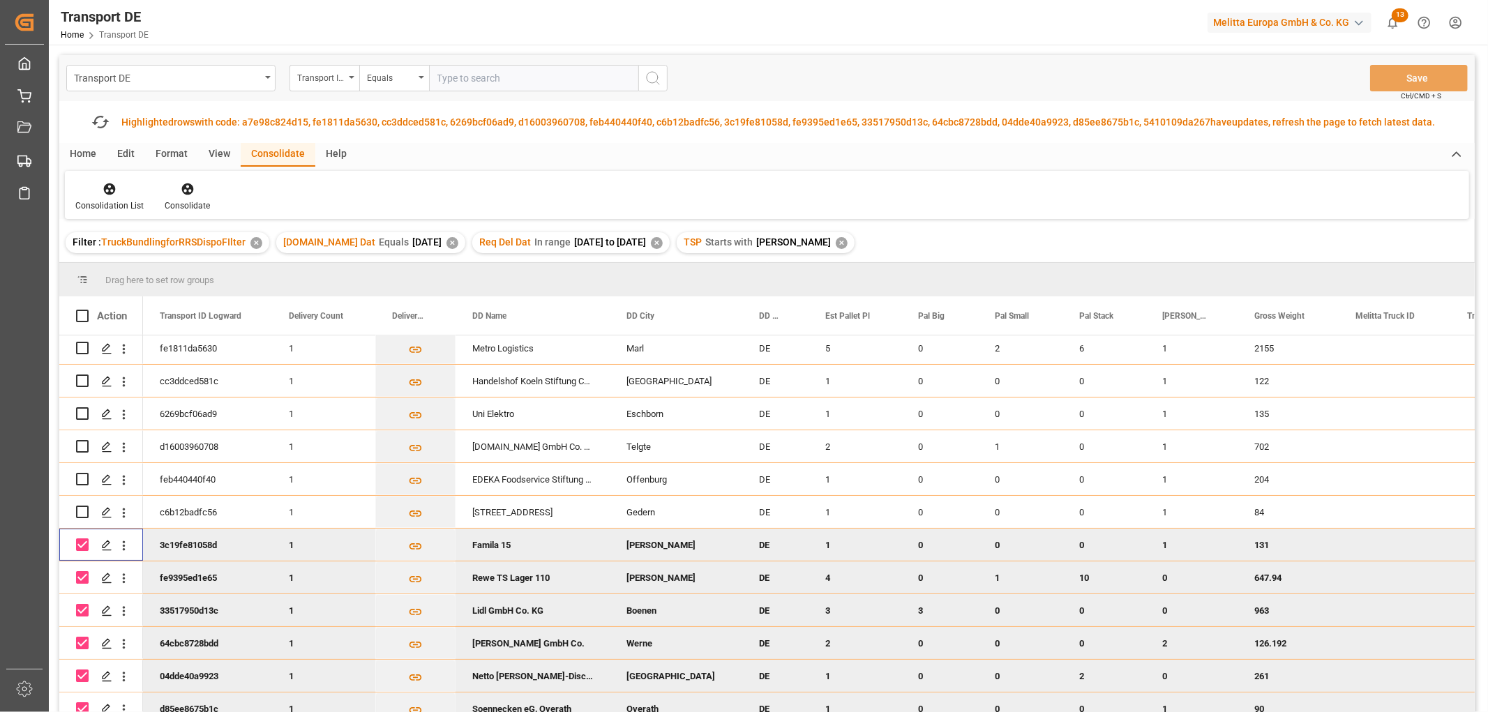
click at [79, 539] on input "Press Space to toggle row selection (checked)" at bounding box center [82, 545] width 13 height 13
checkbox input "false"
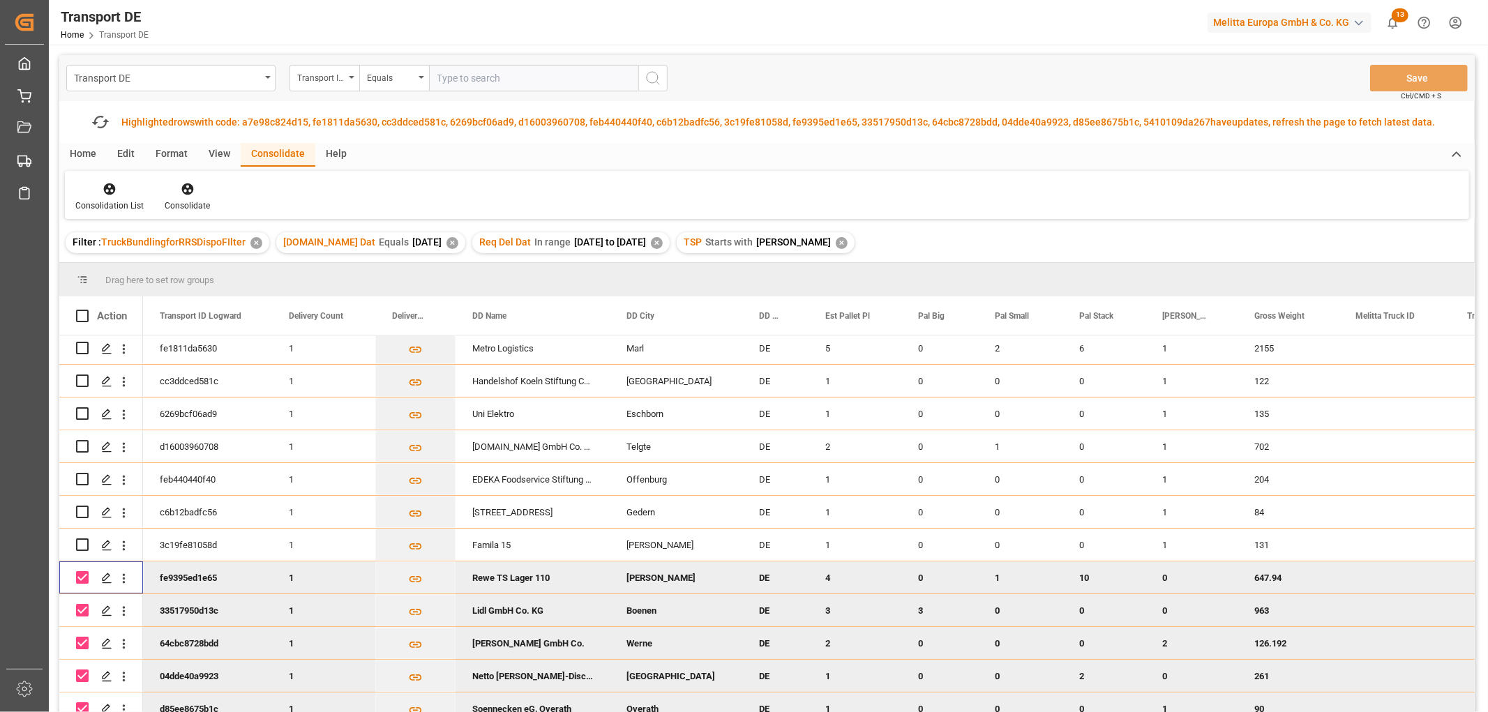
click at [80, 571] on input "Press Space to toggle row selection (checked)" at bounding box center [82, 577] width 13 height 13
checkbox input "false"
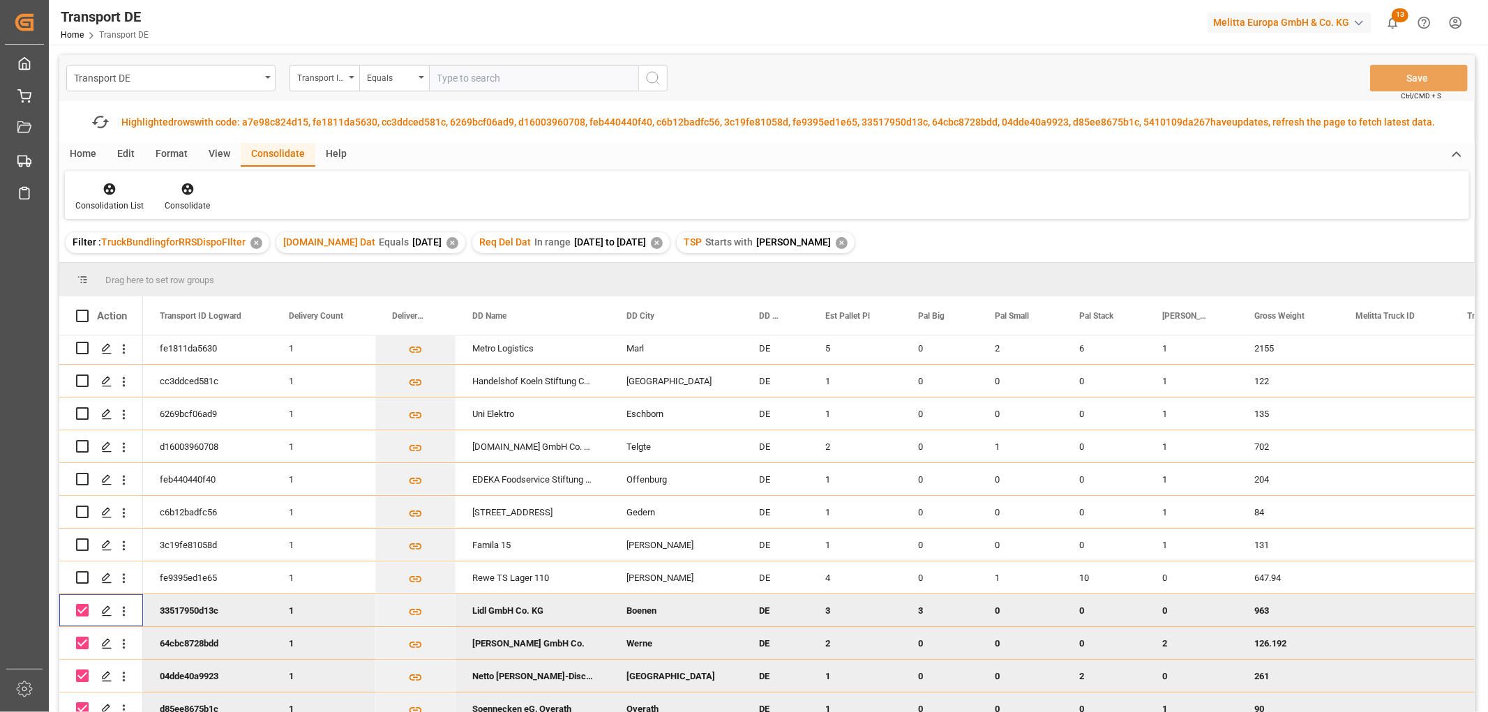
click at [82, 605] on input "Press Space to toggle row selection (checked)" at bounding box center [82, 610] width 13 height 13
checkbox input "false"
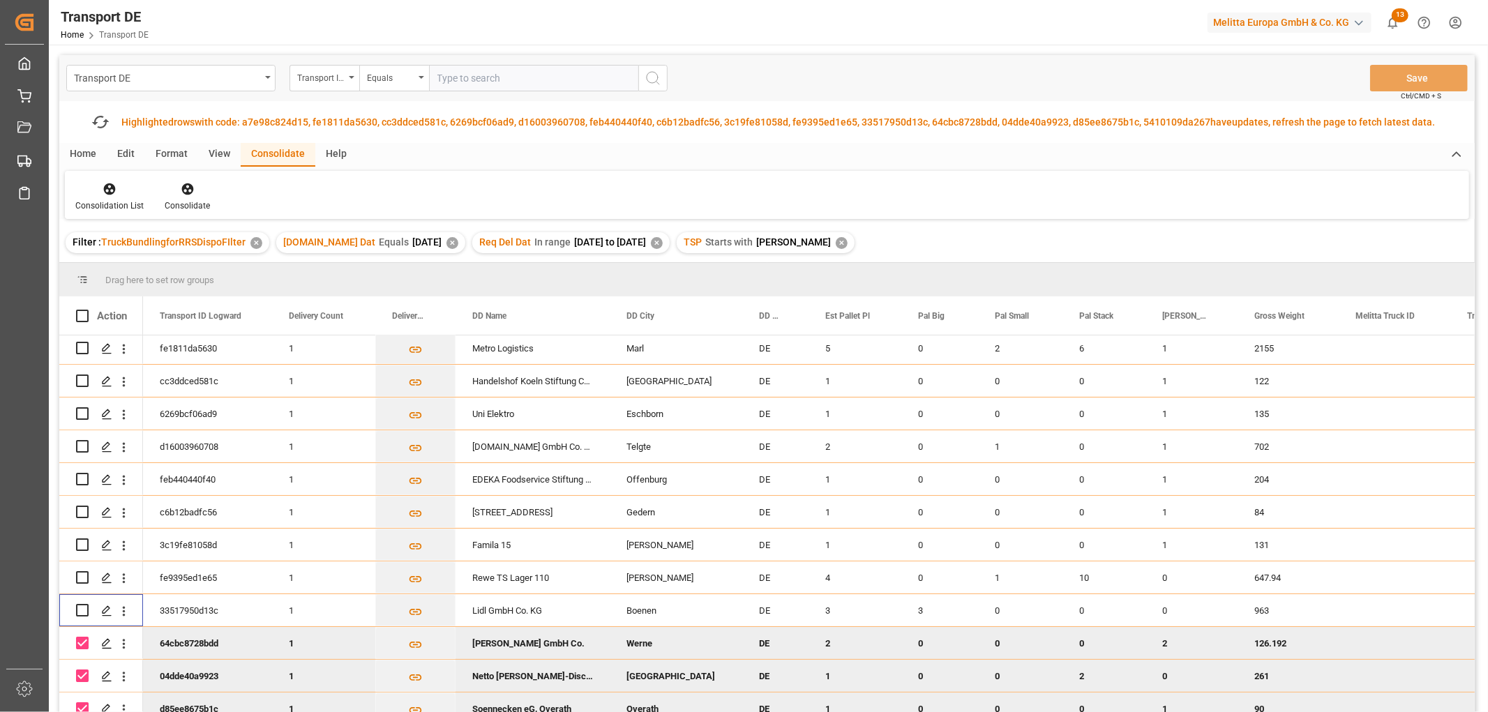
click at [82, 637] on input "Press Space to toggle row selection (checked)" at bounding box center [82, 643] width 13 height 13
checkbox input "false"
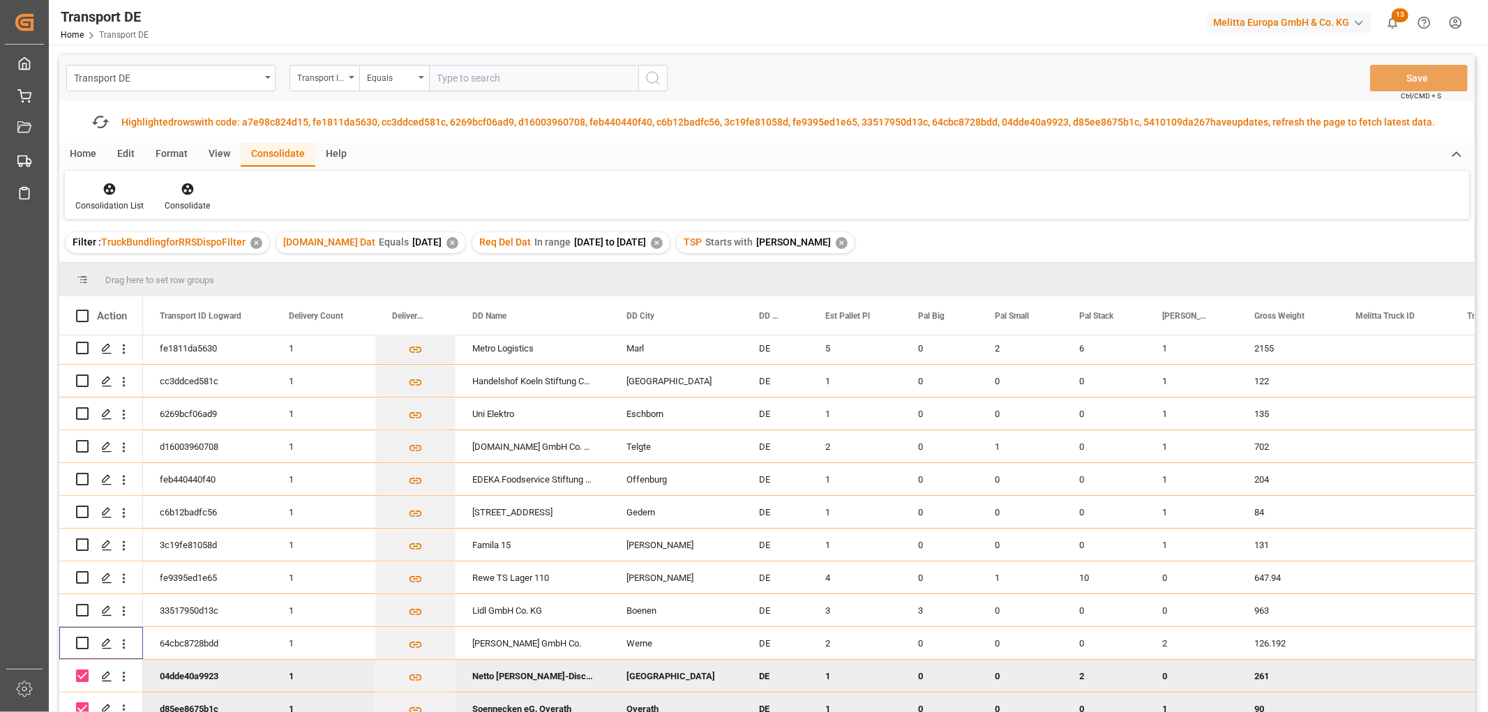
click at [81, 670] on input "Press Space to toggle row selection (checked)" at bounding box center [82, 676] width 13 height 13
checkbox input "false"
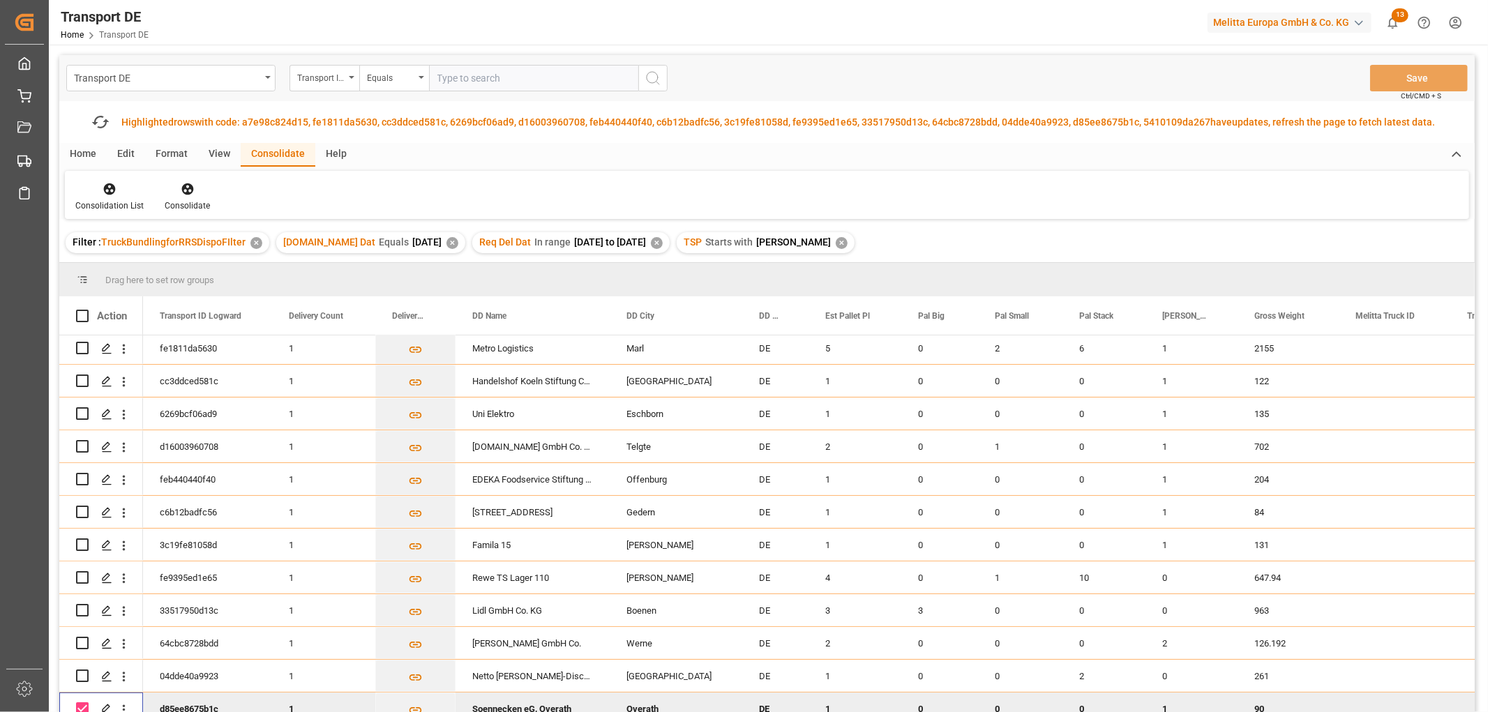
click at [82, 703] on input "Press Space to toggle row selection (checked)" at bounding box center [82, 708] width 13 height 13
checkbox input "false"
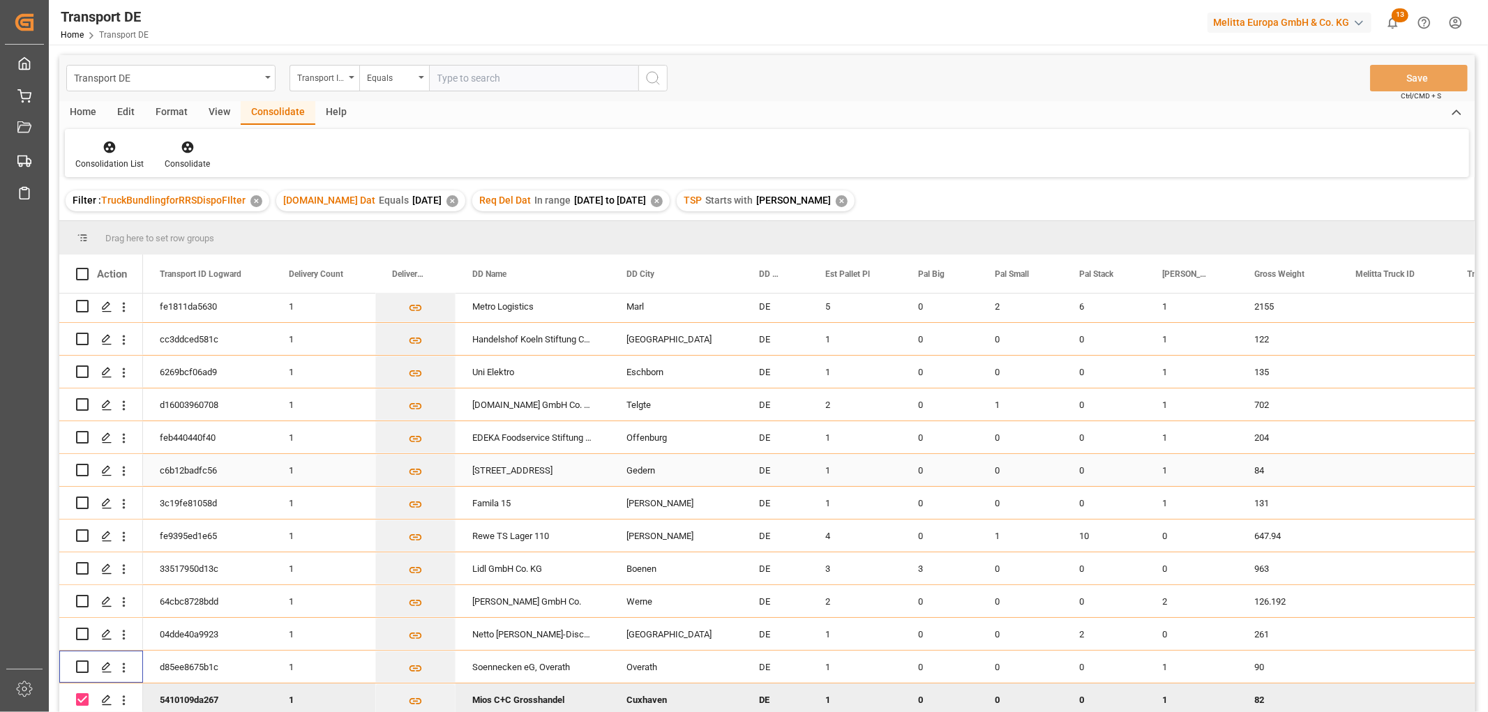
scroll to position [0, 0]
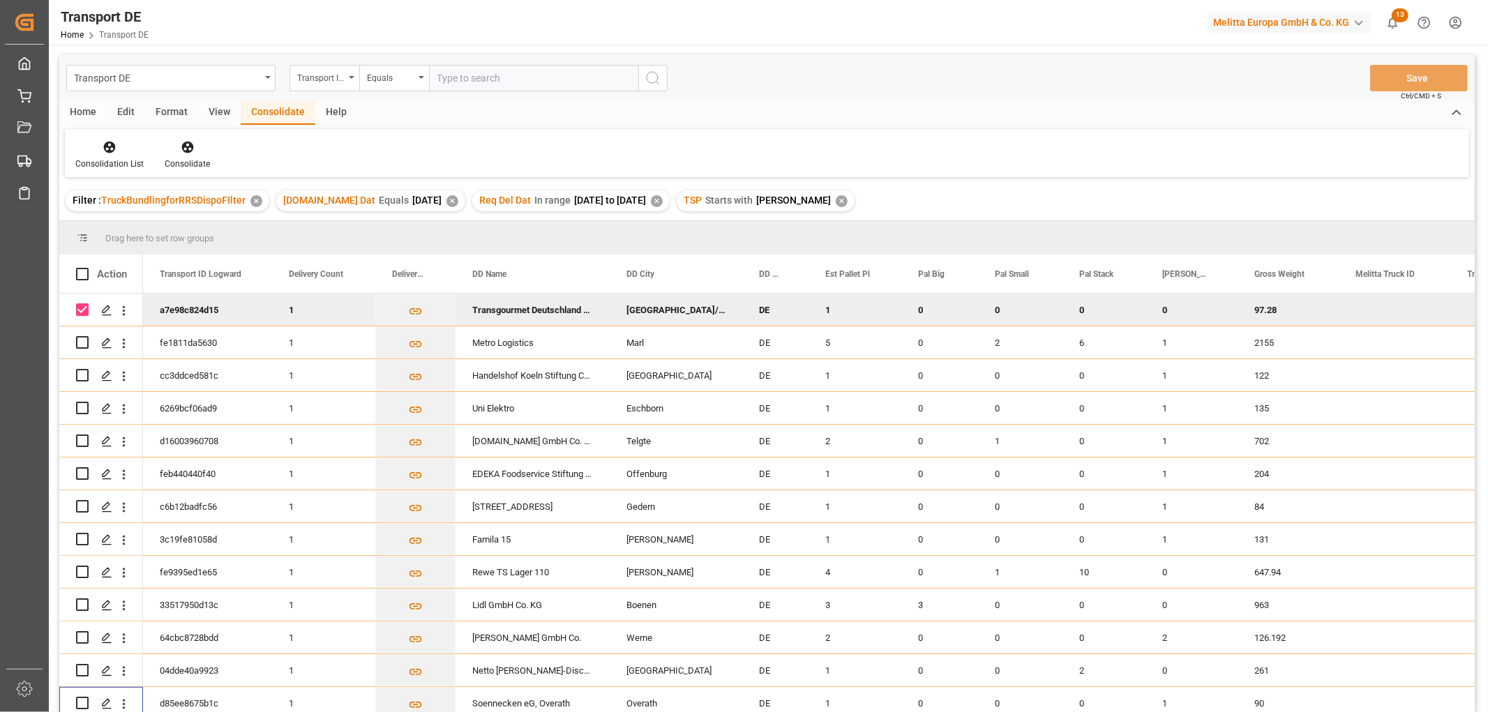
click at [86, 307] on input "Press Space to toggle row selection (checked)" at bounding box center [82, 309] width 13 height 13
checkbox input "false"
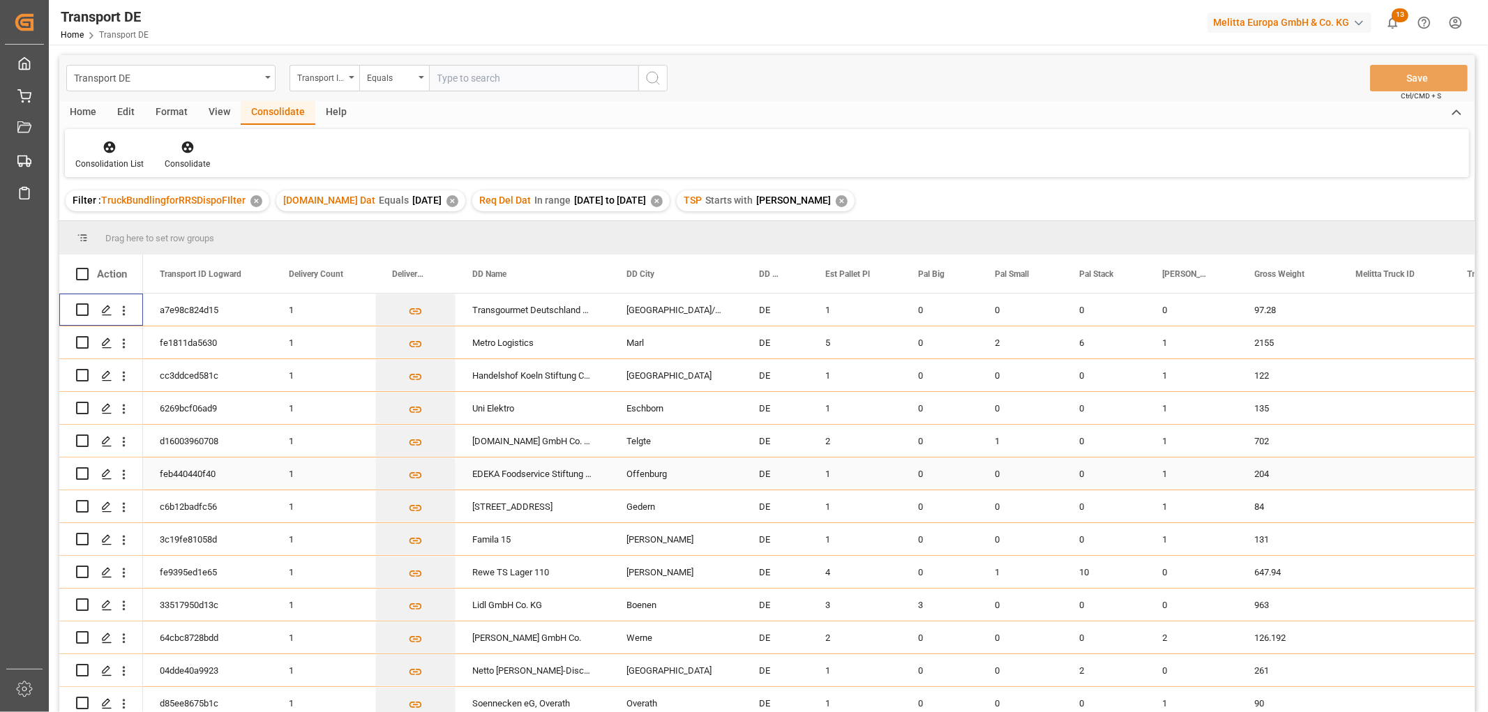
scroll to position [40, 0]
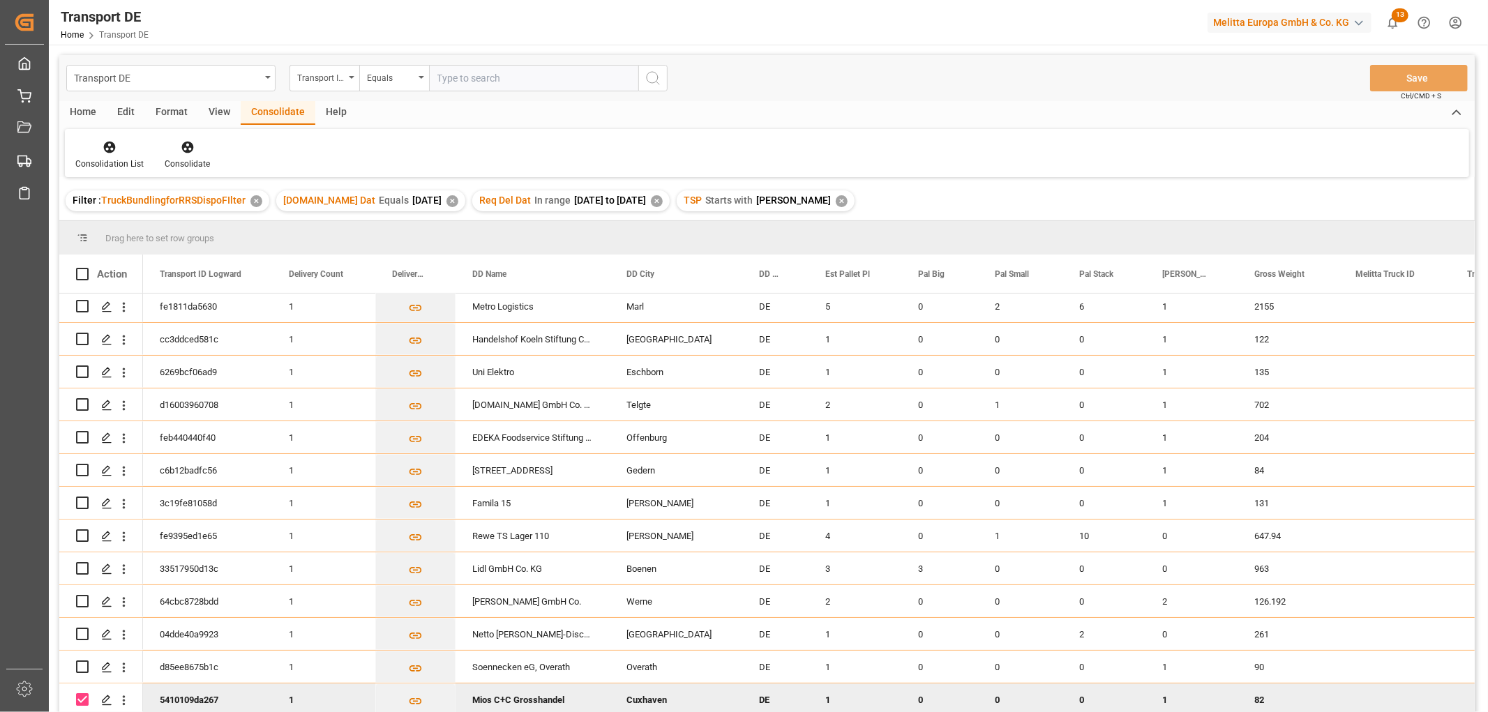
click at [80, 698] on input "Press Space to toggle row selection (checked)" at bounding box center [82, 699] width 13 height 13
checkbox input "false"
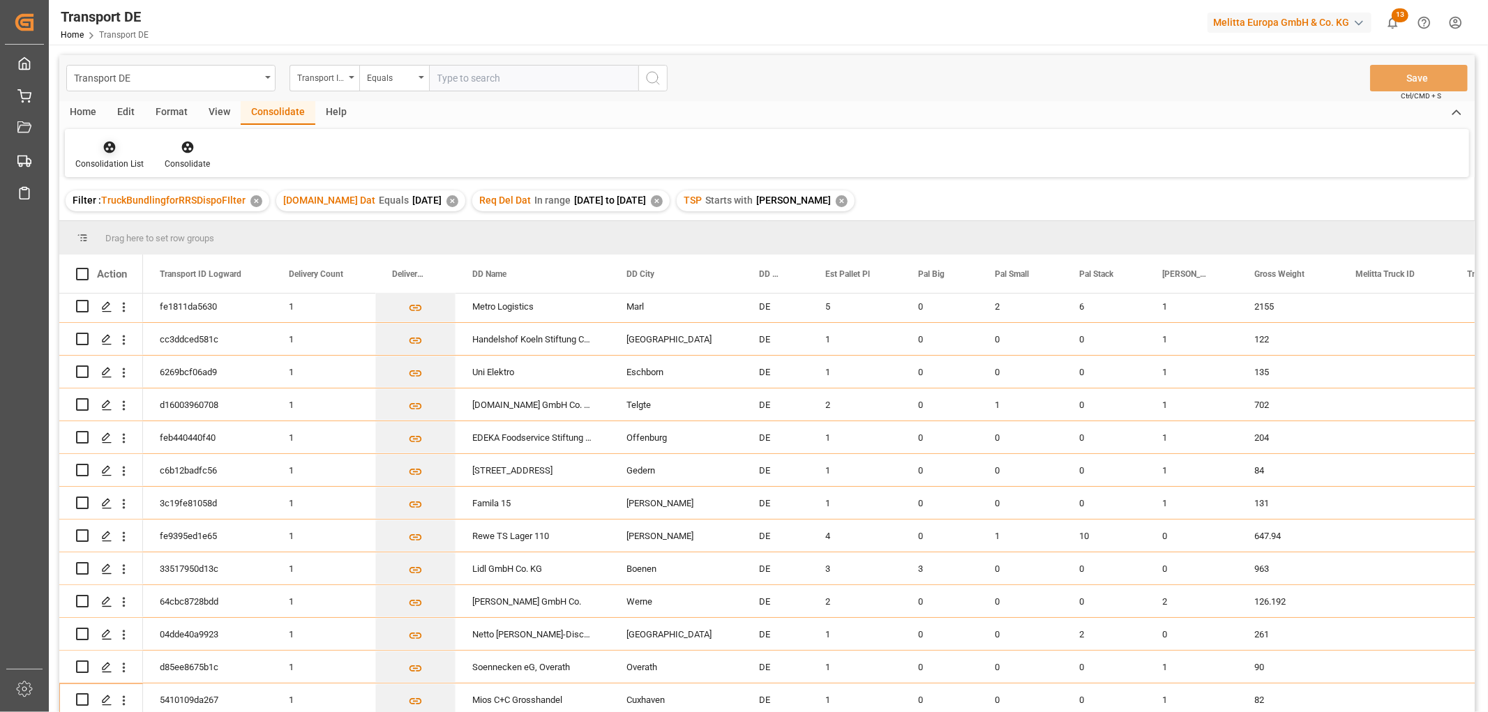
click at [107, 146] on icon at bounding box center [110, 148] width 12 height 12
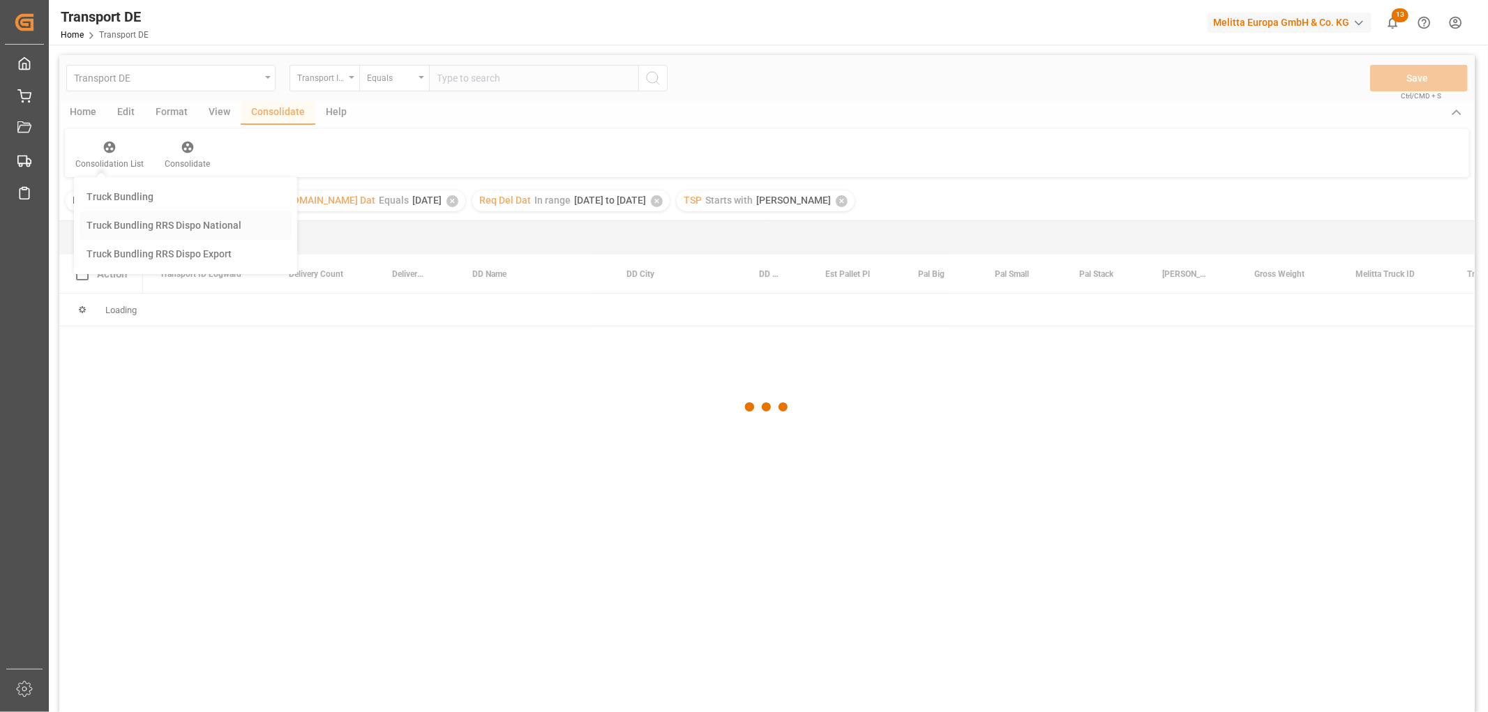
click at [128, 227] on div "Transport DE Transport ID Logward Equals Save Ctrl/CMD + S Home Edit Format Vie…" at bounding box center [766, 402] width 1415 height 694
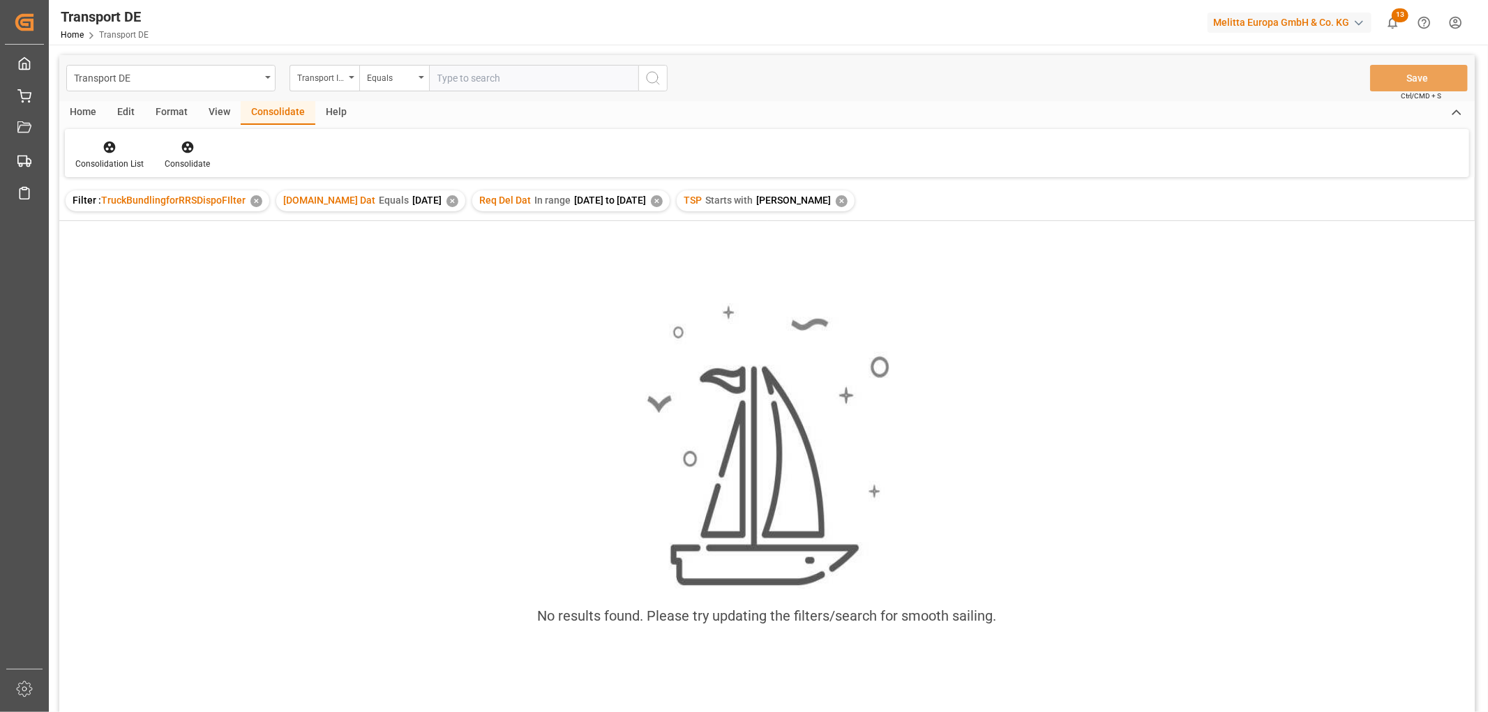
click at [836, 201] on div "✕" at bounding box center [842, 201] width 12 height 12
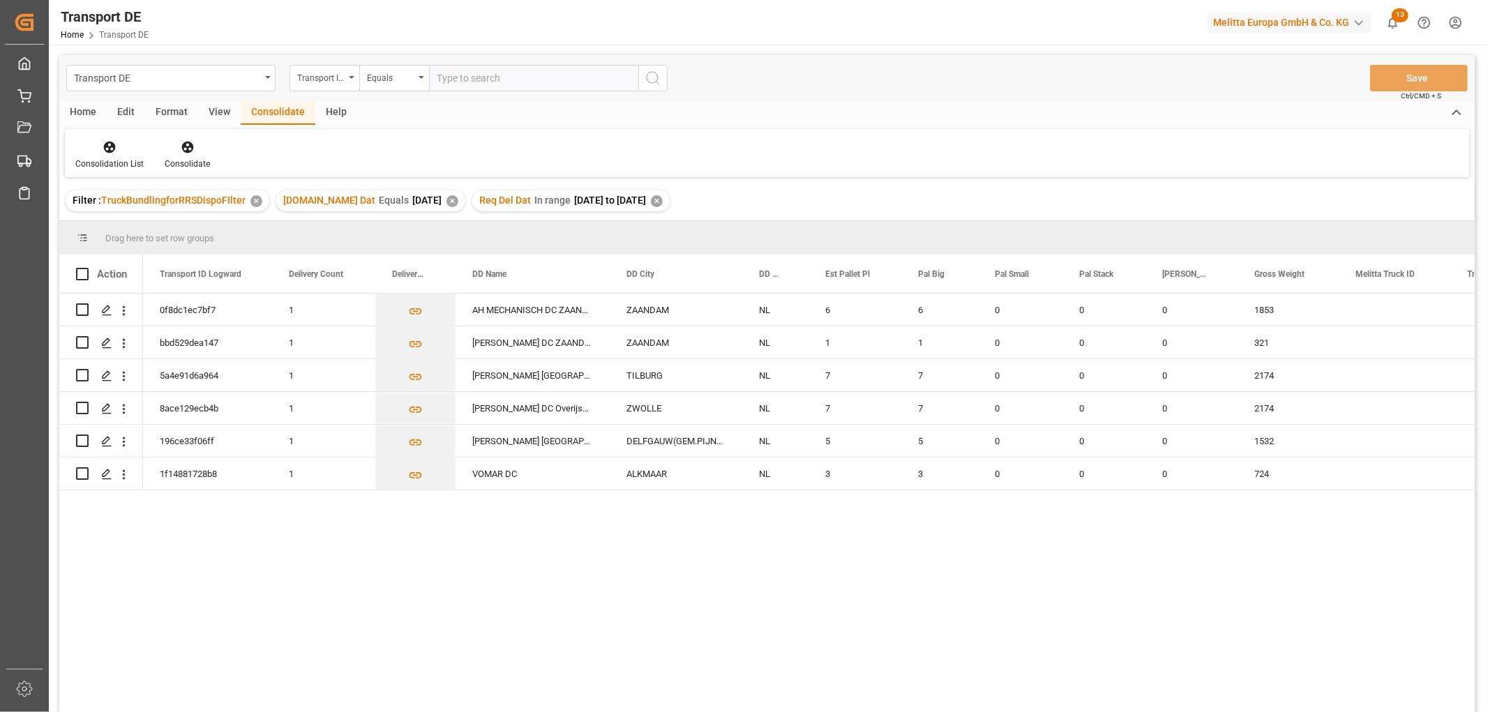
click at [663, 198] on div "✕" at bounding box center [657, 201] width 12 height 12
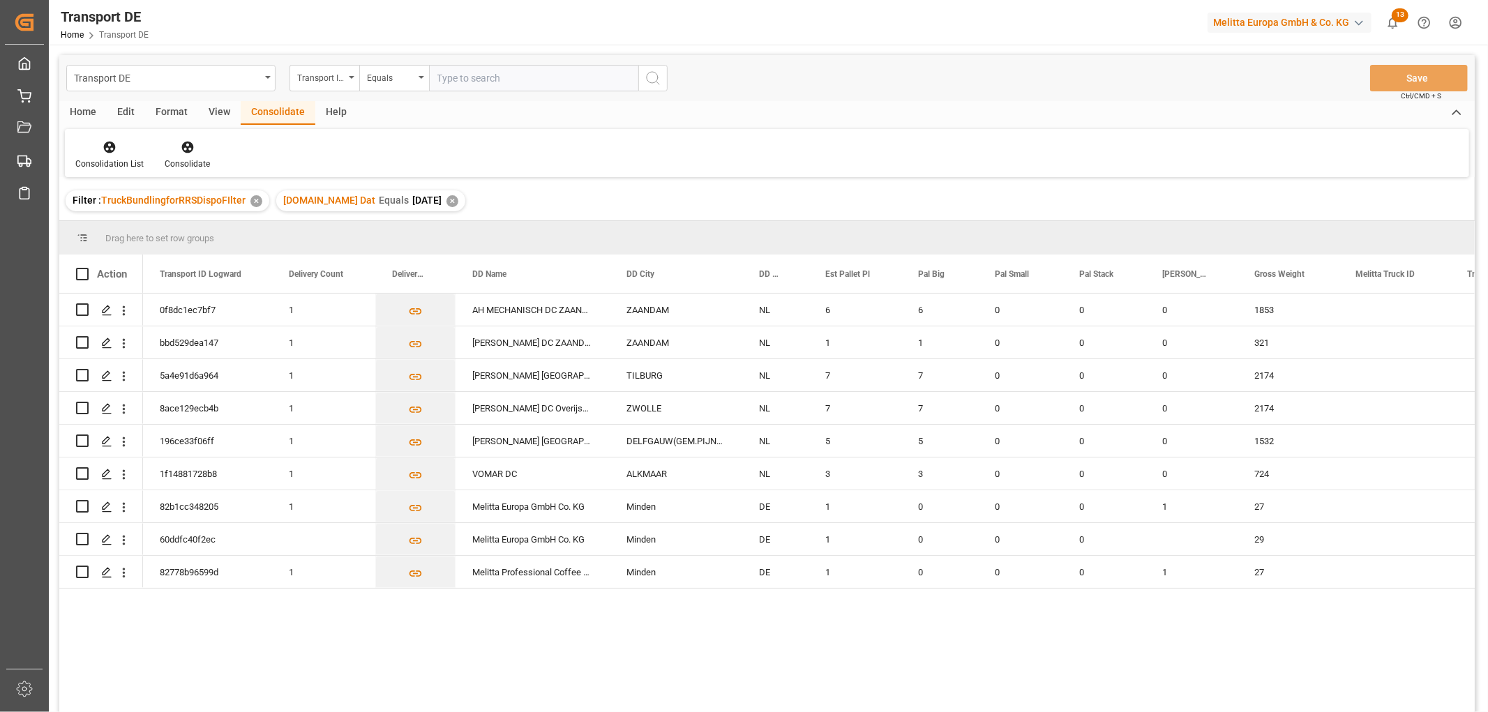
click at [446, 203] on div "✕" at bounding box center [452, 201] width 12 height 12
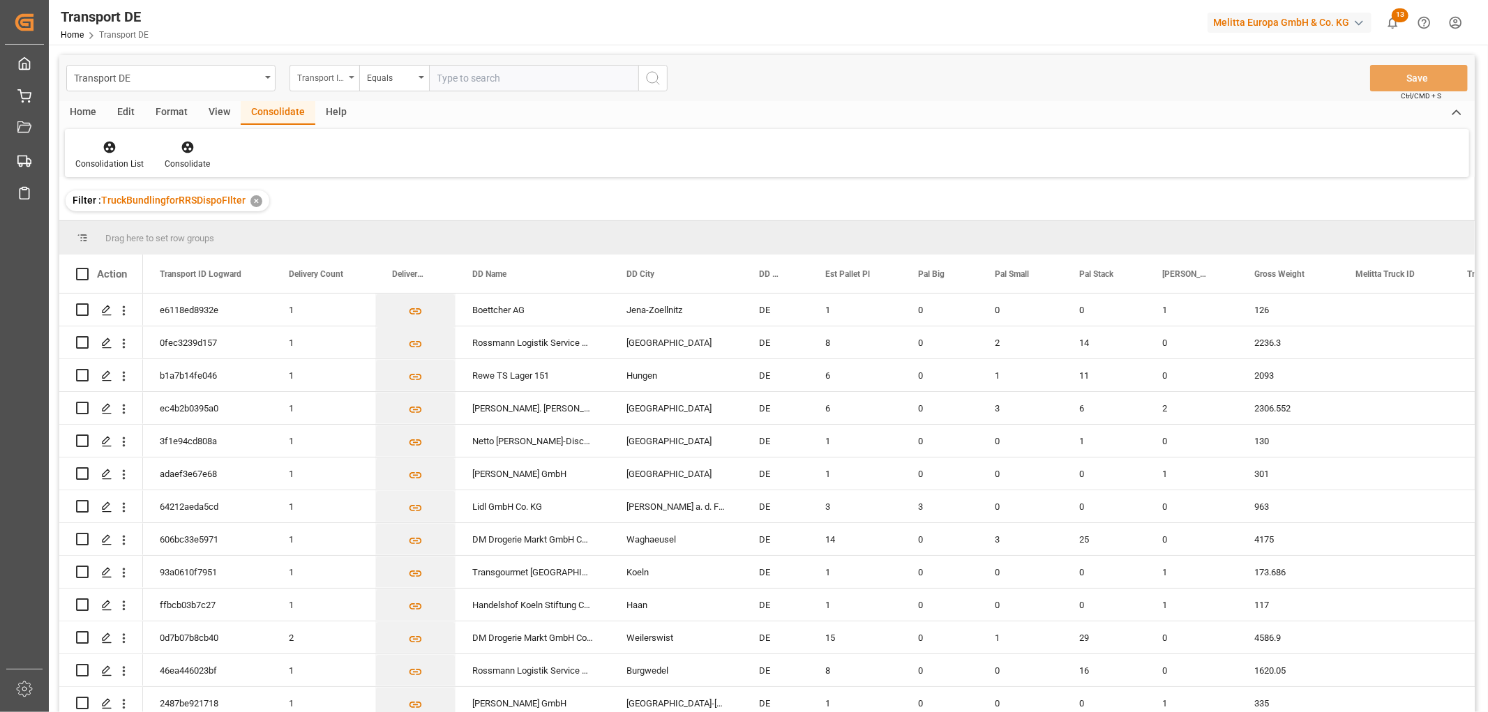
click at [330, 74] on div "Transport ID Logward" at bounding box center [320, 76] width 47 height 16
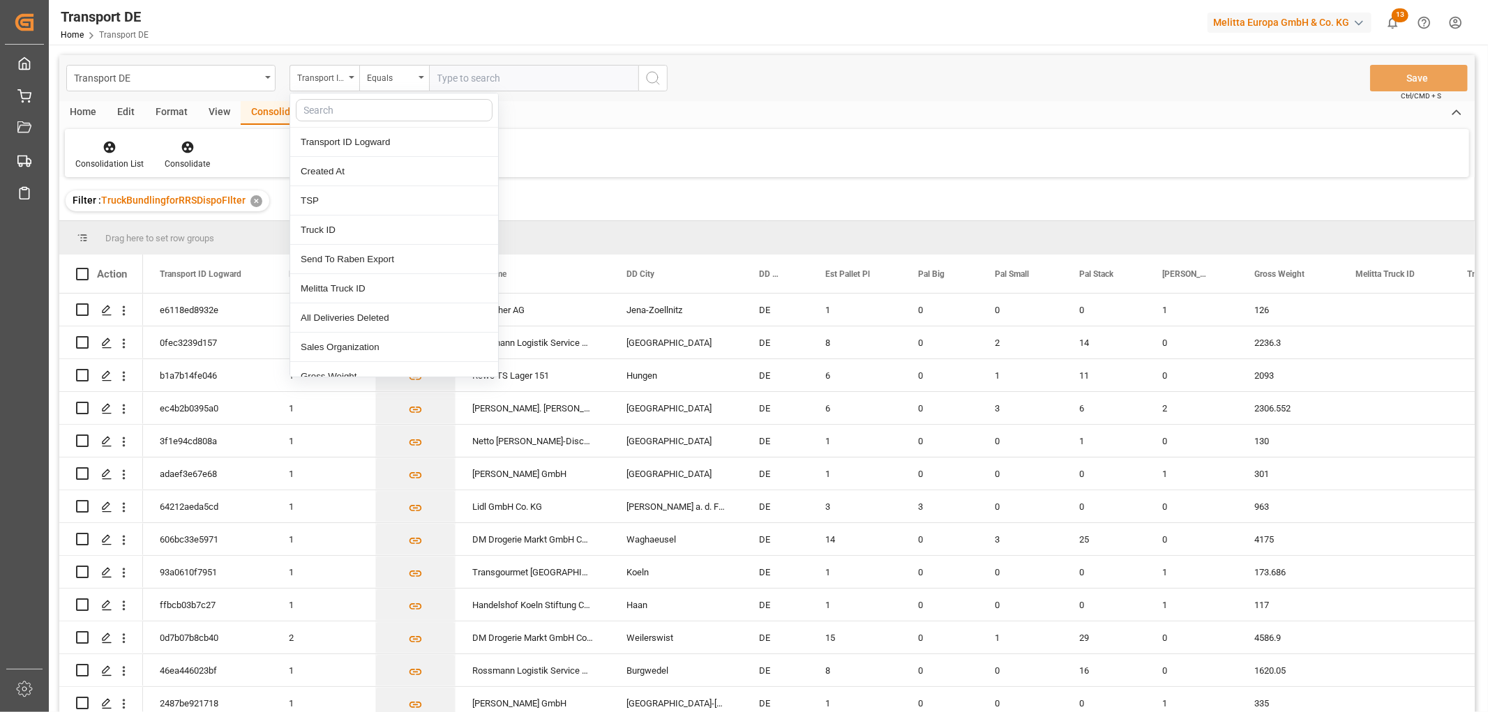
click at [324, 108] on input "text" at bounding box center [394, 110] width 197 height 22
type input "req"
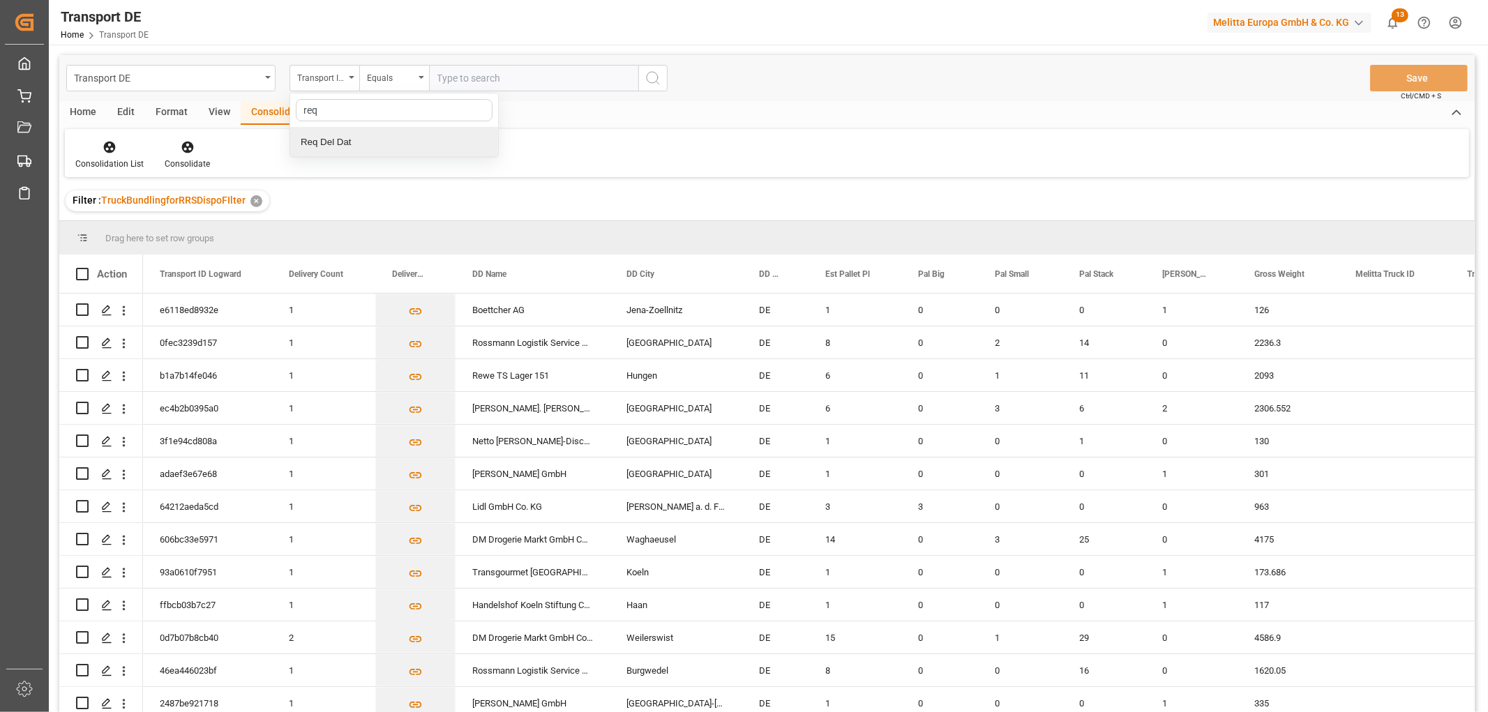
click at [343, 149] on div "Req Del Dat" at bounding box center [394, 142] width 208 height 29
click at [384, 80] on div "Equals" at bounding box center [390, 76] width 47 height 16
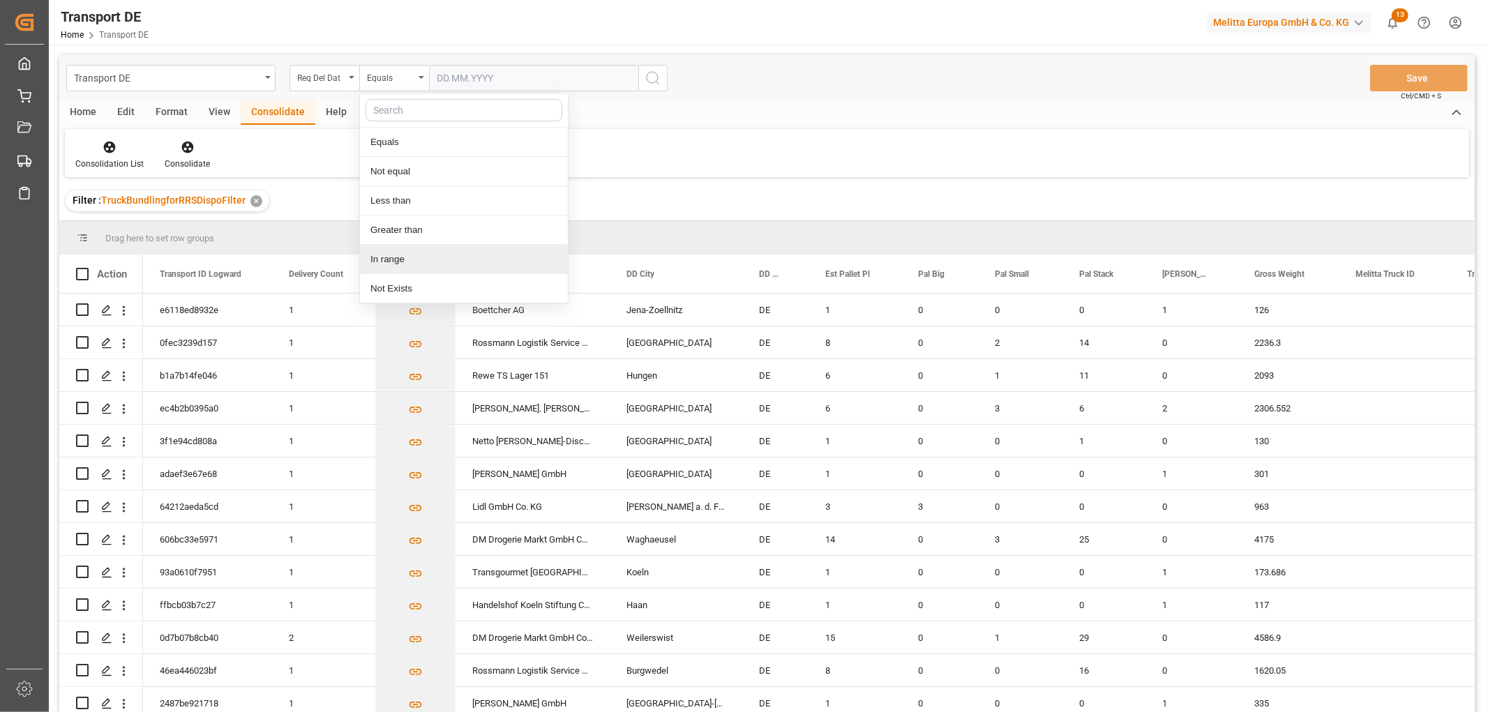
click at [391, 260] on div "In range" at bounding box center [464, 259] width 208 height 29
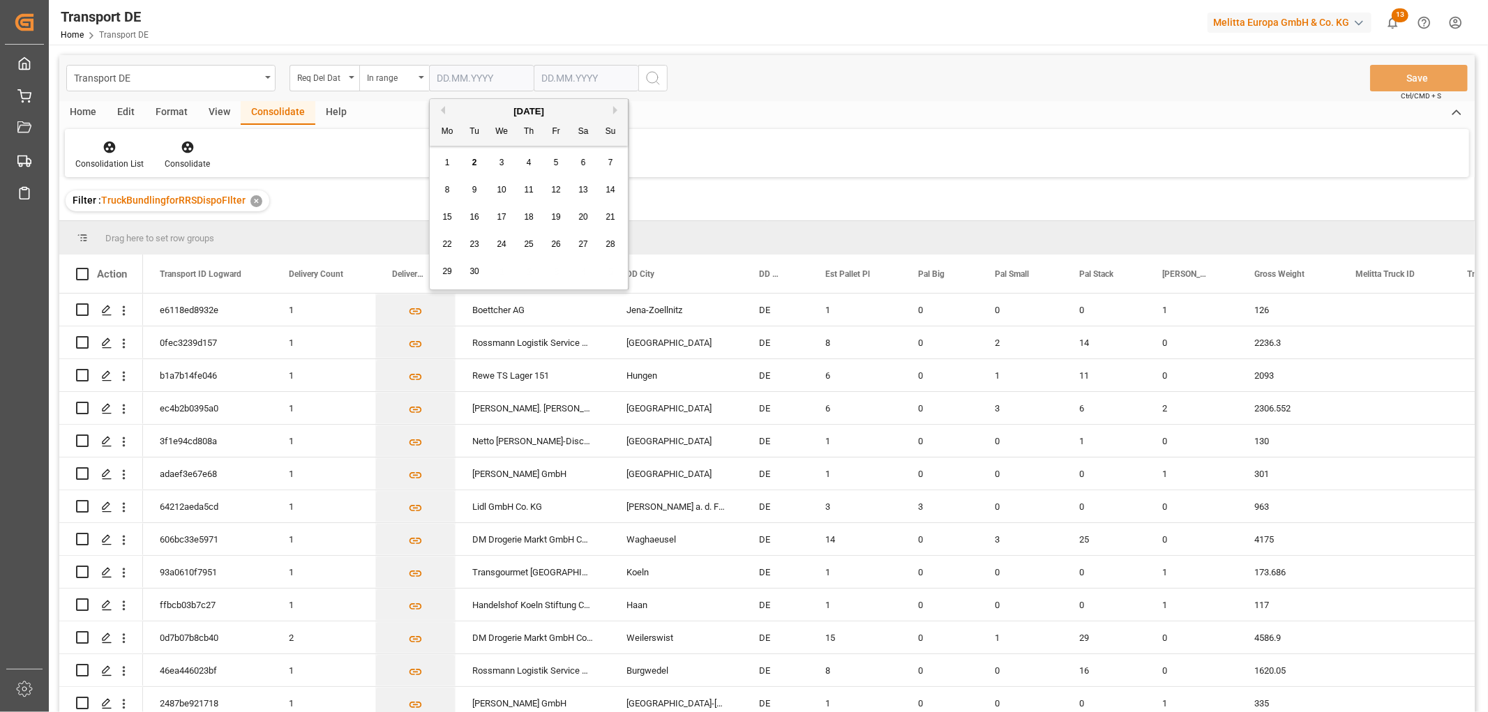
click at [458, 77] on input "text" at bounding box center [481, 78] width 105 height 27
click at [457, 182] on div "8 9 10 11 12 13 14" at bounding box center [529, 189] width 190 height 27
click at [444, 114] on div "September 2025" at bounding box center [529, 112] width 198 height 14
click at [444, 109] on div "September 2025" at bounding box center [529, 112] width 198 height 14
click at [442, 107] on button "Previous Month" at bounding box center [441, 110] width 8 height 8
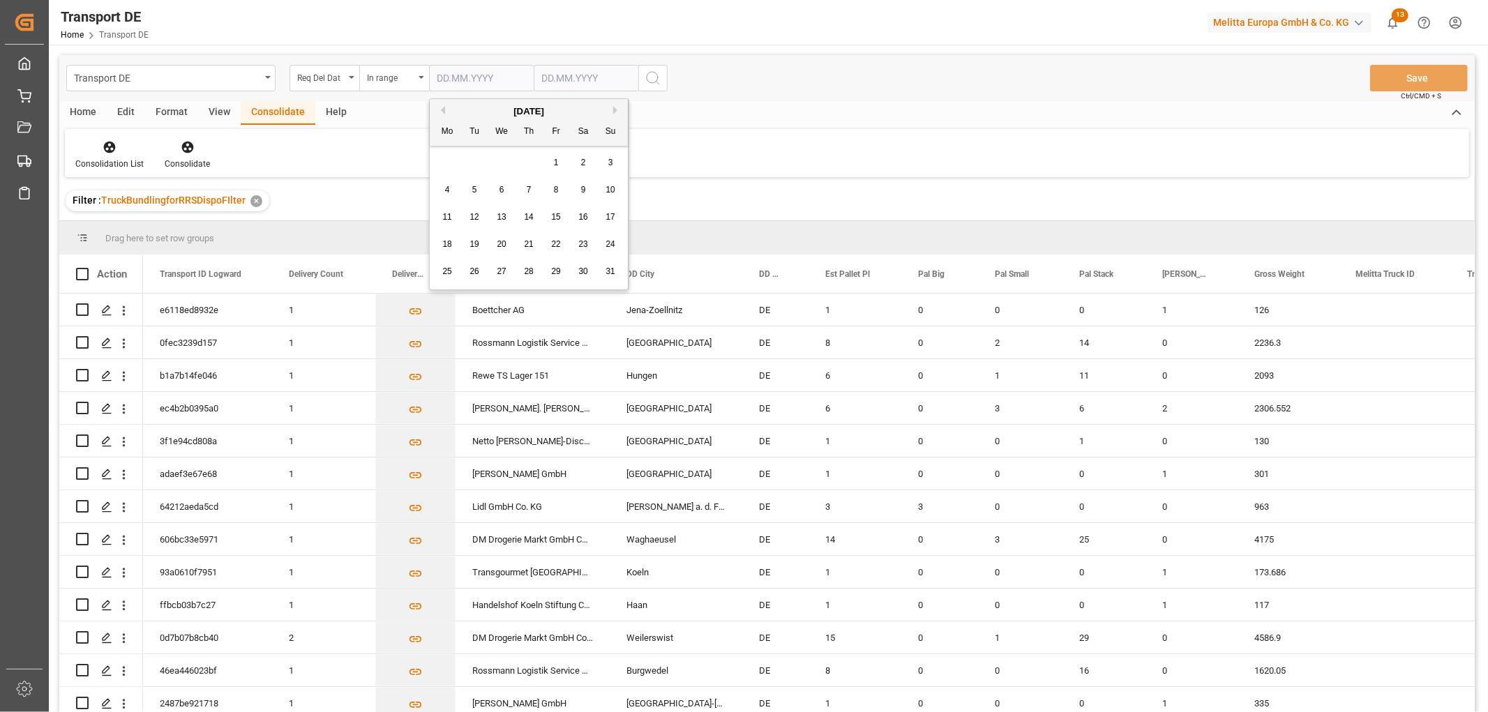
click at [557, 161] on span "1" at bounding box center [556, 163] width 5 height 10
type input "01.08.2025"
click at [534, 75] on input "text" at bounding box center [481, 78] width 105 height 27
click at [714, 268] on div "29 30 1 2 3 4 5" at bounding box center [634, 271] width 190 height 27
click at [635, 161] on span "4" at bounding box center [633, 163] width 5 height 10
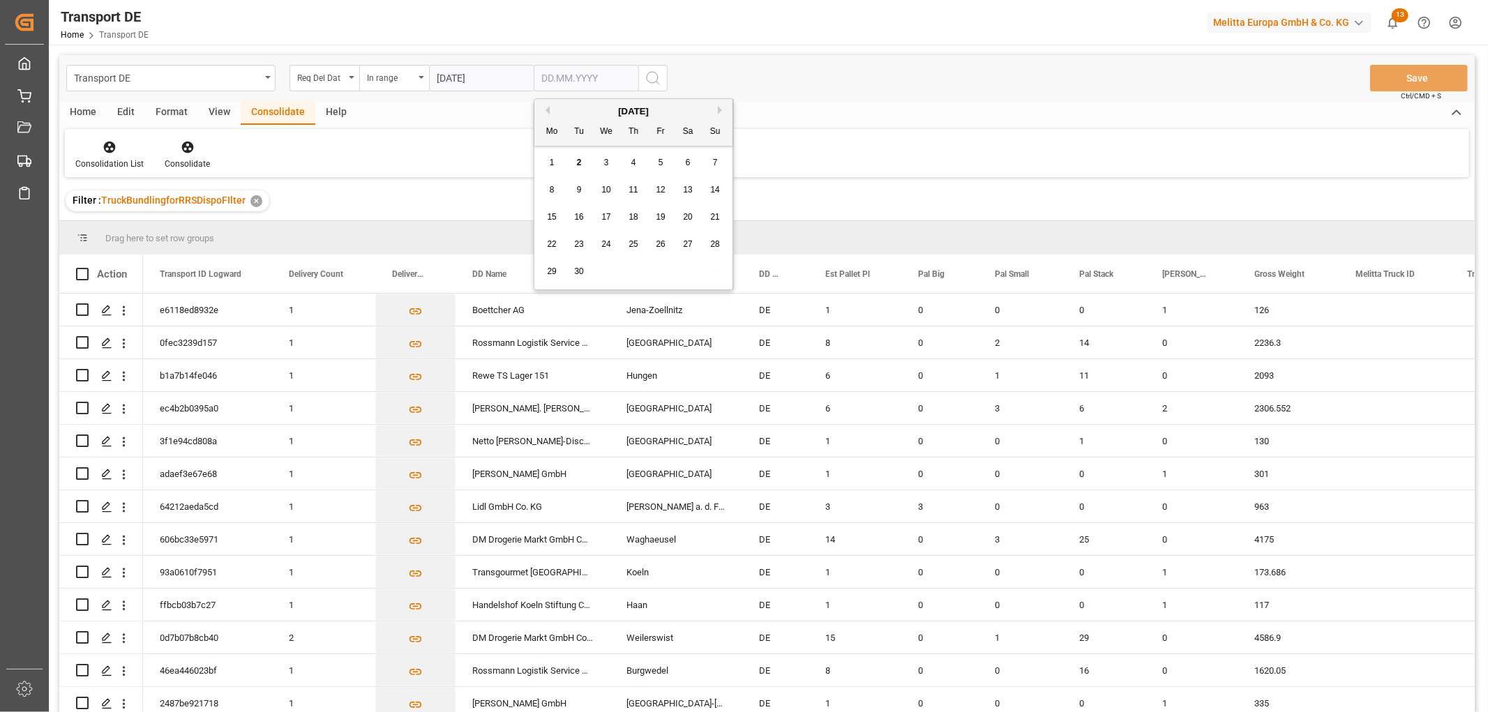
type input "04.09.2025"
click at [651, 75] on icon "search button" at bounding box center [653, 78] width 17 height 17
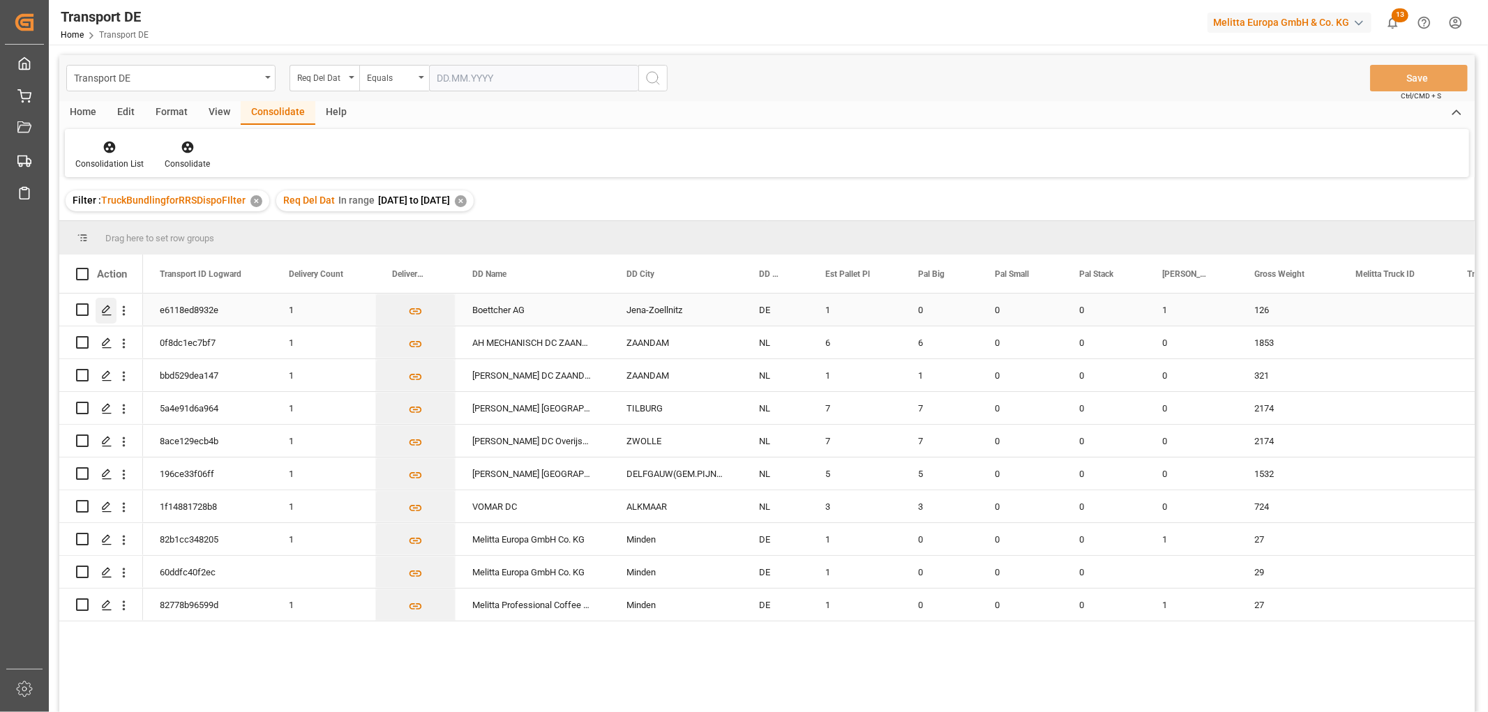
click at [107, 310] on icon "Press SPACE to select this row." at bounding box center [106, 310] width 11 height 11
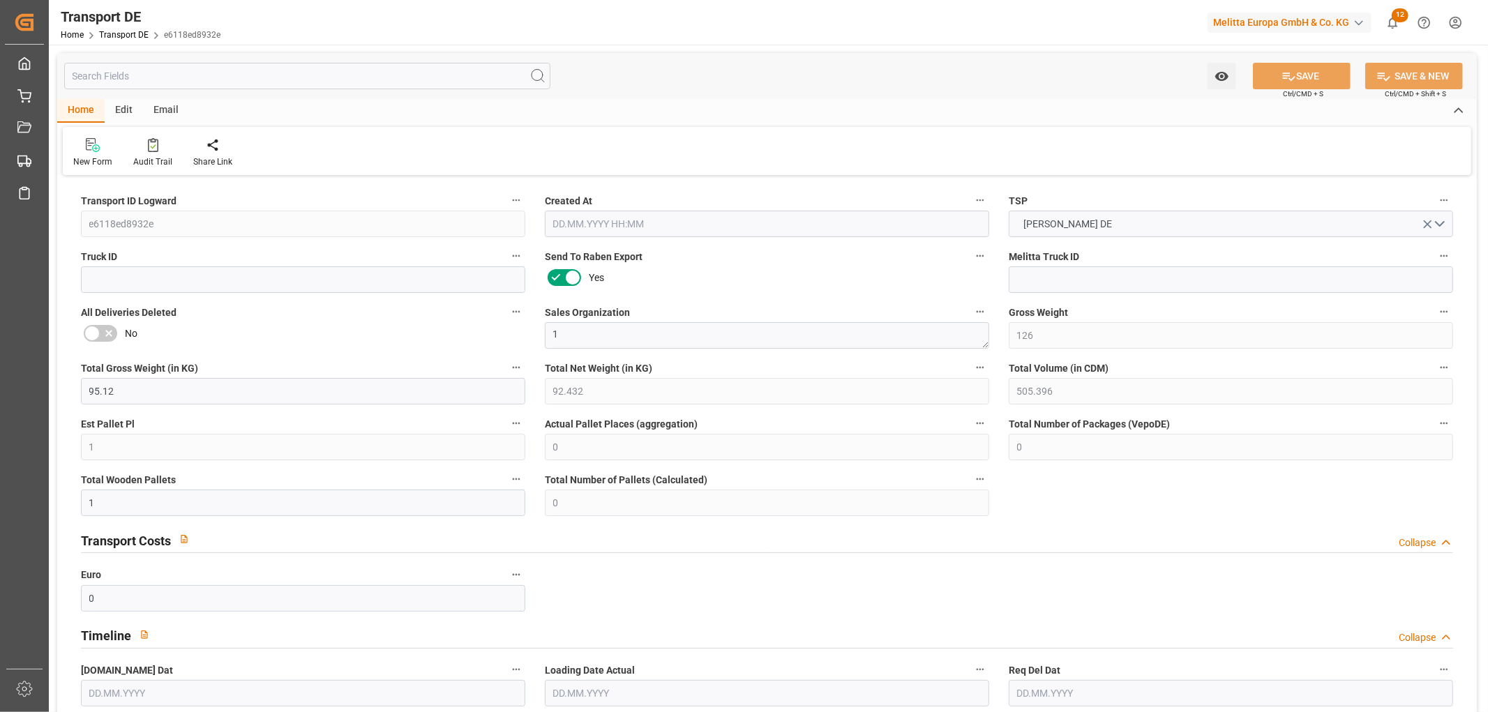
type input "126"
type input "95.12"
type input "92.432"
type input "505.396"
type input "1"
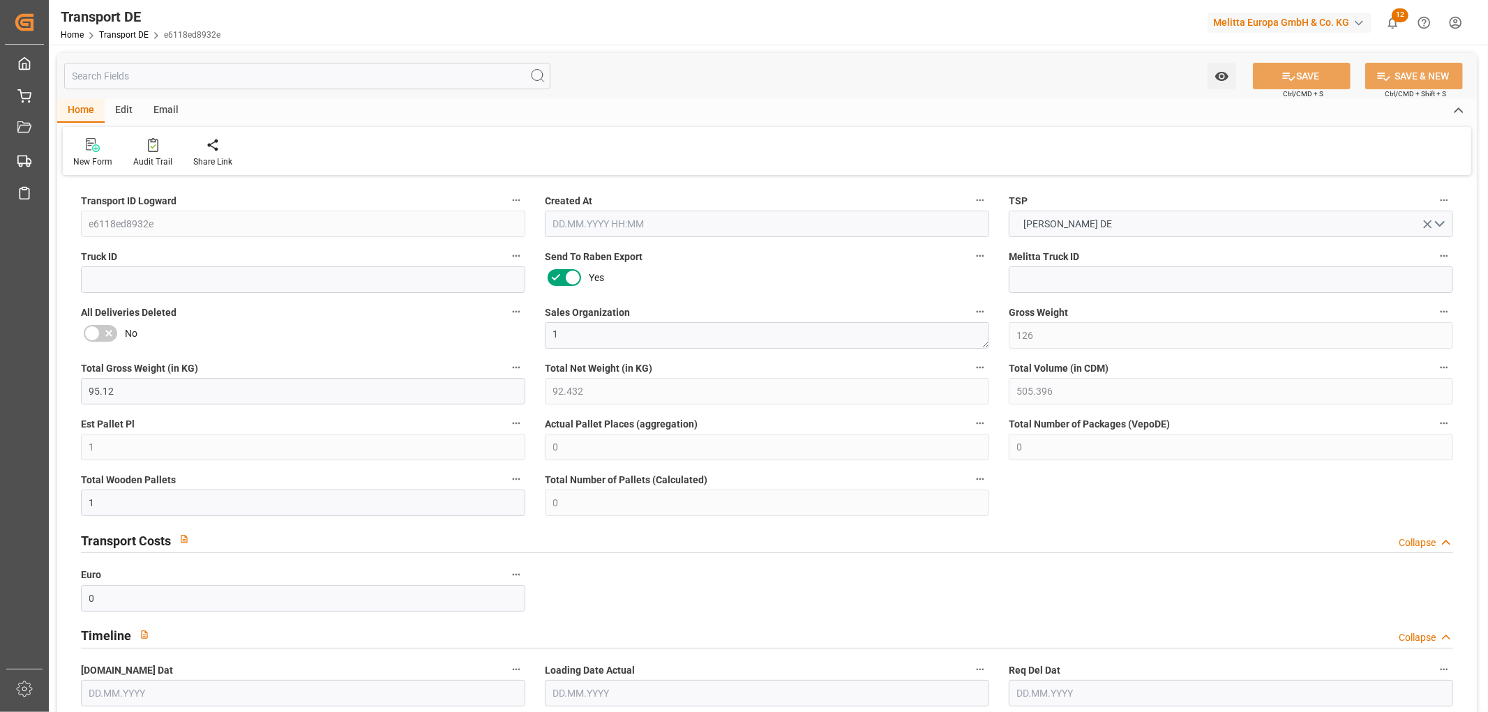
type input "0"
type input "1"
type input "0"
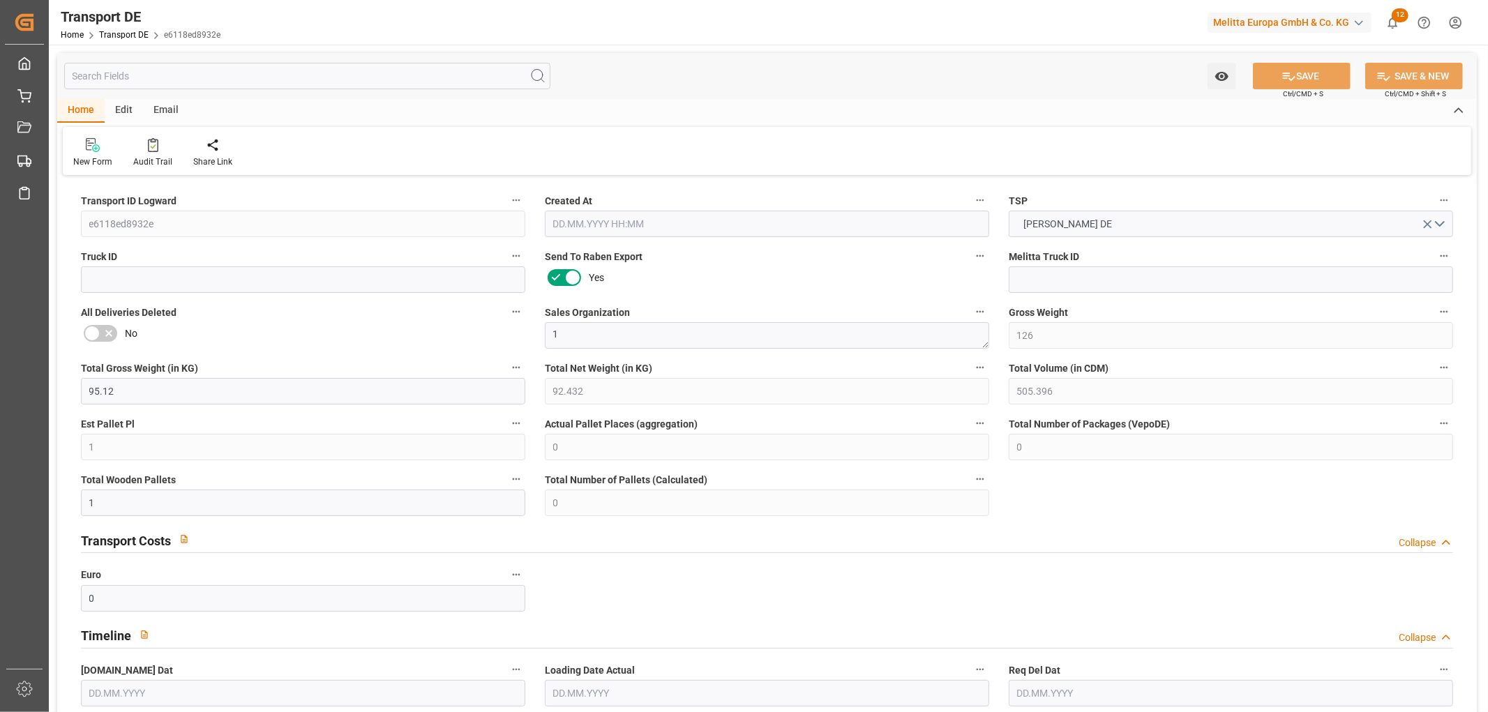
type input "7"
type input "0"
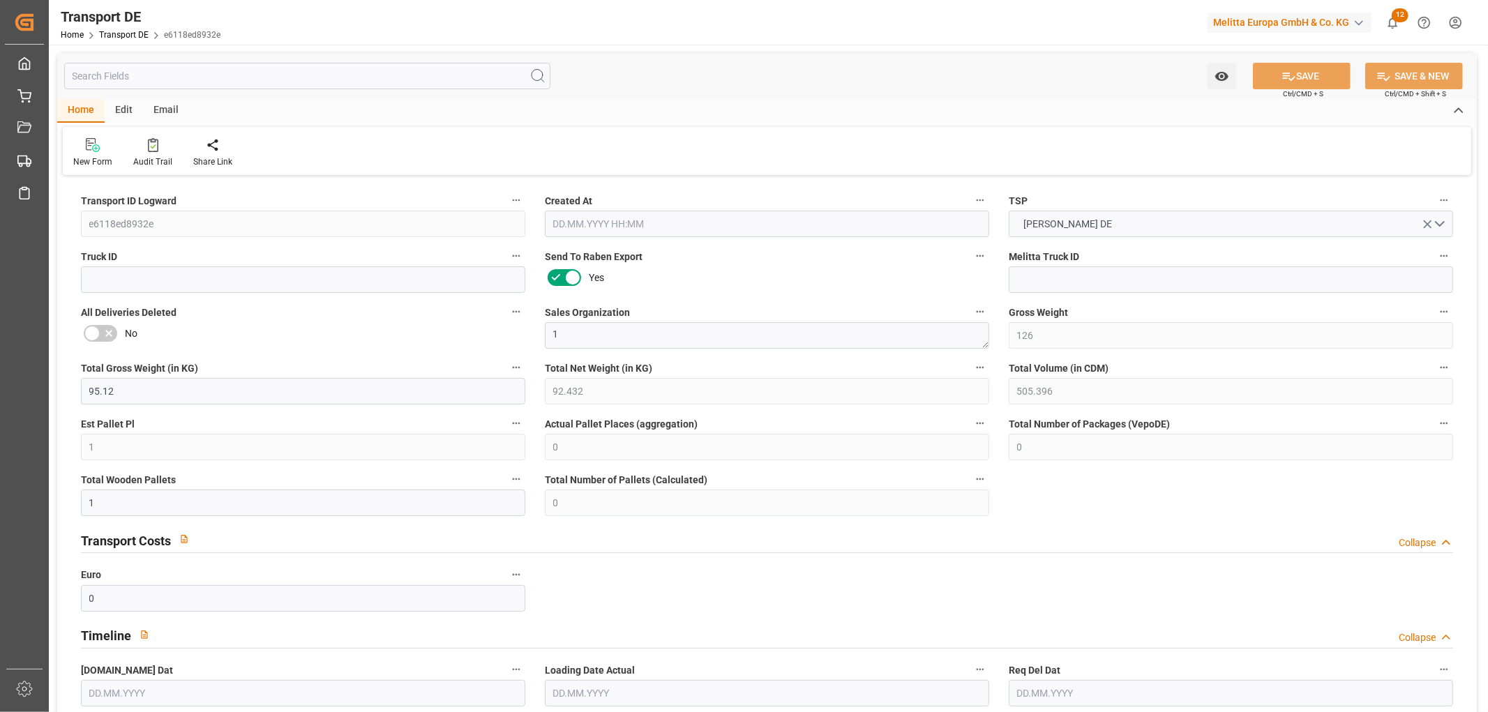
type input "0"
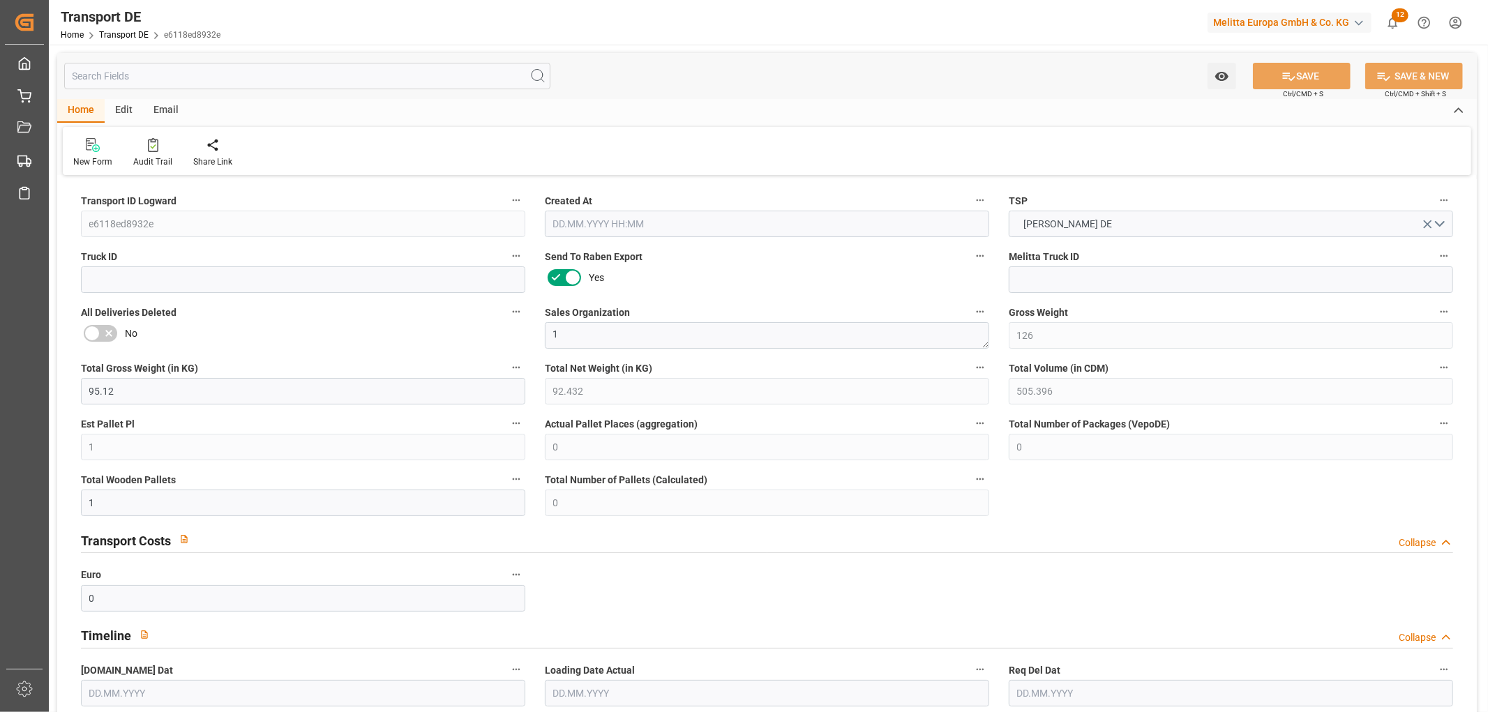
type input "0"
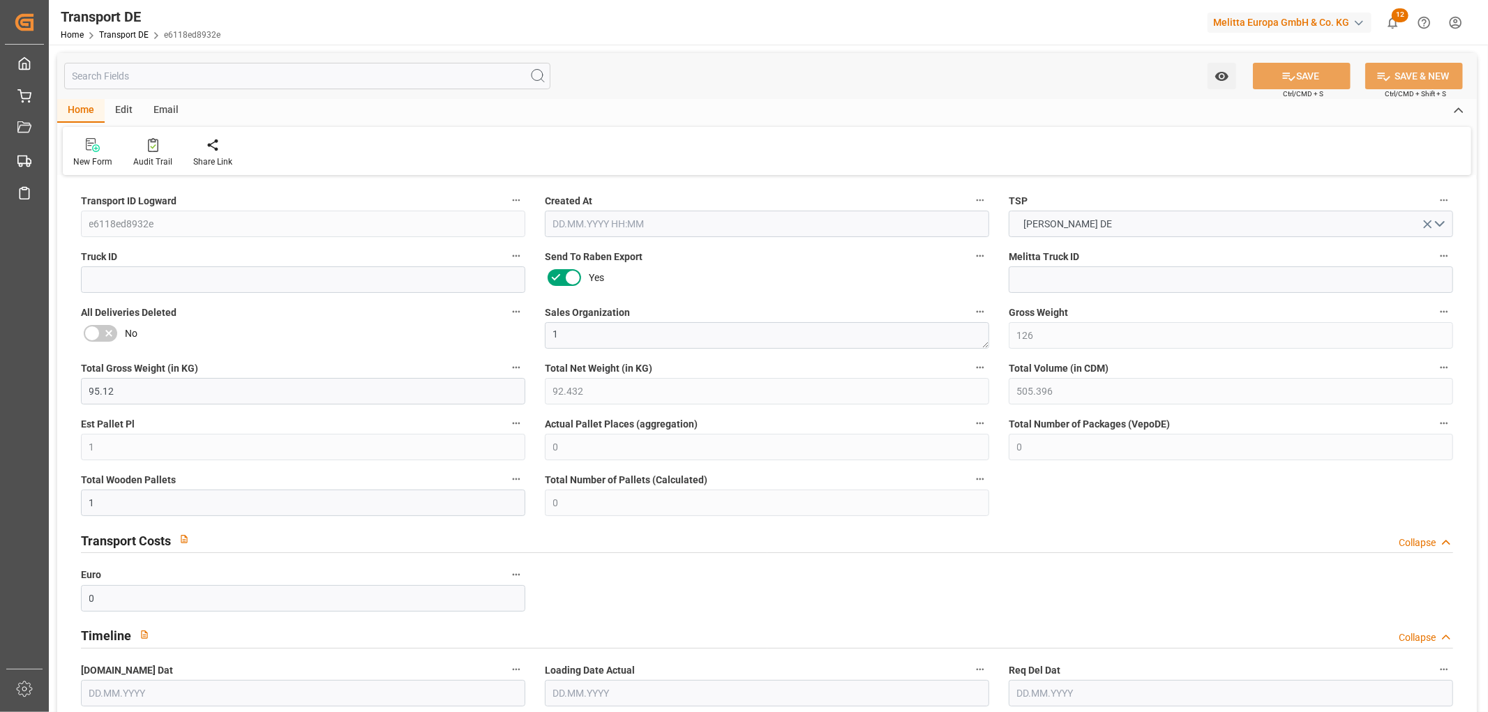
type input "0"
type input "1"
type input "0"
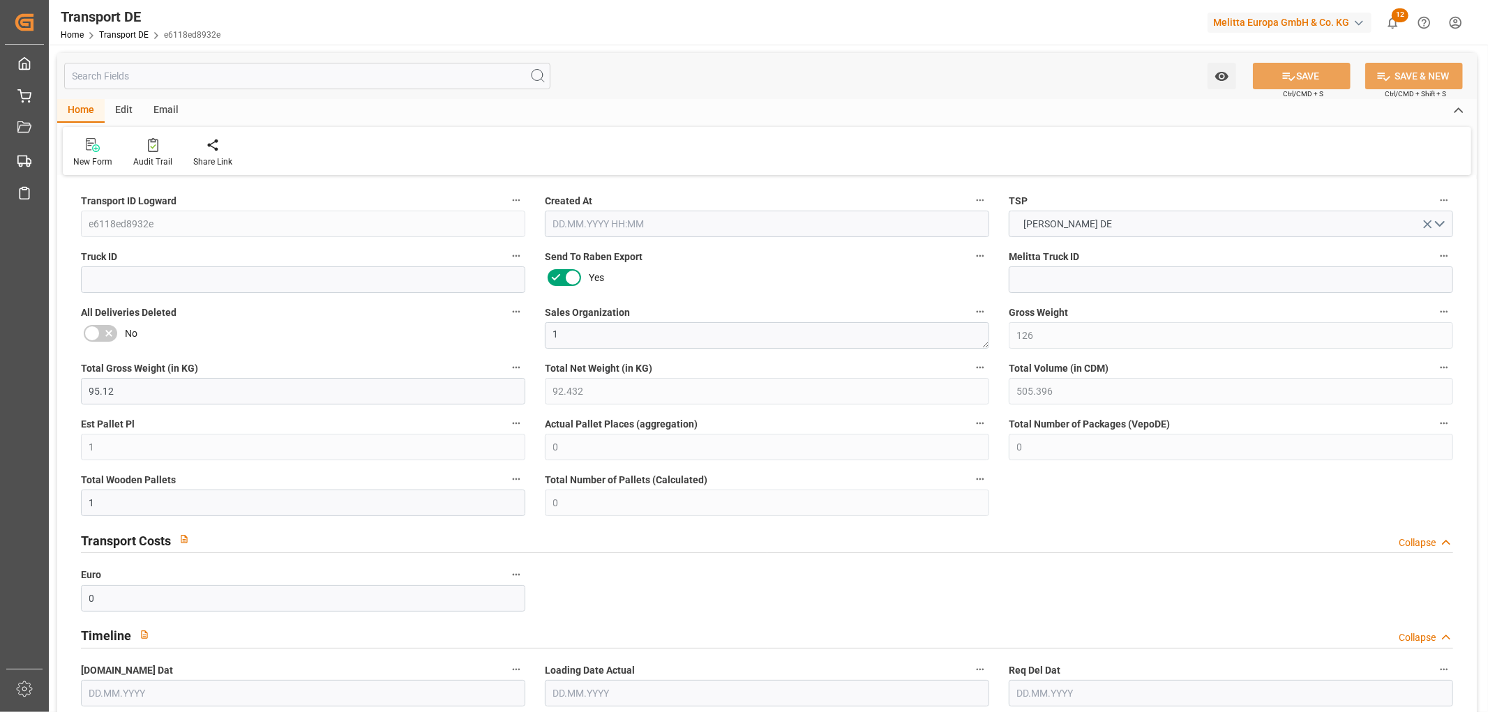
type input "54"
type input "72.061"
type input "55.71"
type input "01.09.2025 23:03"
type input "[DATE]"
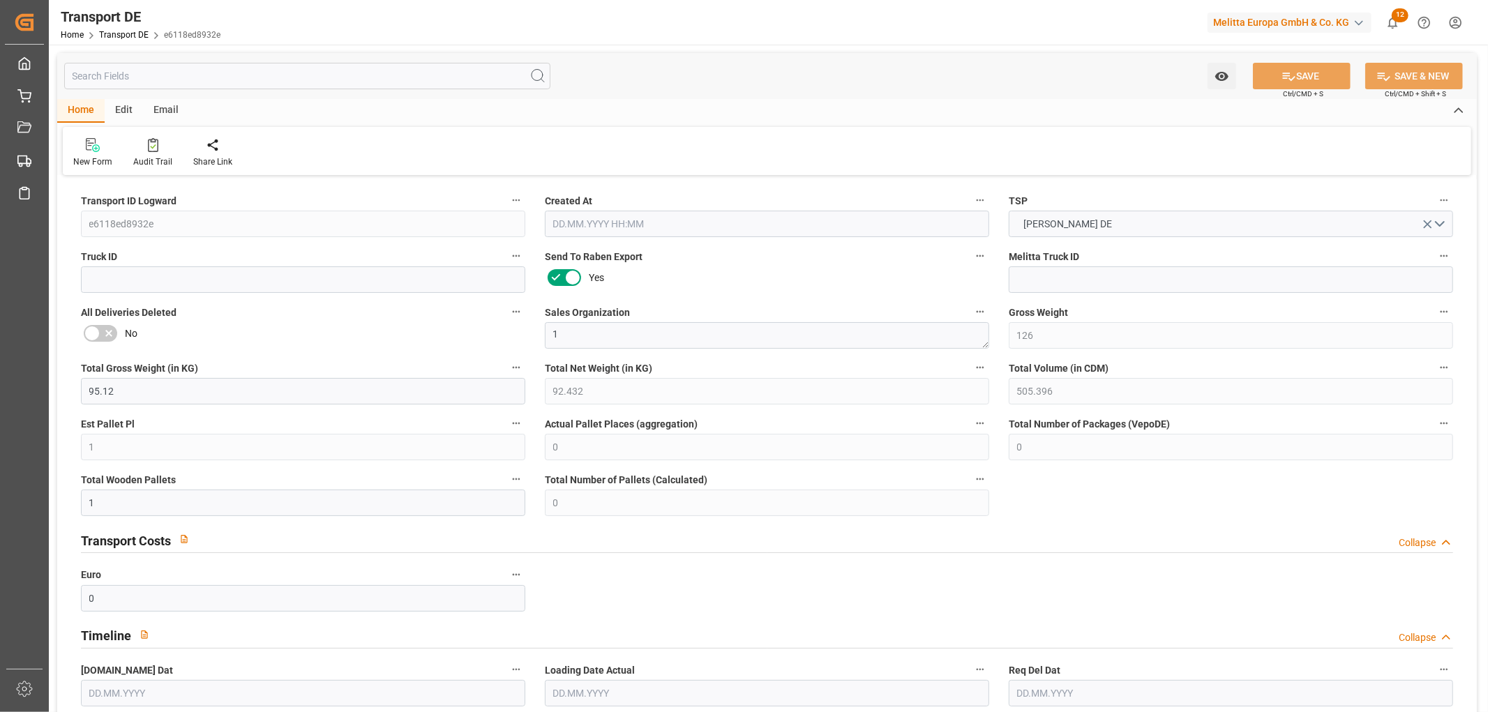
type input "[DATE]"
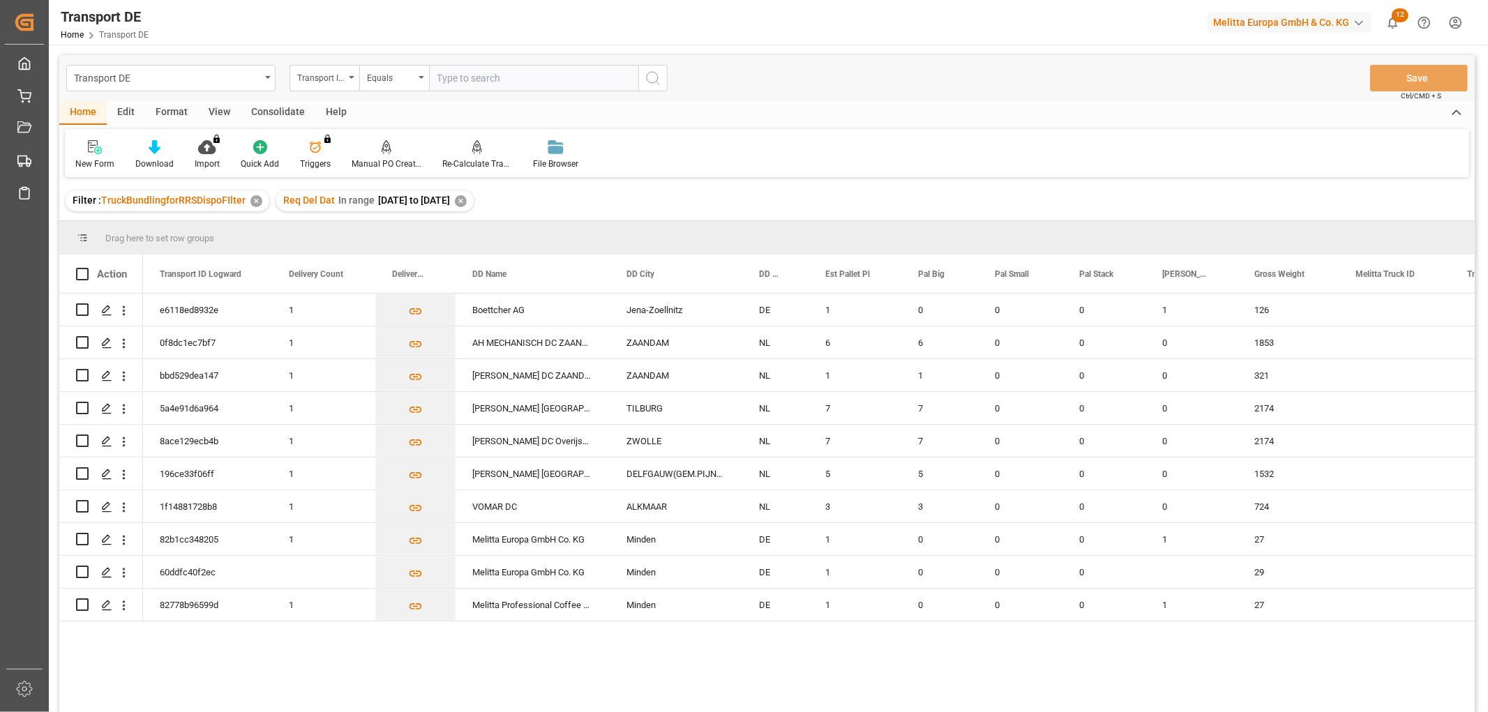
click at [275, 109] on div "Consolidate" at bounding box center [278, 113] width 75 height 24
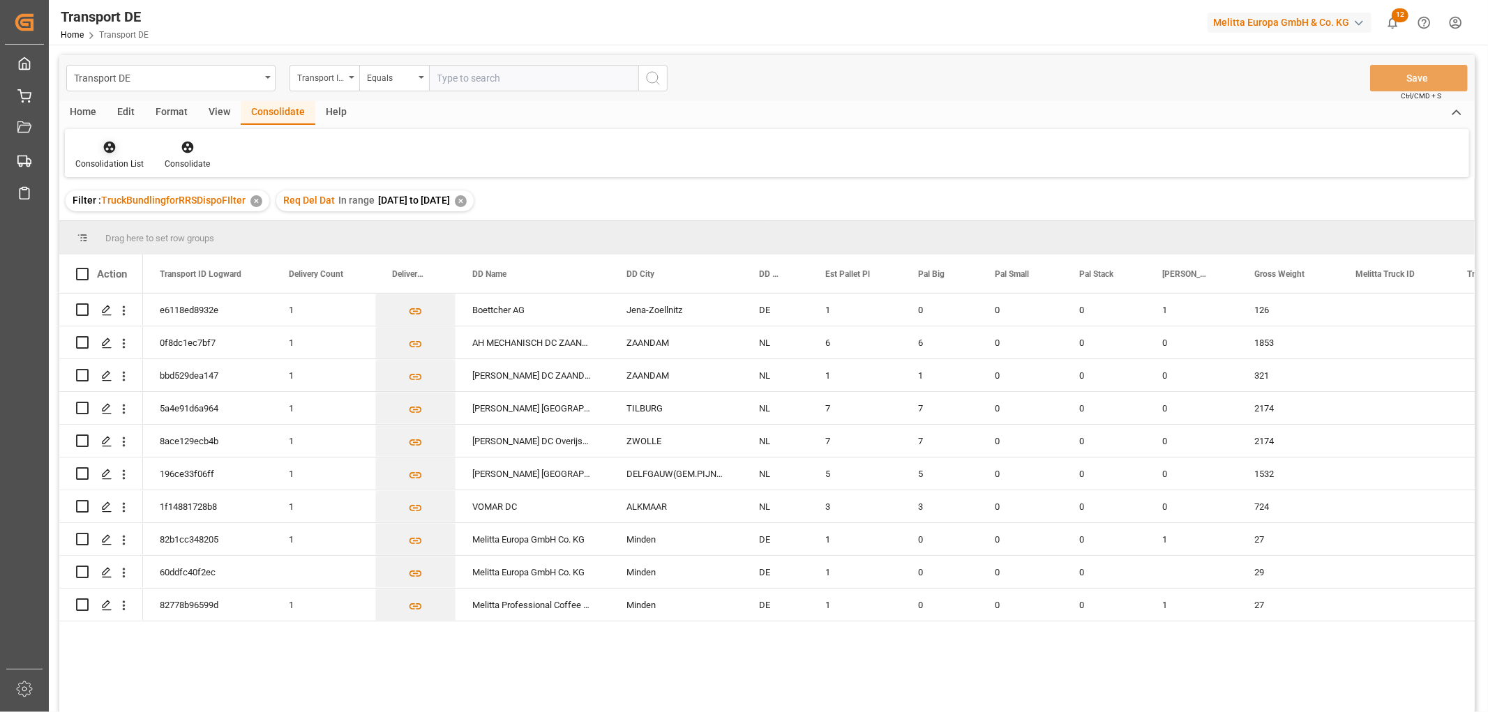
click at [112, 140] on icon at bounding box center [110, 147] width 14 height 14
click at [130, 222] on div "Transport DE Transport ID Logward Equals Save Ctrl/CMD + S Home Edit Format Vie…" at bounding box center [766, 402] width 1415 height 694
click at [82, 306] on input "Press Space to toggle row selection (unchecked)" at bounding box center [82, 309] width 13 height 13
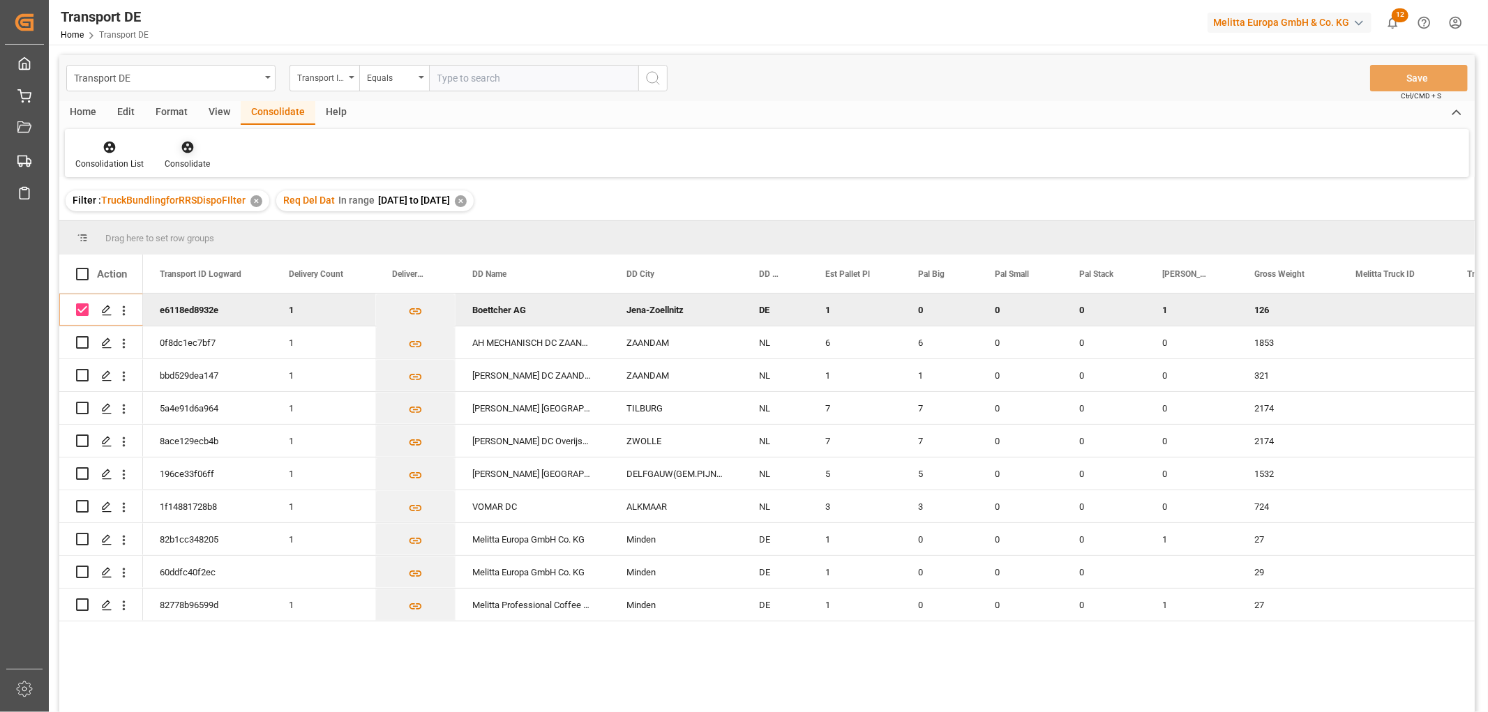
click at [183, 146] on icon at bounding box center [187, 148] width 12 height 12
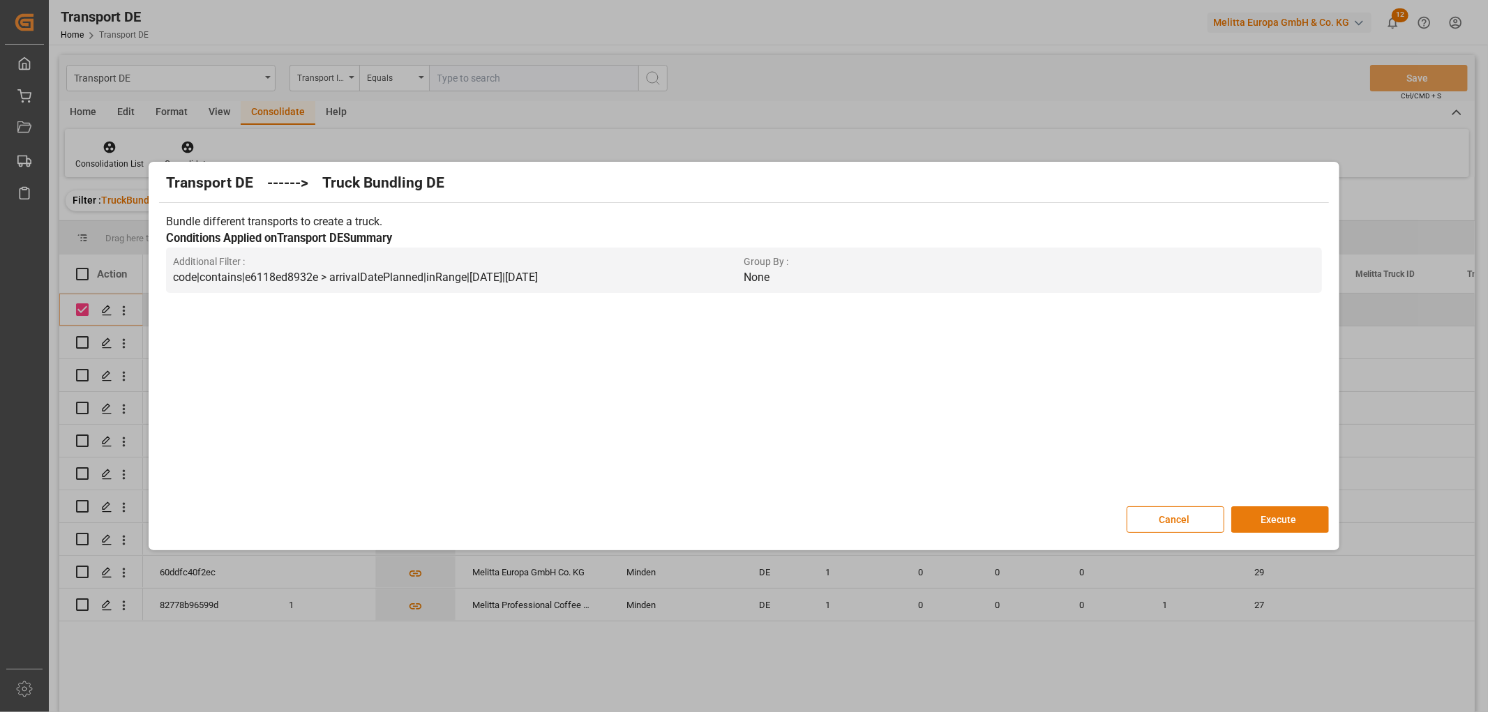
click at [1277, 516] on button "Execute" at bounding box center [1280, 519] width 98 height 27
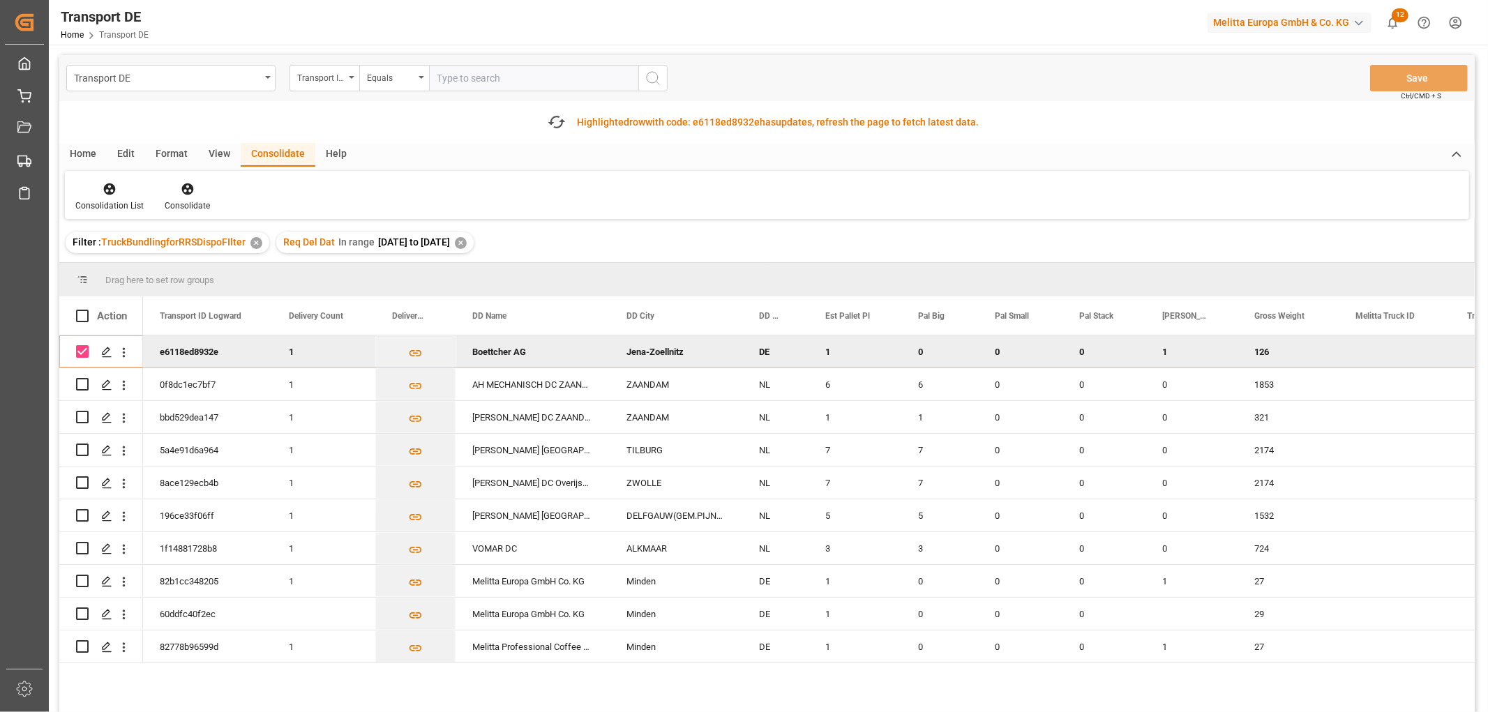
click at [79, 352] on input "Press Space to toggle row selection (checked)" at bounding box center [82, 351] width 13 height 13
checkbox input "false"
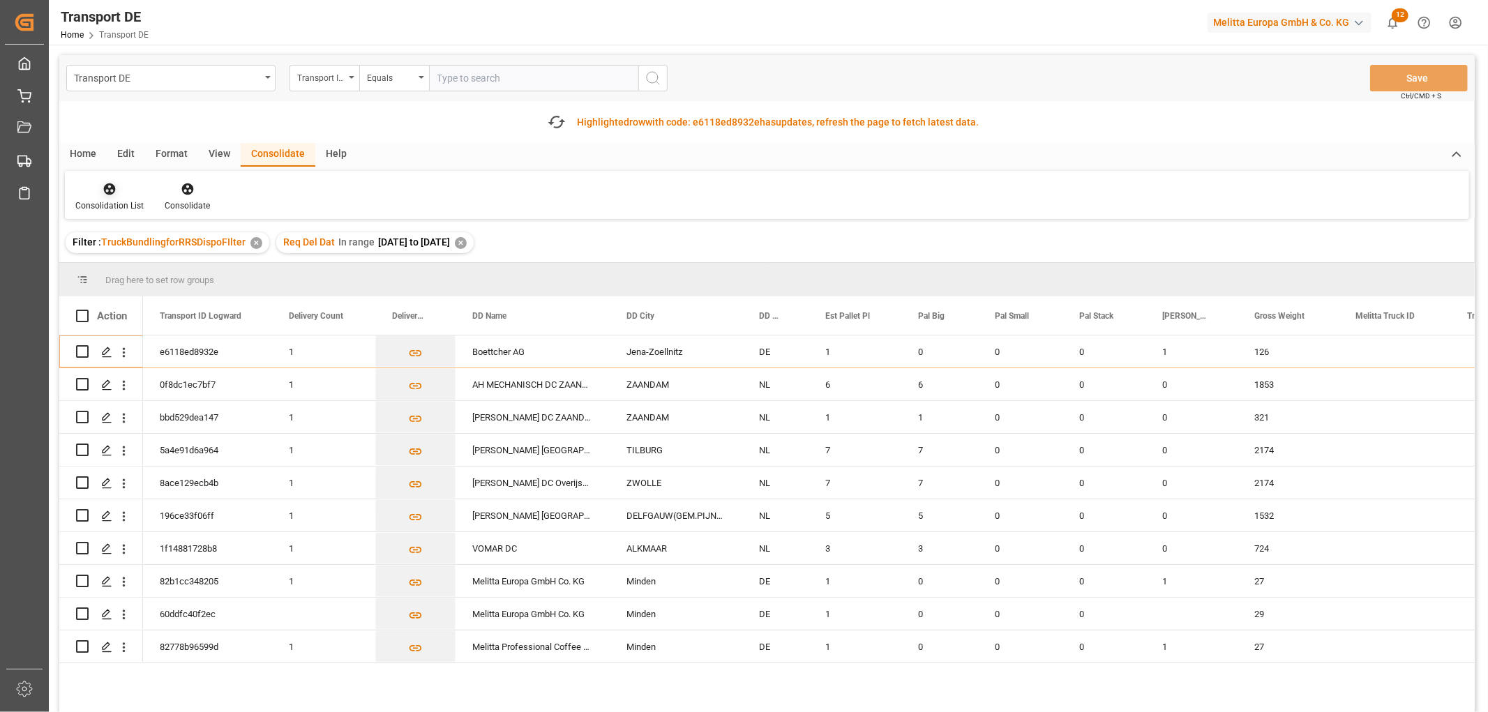
click at [110, 191] on icon at bounding box center [110, 189] width 14 height 14
click at [123, 263] on div "Transport DE Transport ID Logward Equals Save Ctrl/CMD + S Fetch latest updates…" at bounding box center [766, 423] width 1415 height 736
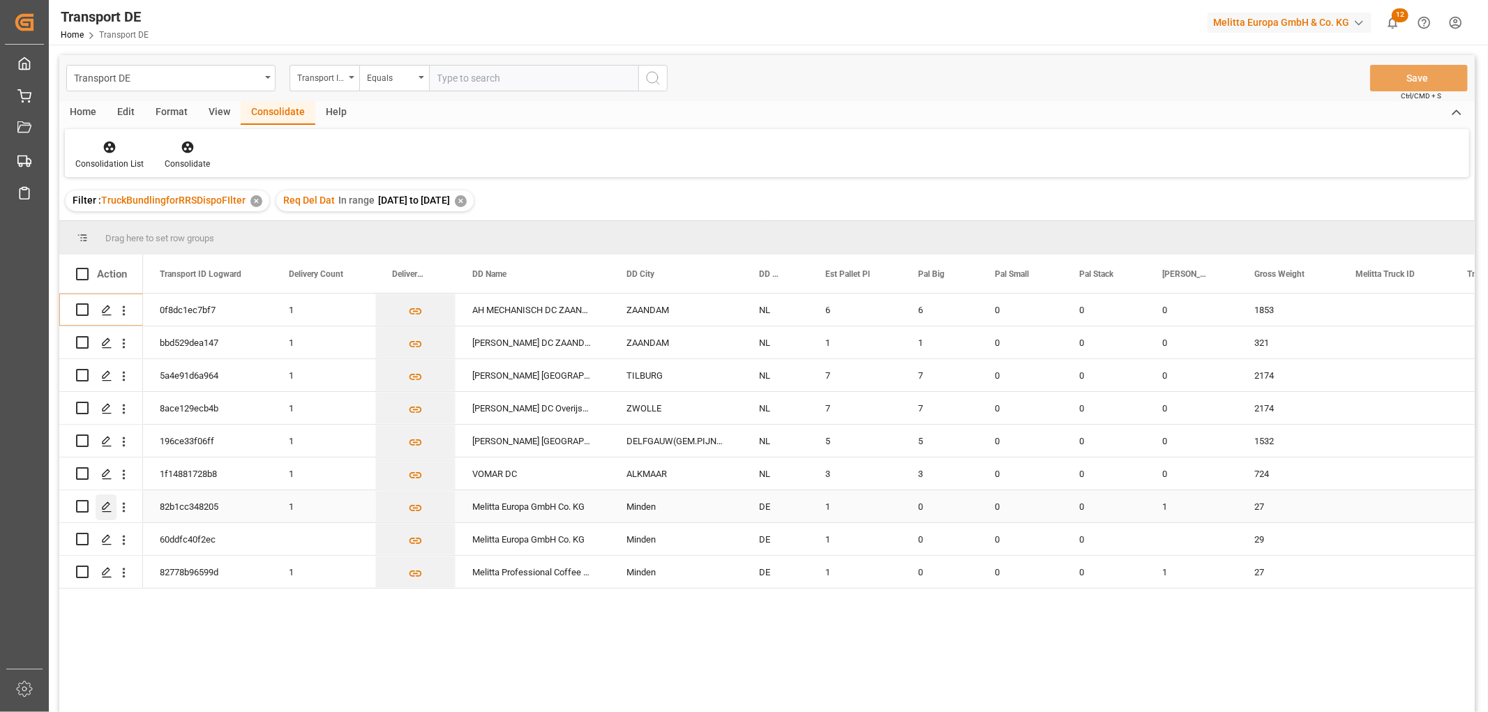
click at [106, 502] on icon "Press SPACE to select this row." at bounding box center [106, 507] width 11 height 11
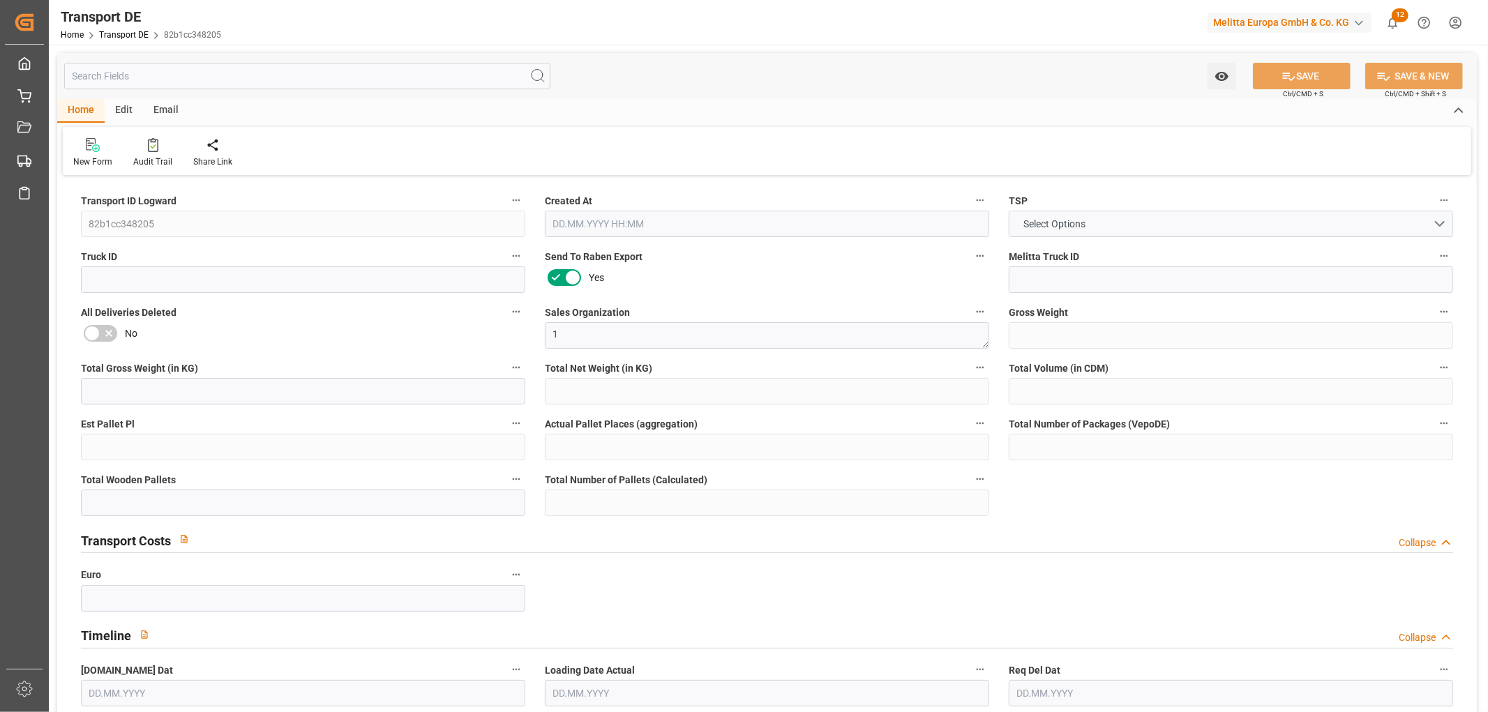
type input "27"
type input "2.725"
type input "2.376"
type input "142.632"
type input "1"
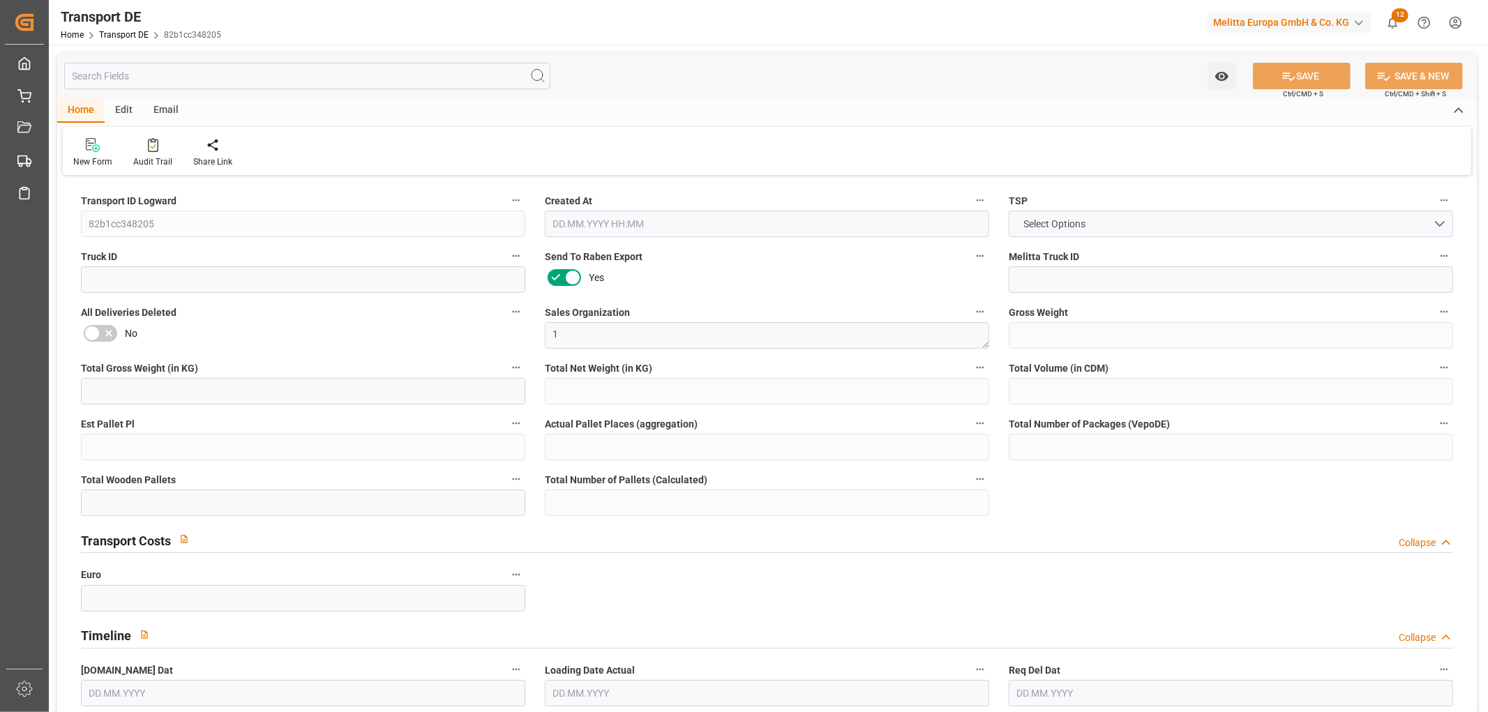
type input "0"
type input "1"
type input "0"
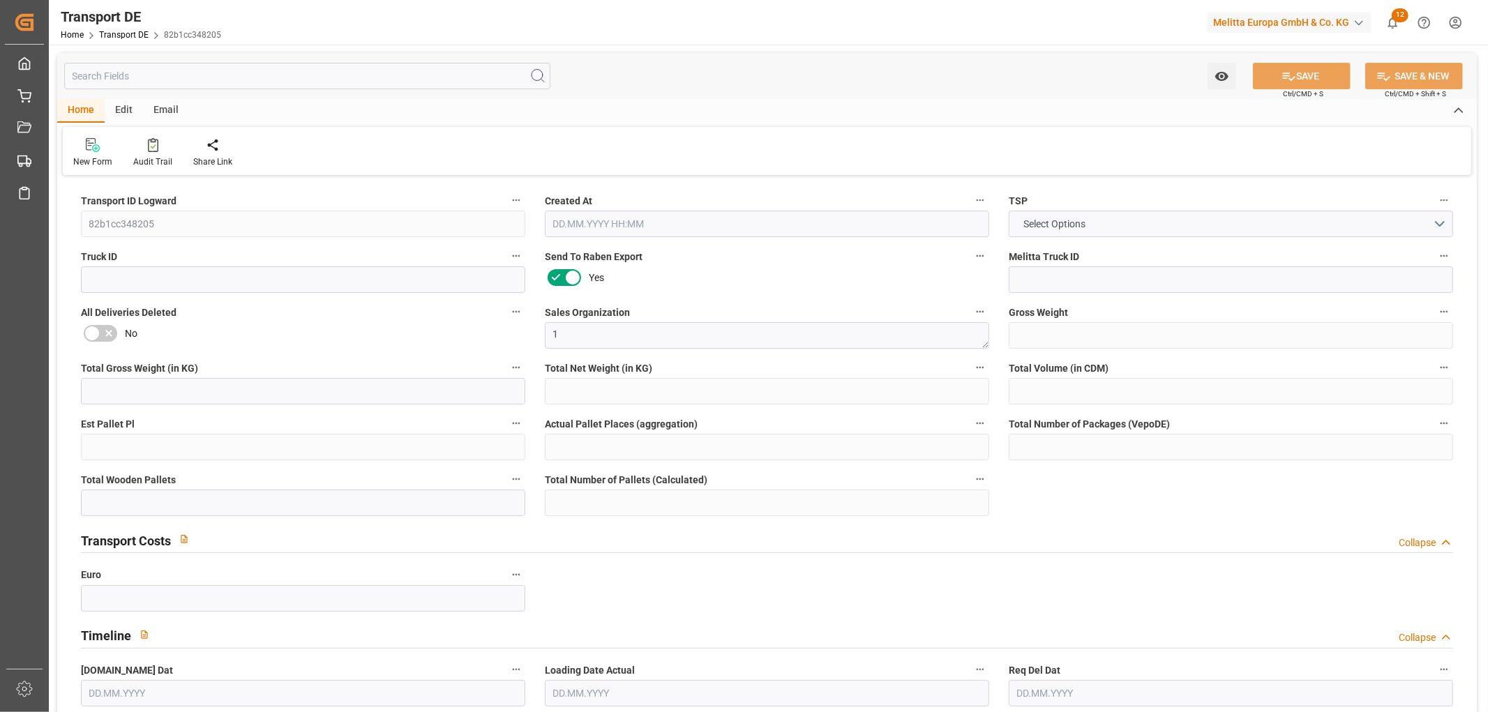
type input "32"
type input "0"
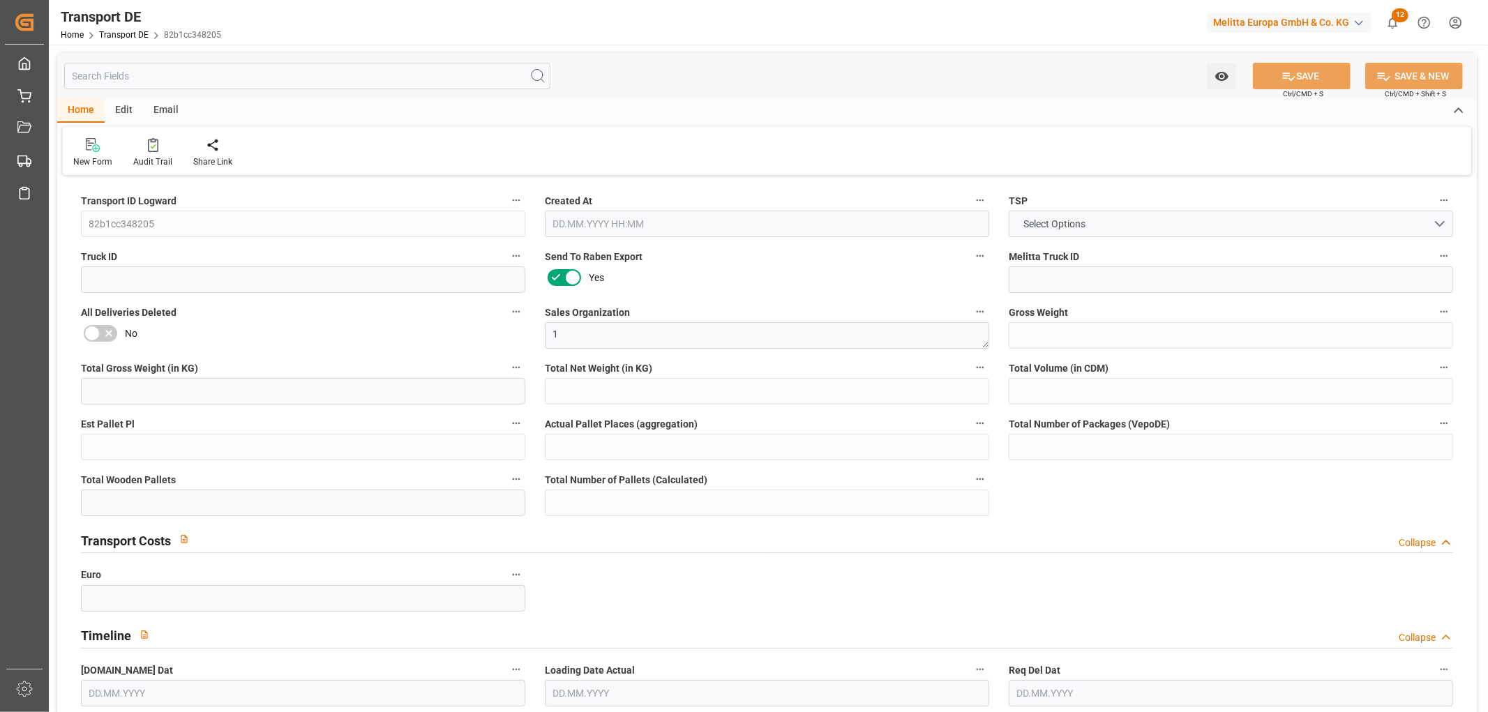
type input "0"
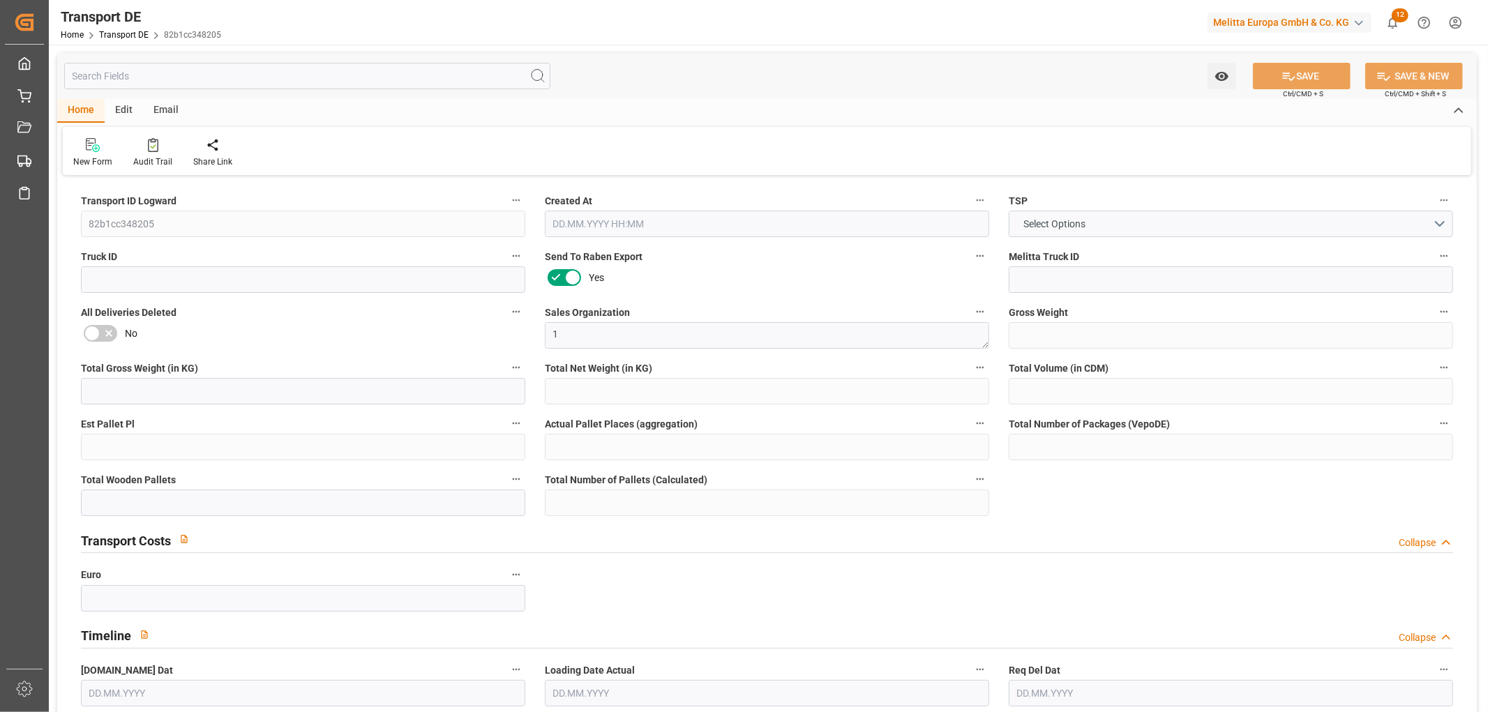
type input "0"
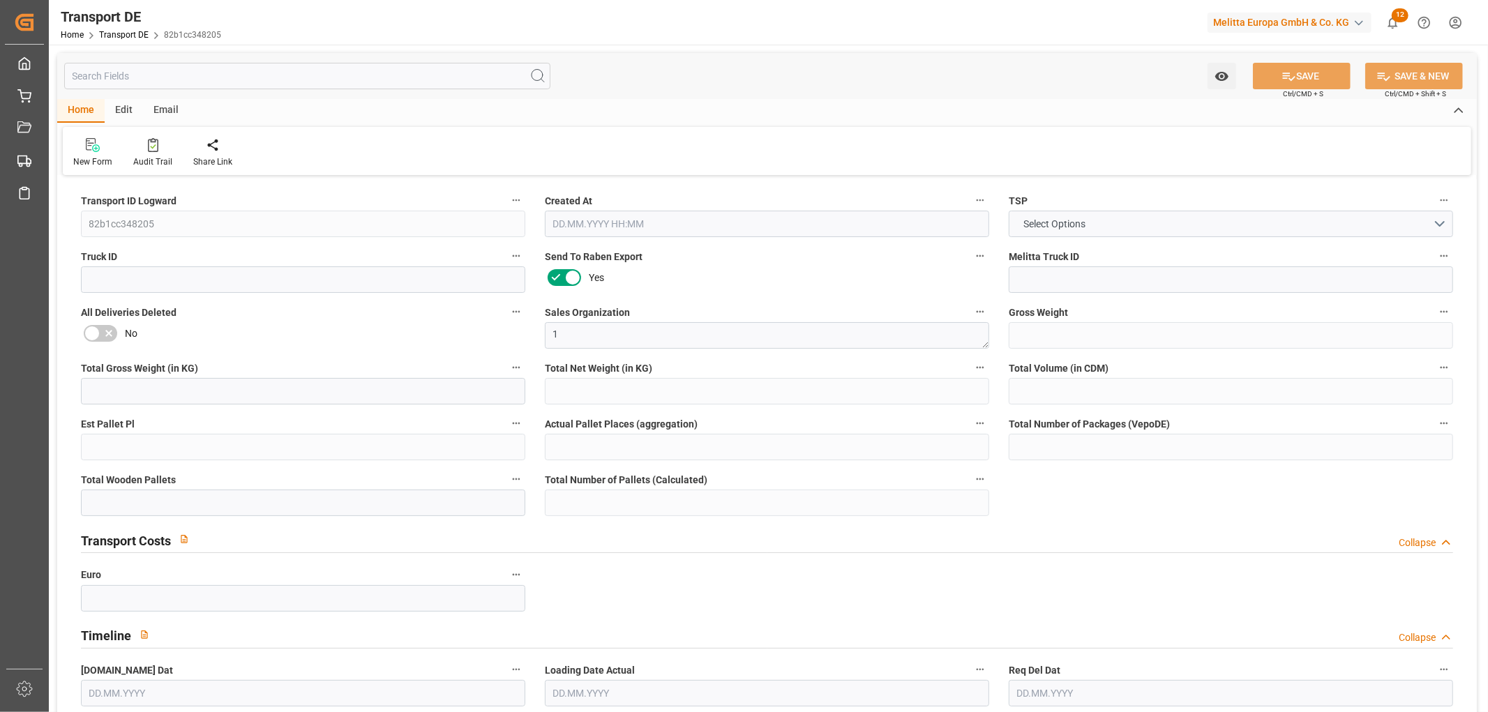
type input "0"
type input "1"
type input "0"
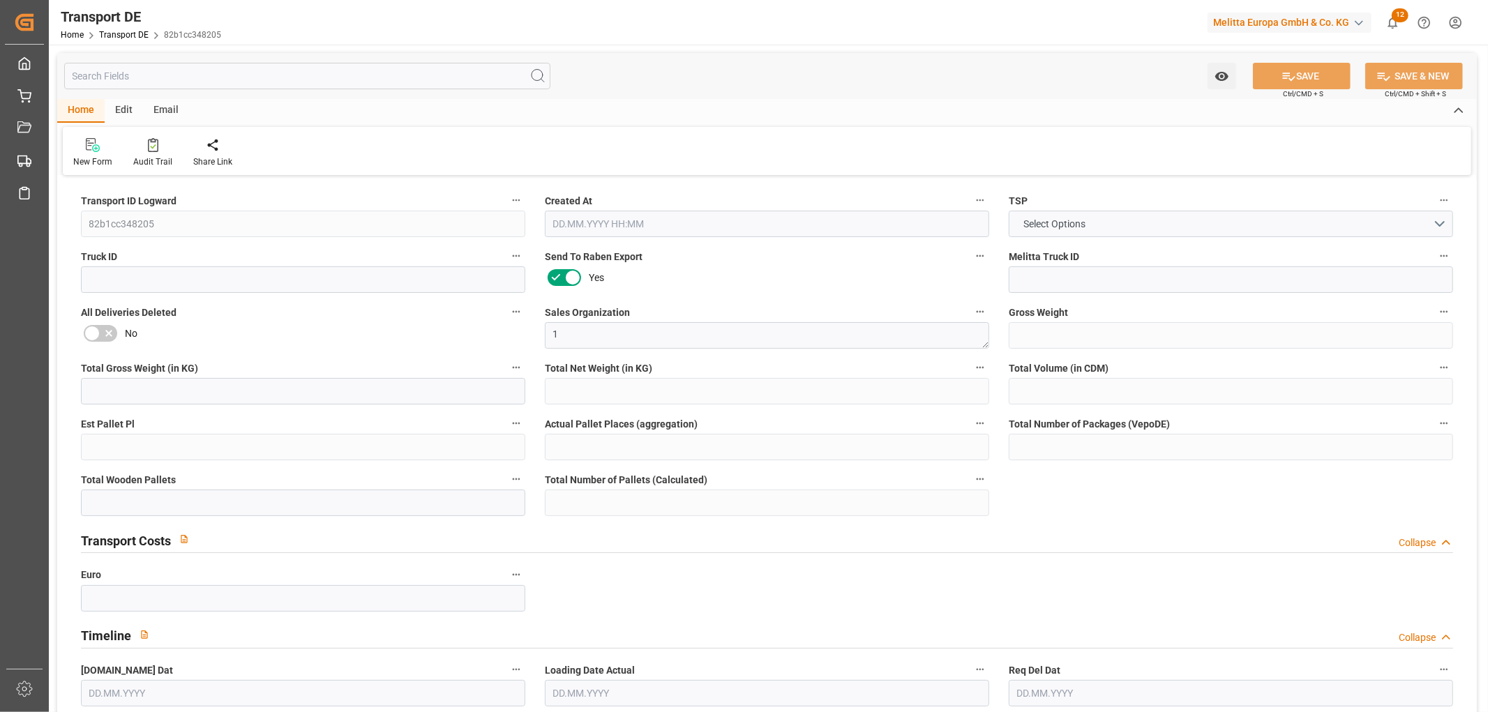
type input "0"
type input "3.039"
type input "0"
type input "29.08.2025 22:03"
type input "[DATE]"
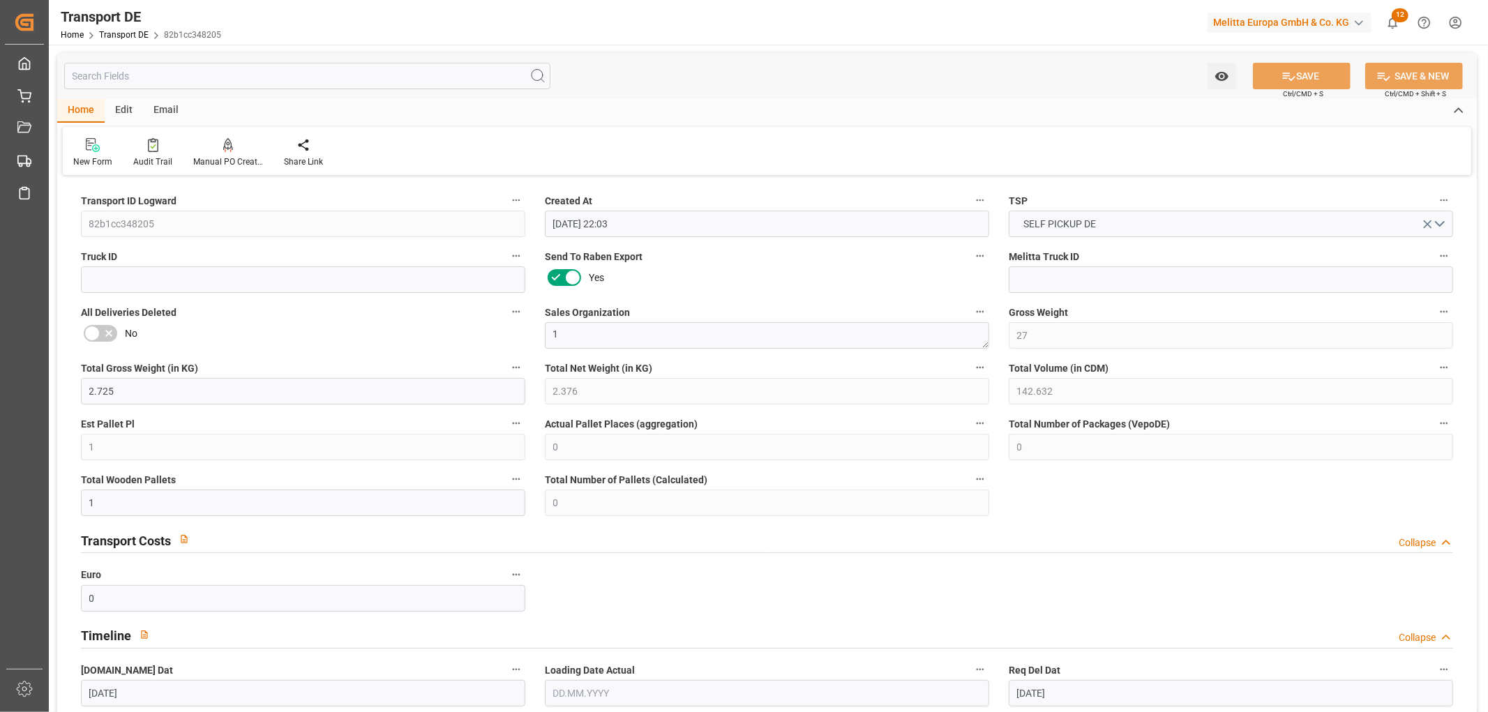
type input "[DATE]"
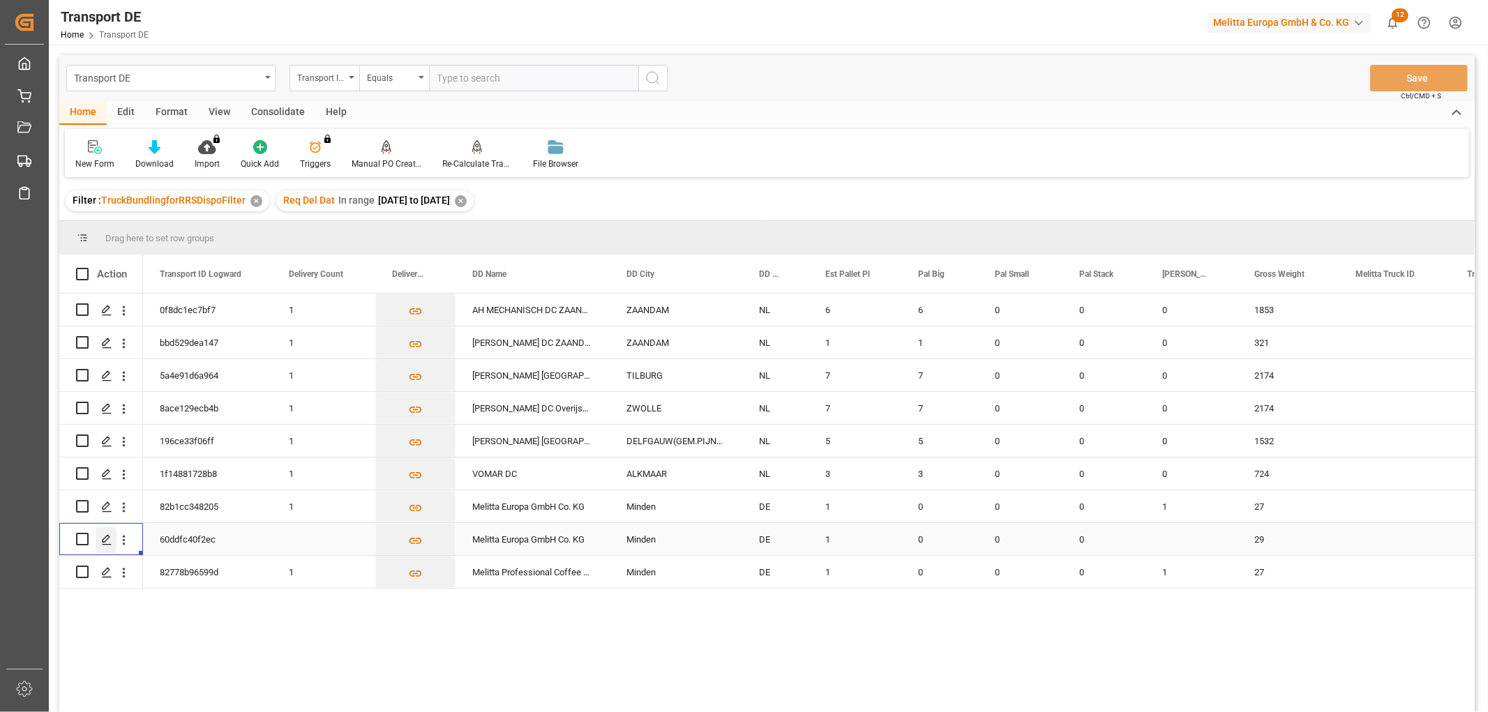
click at [108, 535] on polygon "Press SPACE to select this row." at bounding box center [106, 538] width 7 height 7
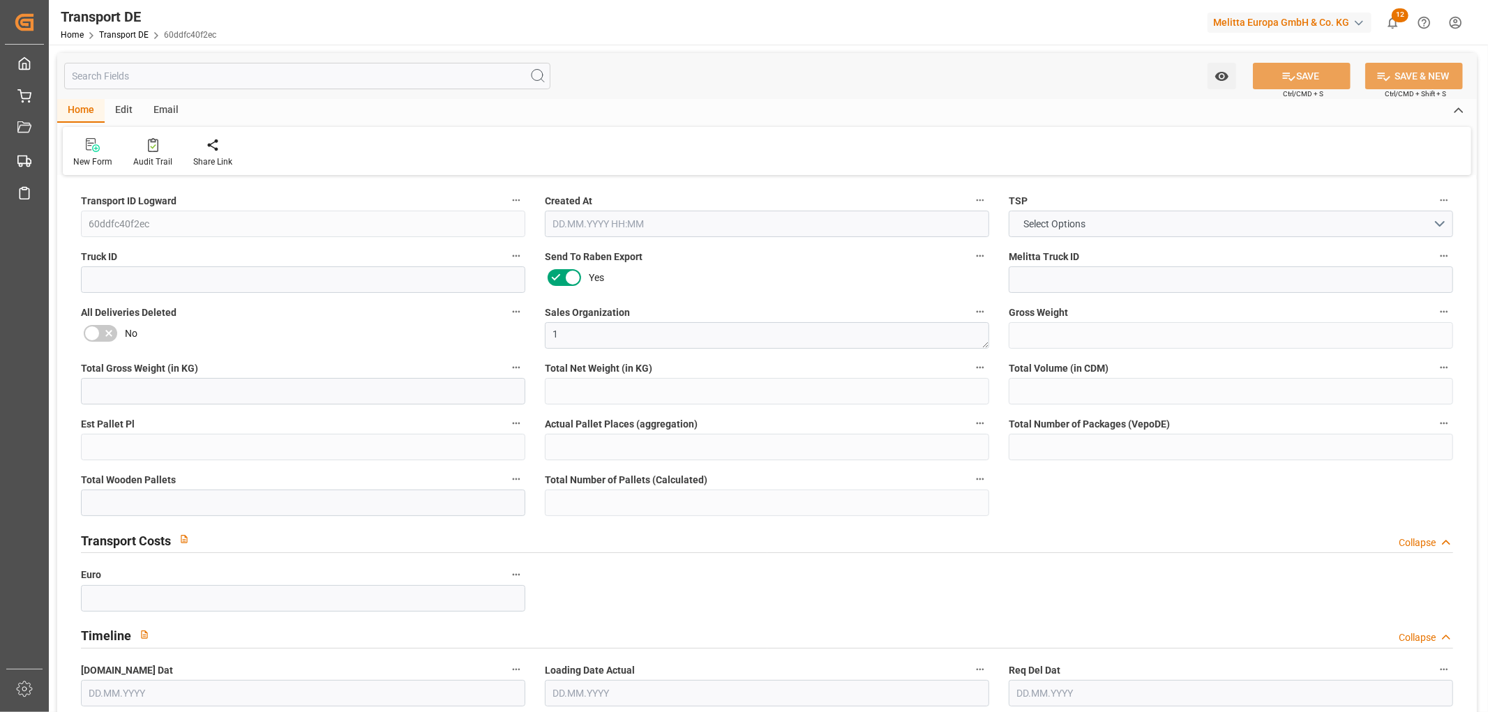
type input "29"
type input "5.001"
type input "3.186"
type input "187.877"
type input "1"
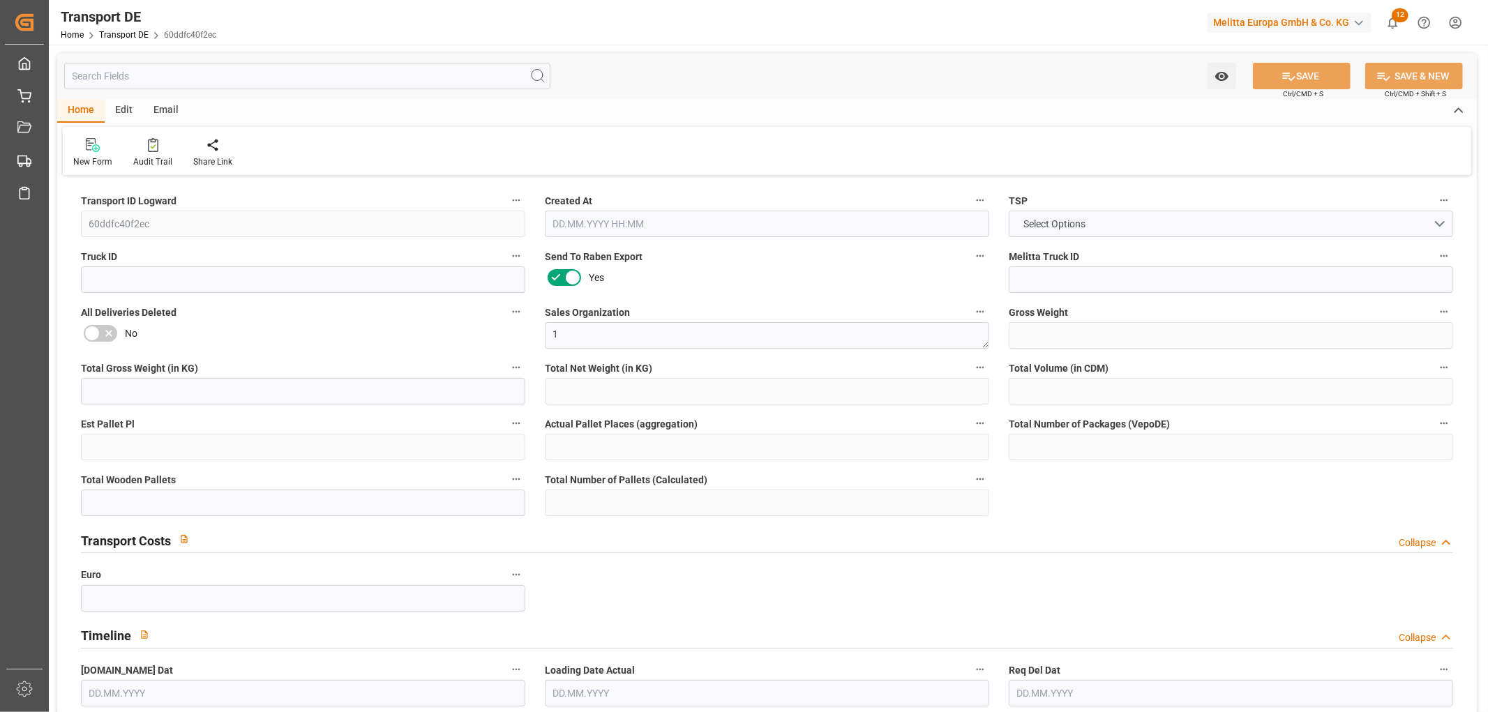
type input "0"
type input "1"
type input "0"
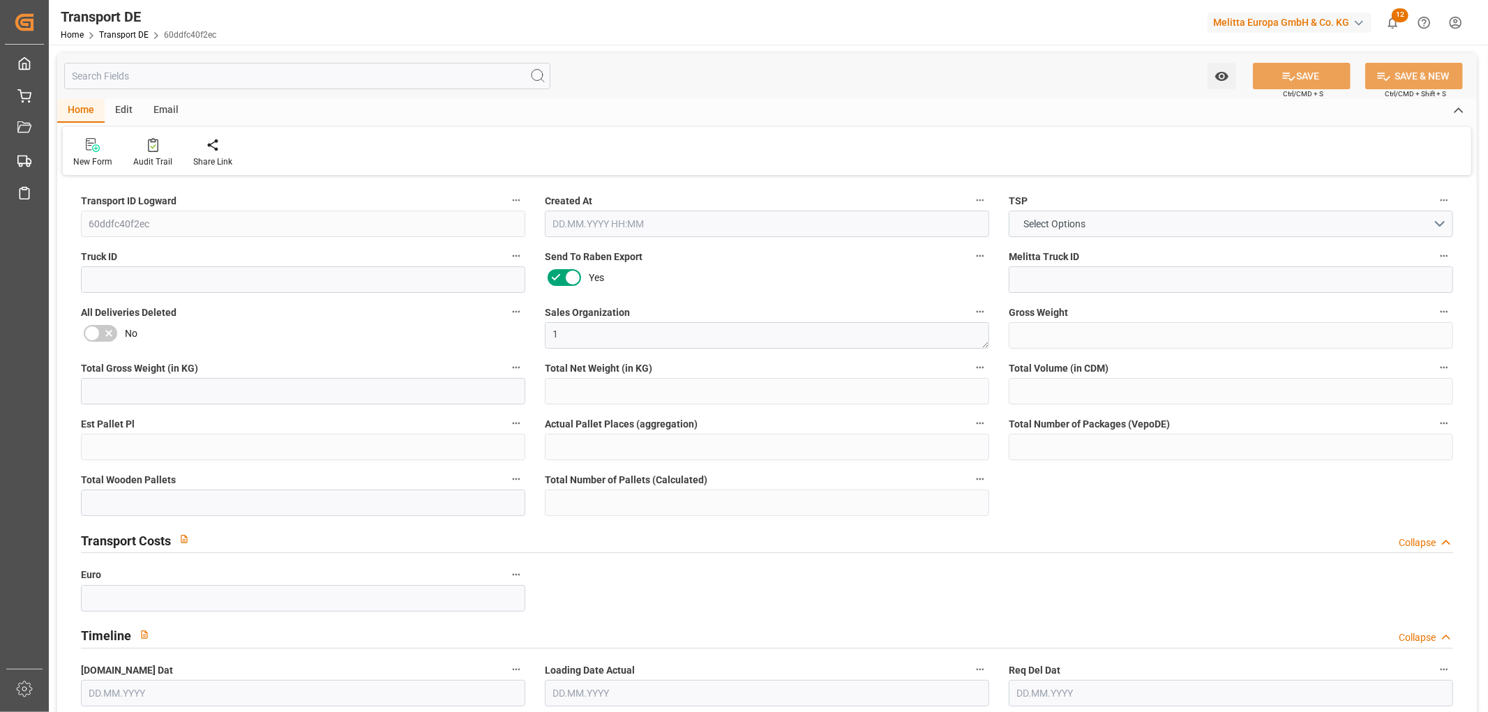
type input "32"
type input "0"
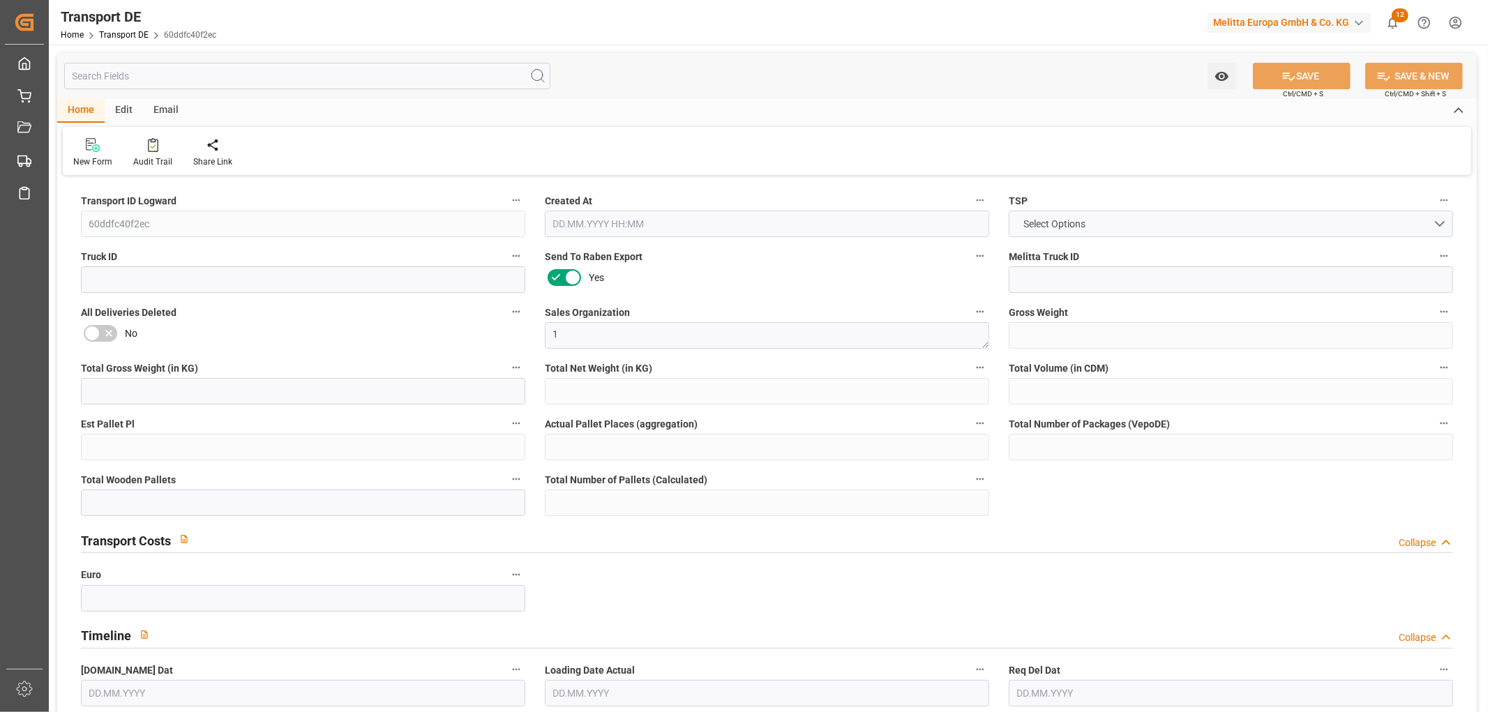
type input "0"
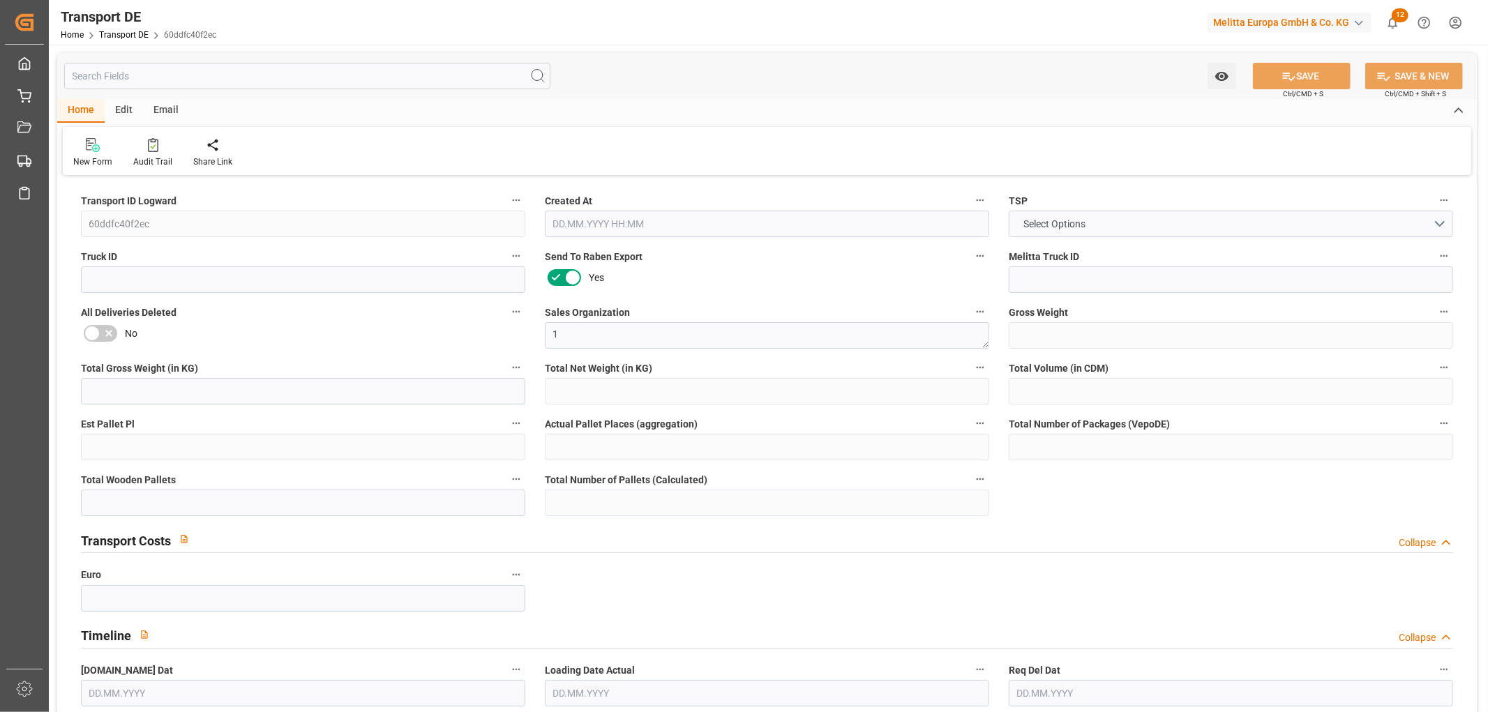
type input "0"
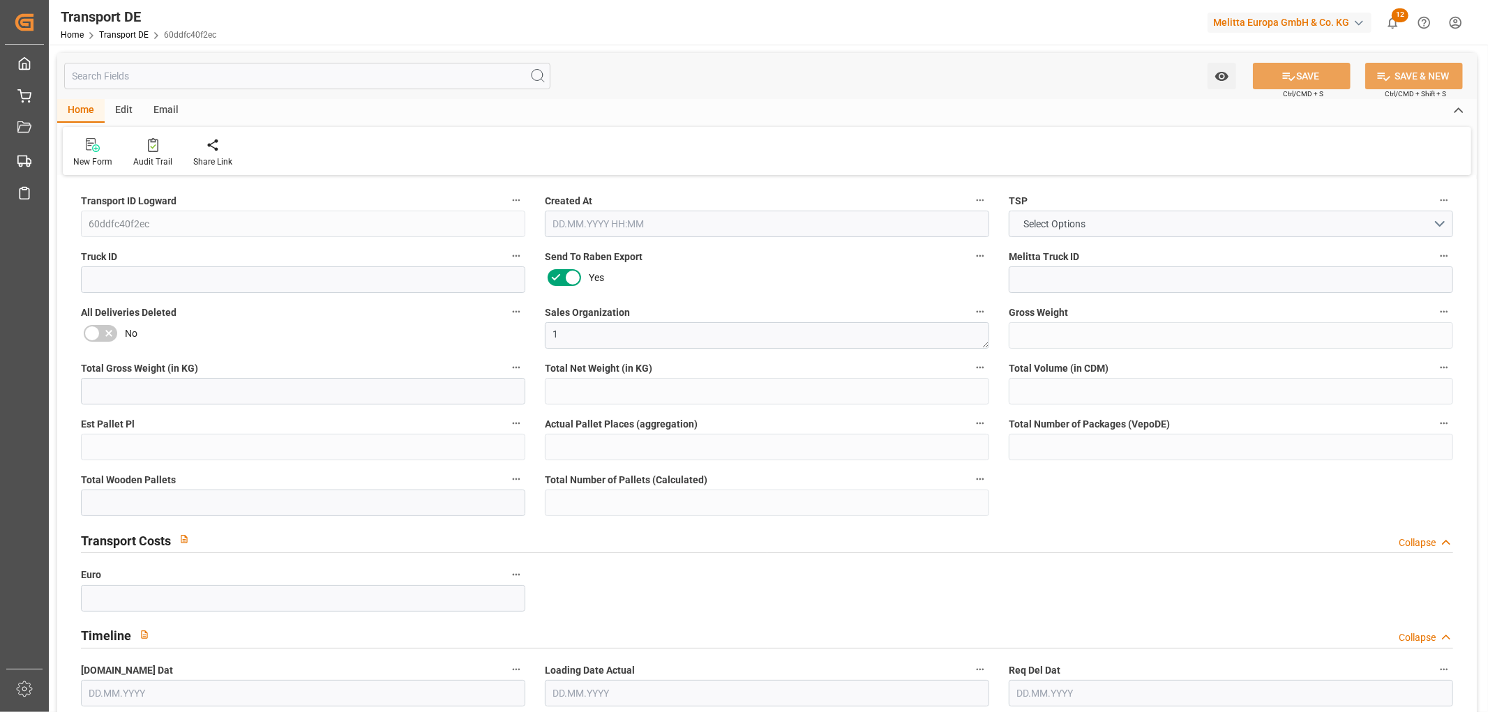
type input "0"
type input "29.08.2025 22:03"
type input "[DATE]"
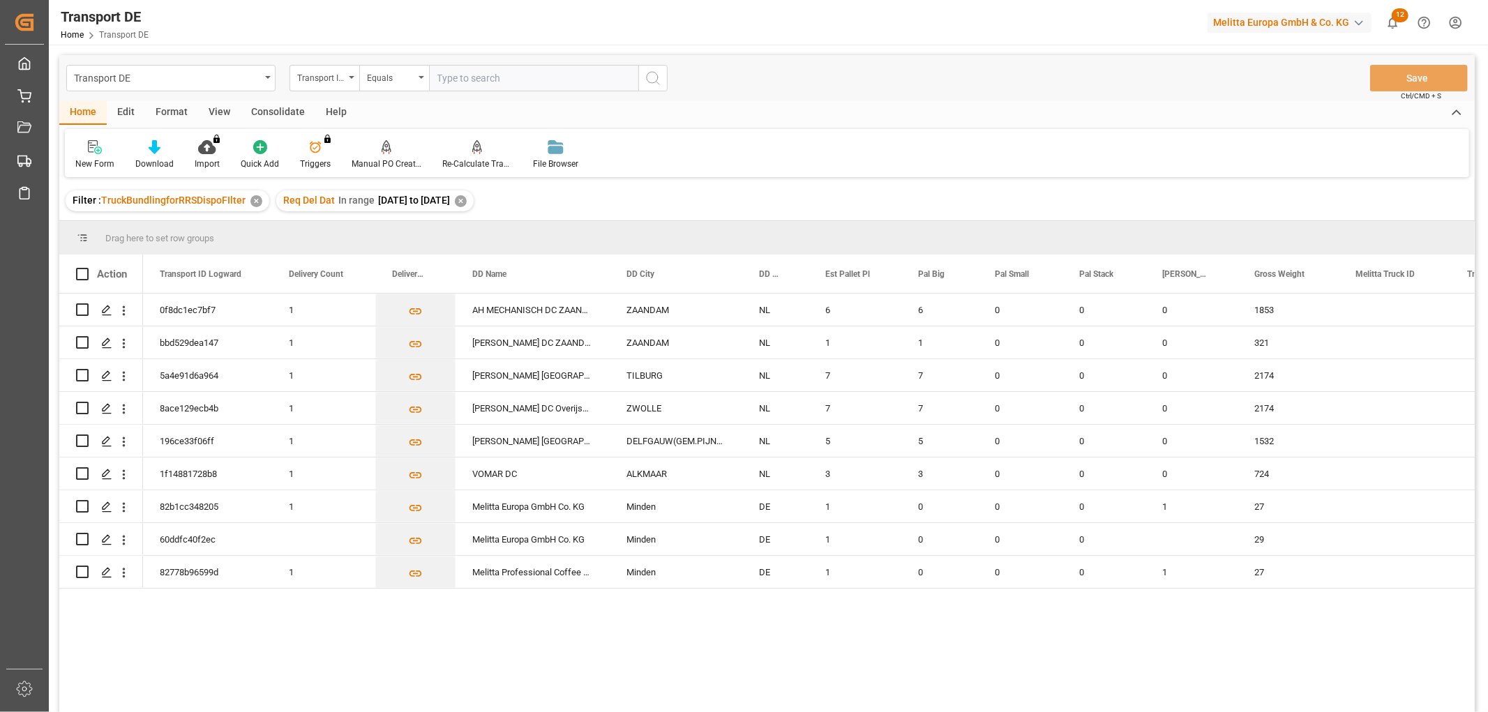
click at [278, 107] on div "Consolidate" at bounding box center [278, 113] width 75 height 24
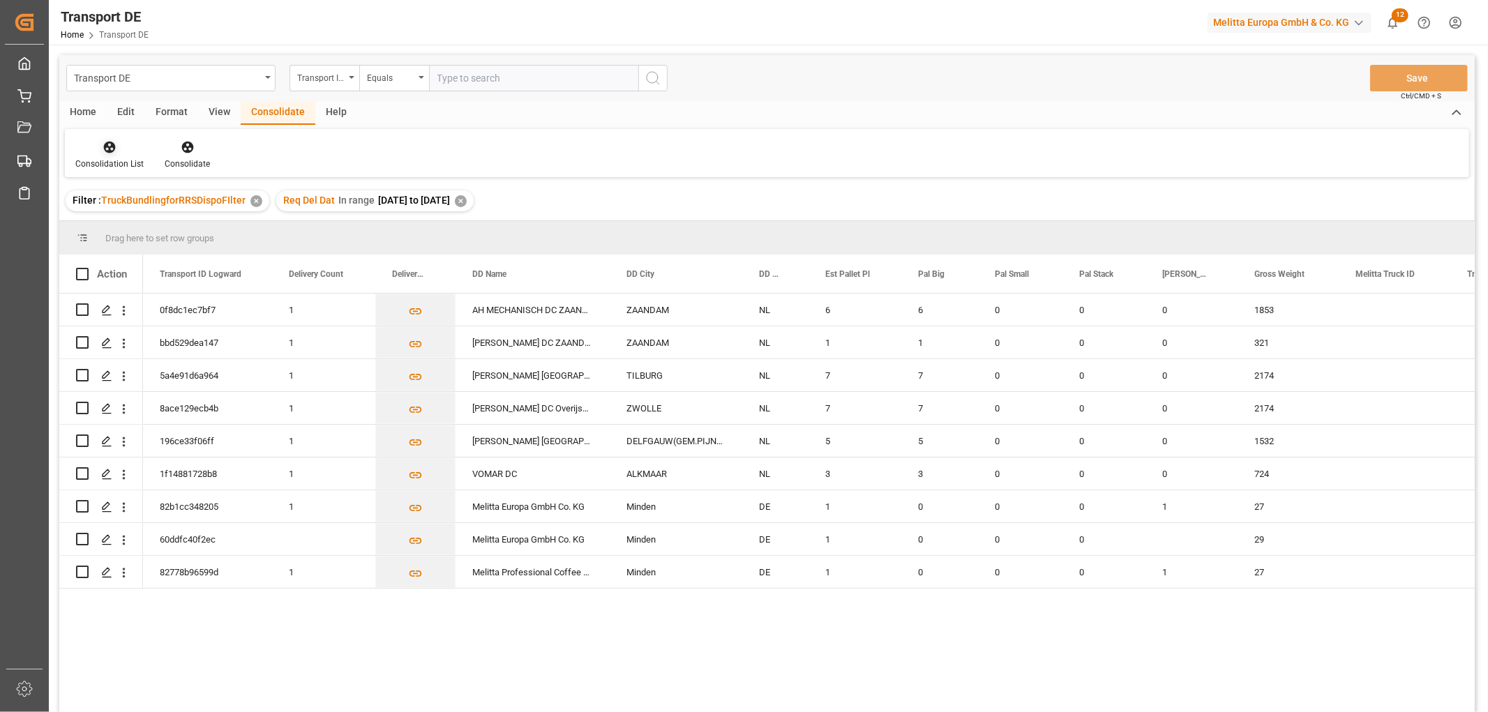
click at [109, 149] on icon at bounding box center [110, 148] width 12 height 12
click at [129, 220] on div "Transport DE Transport ID Logward Equals Save Ctrl/CMD + S Home Edit Format Vie…" at bounding box center [766, 402] width 1415 height 694
click at [84, 506] on input "Press Space to toggle row selection (unchecked)" at bounding box center [82, 506] width 13 height 13
checkbox input "true"
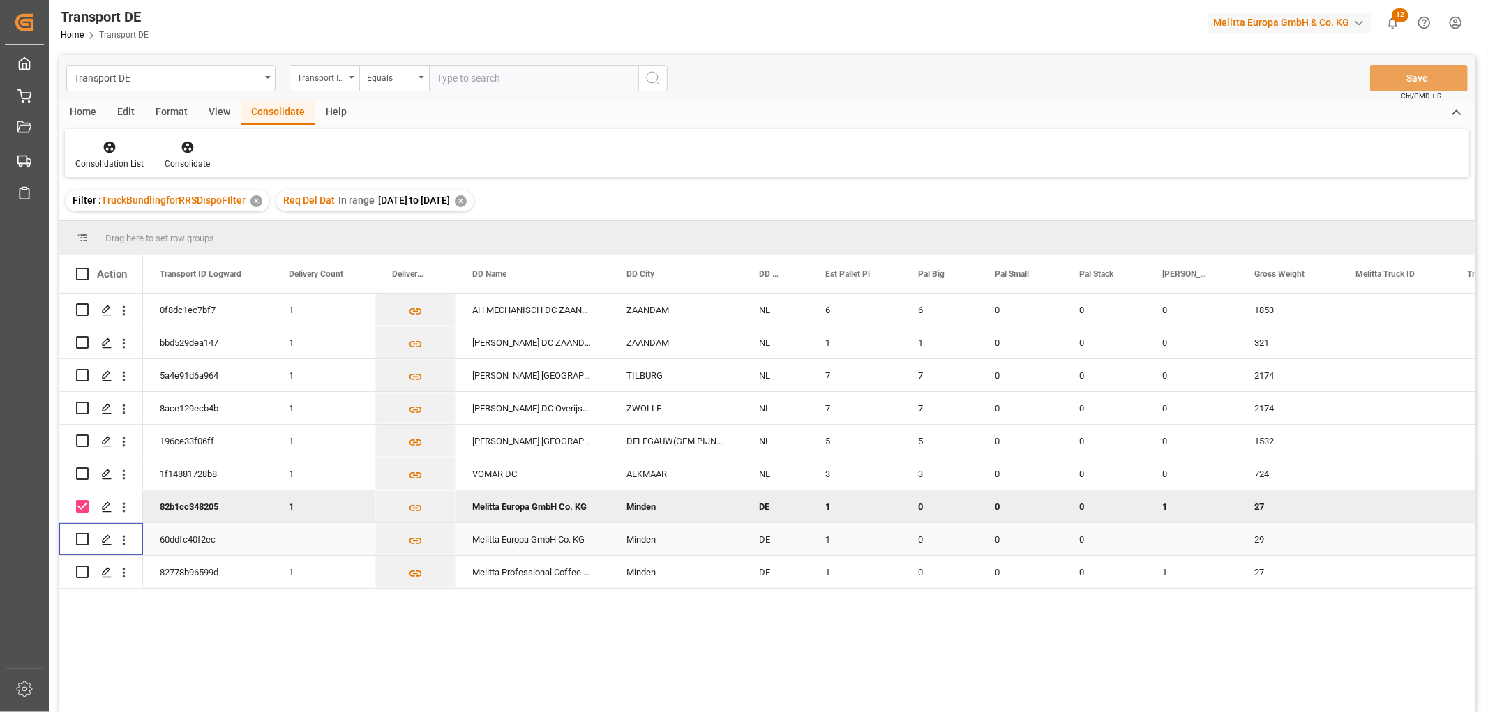
click at [79, 535] on input "Press Space to toggle row selection (unchecked)" at bounding box center [82, 539] width 13 height 13
checkbox input "true"
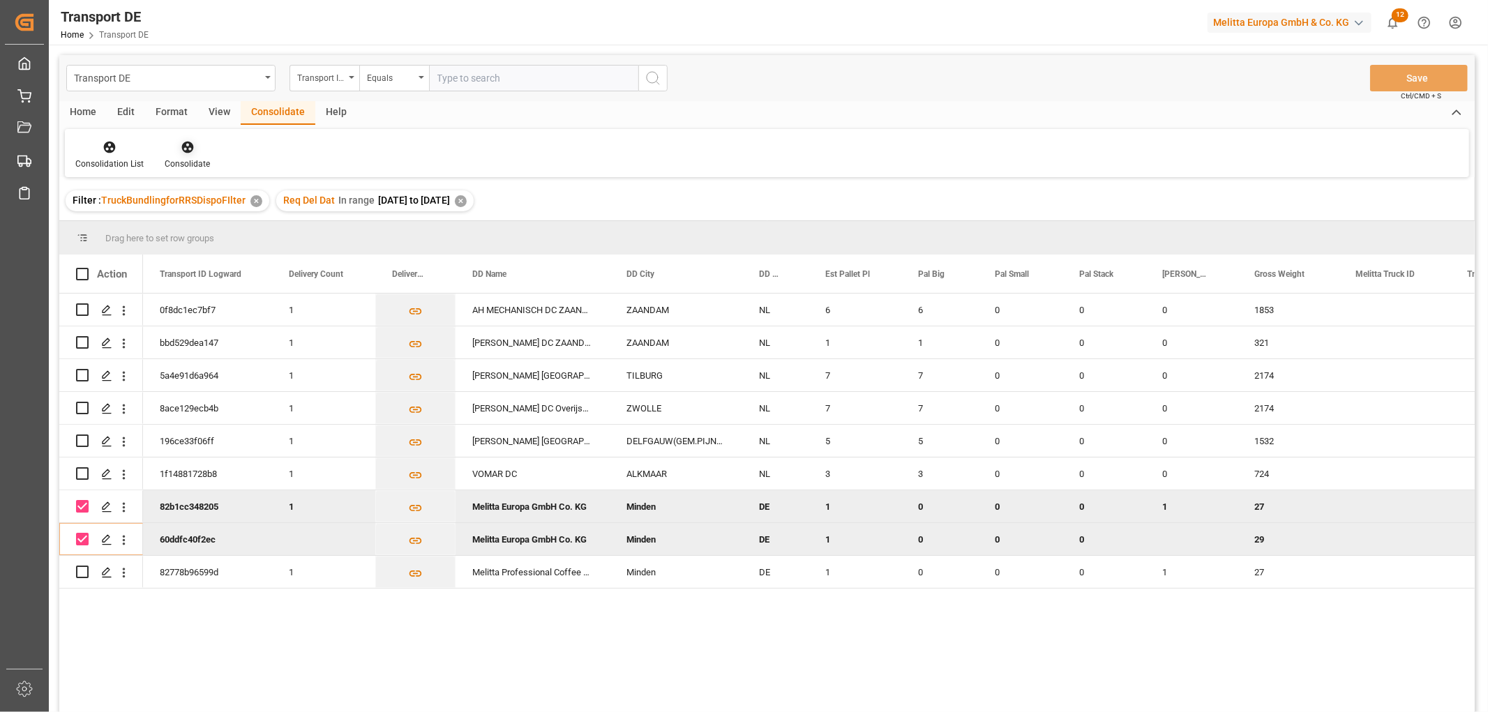
click at [186, 147] on icon at bounding box center [187, 148] width 12 height 12
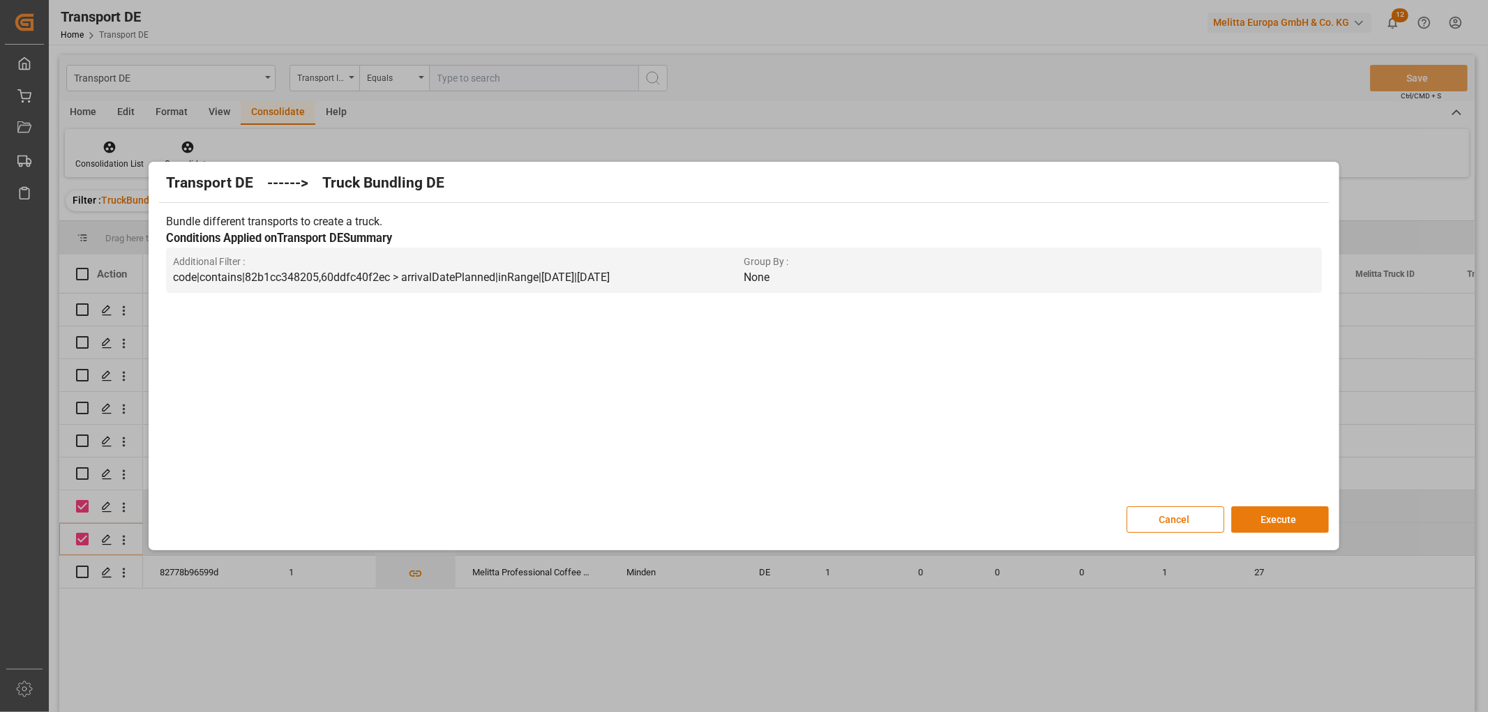
click at [1285, 518] on button "Execute" at bounding box center [1280, 519] width 98 height 27
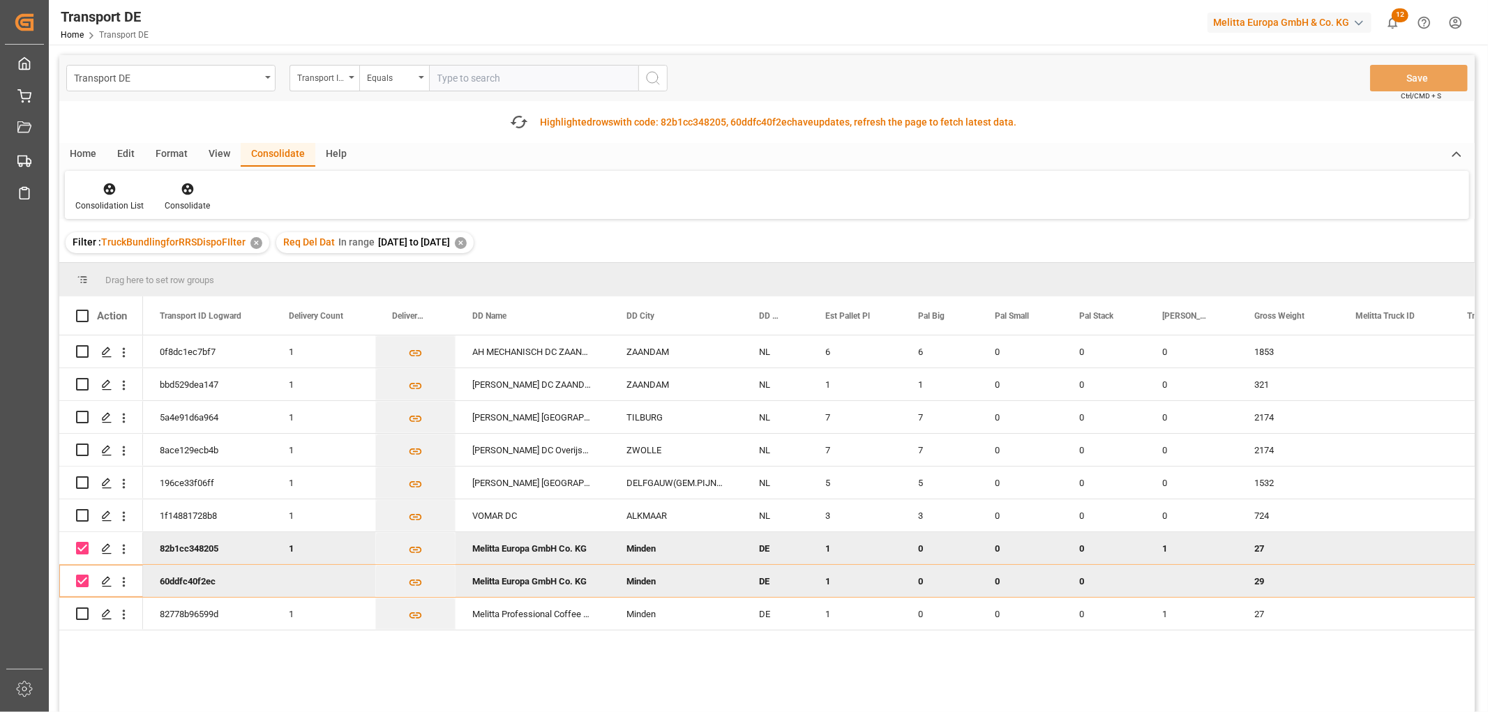
click at [81, 543] on input "Press Space to toggle row selection (checked)" at bounding box center [82, 548] width 13 height 13
checkbox input "false"
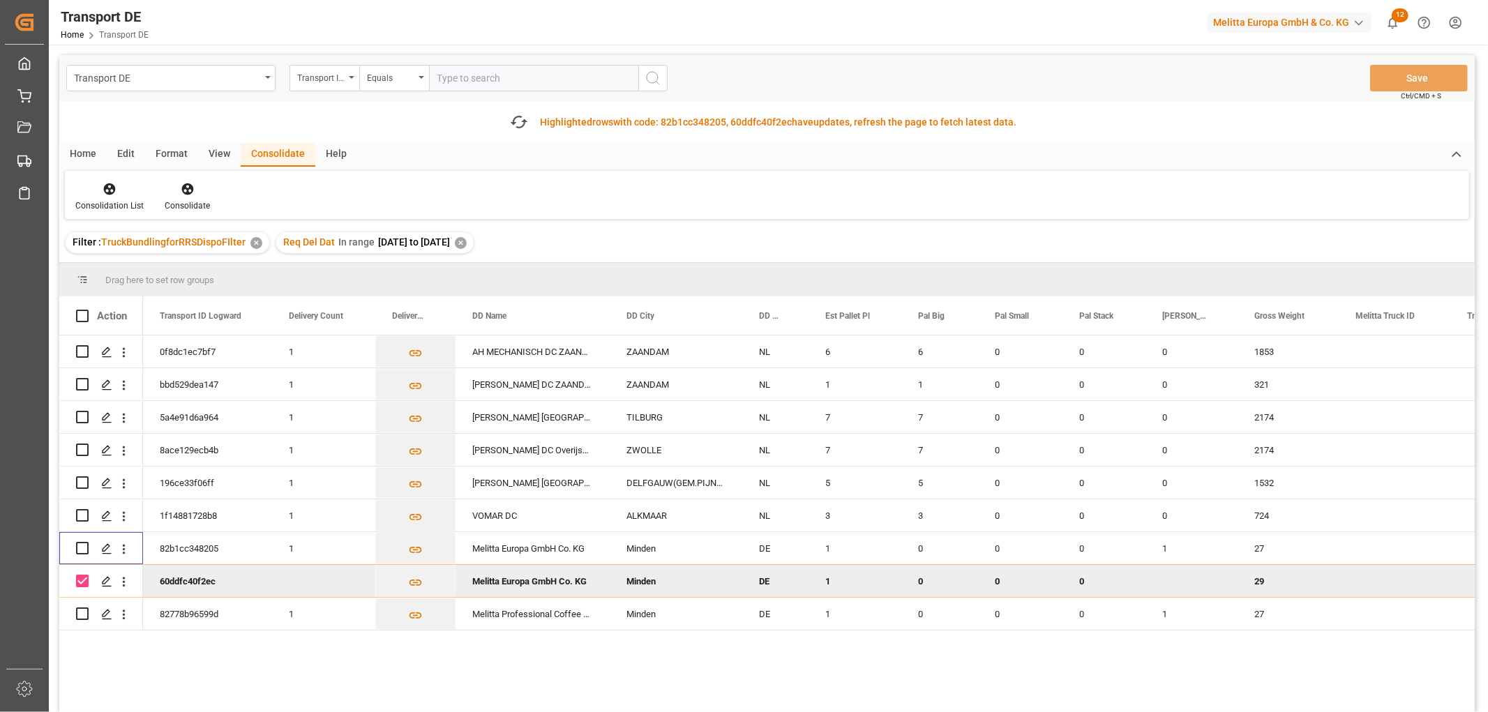
click at [78, 580] on input "Press Space to toggle row selection (checked)" at bounding box center [82, 581] width 13 height 13
checkbox input "false"
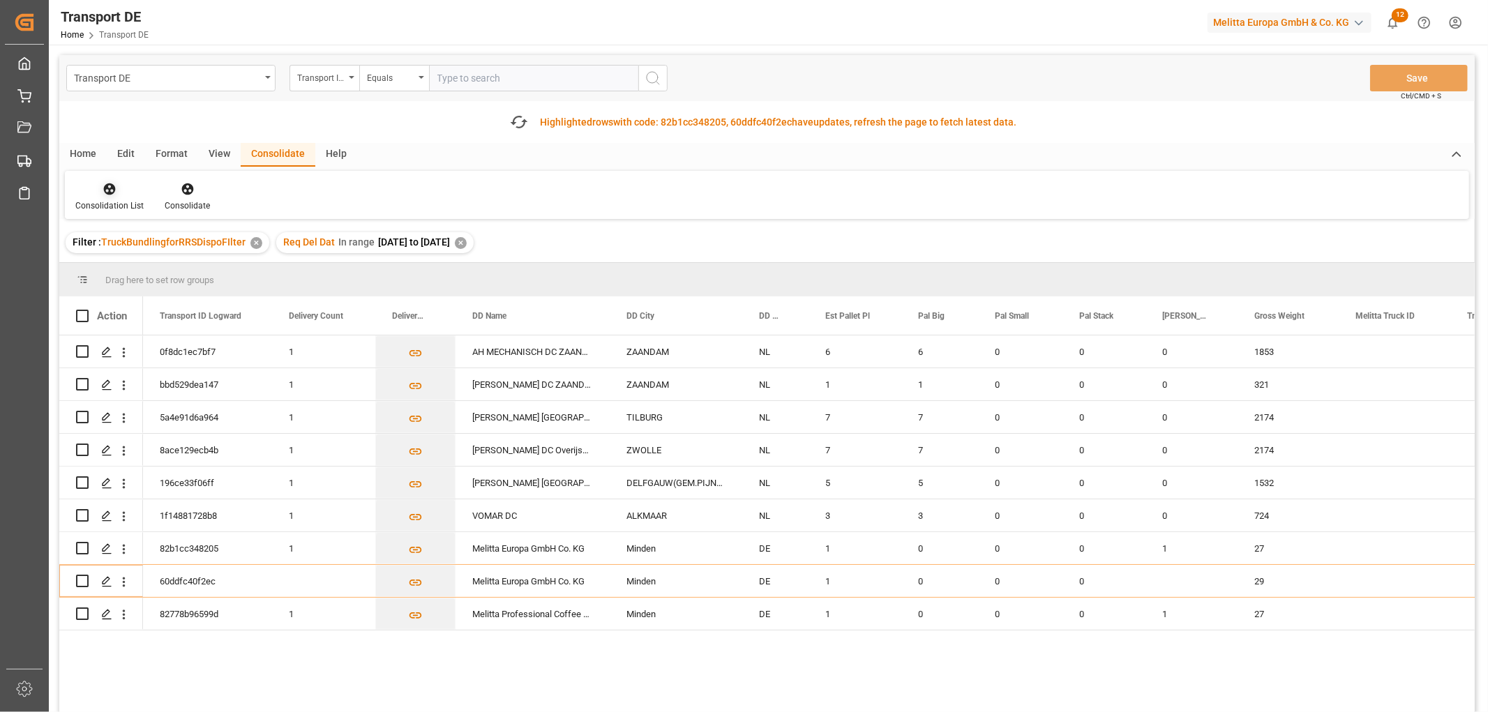
click at [110, 189] on icon at bounding box center [110, 189] width 12 height 12
click at [128, 263] on div "Transport DE Transport ID Logward Equals Save Ctrl/CMD + S Fetch latest updates…" at bounding box center [766, 423] width 1415 height 736
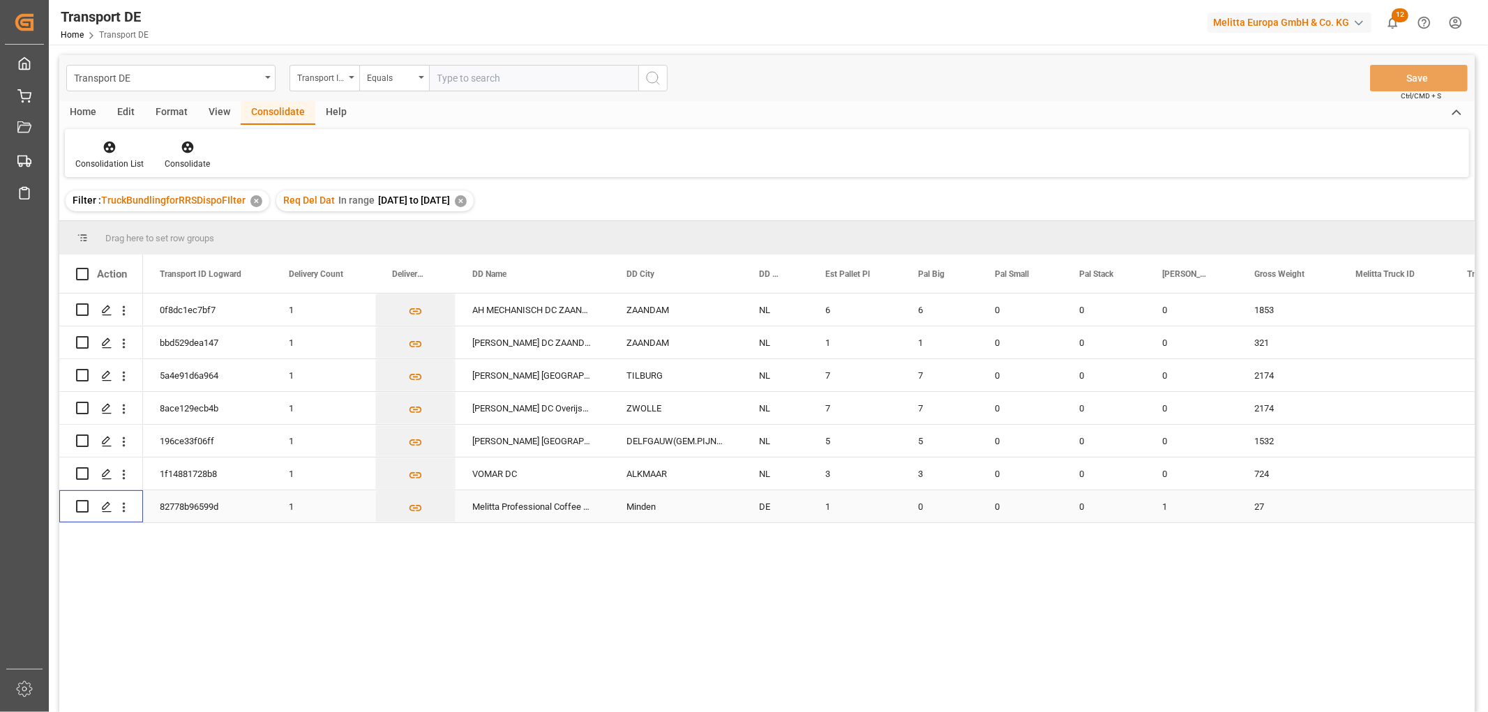
click at [80, 509] on input "Press Space to toggle row selection (unchecked)" at bounding box center [82, 506] width 13 height 13
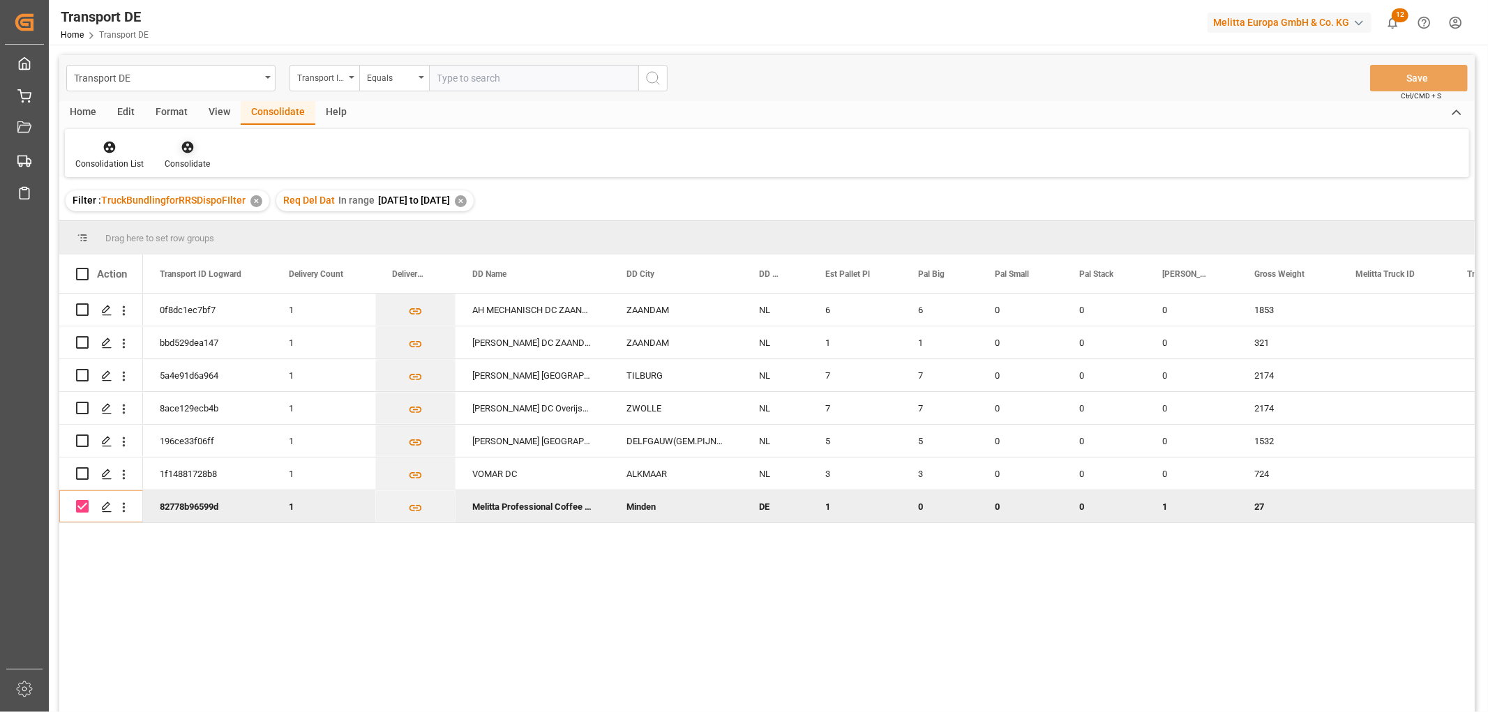
click at [185, 142] on icon at bounding box center [187, 148] width 12 height 12
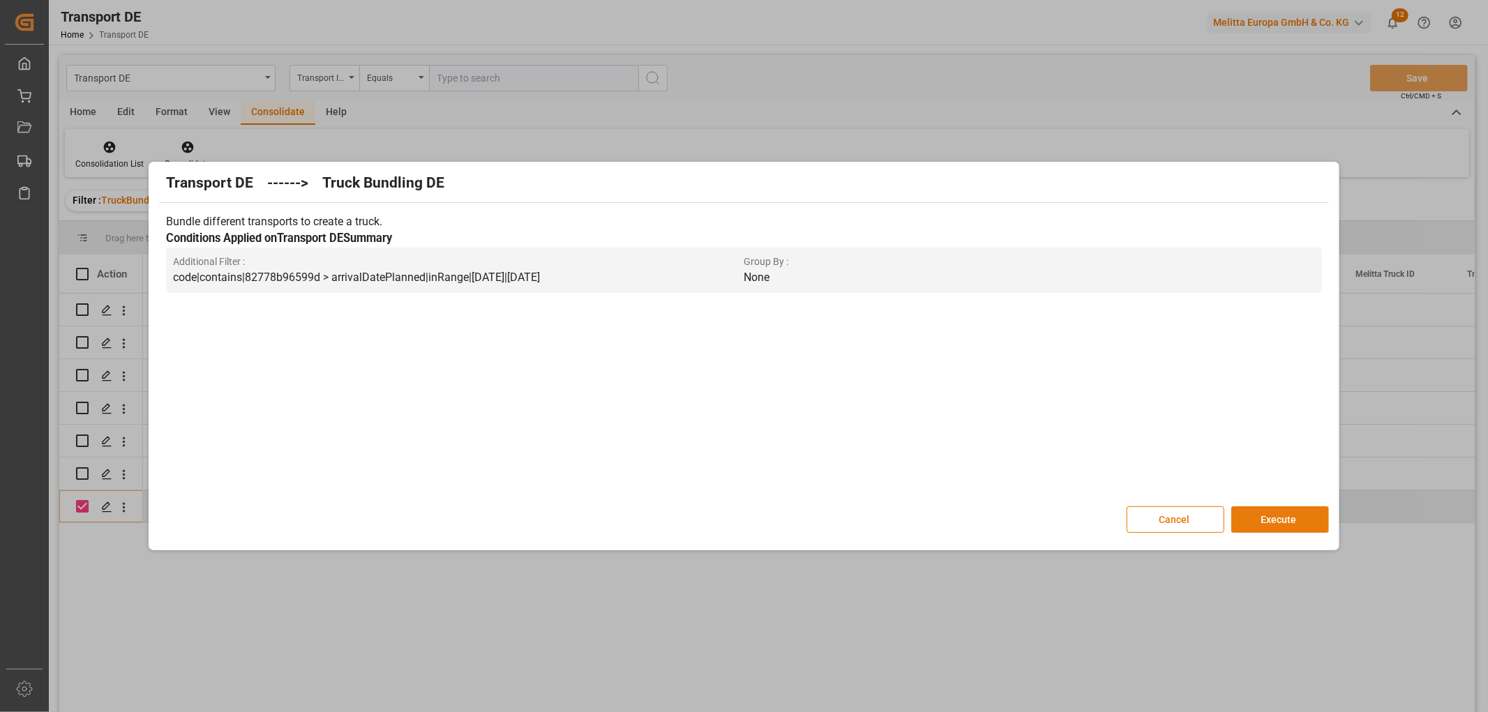
click at [1281, 518] on button "Execute" at bounding box center [1280, 519] width 98 height 27
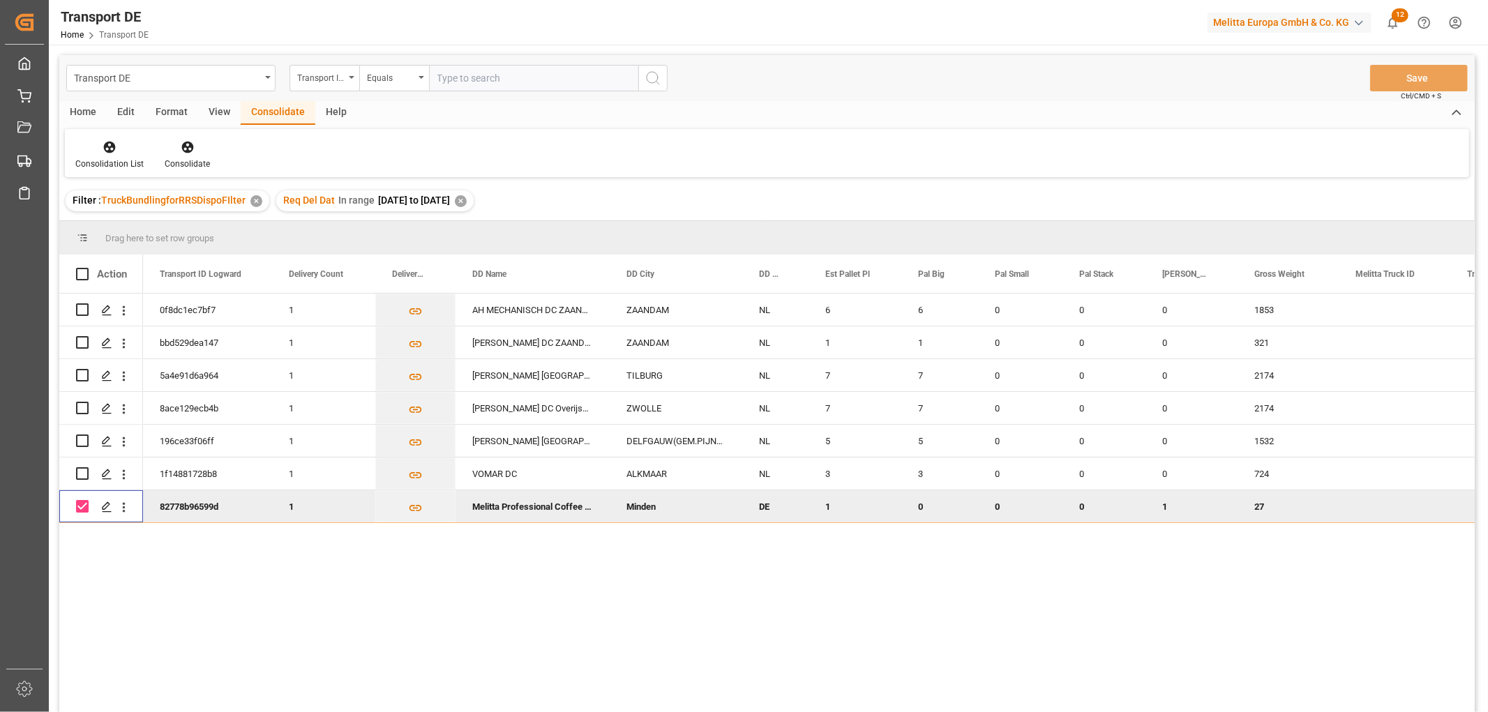
click at [80, 504] on input "Press Space to toggle row selection (checked)" at bounding box center [82, 506] width 13 height 13
checkbox input "false"
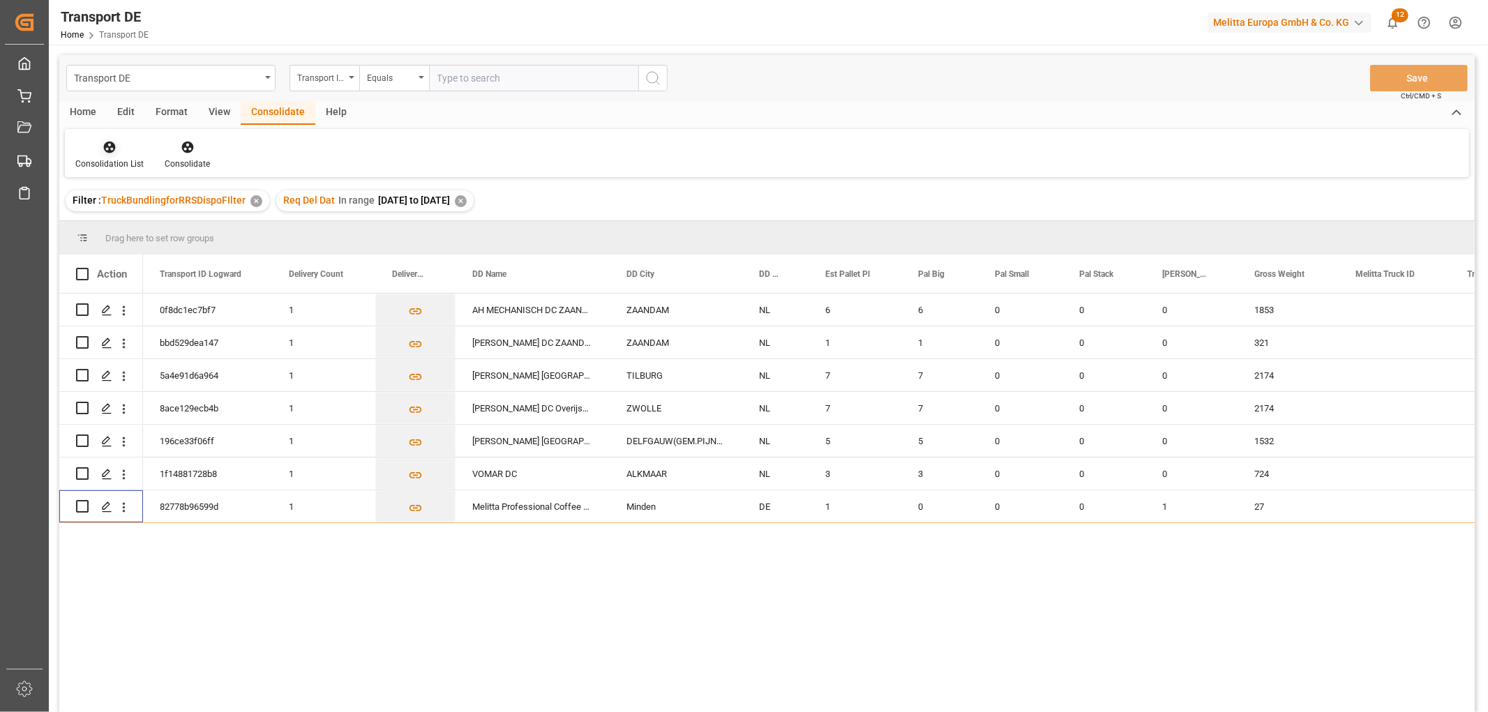
click at [105, 142] on icon at bounding box center [110, 147] width 14 height 14
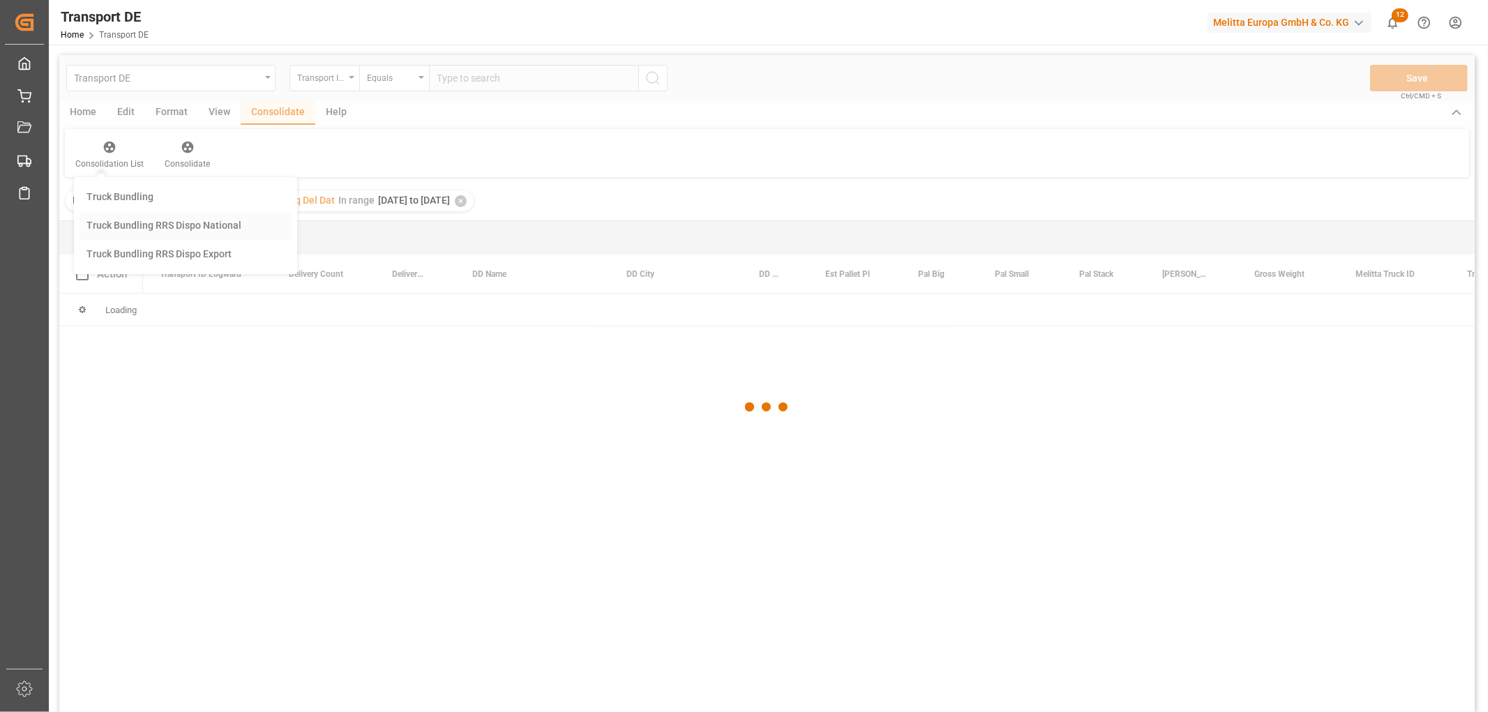
click at [127, 227] on div "Transport DE Transport ID Logward Equals Save Ctrl/CMD + S Home Edit Format Vie…" at bounding box center [766, 402] width 1415 height 694
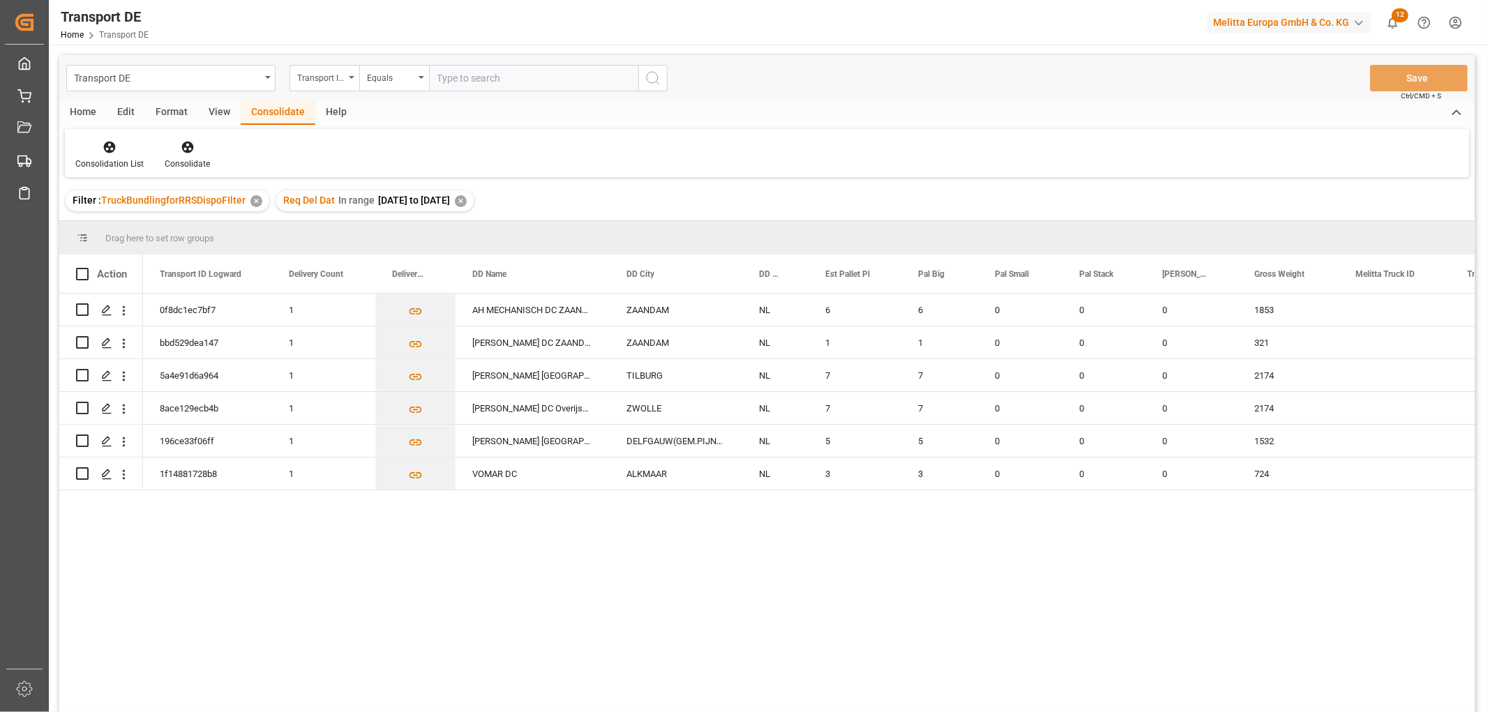
click at [467, 201] on div "✕" at bounding box center [461, 201] width 12 height 12
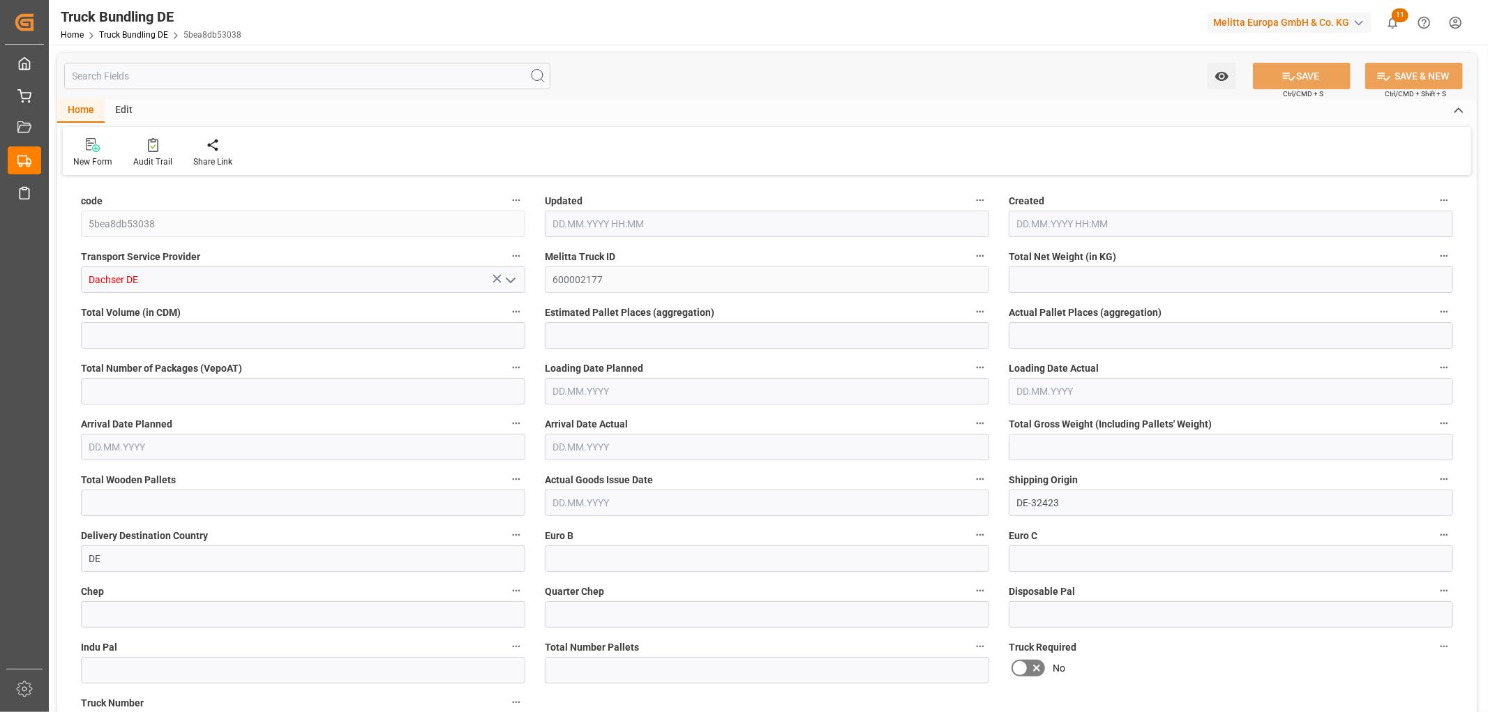
type input "1408.5"
type input "11534.798"
type input "8"
type input "0"
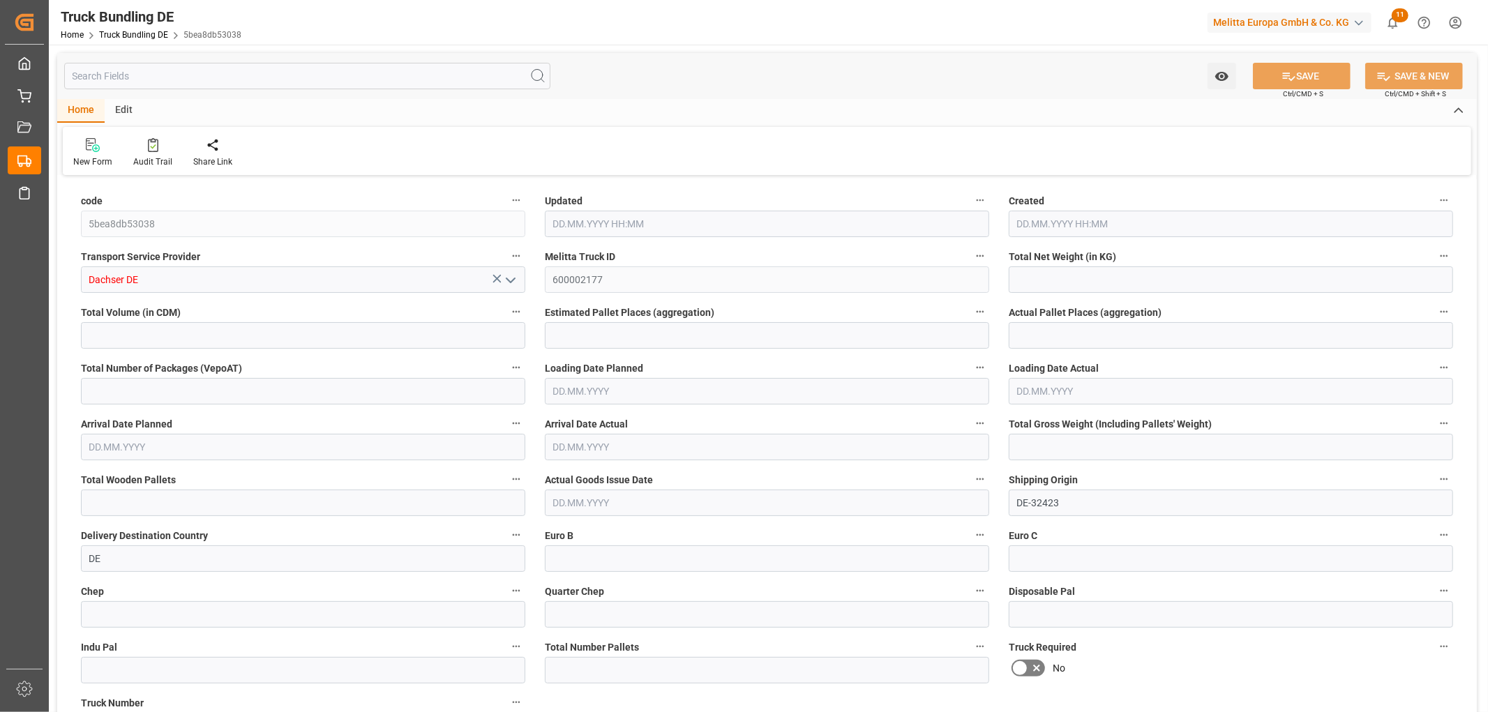
type input "2248"
type input "13"
type input "0"
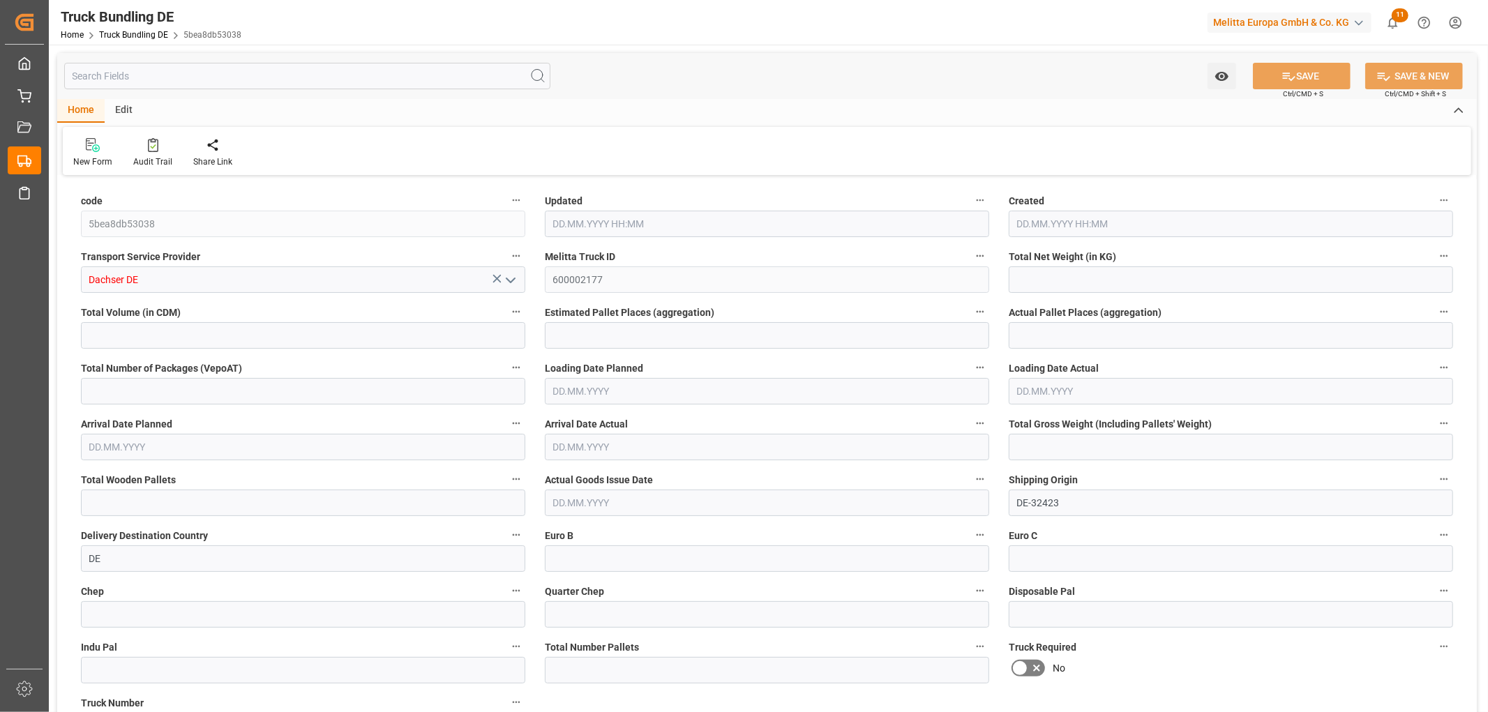
type input "0"
type input "02.09.2025 08:02"
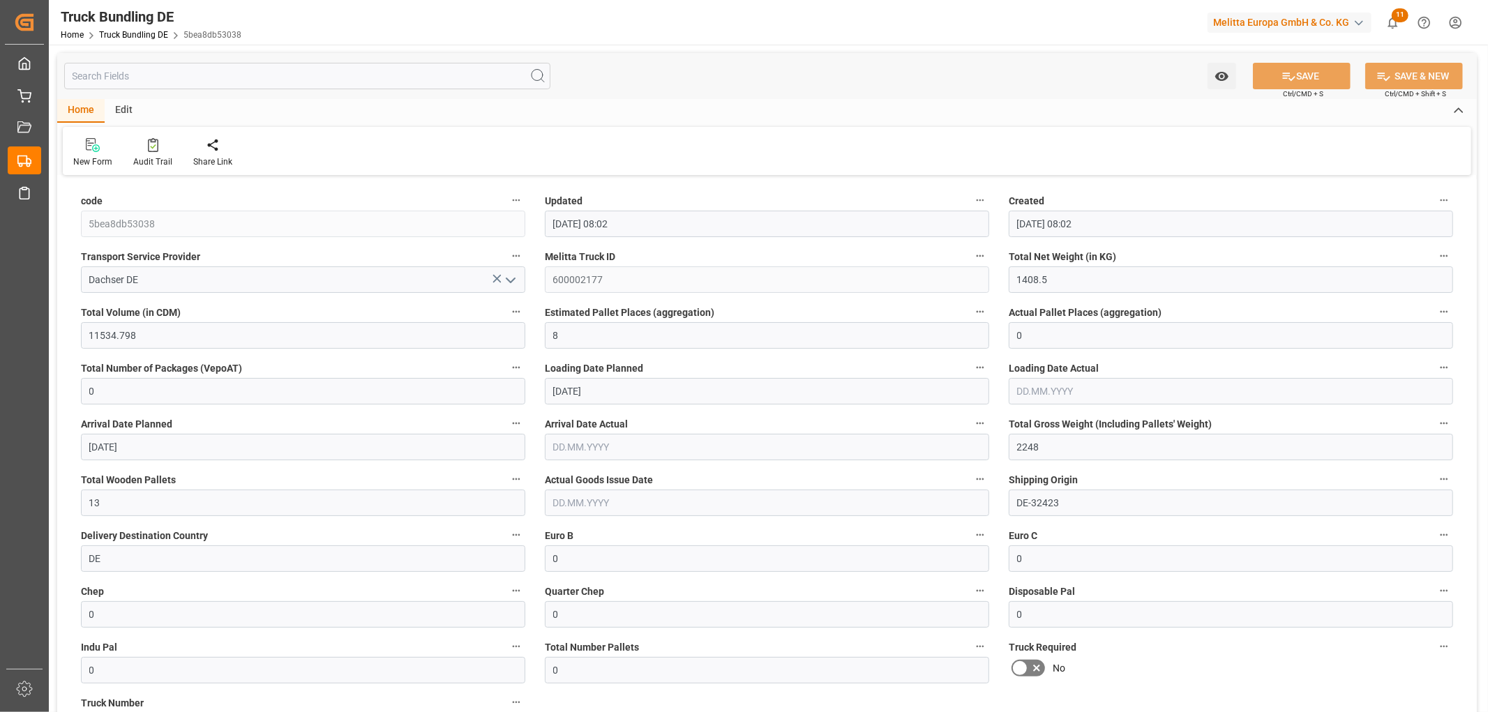
type input "02.09.2025 08:02"
type input "[DATE]"
type input "05.09.2025"
type input "[DATE]"
type input "4212.412"
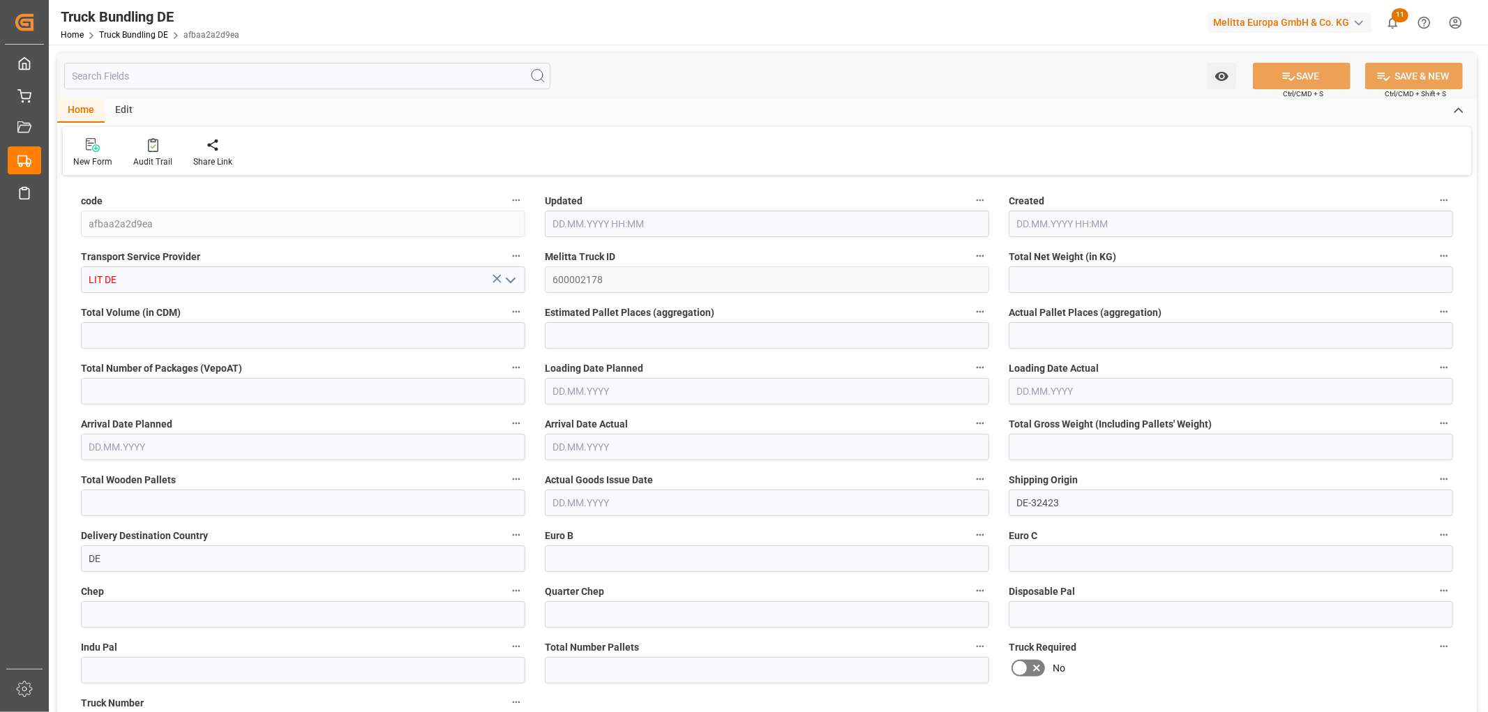
type input "24896.992"
type input "14"
type input "0"
type input "5848"
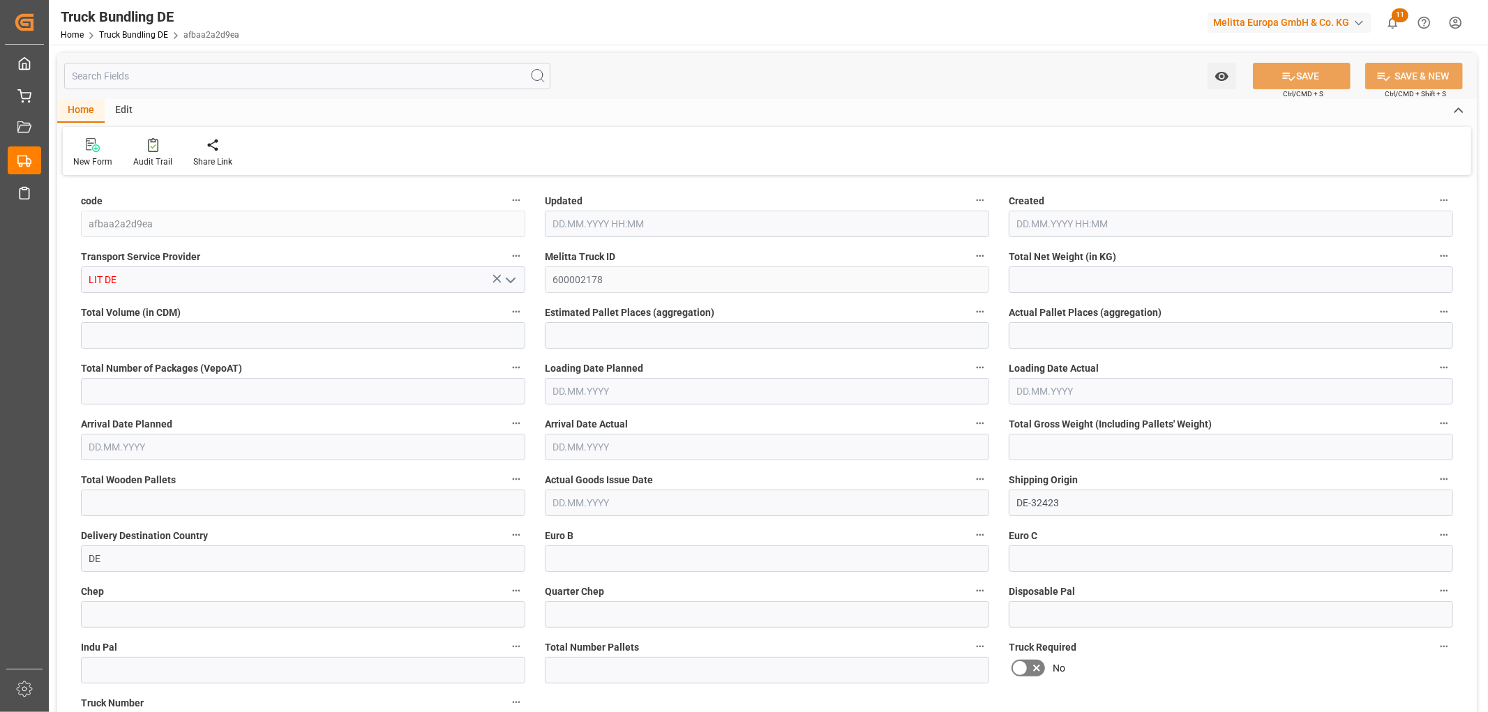
type input "28"
type input "0"
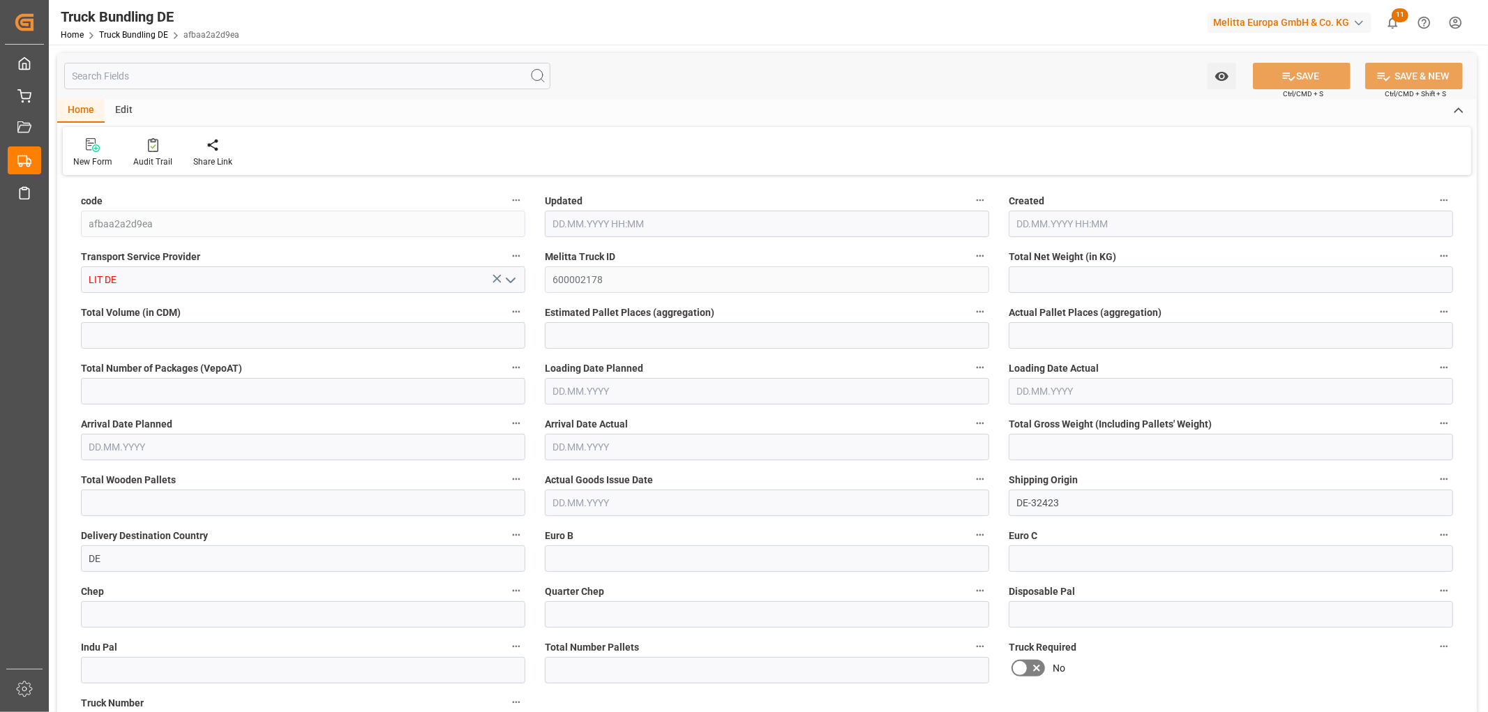
type input "0"
type input "02.09.2025 08:04"
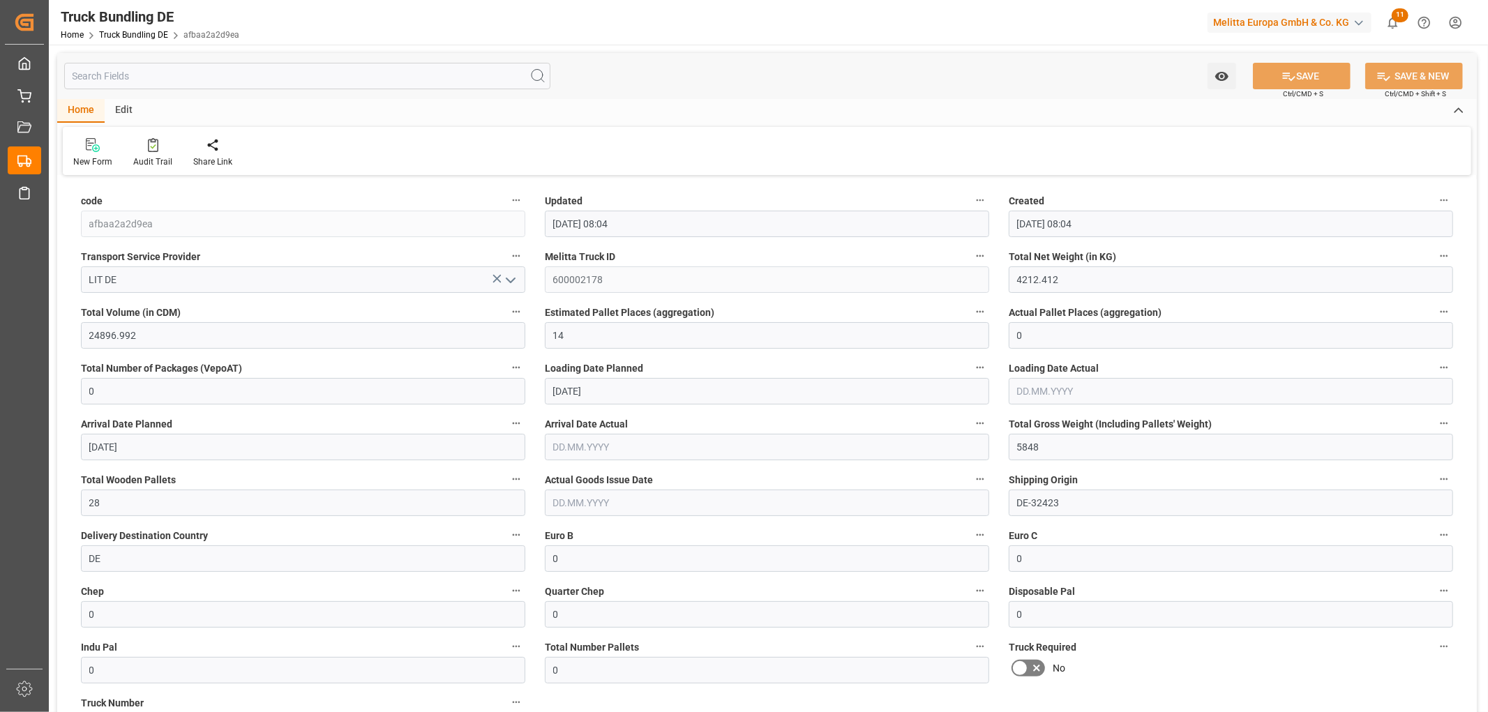
type input "[DATE]"
type input "1766.659"
type input "14255.168"
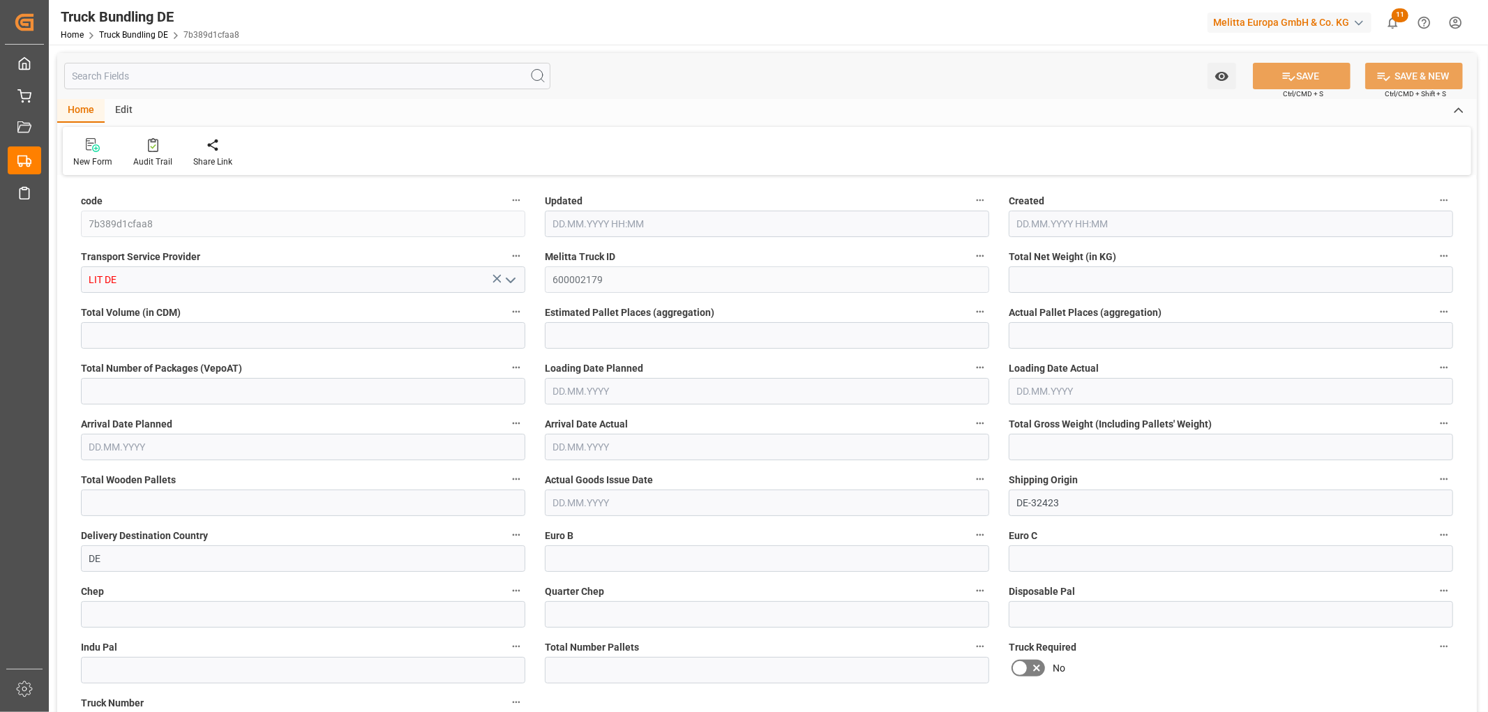
type input "9"
type input "0"
type input "2404"
type input "9"
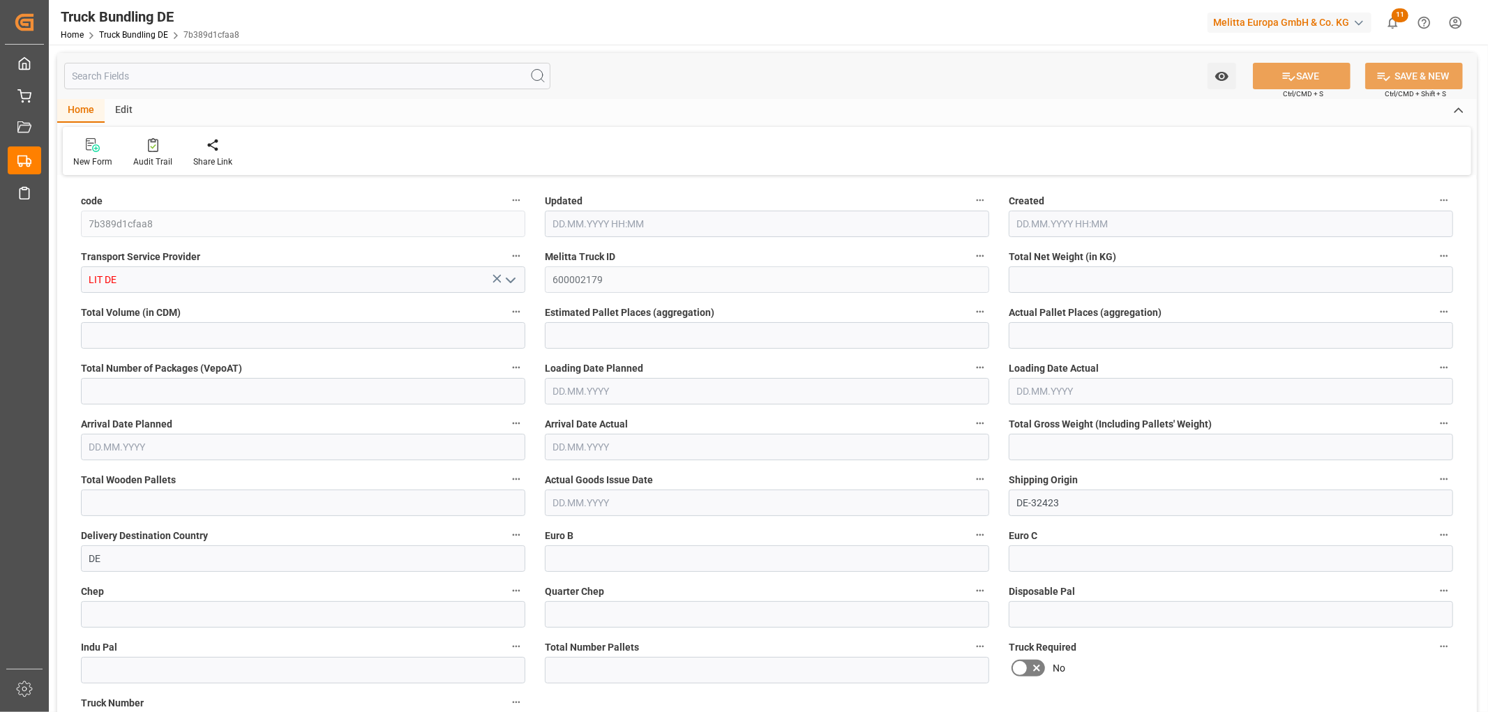
type input "0"
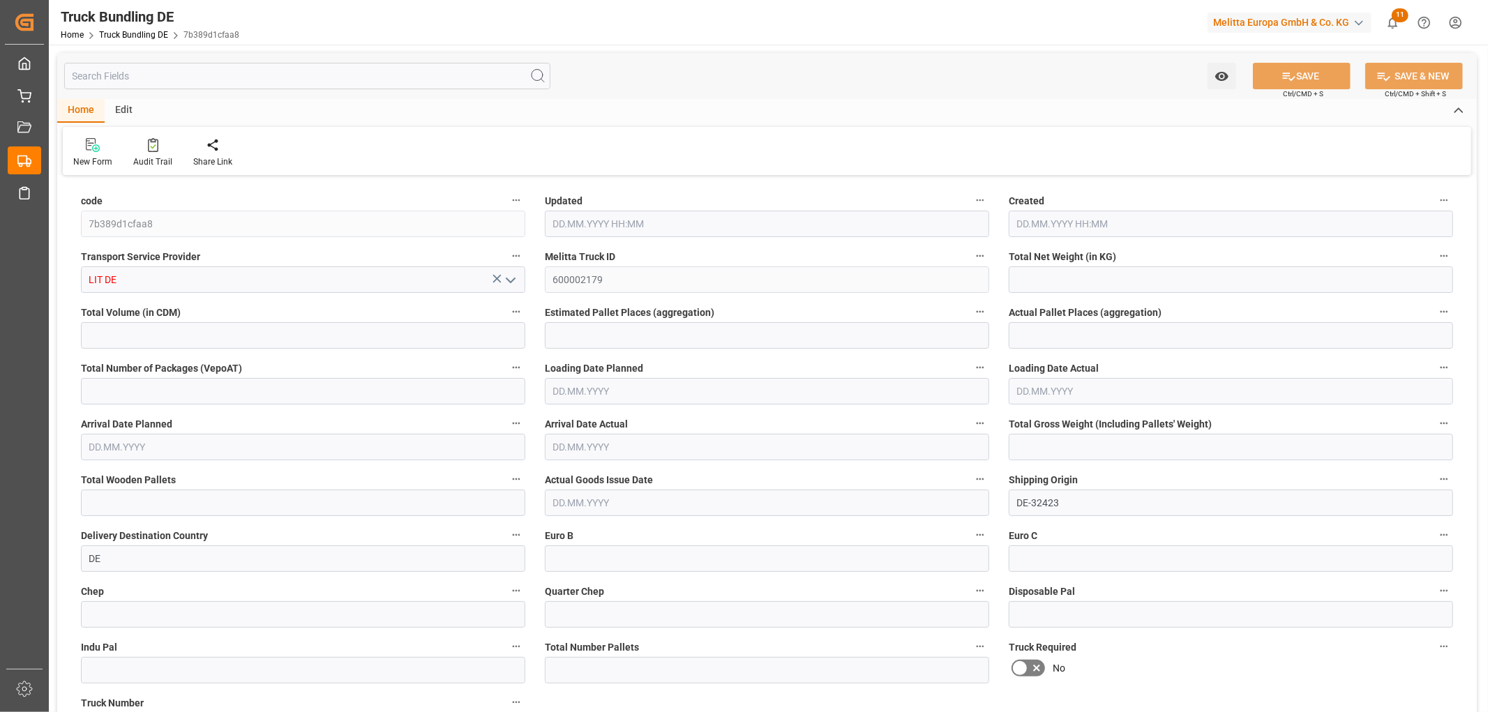
type input "0"
type input "02.09.2025 08:05"
type input "[DATE]"
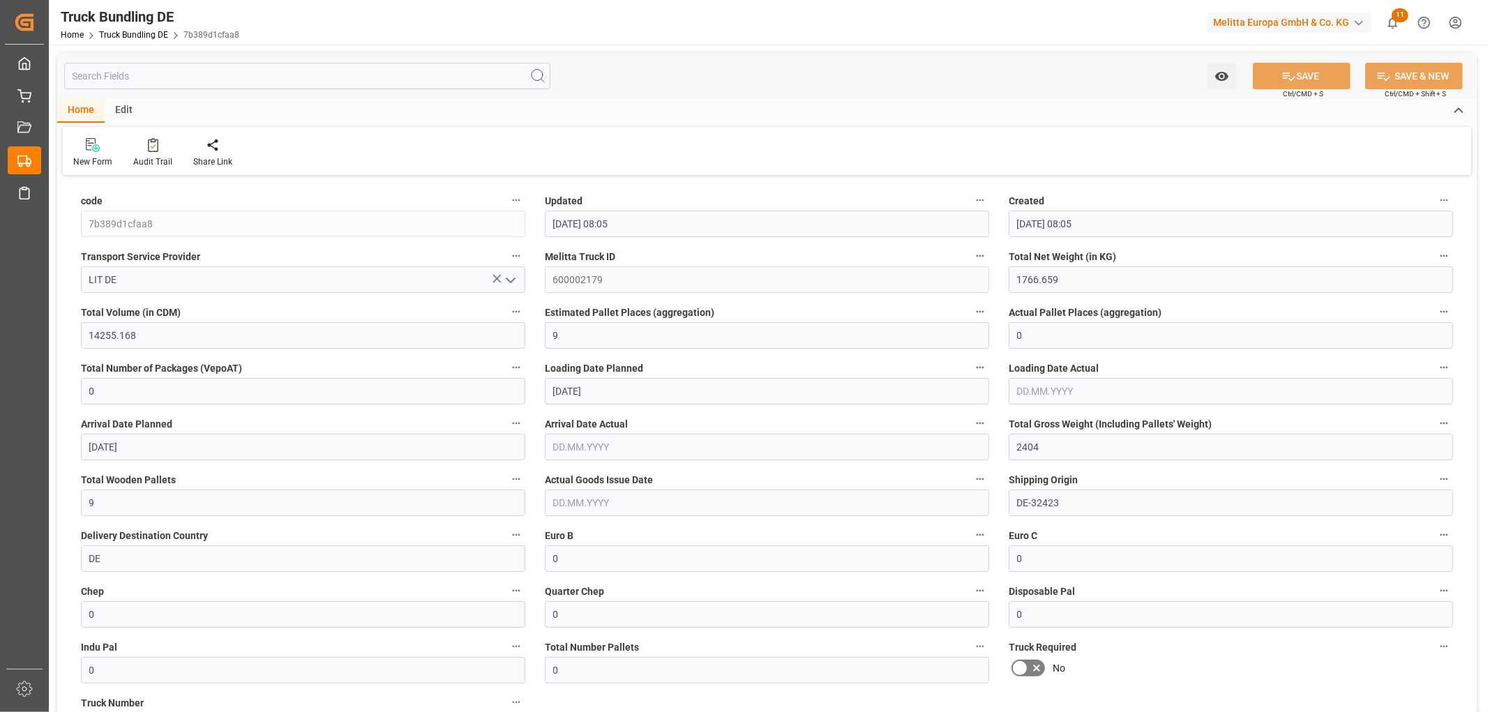
type input "[DATE]"
type input "1983.76"
type input "14717.92"
type input "9"
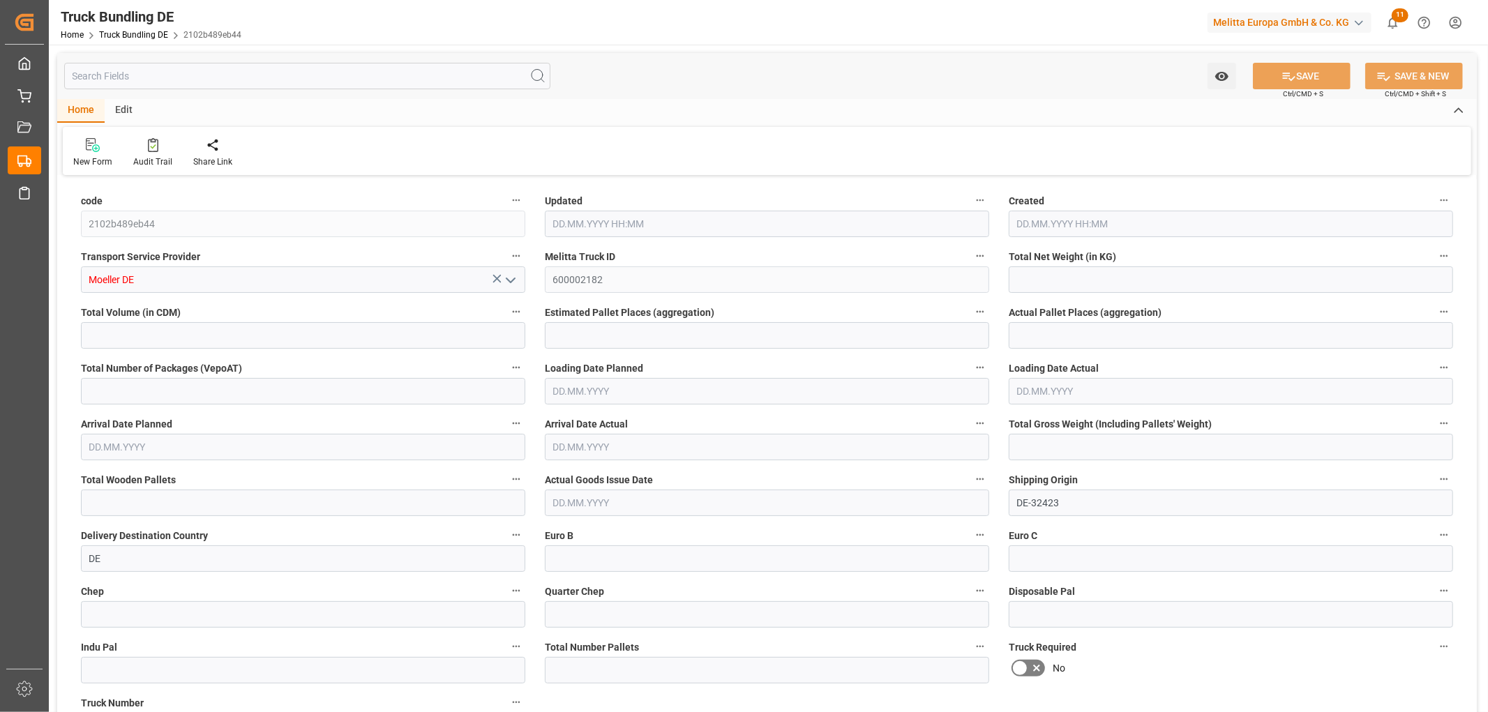
type input "0"
type input "3021"
type input "17"
type input "0"
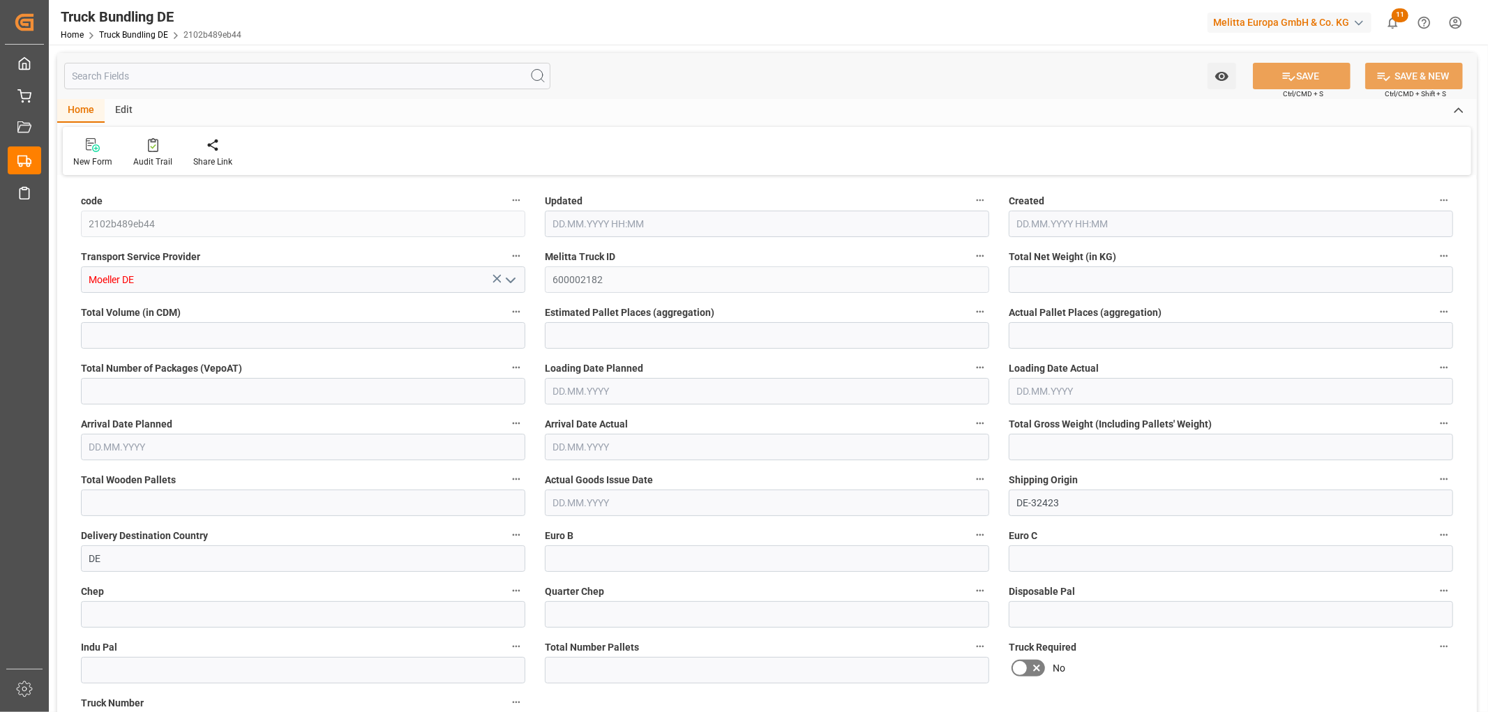
type input "0"
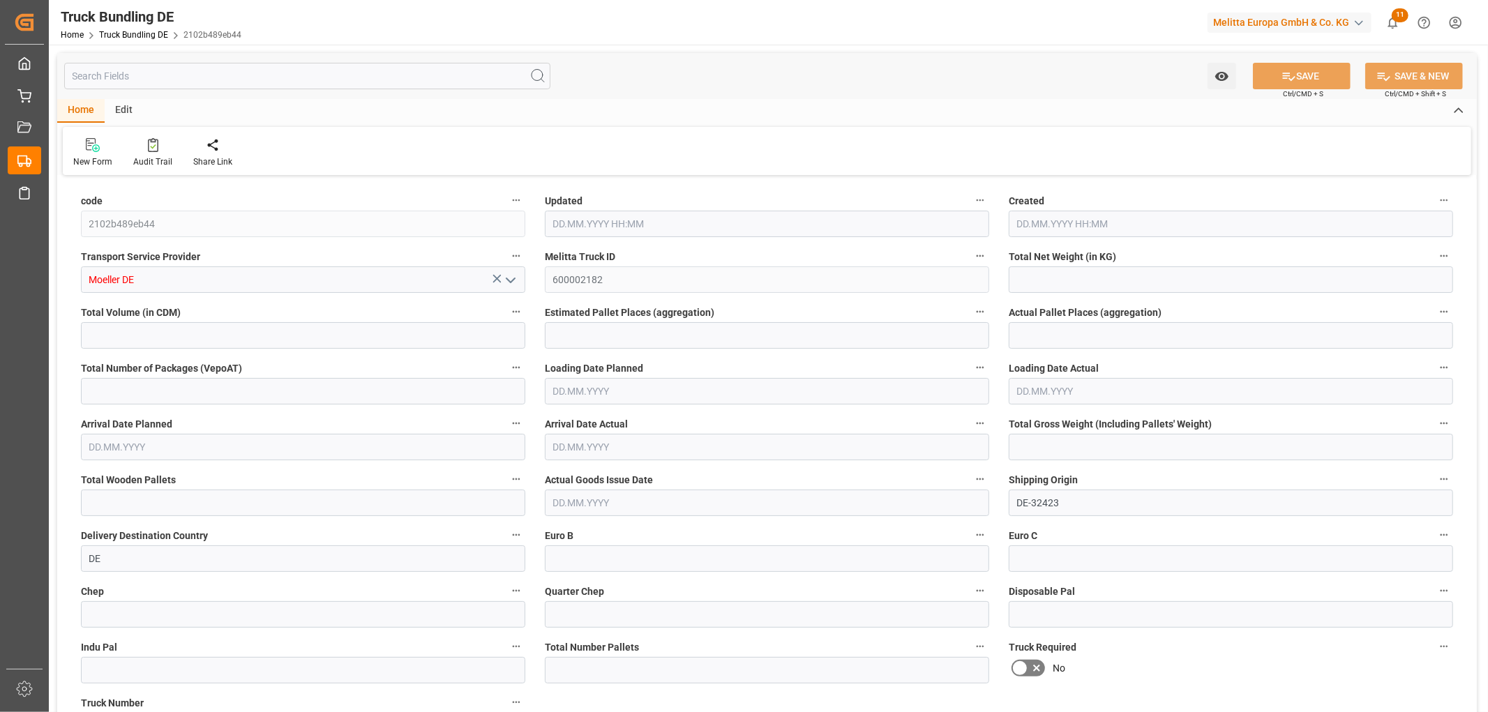
type input "0"
type input "02.09.2025 08:07"
type input "[DATE]"
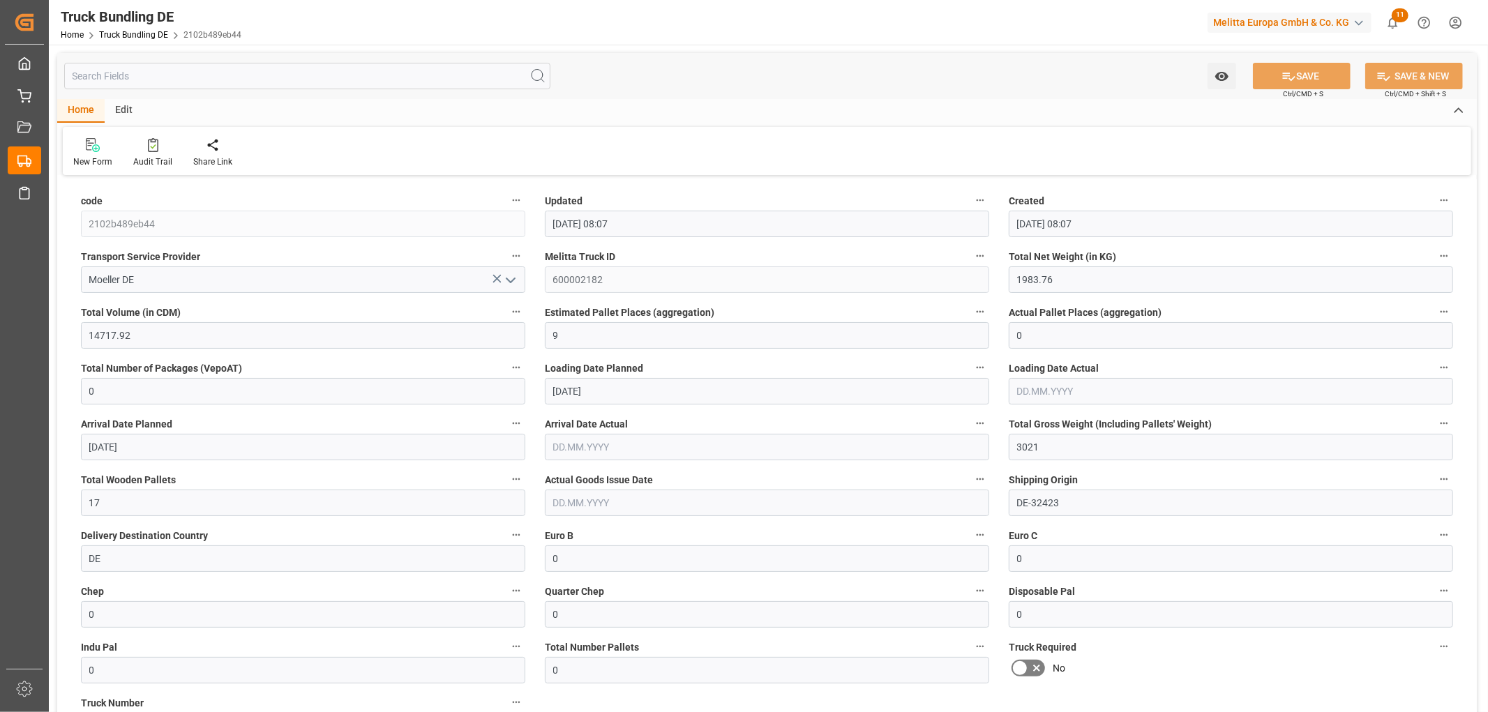
type input "[DATE]"
type input "1265.718"
type input "11811.972"
type input "7"
type input "0"
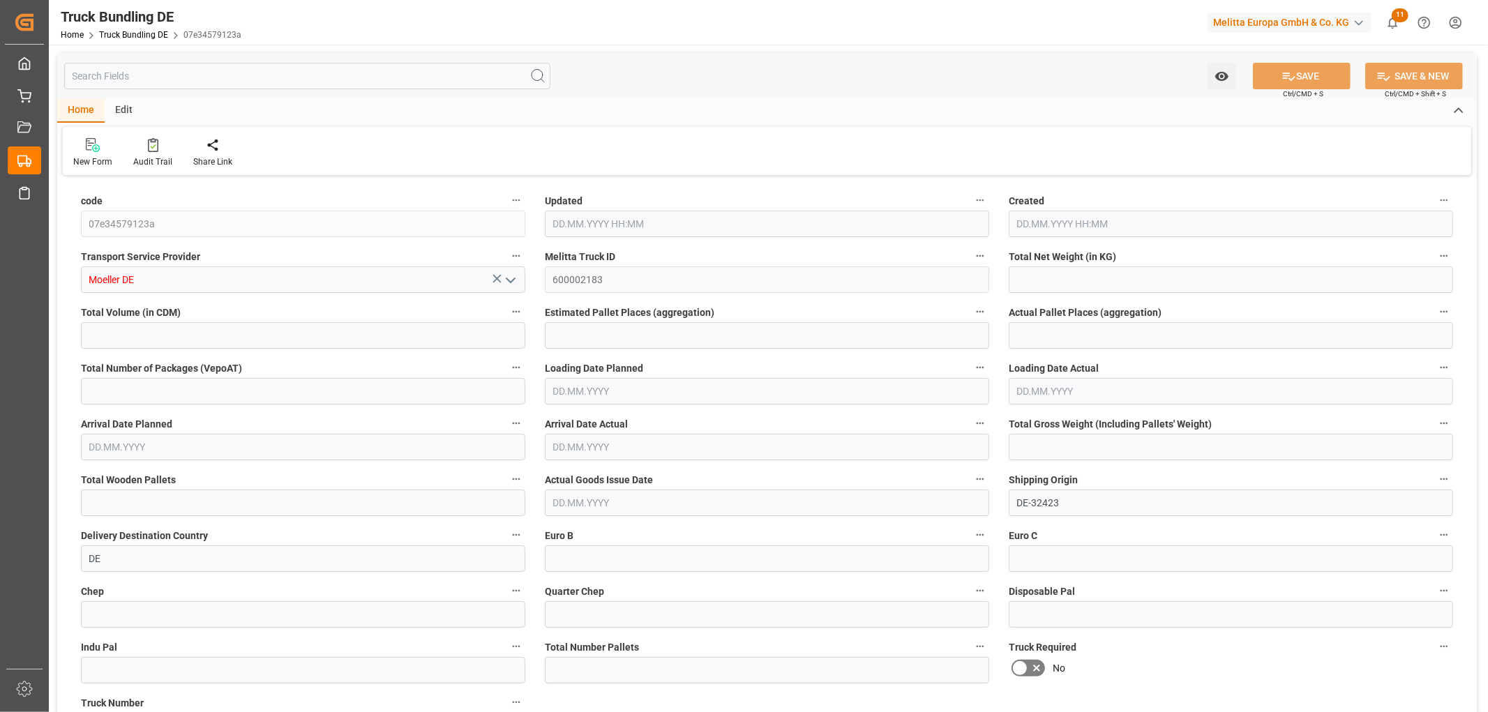
type input "0"
type input "2238"
type input "15"
type input "0"
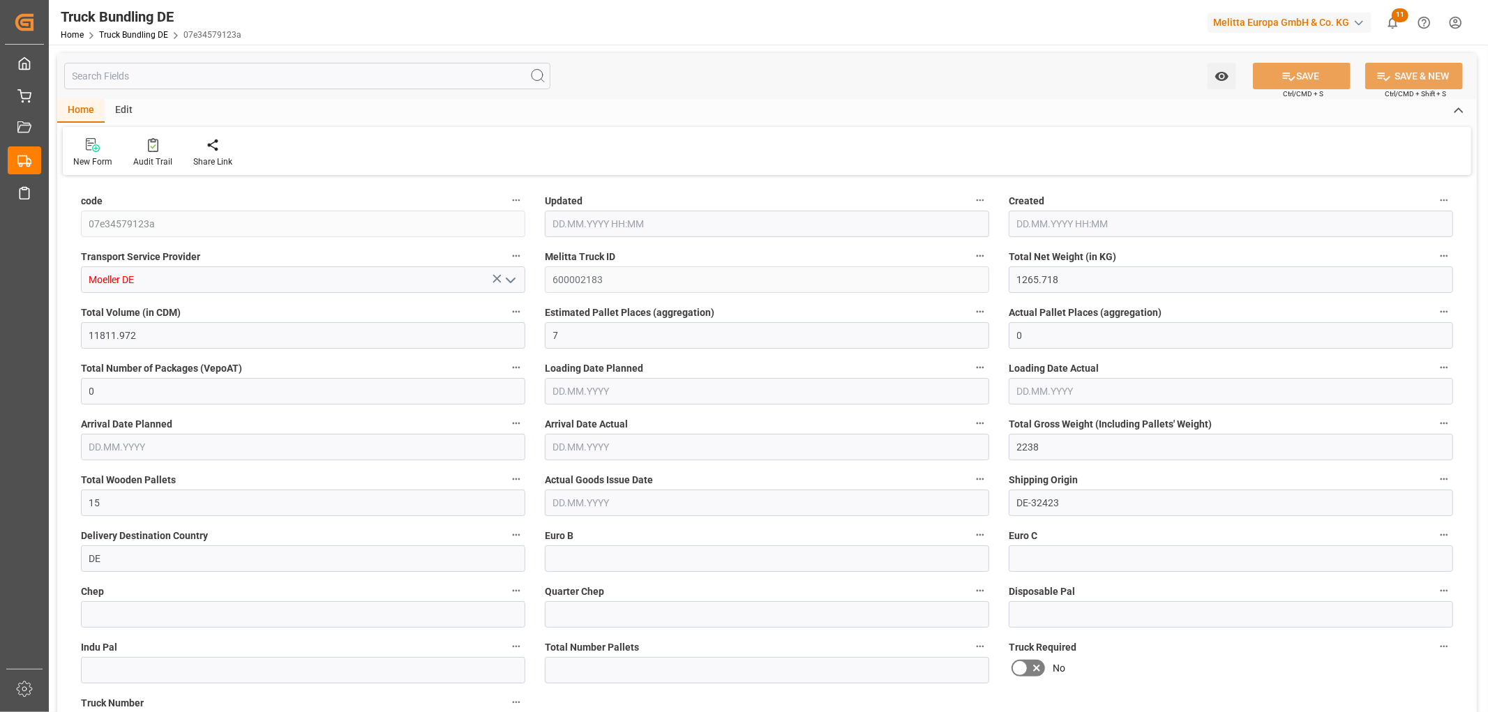
type input "0"
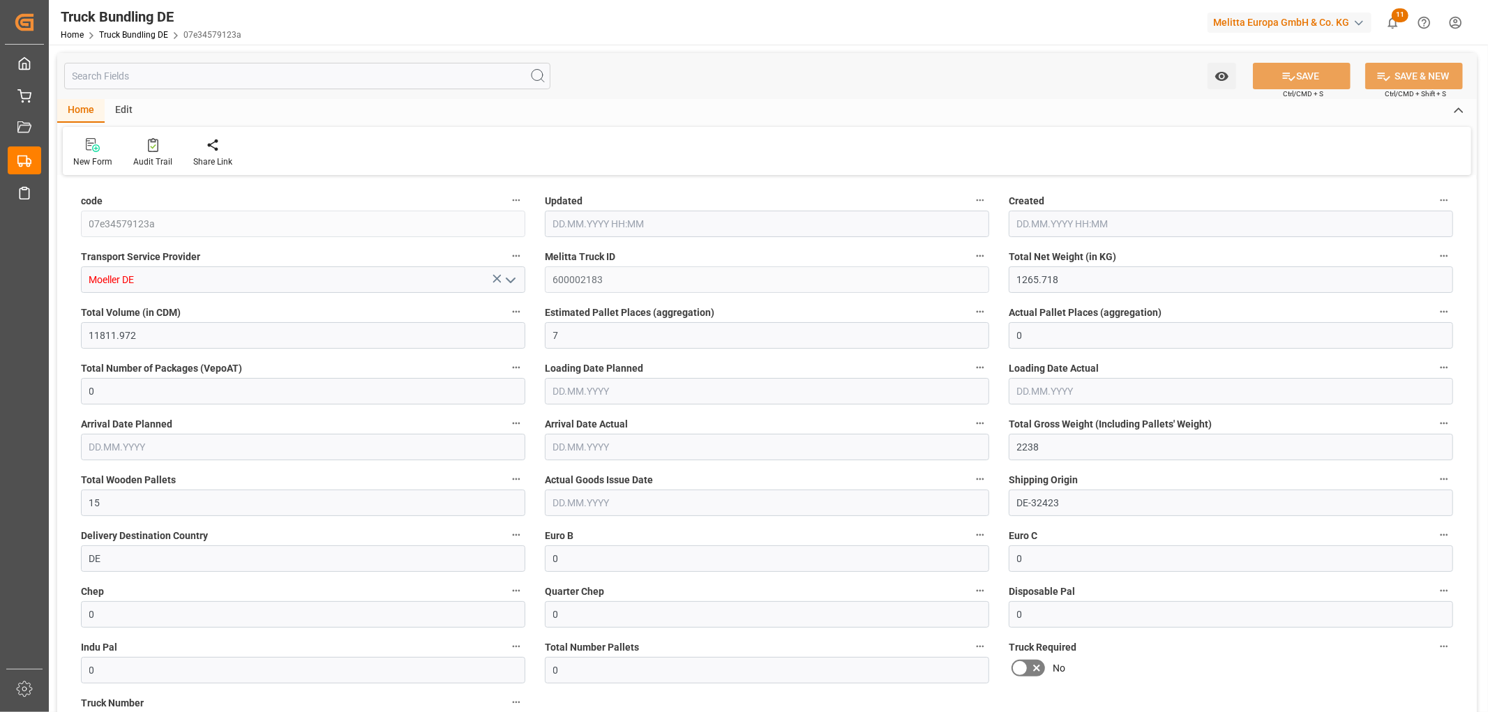
type input "02.09.2025 08:07"
type input "[DATE]"
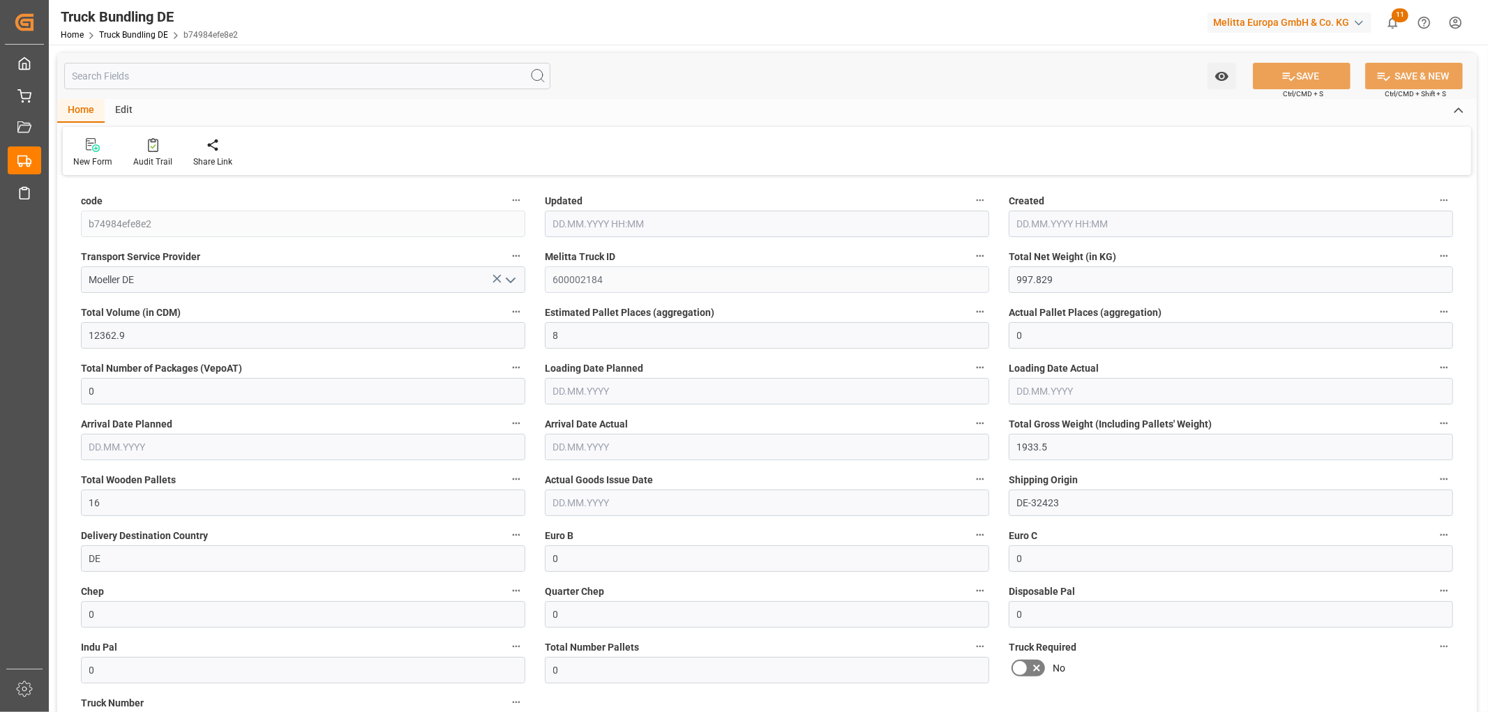
type input "[DATE] 08:07"
type input "[DATE]"
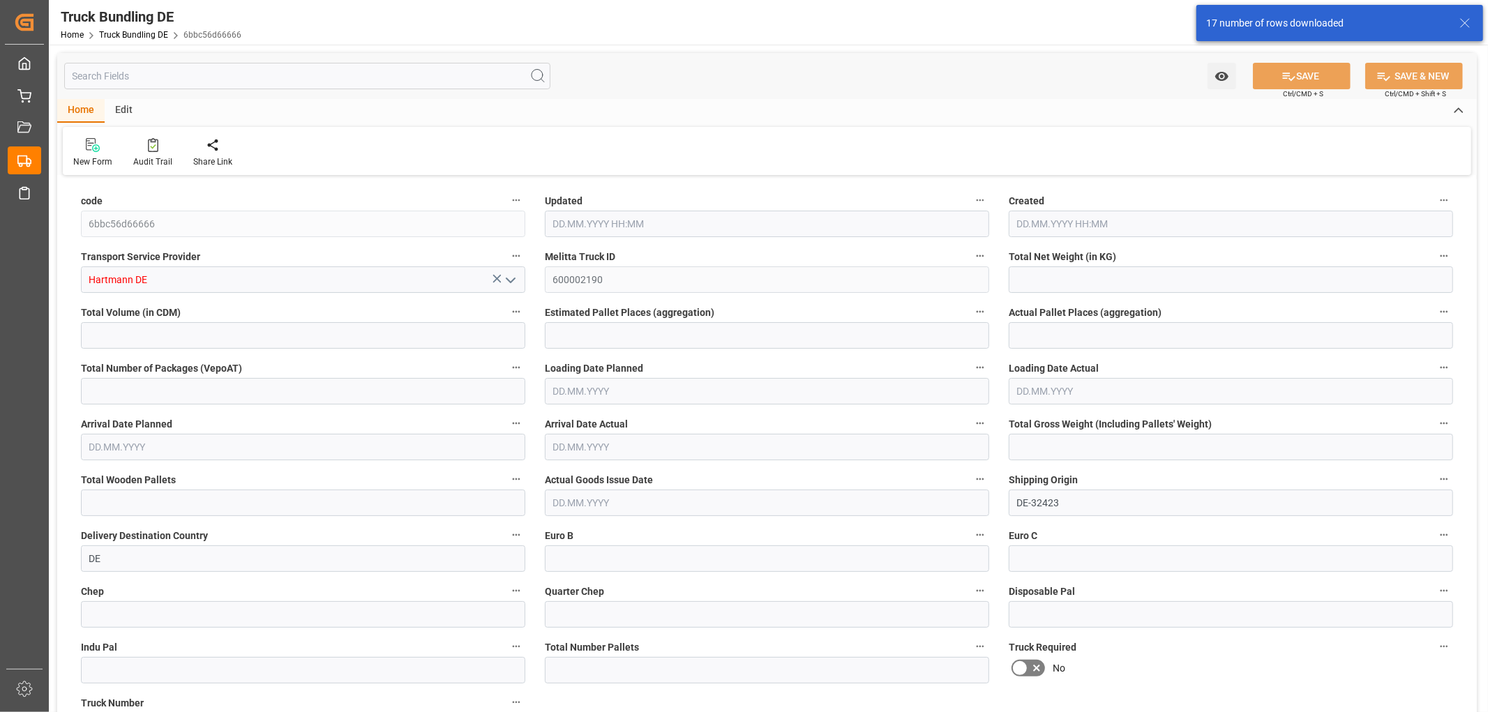
type input "1342.02"
type input "10296.974"
type input "7"
type input "0"
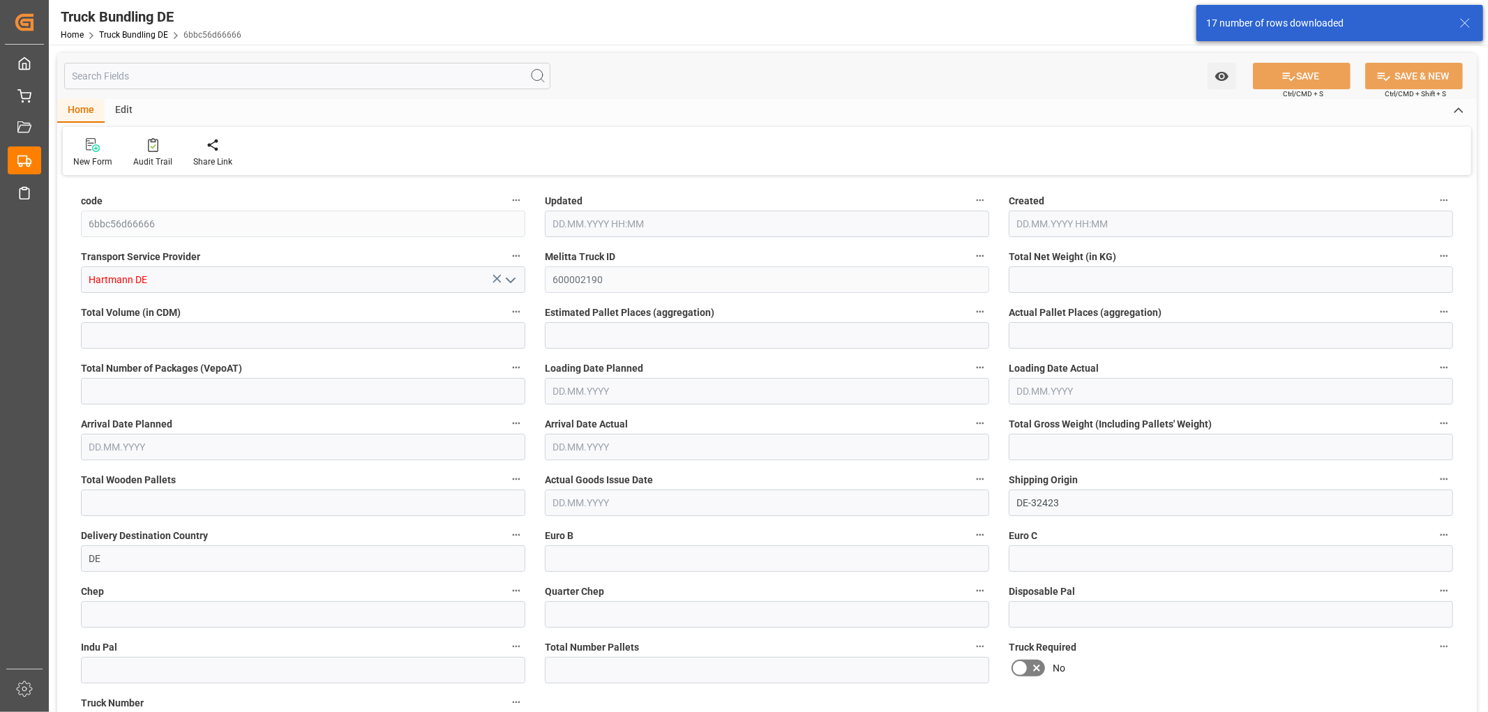
type input "2095.9"
type input "13"
type input "0"
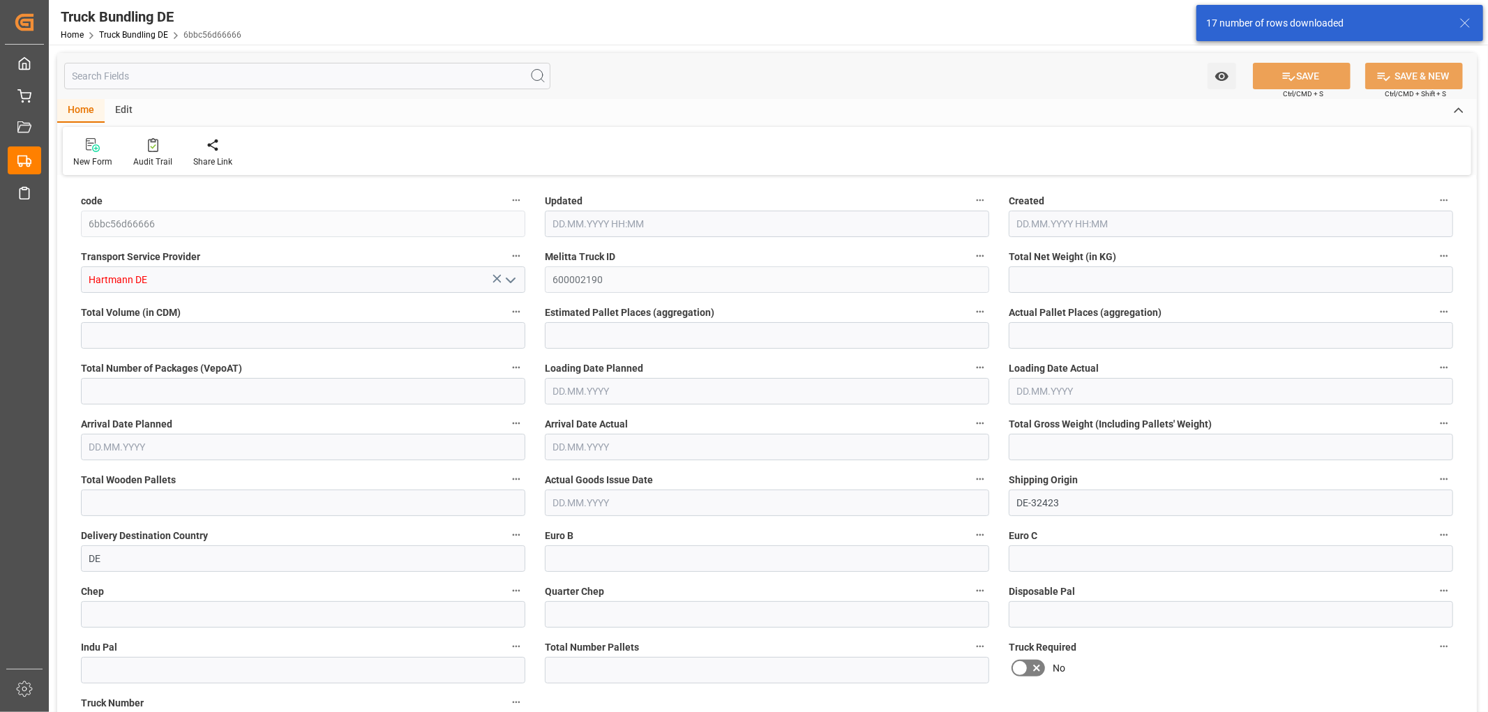
type input "0"
type input "02.09.2025 08:10"
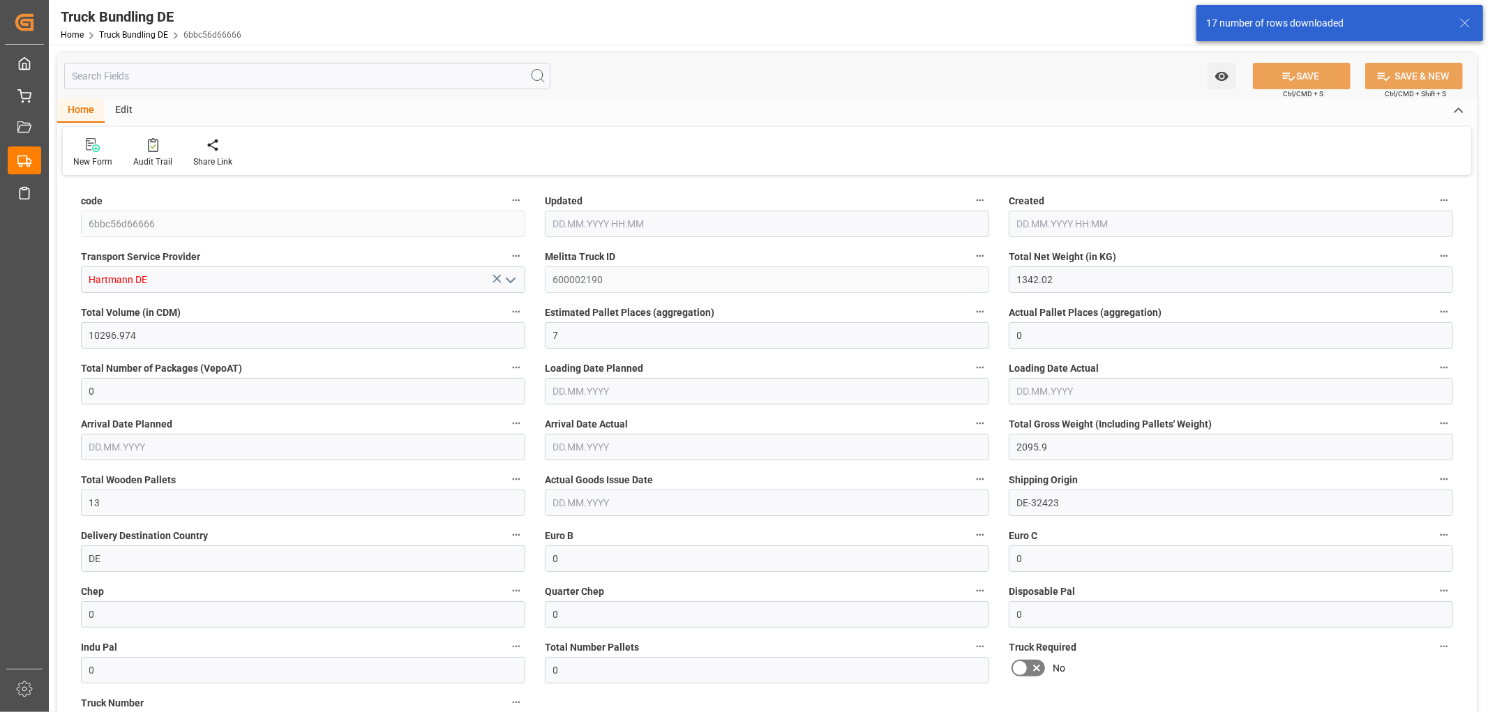
type input "02.09.2025 08:10"
type input "[DATE]"
type input "05.09.2025"
type input "[DATE]"
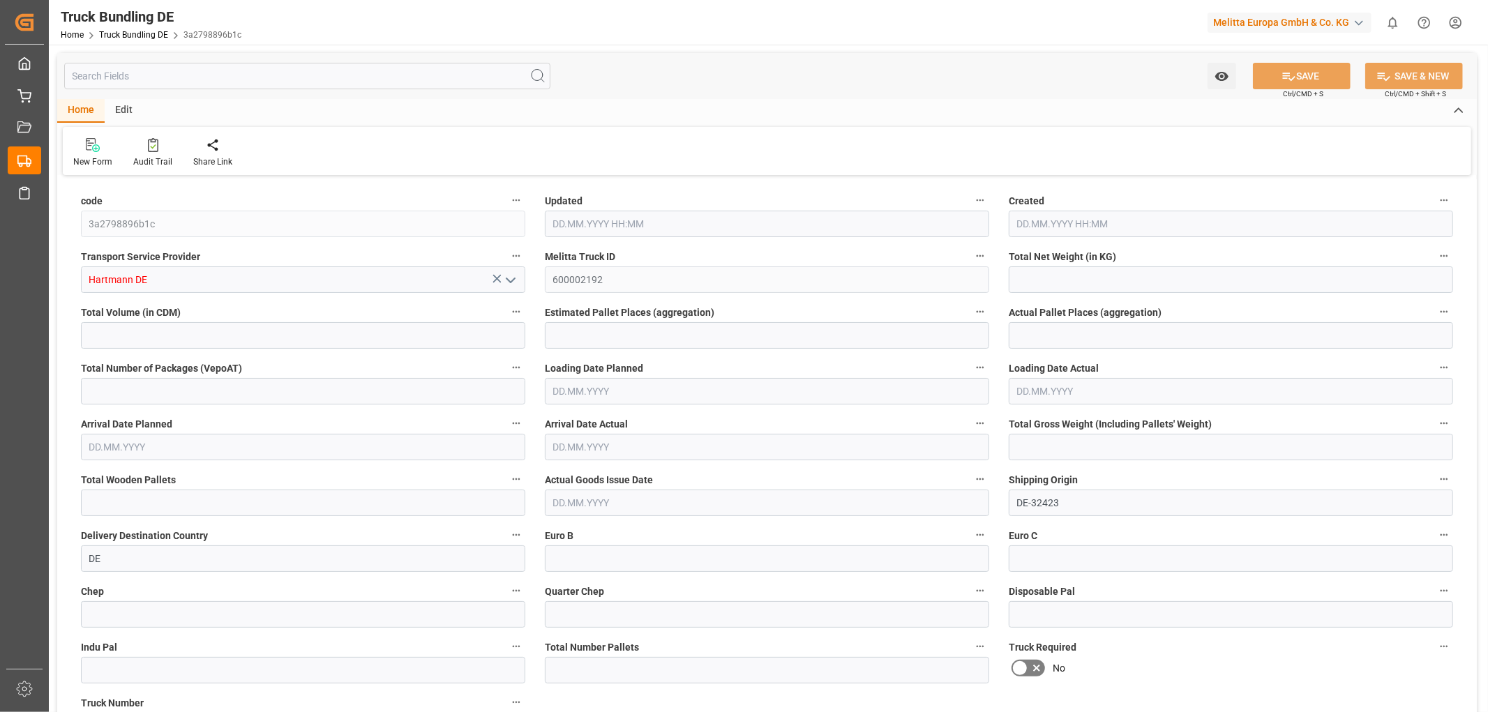
type input "602.242"
type input "9748.58"
type input "6"
type input "0"
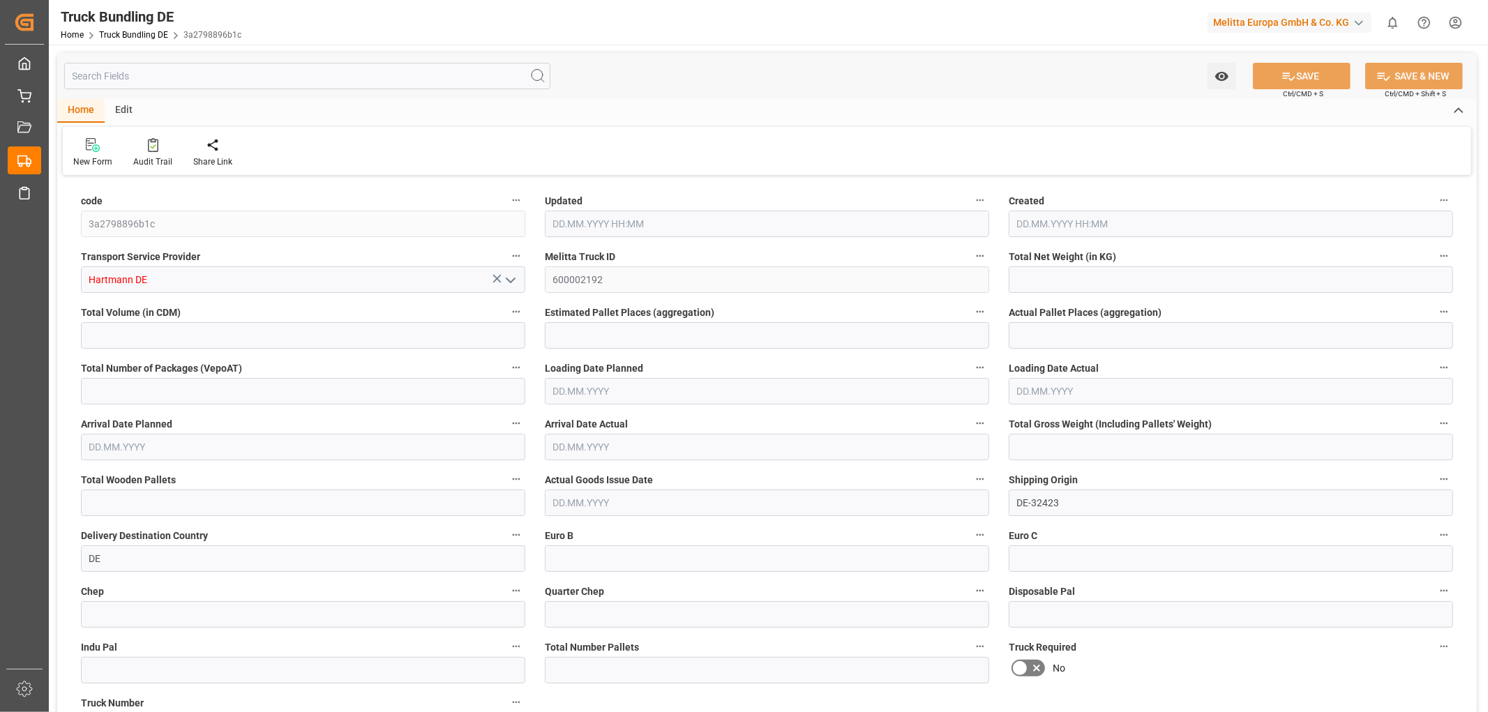
type input "1195.45"
type input "12"
type input "0"
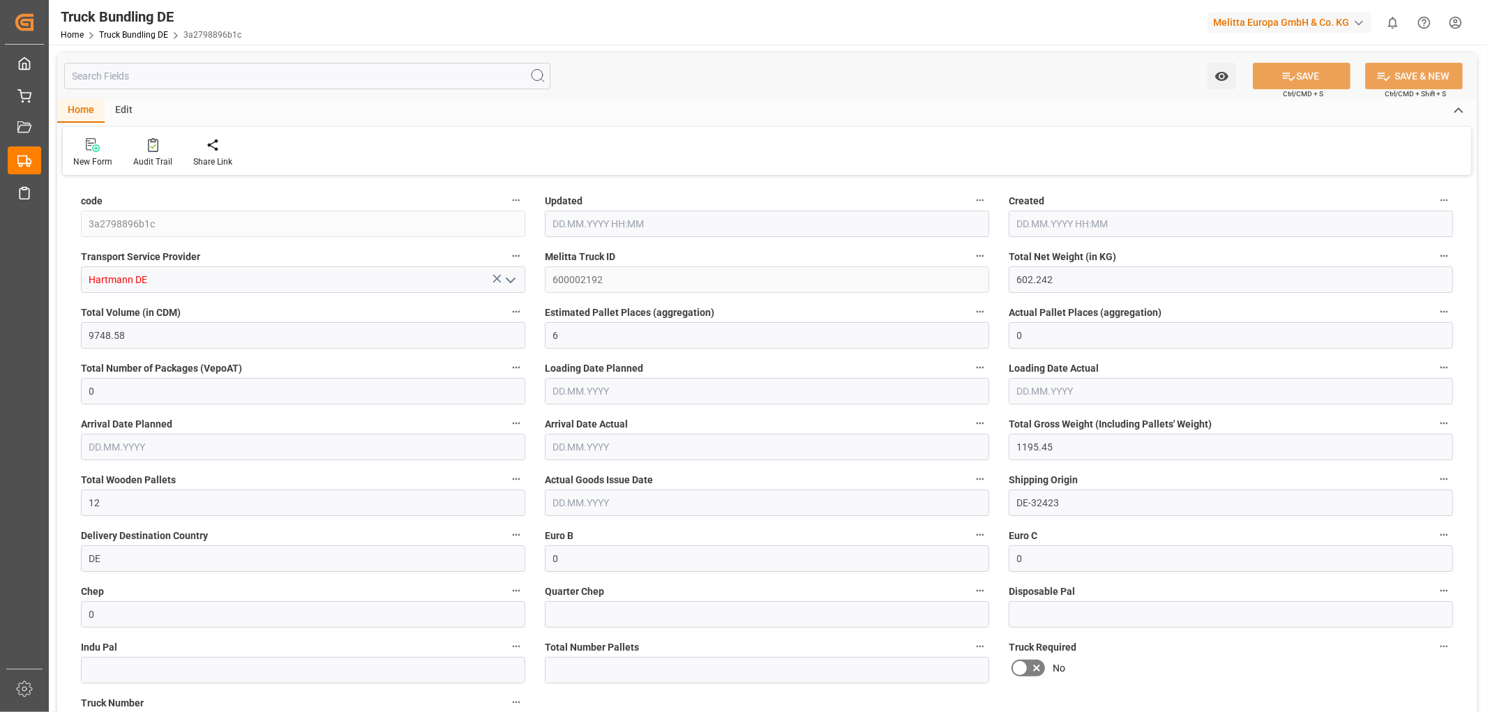
type input "0"
type input "02.09.2025 08:11"
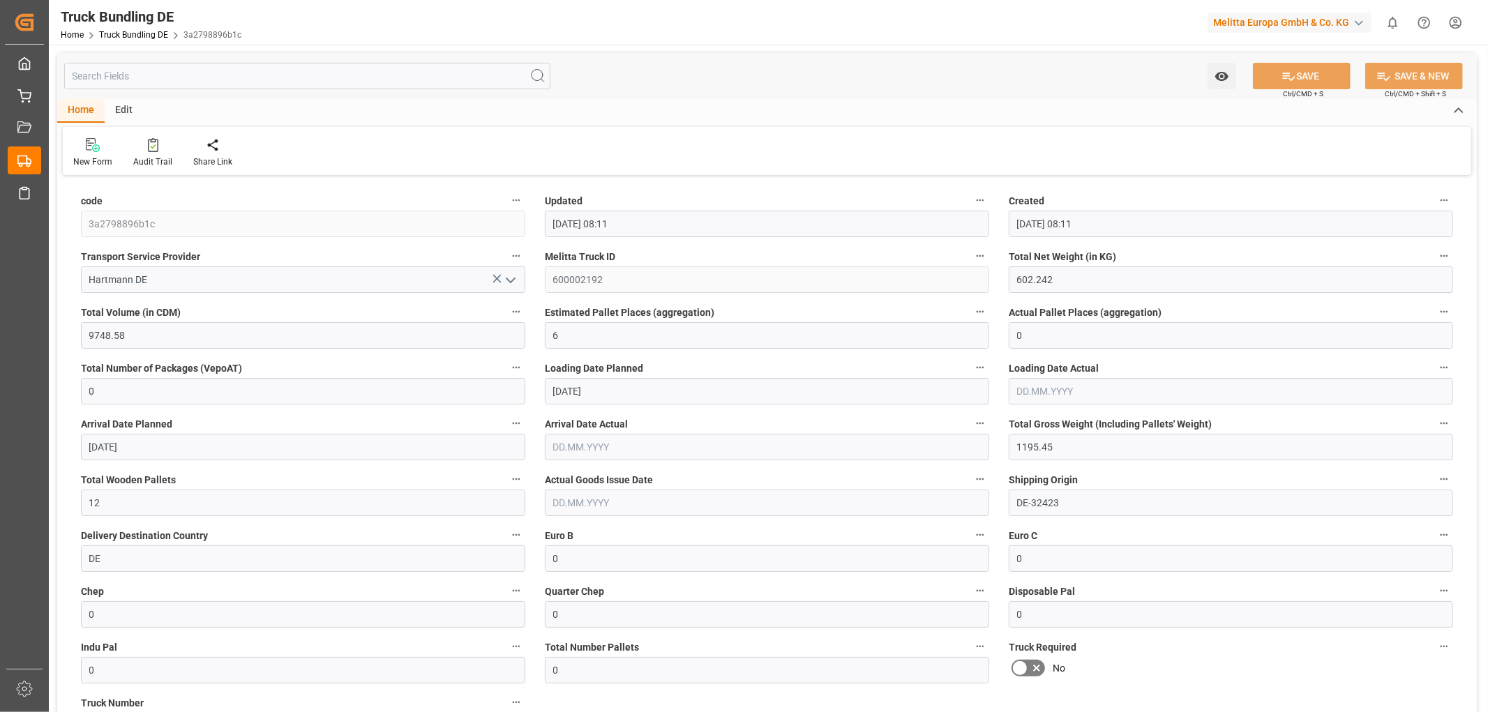
type input "02.09.2025 08:11"
type input "[DATE]"
type input "05.09.2025"
type input "[DATE]"
type input "92.432"
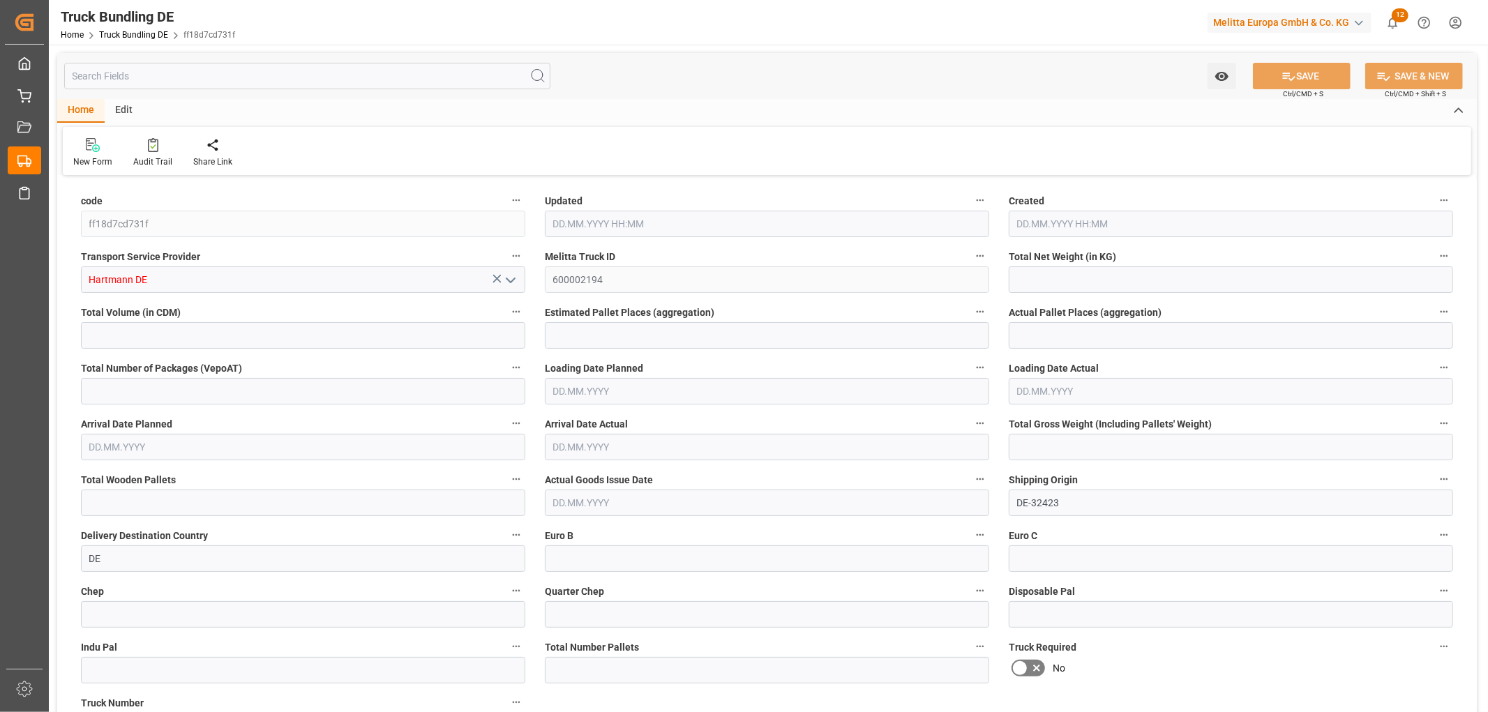
type input "505.396"
type input "1"
type input "0"
type input "126"
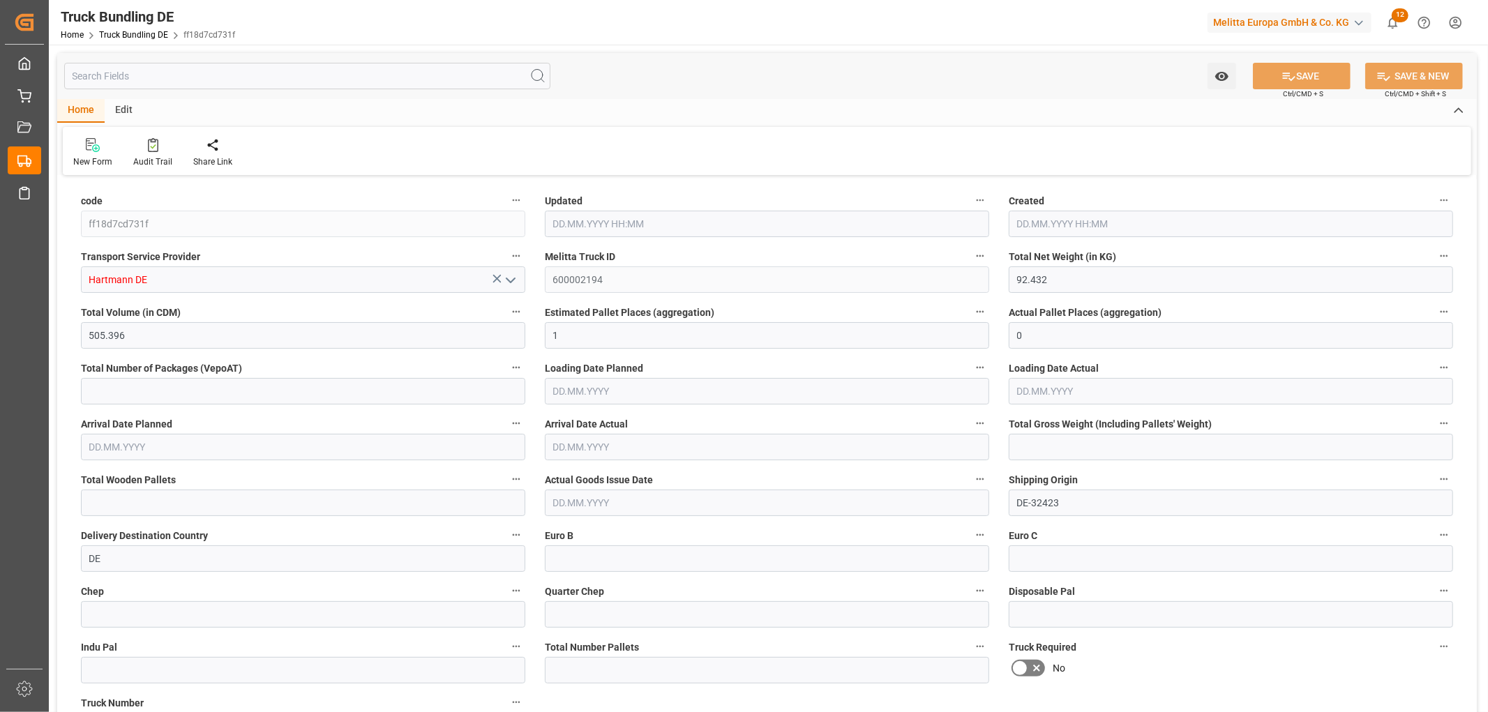
type input "1"
type input "0"
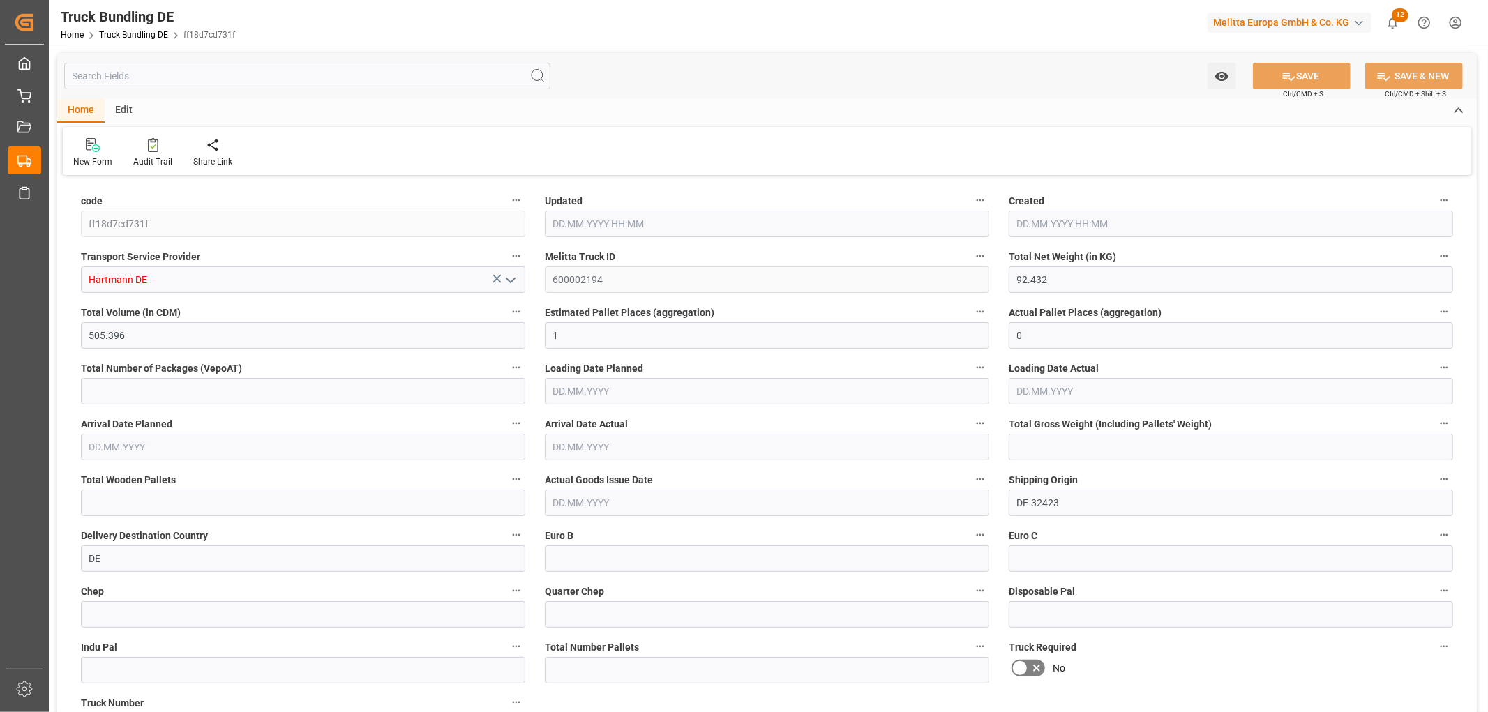
type input "0"
type input "02.09.2025 08:14"
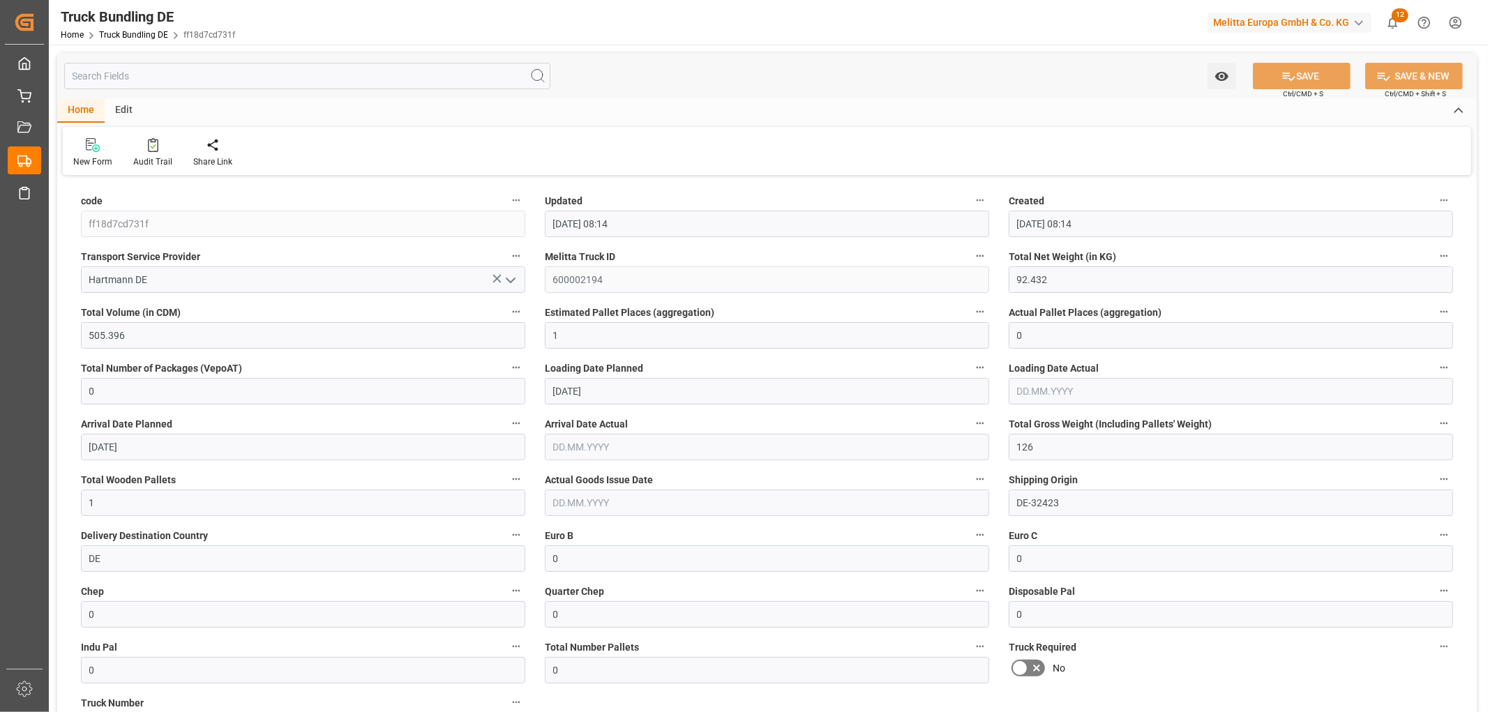
type input "[DATE]"
type input "5.562"
type input "330.509"
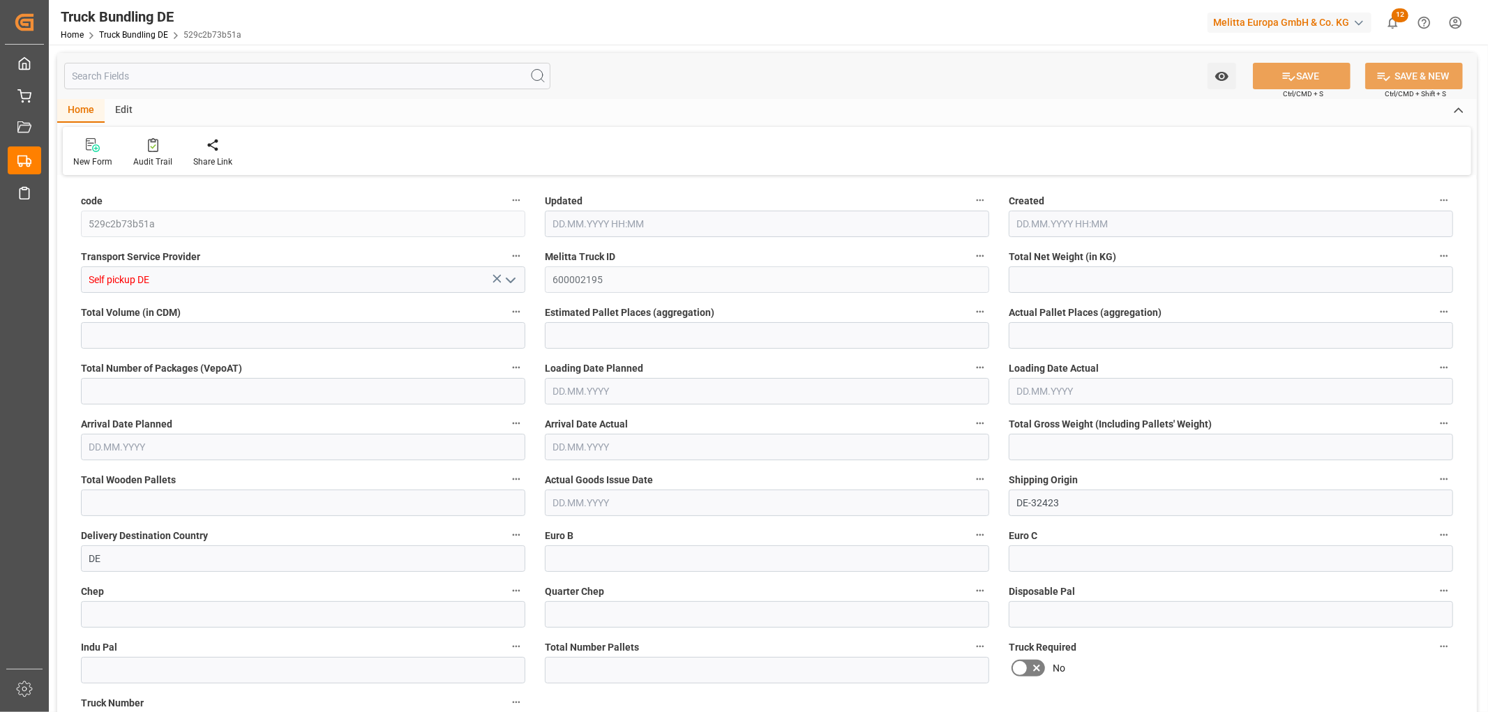
type input "2"
type input "0"
type input "56"
type input "2"
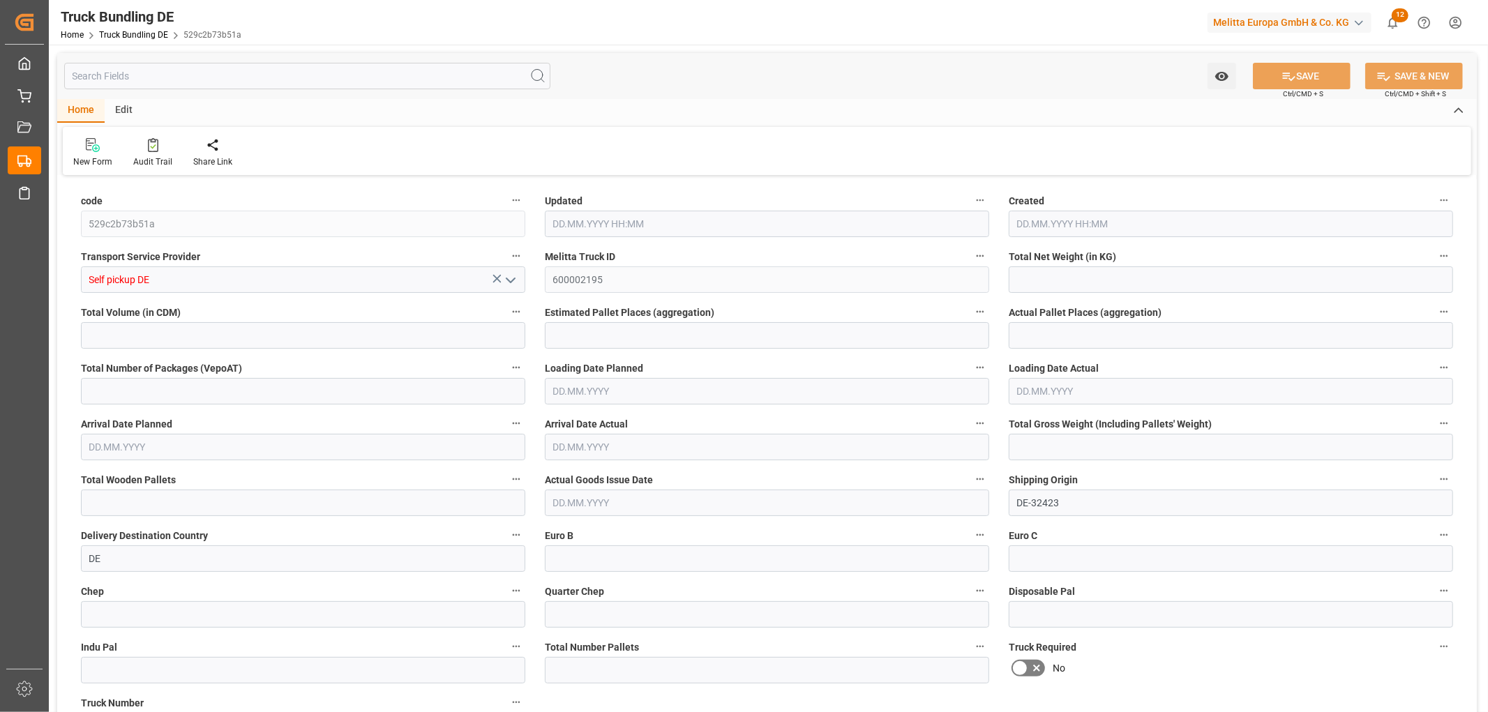
type input "0"
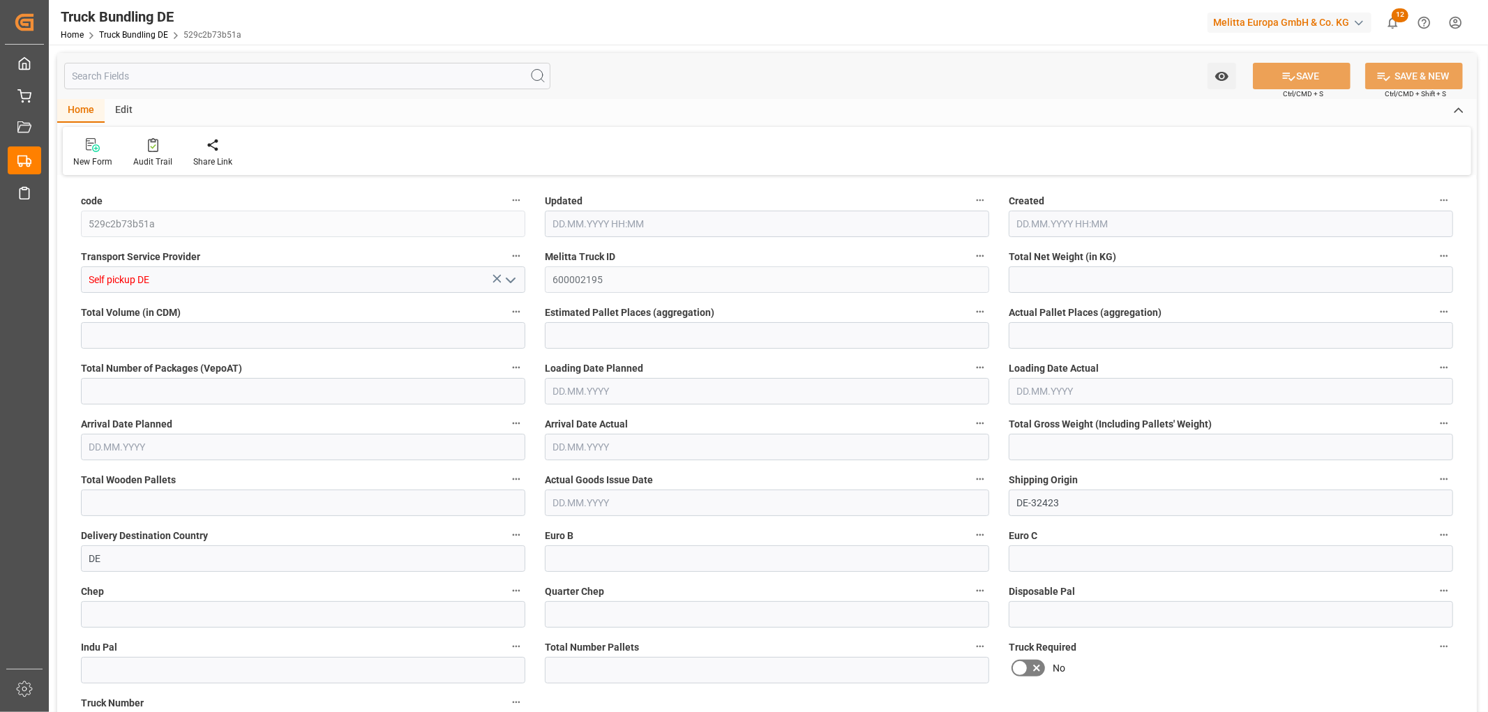
type input "0"
type input "[DATE] 08:15"
type input "[DATE]"
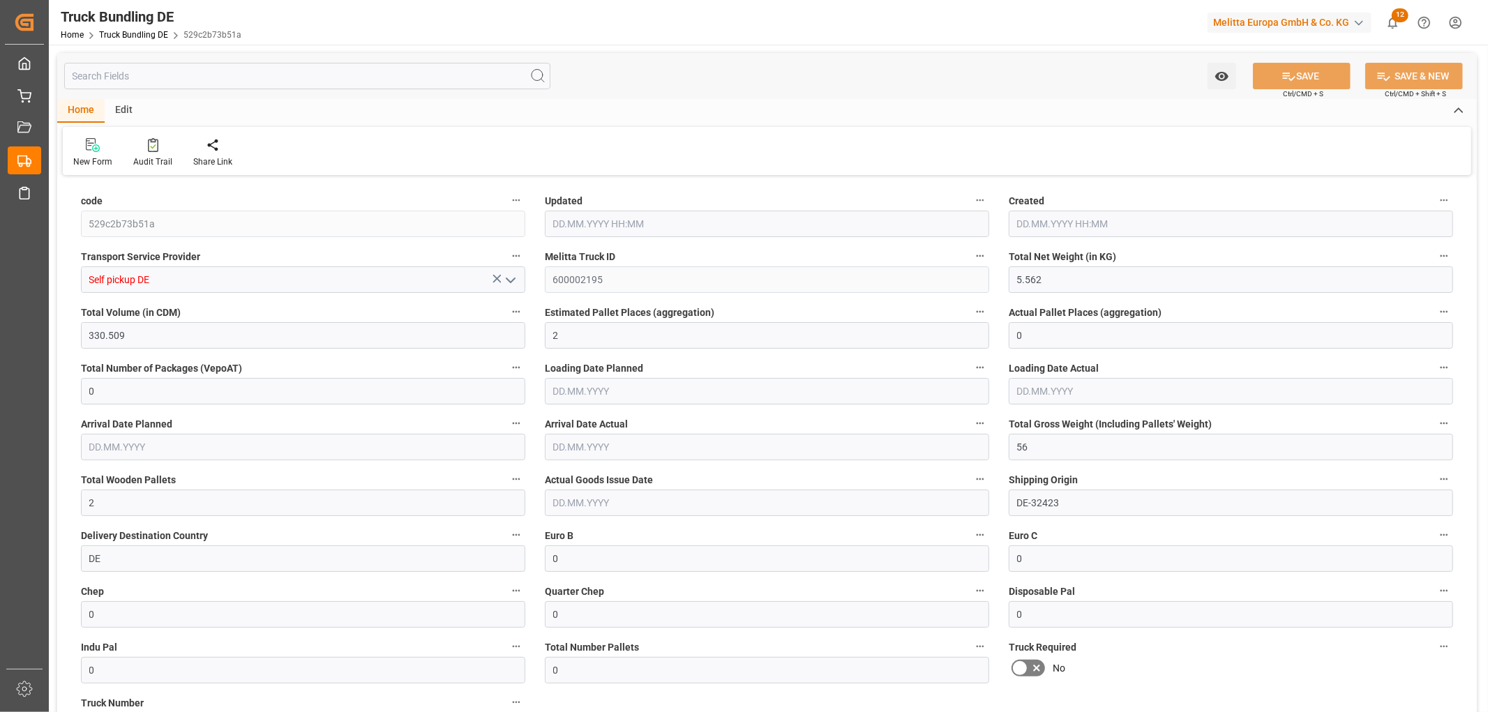
type input "[DATE]"
type input "[DATE] 08:15"
type input "[DATE]"
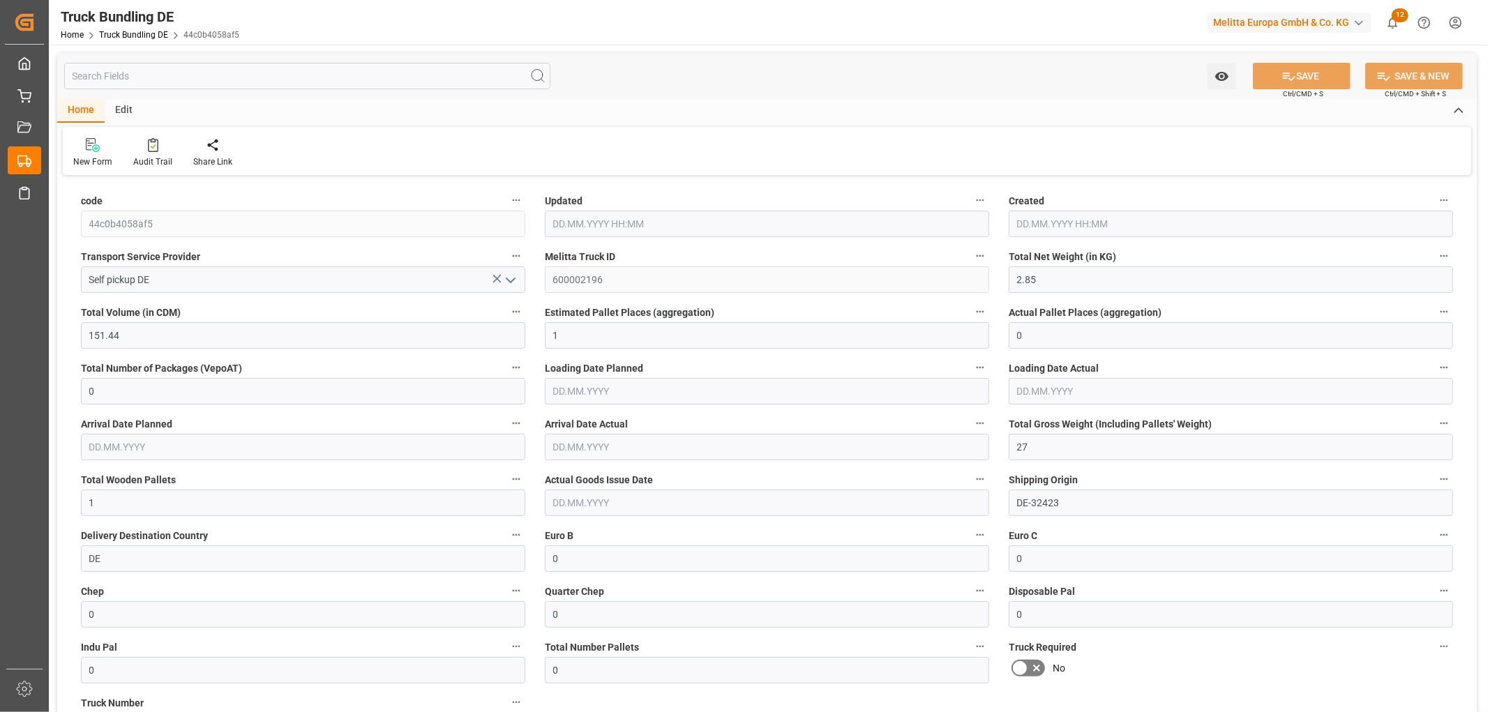
type input "[DATE]"
